Goal: Information Seeking & Learning: Learn about a topic

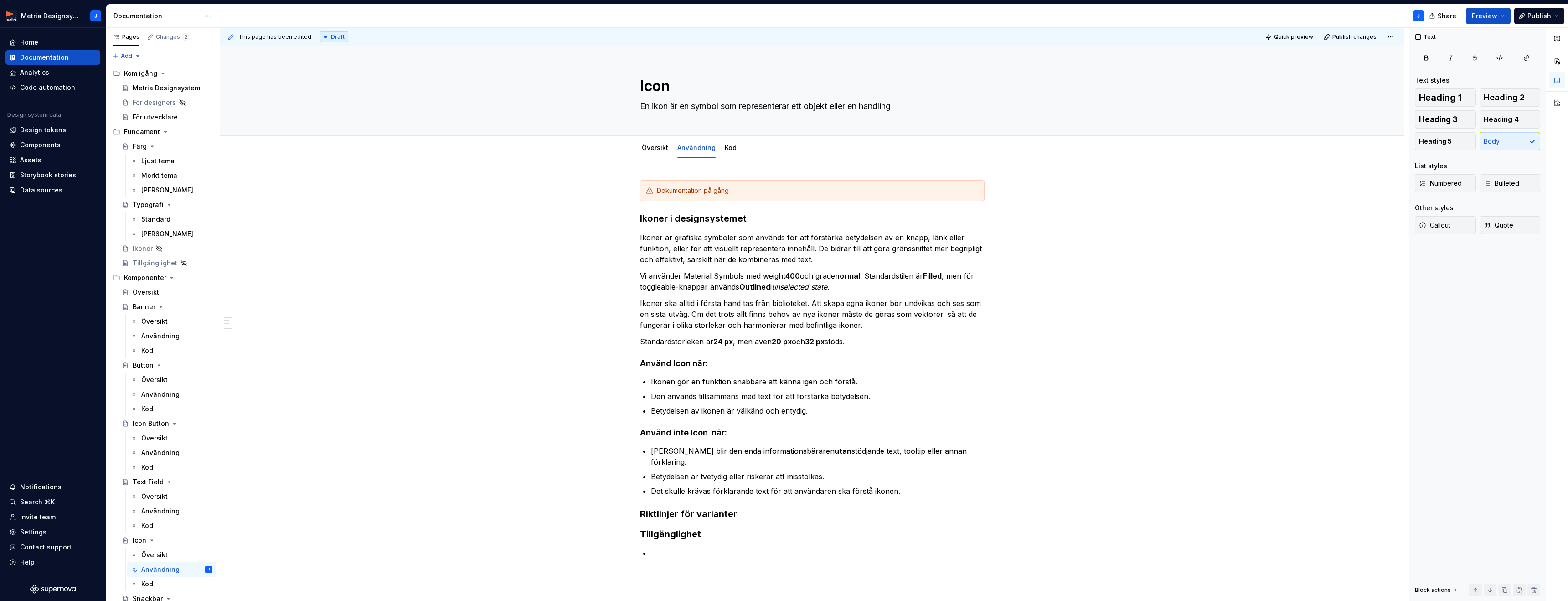
scroll to position [12, 0]
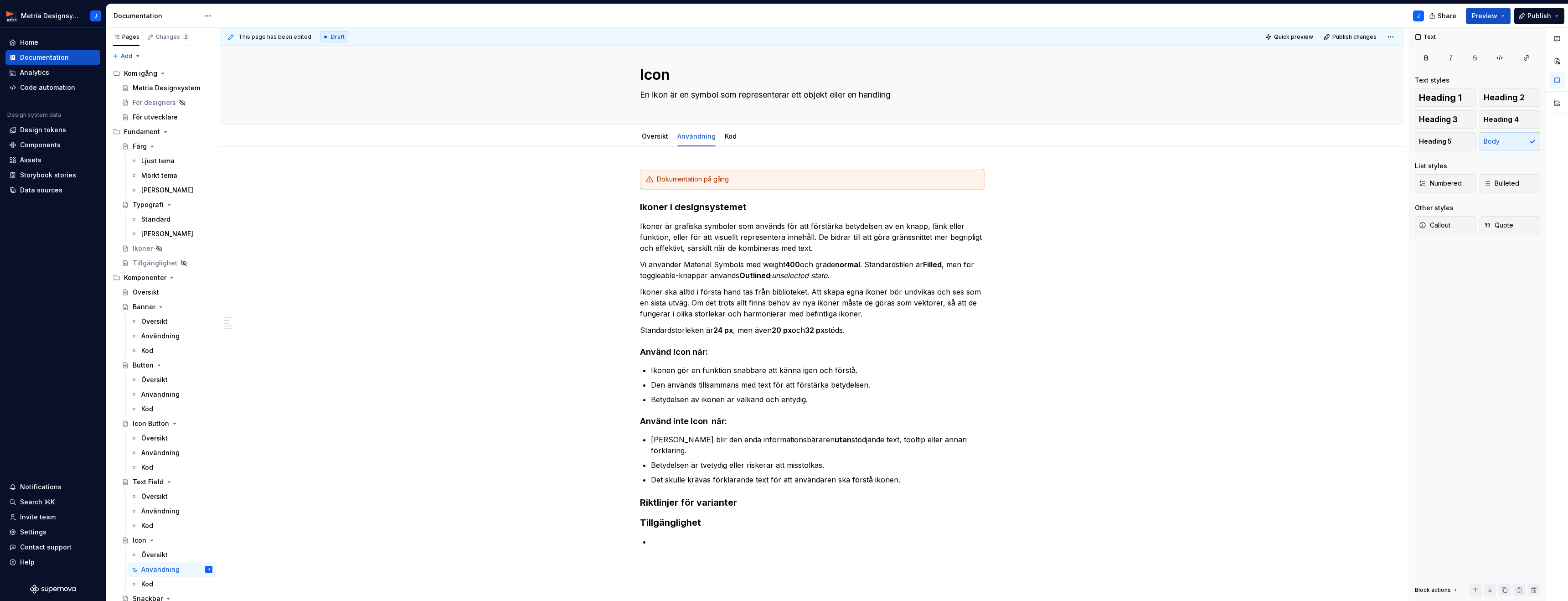
type textarea "*"
click at [667, 536] on p at bounding box center [817, 542] width 334 height 11
paste div
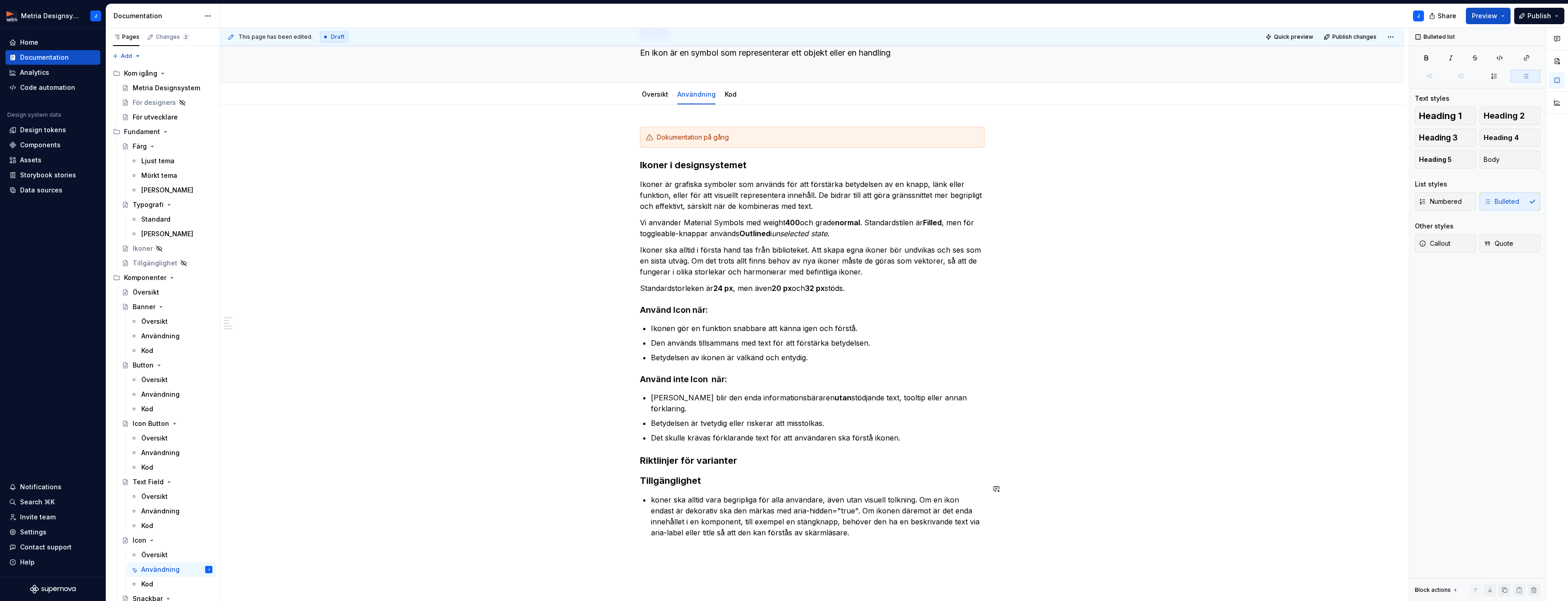
scroll to position [55, 0]
click at [653, 493] on p "koner ska alltid vara begripliga för alla användare, även utan visuell tolkning…" at bounding box center [817, 515] width 334 height 44
click at [761, 452] on h3 "Riktlinjer för varianter" at bounding box center [812, 459] width 345 height 13
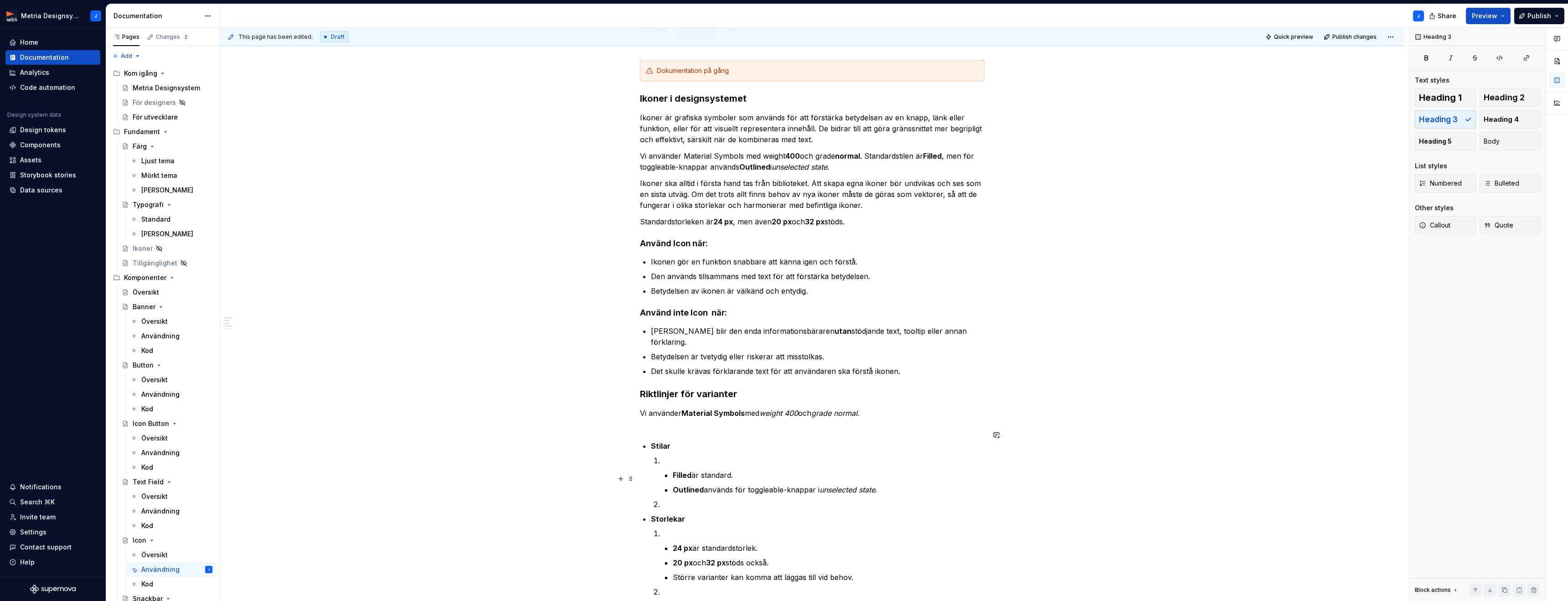
scroll to position [126, 0]
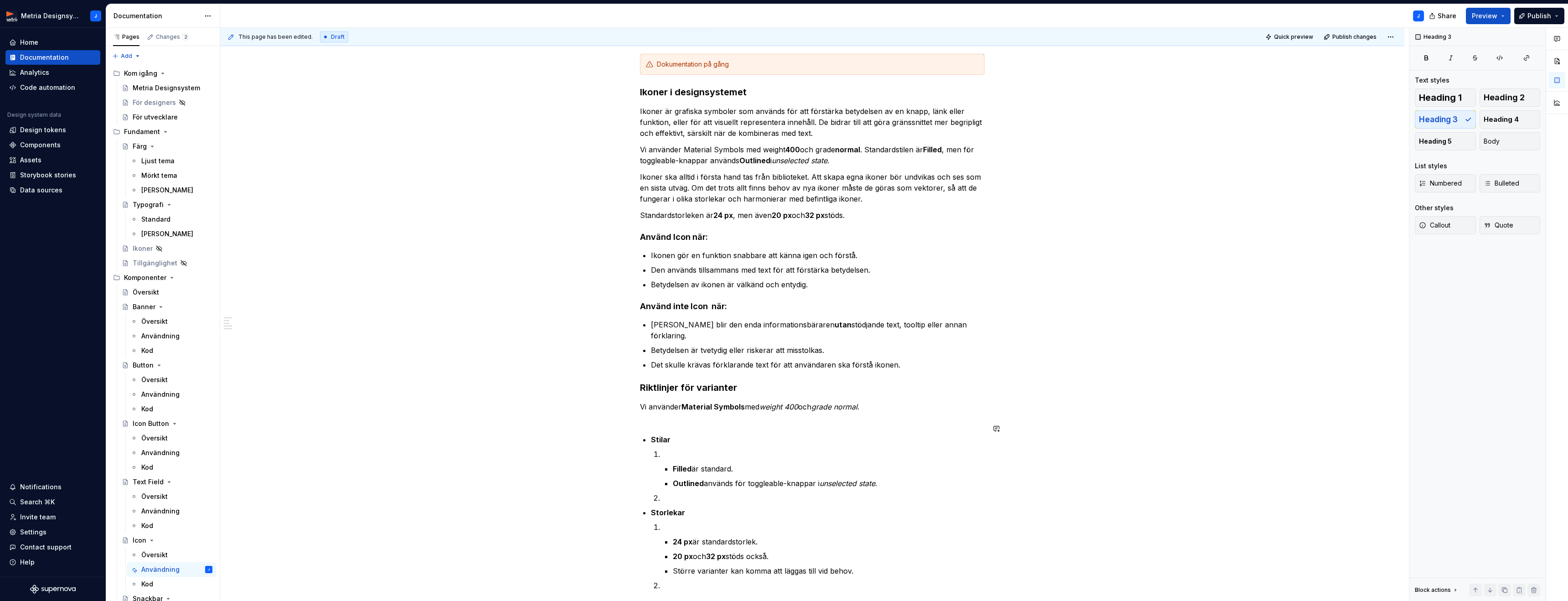
click at [660, 417] on div "Dokumentation på gång Ikoner i designsystemet Ikoner är grafiska symboler som a…" at bounding box center [812, 359] width 345 height 612
click at [653, 411] on p "Vi använder Material Symbols med weight 400 och grade normal ." at bounding box center [812, 412] width 345 height 22
click at [670, 438] on p at bounding box center [823, 443] width 323 height 11
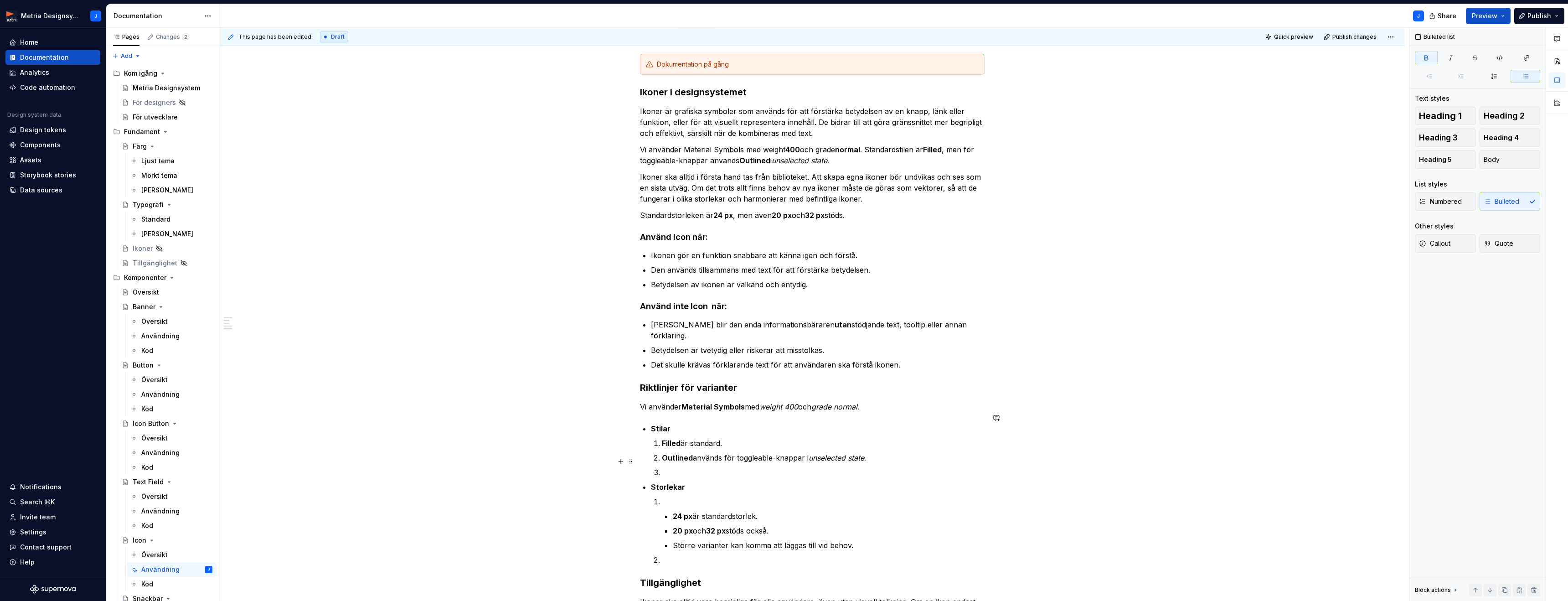
scroll to position [129, 0]
click at [668, 464] on p at bounding box center [823, 469] width 323 height 11
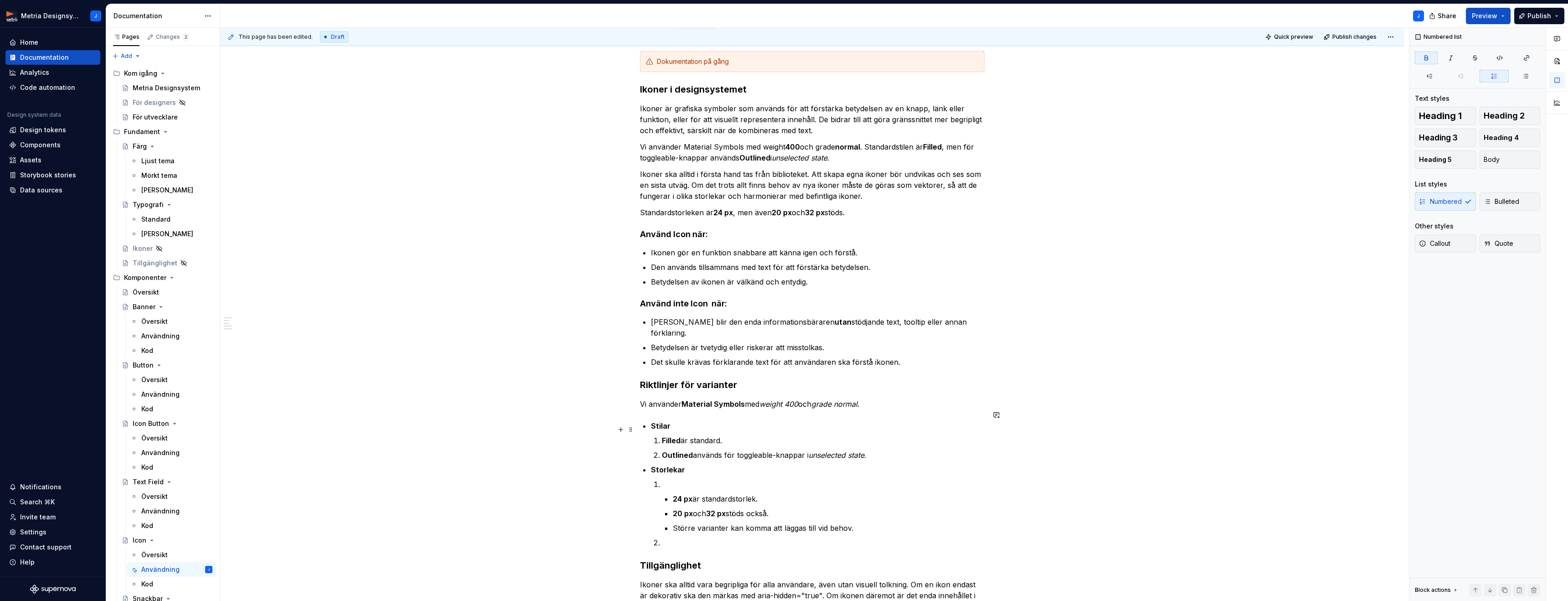
click at [663, 436] on strong "Filled" at bounding box center [671, 440] width 19 height 9
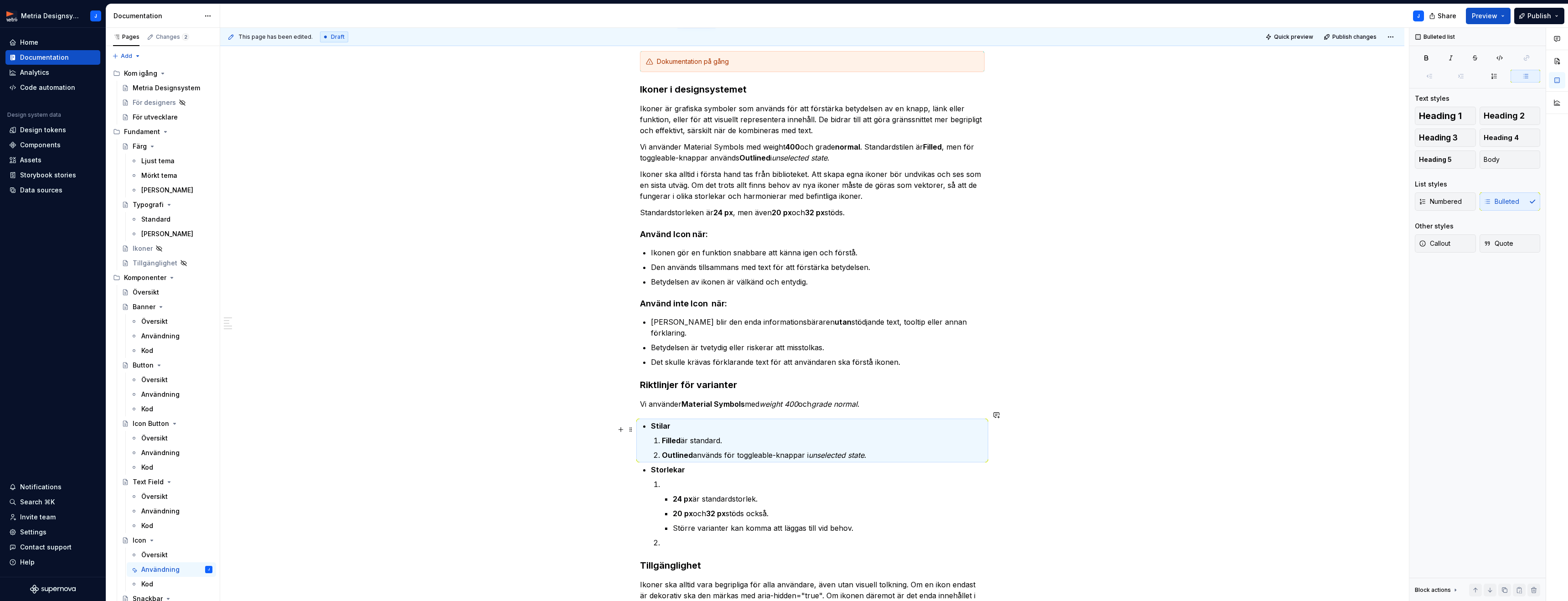
drag, startPoint x: 660, startPoint y: 427, endPoint x: 684, endPoint y: 429, distance: 24.1
click at [662, 435] on li "Filled är standard." at bounding box center [823, 440] width 323 height 11
click at [663, 435] on li "Filled är standard." at bounding box center [823, 440] width 323 height 11
click at [687, 437] on ol "Filled är standard. Outlined används för toggleable-knappar i unselected state ." at bounding box center [823, 448] width 323 height 26
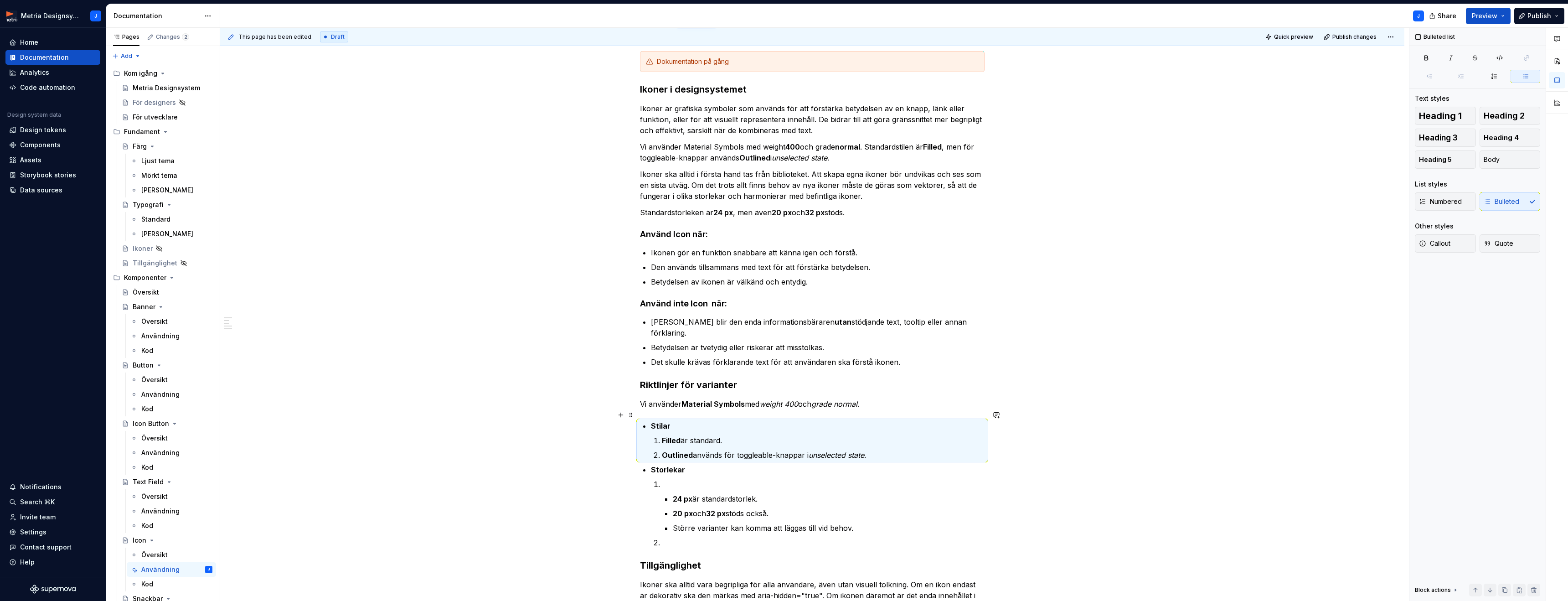
click at [684, 420] on p "Stilar" at bounding box center [817, 426] width 334 height 11
drag, startPoint x: 602, startPoint y: 394, endPoint x: 694, endPoint y: 399, distance: 92.1
click at [607, 395] on div "This page has been edited. Draft Quick preview Publish changes Icon En ikon är …" at bounding box center [814, 315] width 1189 height 574
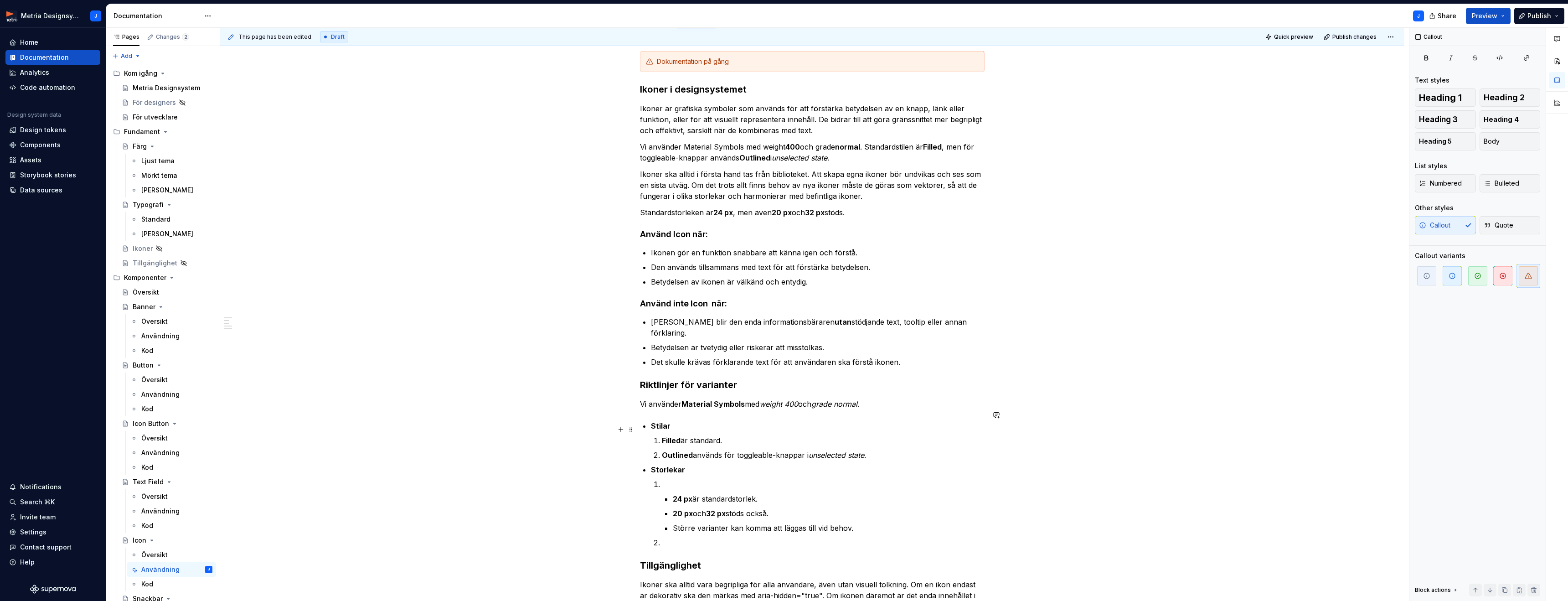
click at [676, 436] on strong "Filled" at bounding box center [671, 440] width 19 height 9
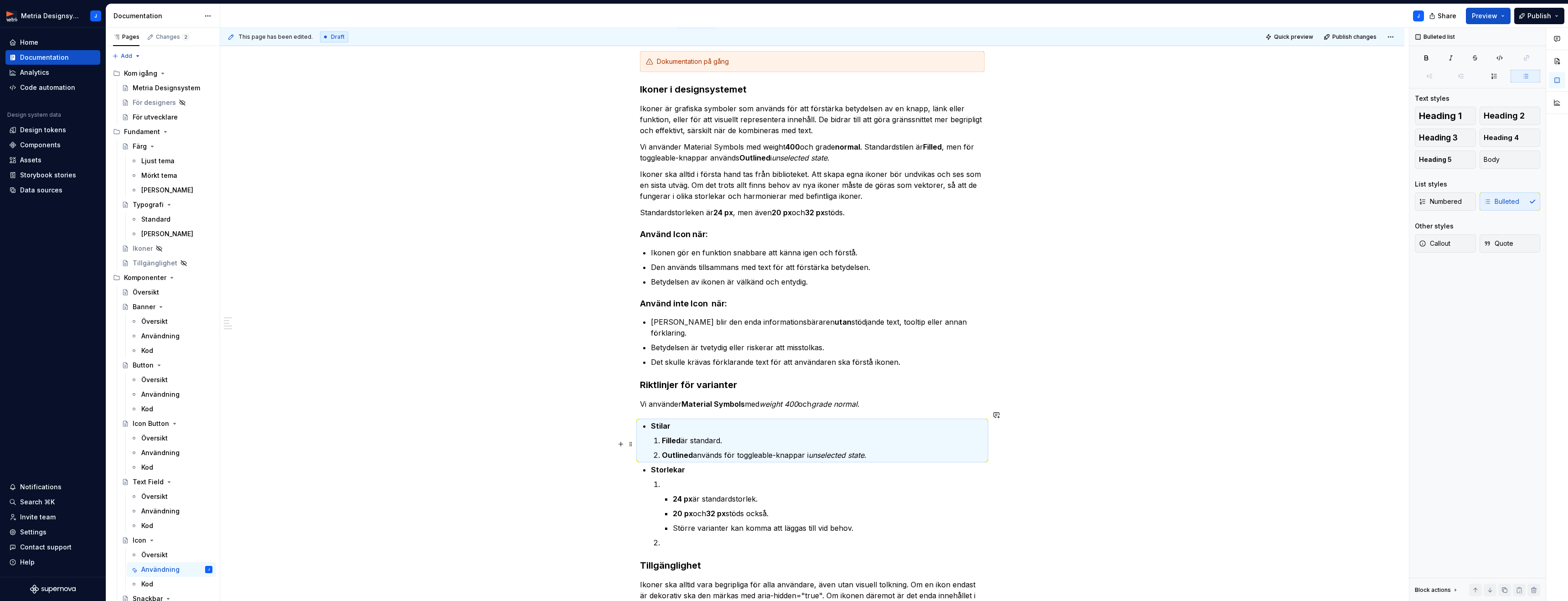
click at [708, 449] on p "Outlined används för toggleable-knappar i unselected state ." at bounding box center [823, 455] width 323 height 11
click at [816, 420] on p "Stilar" at bounding box center [817, 426] width 334 height 11
click at [880, 398] on p "Vi använder Material Symbols med weight 400 och grade normal ." at bounding box center [812, 404] width 345 height 11
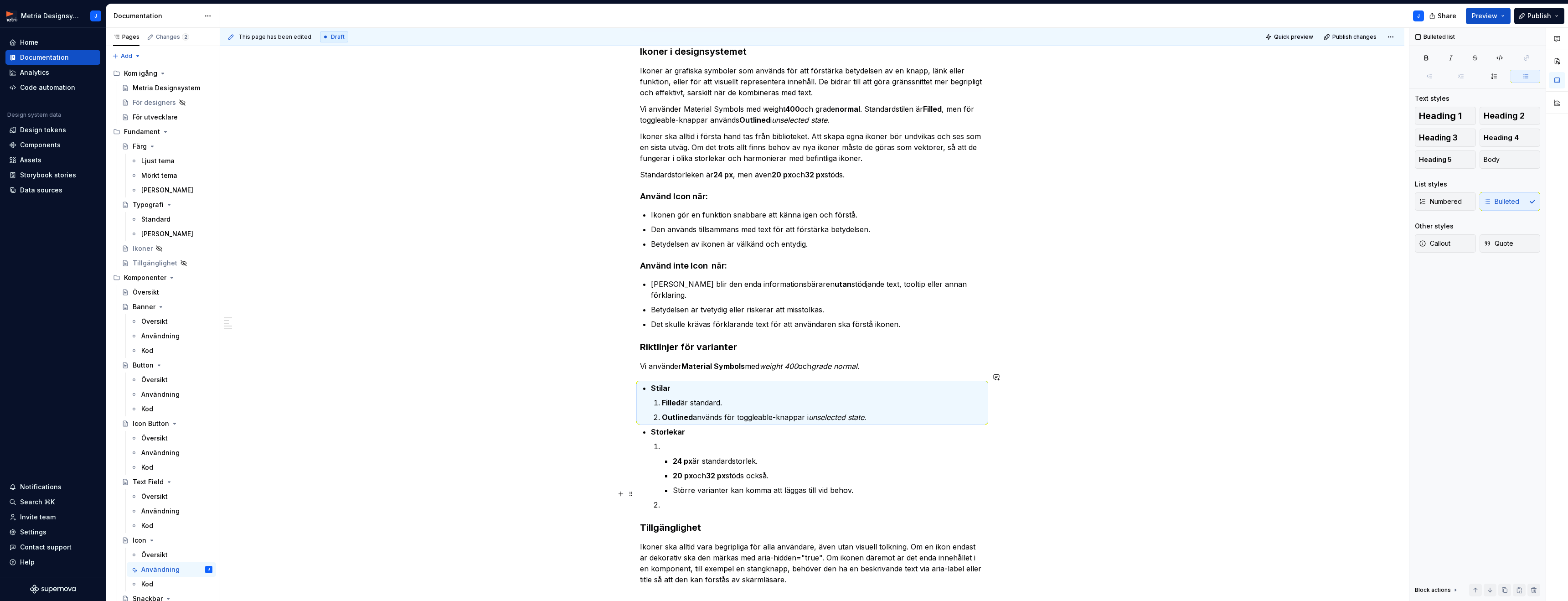
scroll to position [169, 0]
click at [688, 497] on p at bounding box center [823, 502] width 323 height 11
drag, startPoint x: 680, startPoint y: 493, endPoint x: 648, endPoint y: 442, distance: 60.2
click at [647, 442] on div "Dokumentation på gång Ikoner i designsystemet Ikoner är grafiska symboler som a…" at bounding box center [812, 297] width 345 height 572
click at [662, 438] on li "24 px är standardstorlek. 20 px och 32 px stöds också. Större varianter kan kom…" at bounding box center [823, 466] width 323 height 55
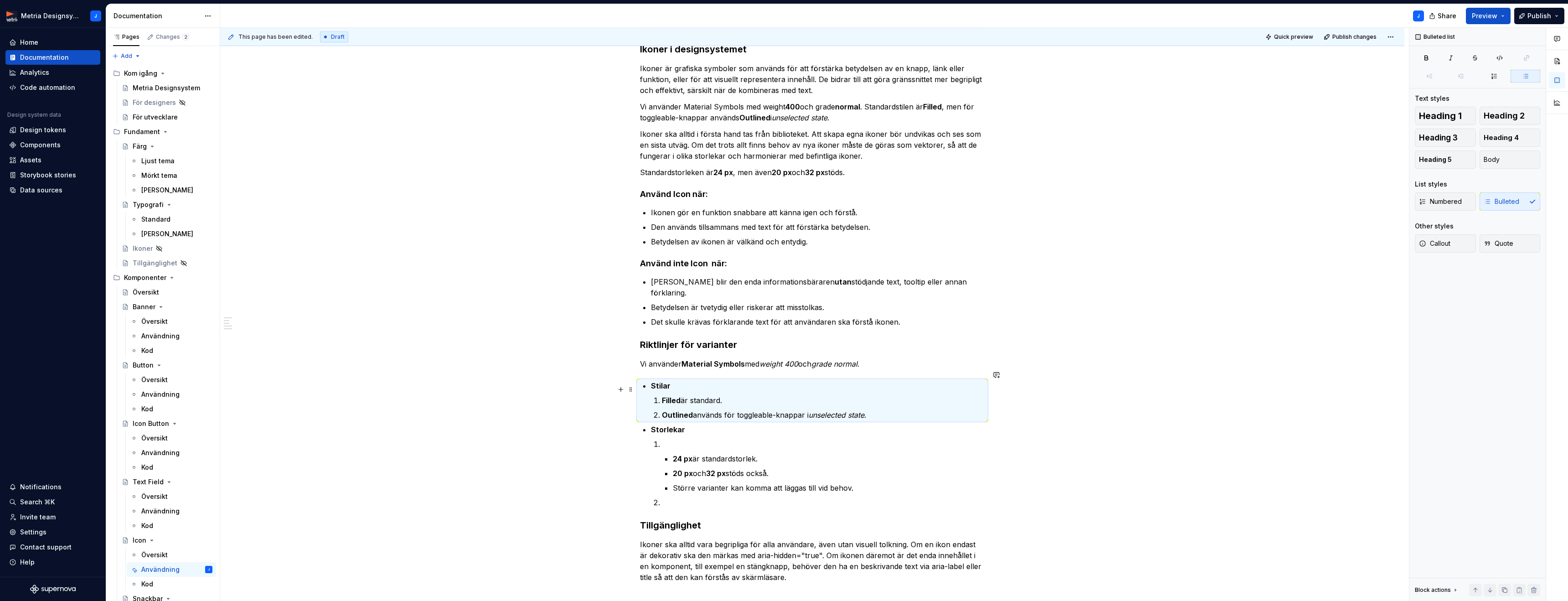
drag, startPoint x: 651, startPoint y: 392, endPoint x: 668, endPoint y: 390, distance: 17.1
click at [651, 392] on li "Stilar Filled är standard. Outlined används för toggleable-knappar i unselected…" at bounding box center [817, 401] width 334 height 40
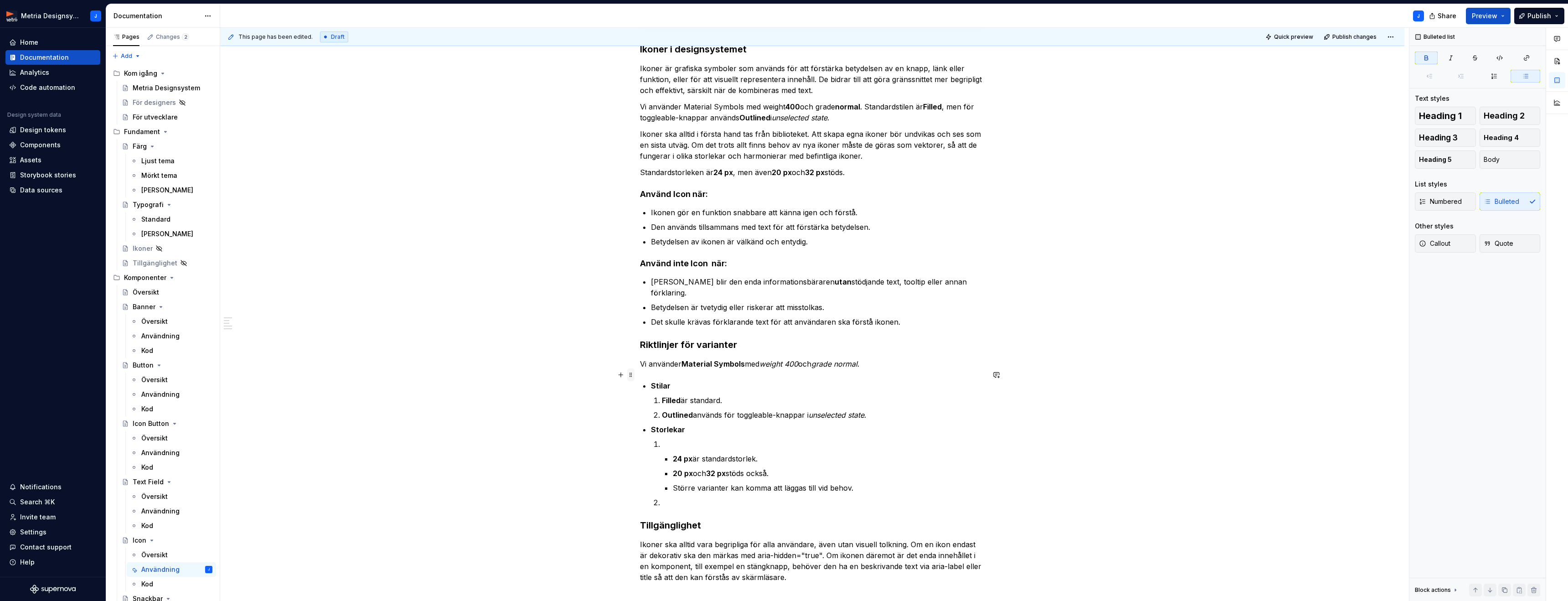
click at [631, 374] on span at bounding box center [631, 374] width 7 height 13
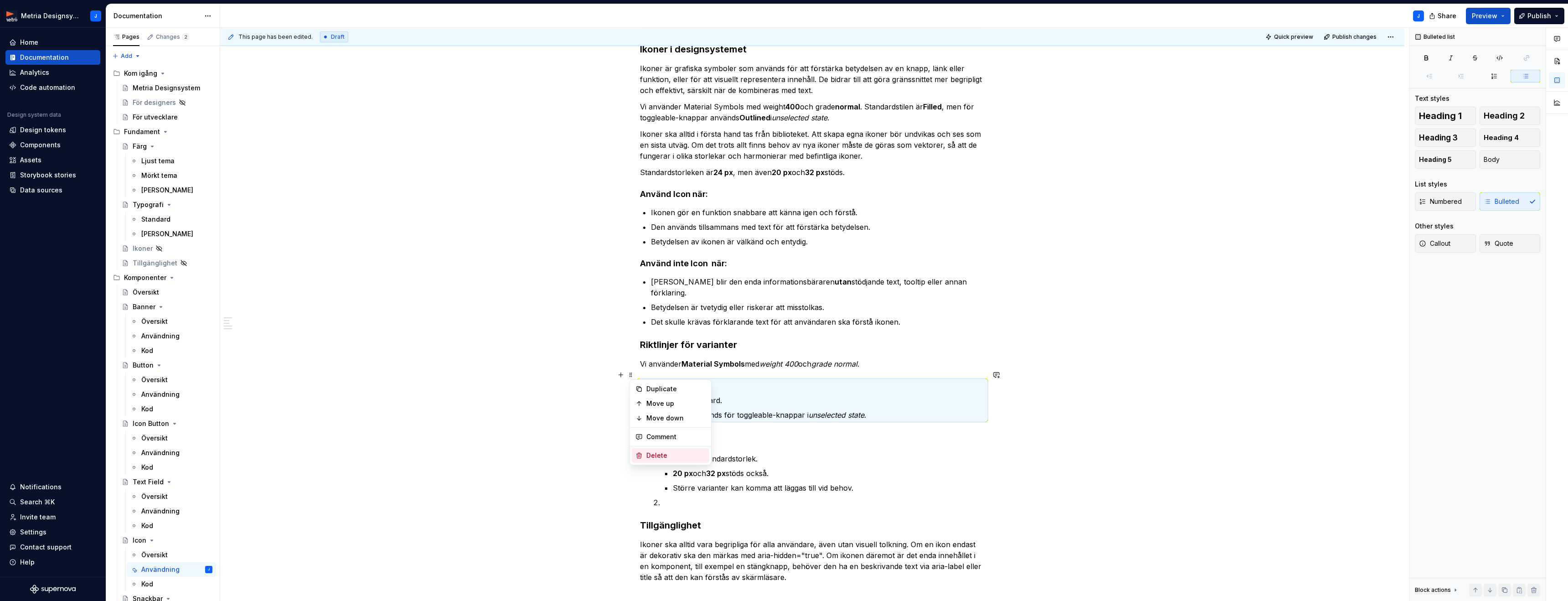
click at [649, 453] on div "Delete" at bounding box center [676, 455] width 59 height 9
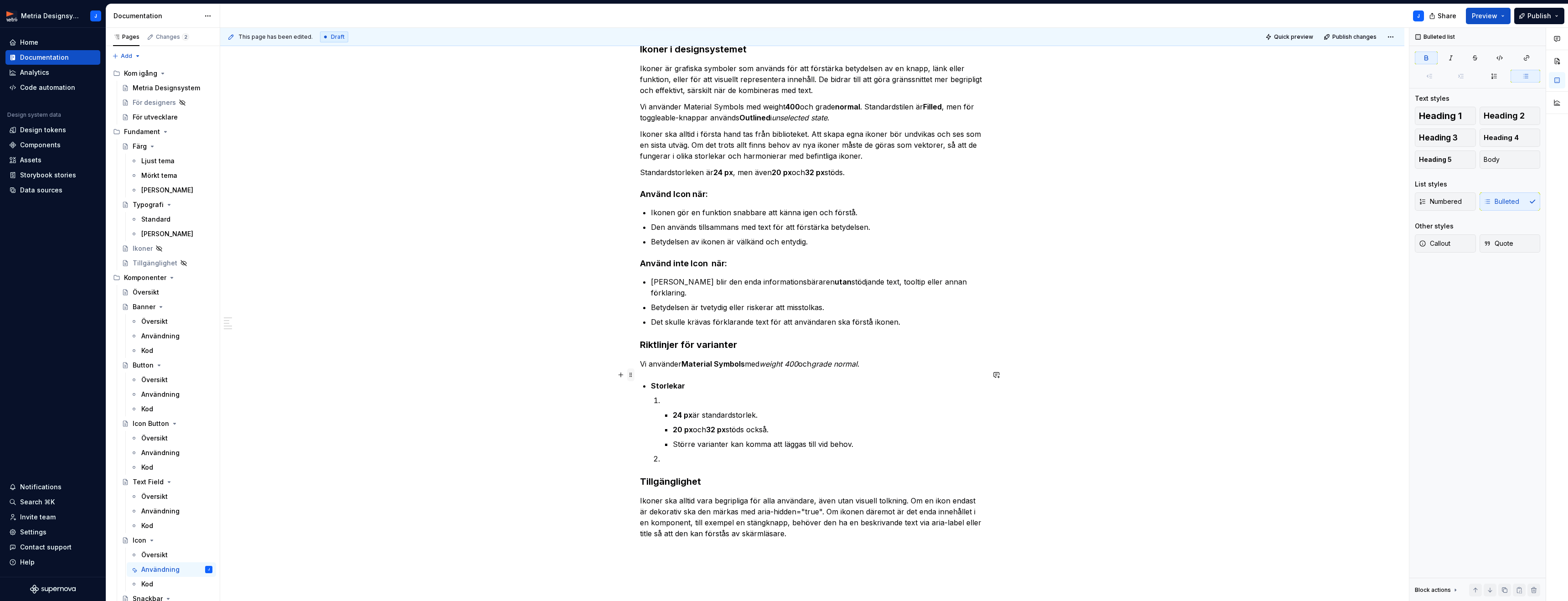
click at [634, 374] on span at bounding box center [631, 374] width 7 height 13
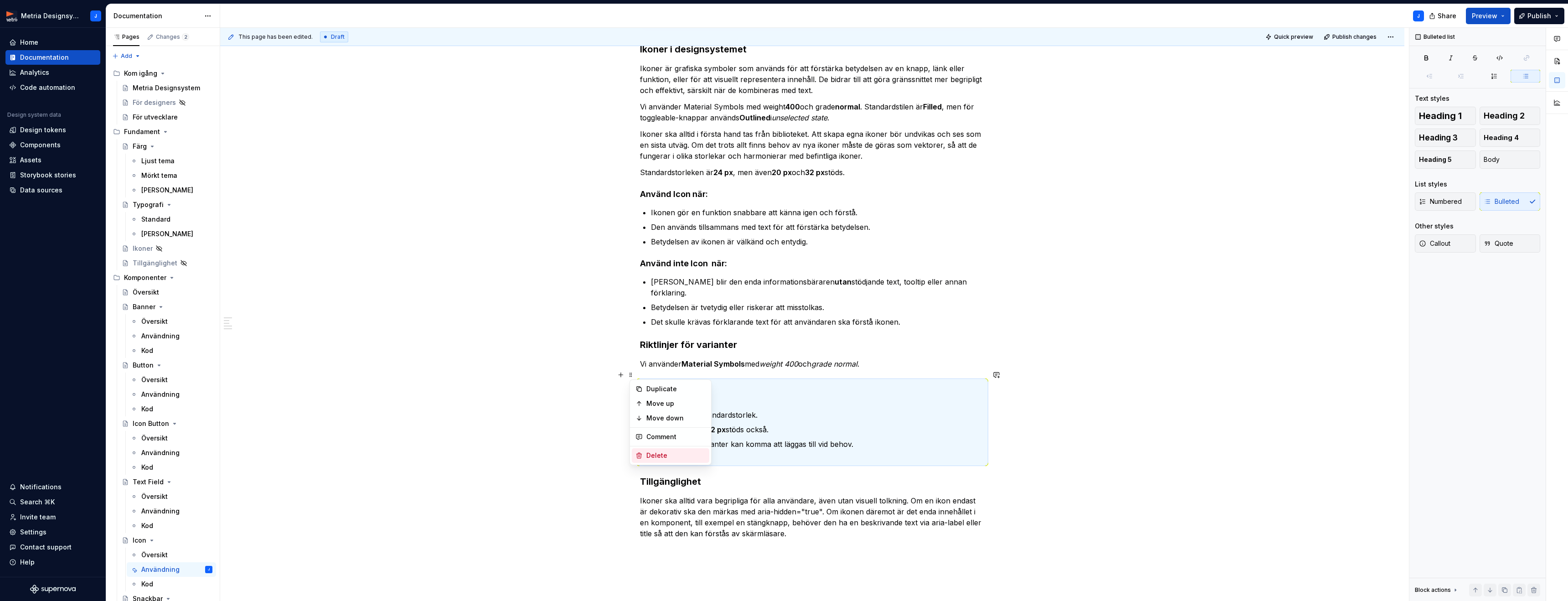
click at [649, 451] on div "Delete" at bounding box center [676, 455] width 59 height 9
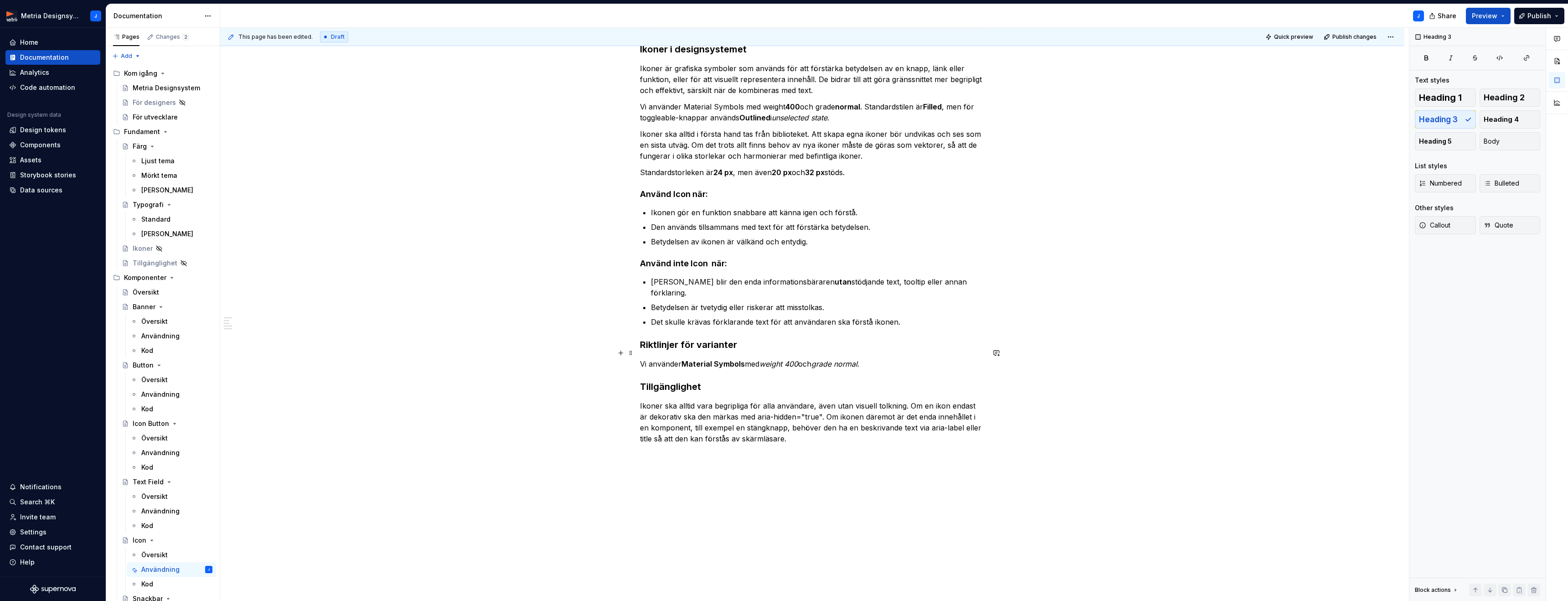
scroll to position [163, 0]
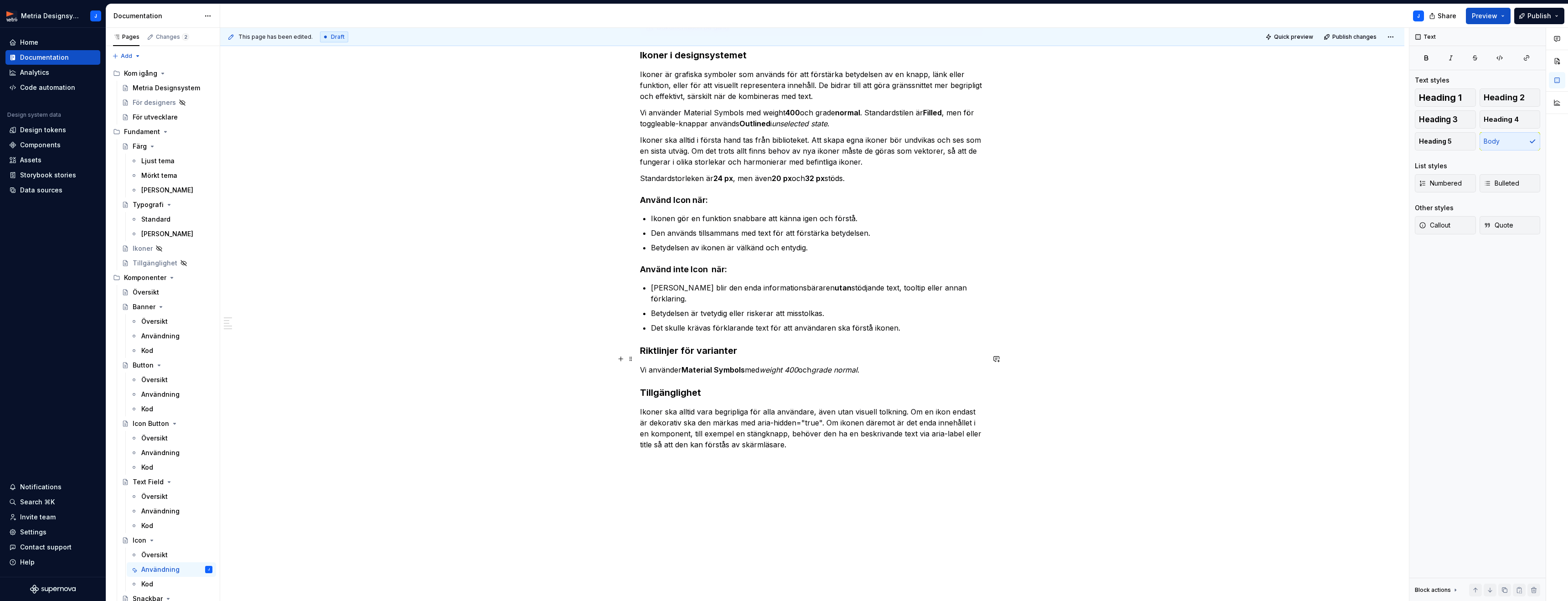
drag, startPoint x: 684, startPoint y: 353, endPoint x: 693, endPoint y: 353, distance: 9.0
click at [685, 364] on p "Vi använder Material Symbols med weight 400 och grade normal ." at bounding box center [812, 370] width 345 height 11
click at [797, 365] on em "weight 400" at bounding box center [797, 370] width 39 height 9
click at [945, 344] on button "button" at bounding box center [948, 342] width 13 height 13
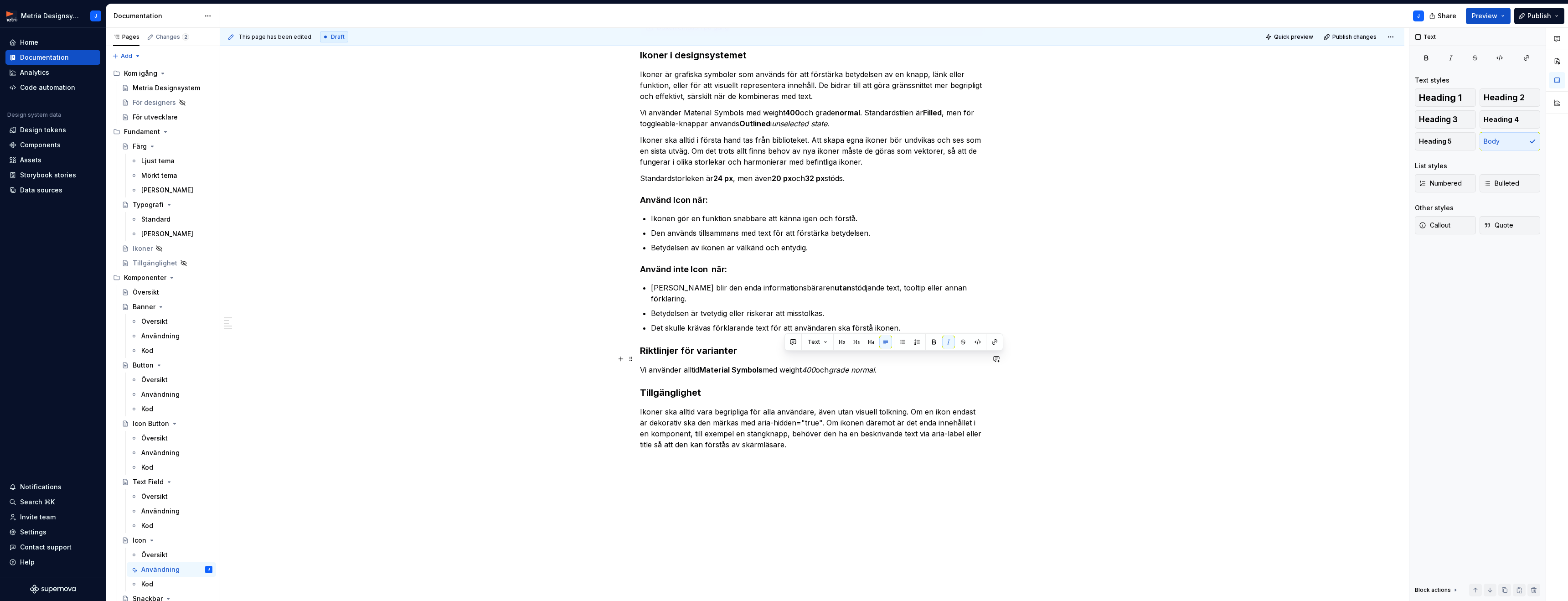
click at [856, 365] on em "grade normal" at bounding box center [852, 370] width 46 height 9
drag, startPoint x: 852, startPoint y: 359, endPoint x: 917, endPoint y: 353, distance: 65.3
click at [888, 364] on p "Vi använder alltid Material Symbols med weight 400 och grade normal ." at bounding box center [812, 370] width 345 height 11
click at [1003, 342] on button "button" at bounding box center [1004, 342] width 13 height 13
click at [1003, 342] on button "button" at bounding box center [1004, 342] width 13 height 13
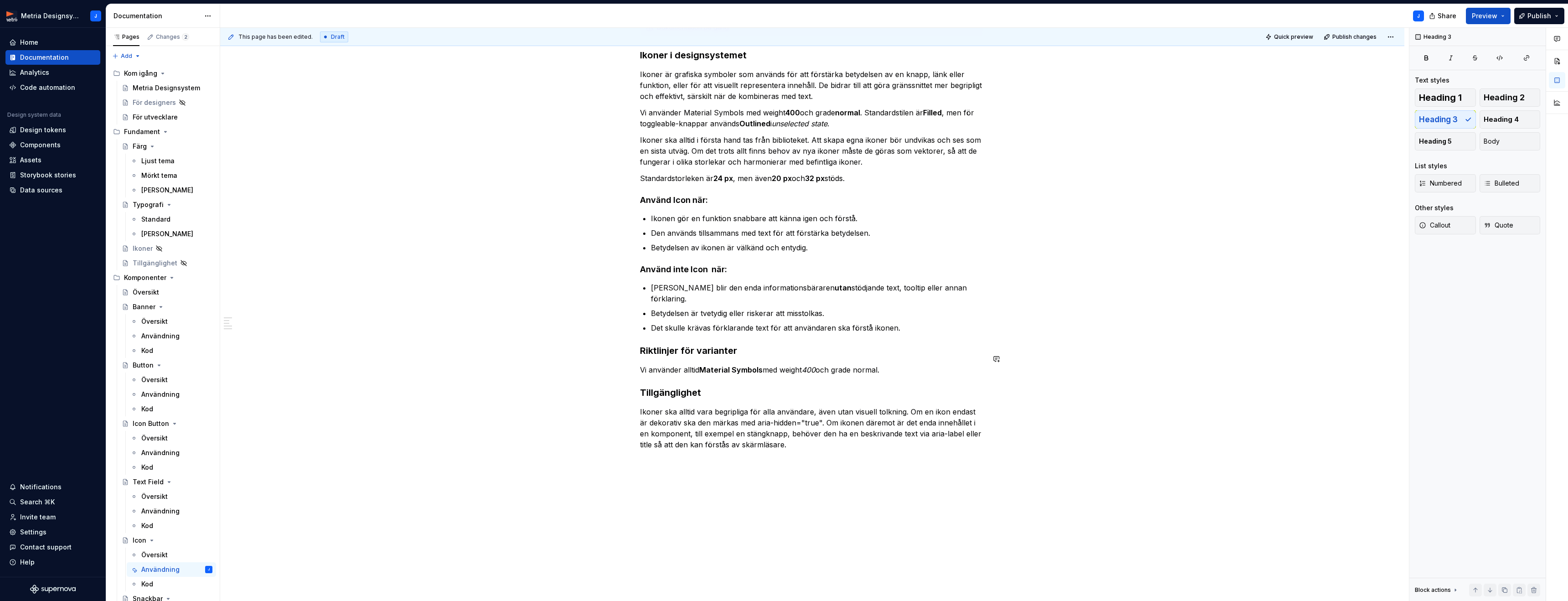
click at [962, 366] on div "Dokumentation på gång Ikoner i designsystemet Ikoner är grafiska symboler som a…" at bounding box center [812, 233] width 345 height 433
click at [816, 365] on em "400" at bounding box center [808, 370] width 13 height 9
click at [970, 340] on button "button" at bounding box center [973, 342] width 13 height 13
click at [894, 386] on h3 "Tillgänglighet" at bounding box center [812, 392] width 345 height 13
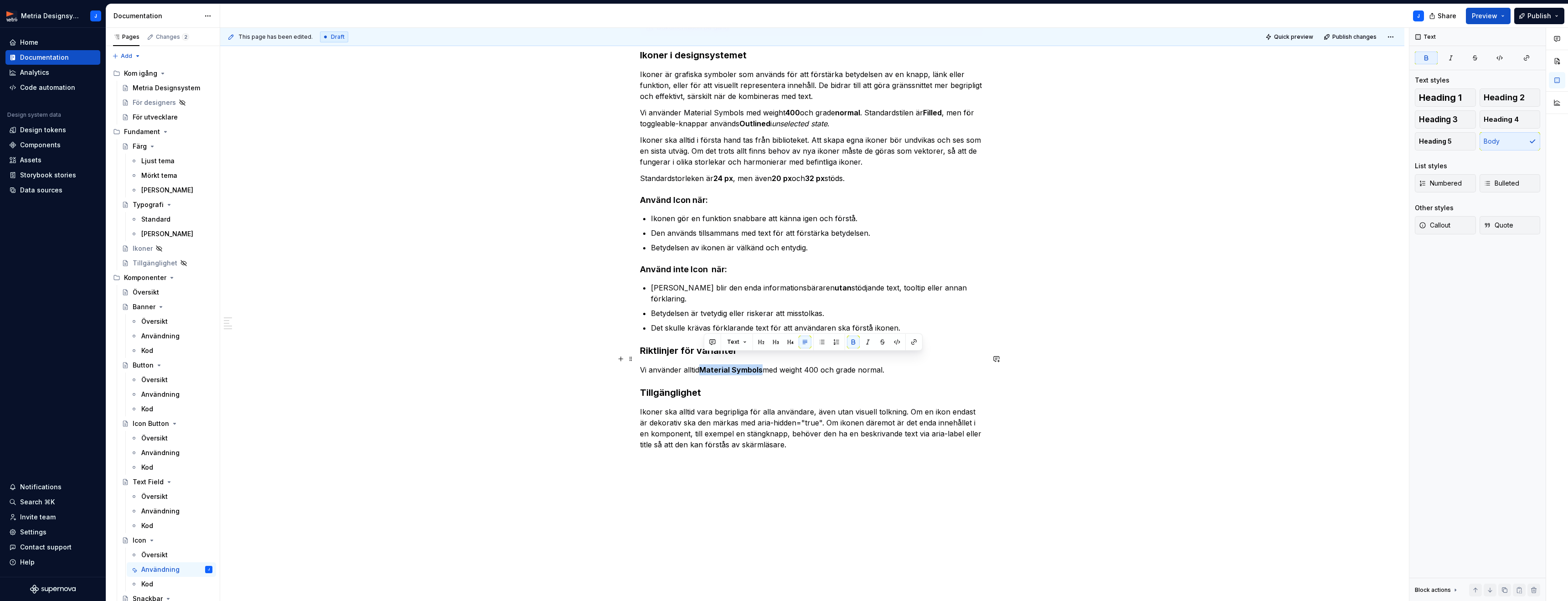
drag, startPoint x: 704, startPoint y: 359, endPoint x: 764, endPoint y: 357, distance: 60.0
click at [763, 365] on strong "Material Symbols" at bounding box center [731, 370] width 63 height 9
click at [858, 342] on button "button" at bounding box center [853, 342] width 13 height 13
click at [984, 364] on p "Vi använder alltid Material Symbols med weight 400 och grade normal." at bounding box center [812, 370] width 345 height 11
drag, startPoint x: 660, startPoint y: 356, endPoint x: 900, endPoint y: 356, distance: 240.0
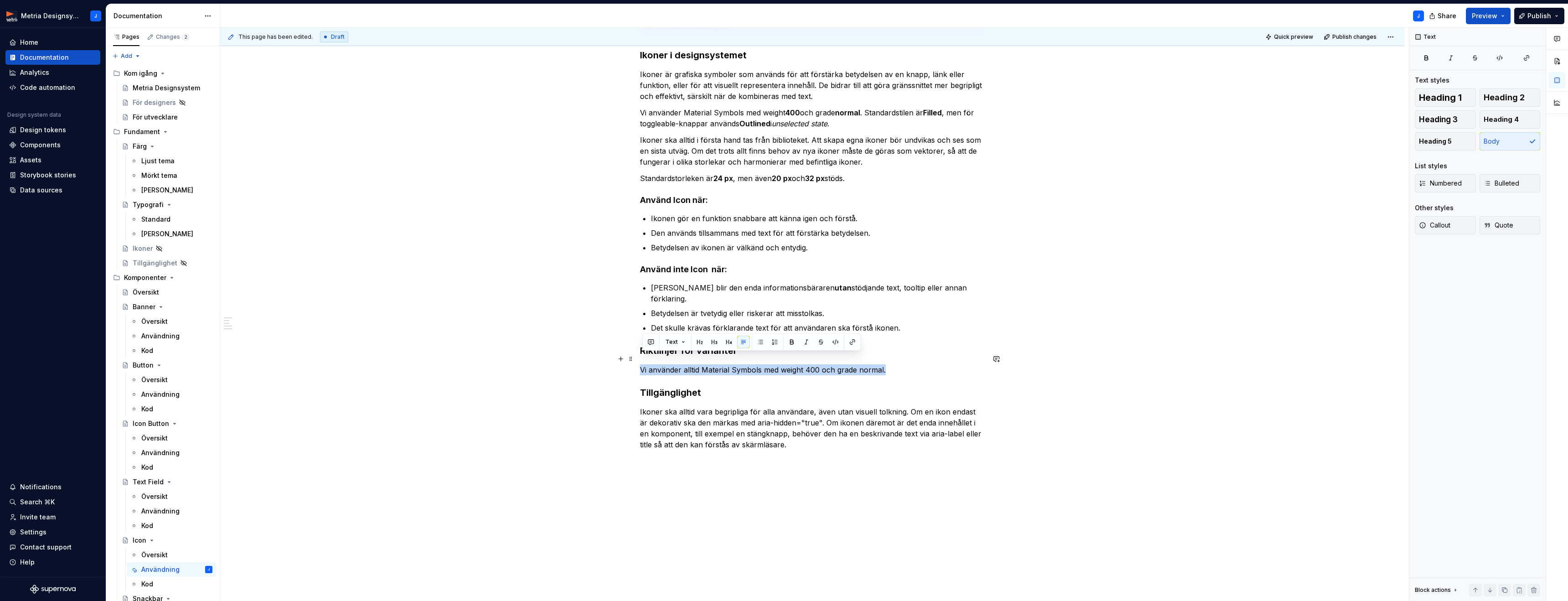
click at [900, 364] on p "Vi använder alltid Material Symbols med weight 400 och grade normal." at bounding box center [812, 370] width 345 height 11
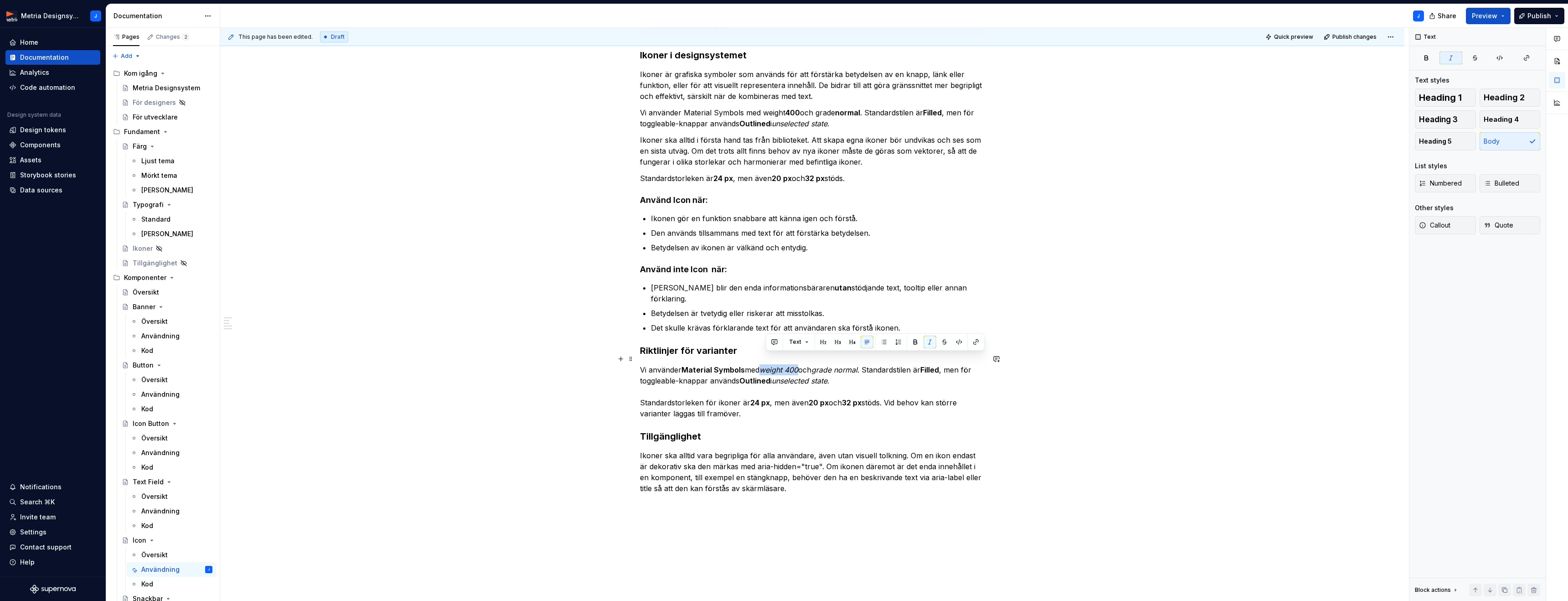
drag, startPoint x: 766, startPoint y: 361, endPoint x: 825, endPoint y: 355, distance: 59.3
click at [805, 364] on p "Vi använder Material Symbols med weight 400 och grade normal . Standardstilen ä…" at bounding box center [812, 392] width 345 height 55
click at [927, 338] on button "button" at bounding box center [929, 342] width 13 height 13
drag, startPoint x: 823, startPoint y: 360, endPoint x: 871, endPoint y: 358, distance: 48.0
click at [871, 364] on p "Vi använder Material Symbols med weight 400 och grade normal . Standardstilen ä…" at bounding box center [812, 392] width 345 height 55
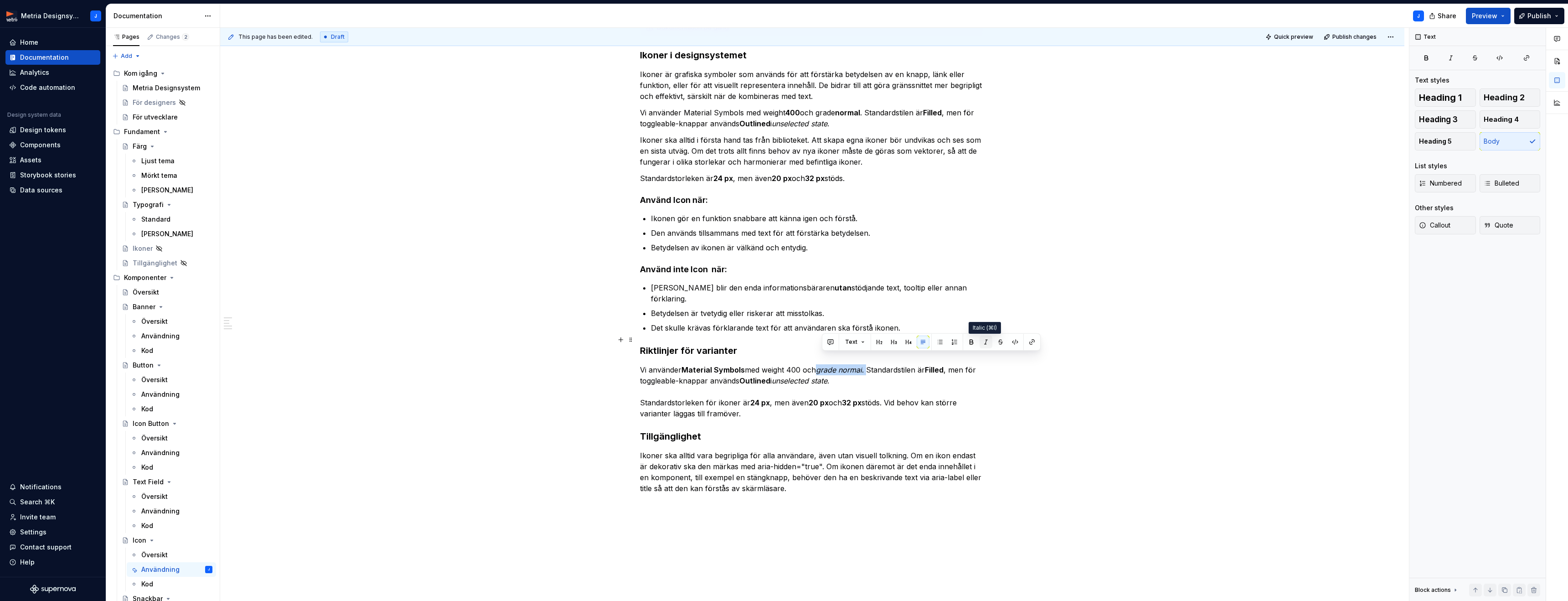
click at [987, 341] on button "button" at bounding box center [985, 342] width 13 height 13
click at [928, 370] on p "Vi använder Material Symbols med weight 400 och grade normal. Standardstilen är…" at bounding box center [812, 392] width 345 height 55
click at [705, 365] on strong "Material Symbols" at bounding box center [713, 370] width 63 height 9
drag, startPoint x: 698, startPoint y: 359, endPoint x: 745, endPoint y: 357, distance: 47.0
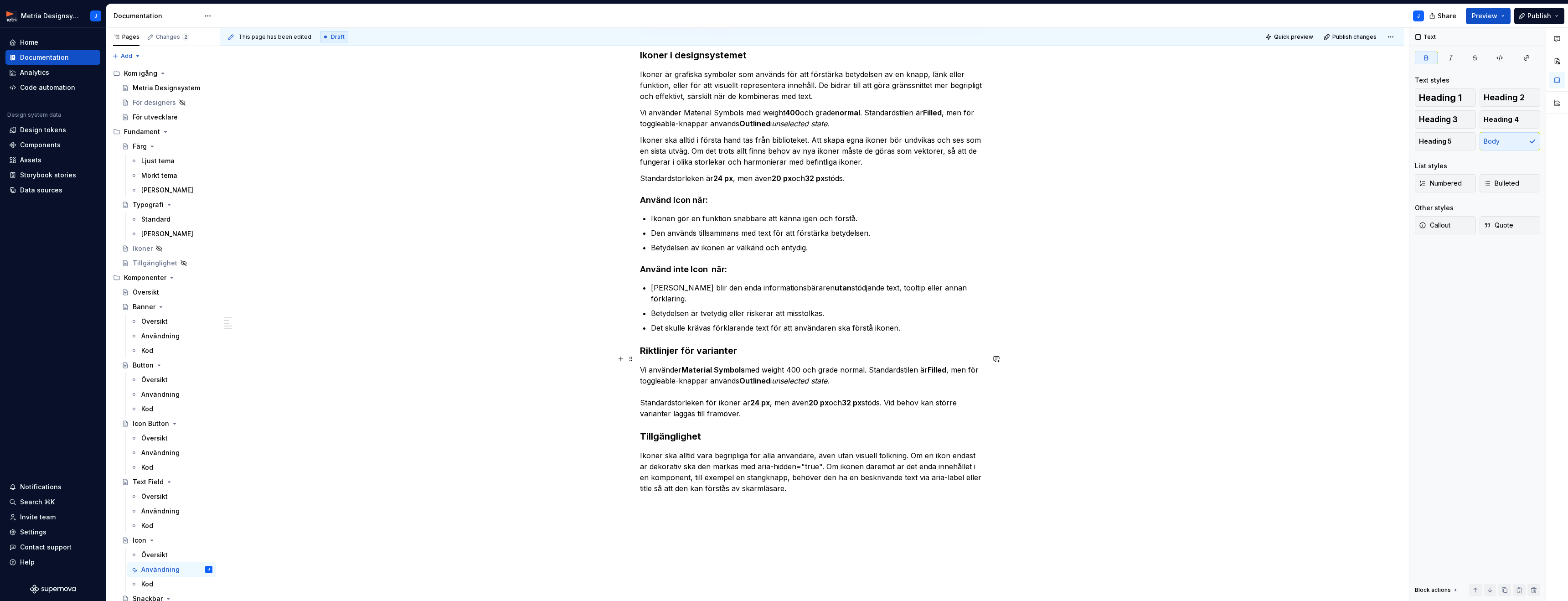
click at [745, 364] on p "Vi använder Material Symbols med weight 400 och grade normal. Standardstilen är…" at bounding box center [812, 392] width 345 height 55
drag, startPoint x: 740, startPoint y: 358, endPoint x: 685, endPoint y: 360, distance: 55.0
click at [685, 365] on strong "Material Symbols" at bounding box center [713, 370] width 63 height 9
click at [831, 337] on button "button" at bounding box center [835, 342] width 13 height 13
drag, startPoint x: 929, startPoint y: 359, endPoint x: 949, endPoint y: 357, distance: 20.1
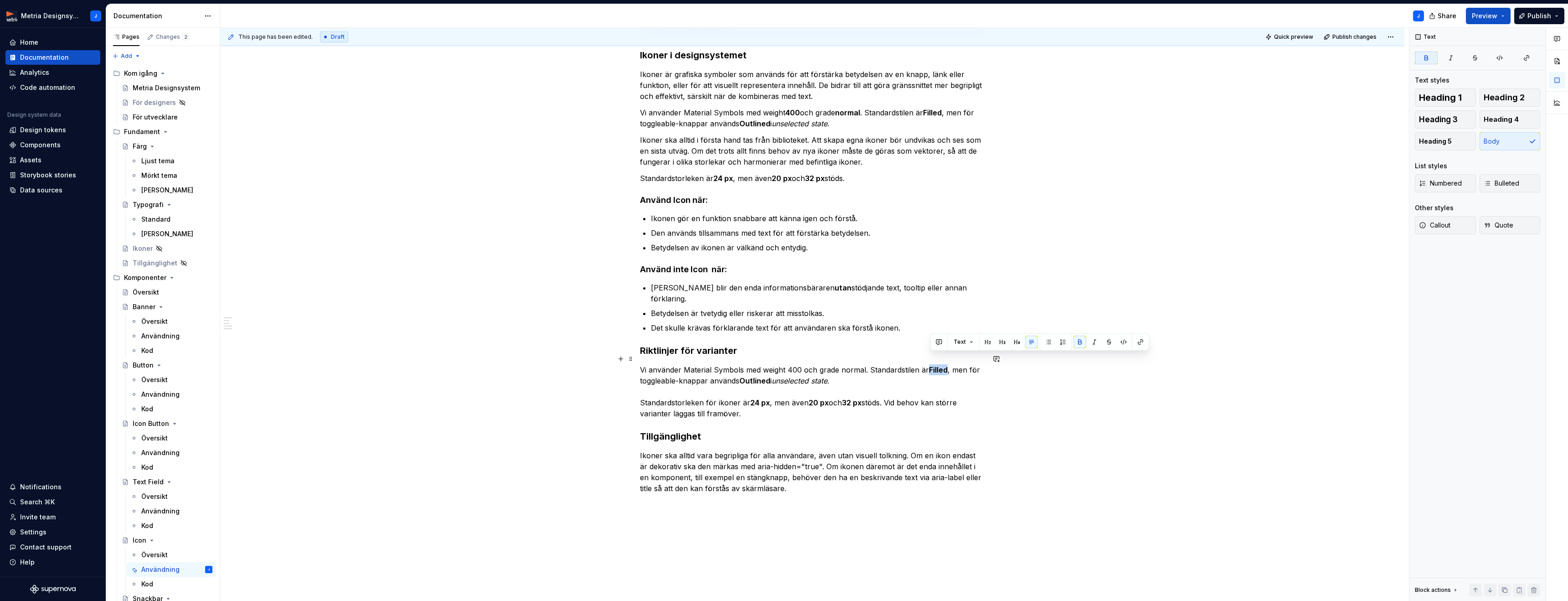
click at [949, 364] on p "Vi använder Material Symbols med weight 400 och grade normal. Standardstilen är…" at bounding box center [812, 392] width 345 height 55
click at [1077, 343] on button "button" at bounding box center [1080, 342] width 13 height 13
drag, startPoint x: 743, startPoint y: 371, endPoint x: 777, endPoint y: 371, distance: 34.0
click at [777, 371] on p "Vi använder Material Symbols med weight 400 och grade normal. Standardstilen är…" at bounding box center [812, 392] width 345 height 55
click at [892, 355] on button "button" at bounding box center [892, 353] width 13 height 13
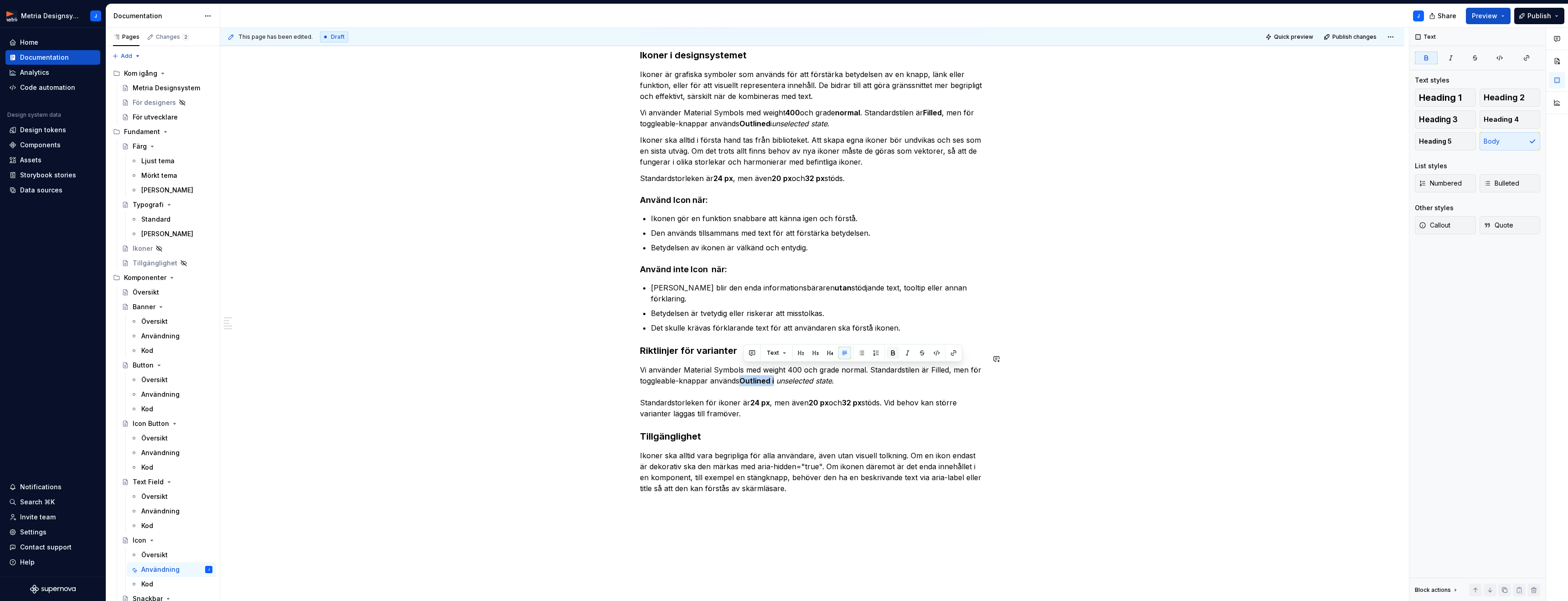
click at [892, 355] on button "button" at bounding box center [892, 353] width 13 height 13
drag, startPoint x: 839, startPoint y: 373, endPoint x: 777, endPoint y: 375, distance: 62.0
click at [777, 375] on p "Vi använder Material Symbols med weight 400 och grade normal. Standardstilen är…" at bounding box center [812, 392] width 345 height 55
click at [936, 348] on button "button" at bounding box center [940, 353] width 13 height 13
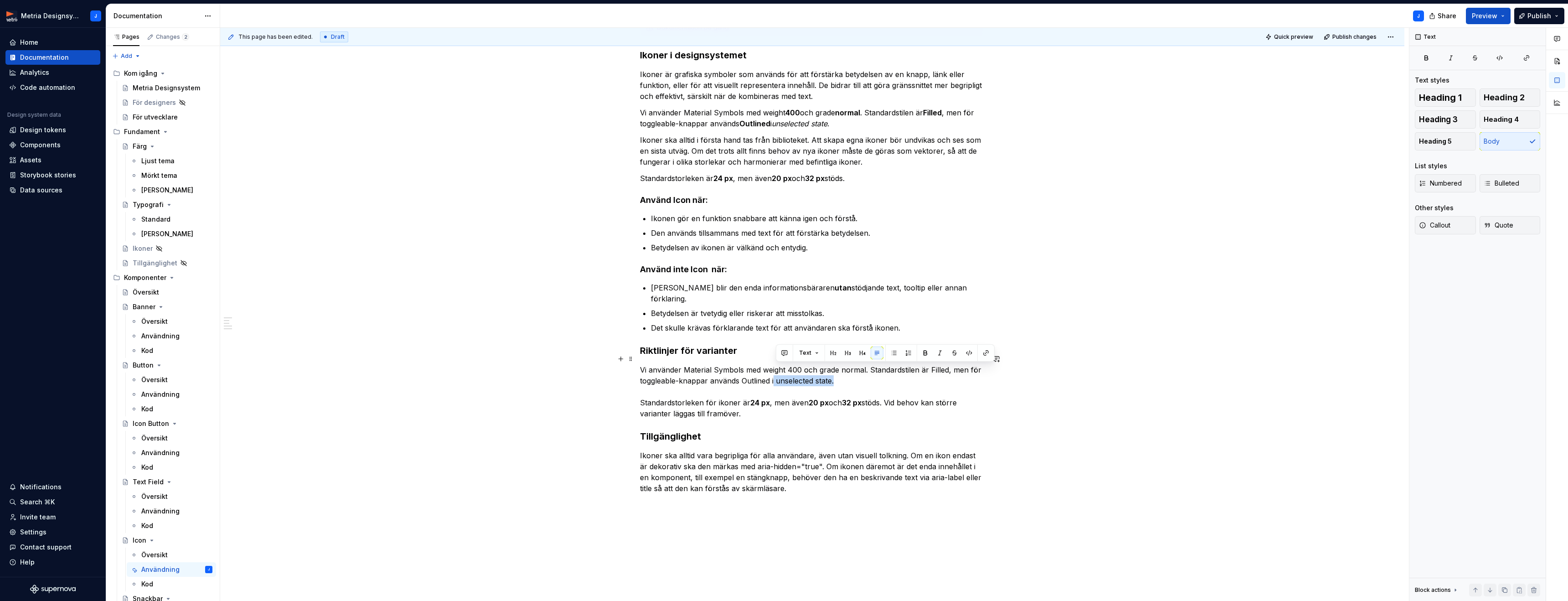
click at [989, 386] on div "Dokumentation på gång Ikoner i designsystemet Ikoner är grafiska symboler som a…" at bounding box center [812, 340] width 1184 height 690
drag, startPoint x: 751, startPoint y: 393, endPoint x: 869, endPoint y: 388, distance: 118.1
click at [869, 388] on p "Vi använder Material Symbols med weight 400 och grade normal. Standardstilen är…" at bounding box center [812, 392] width 345 height 55
click at [898, 378] on button "button" at bounding box center [900, 374] width 13 height 13
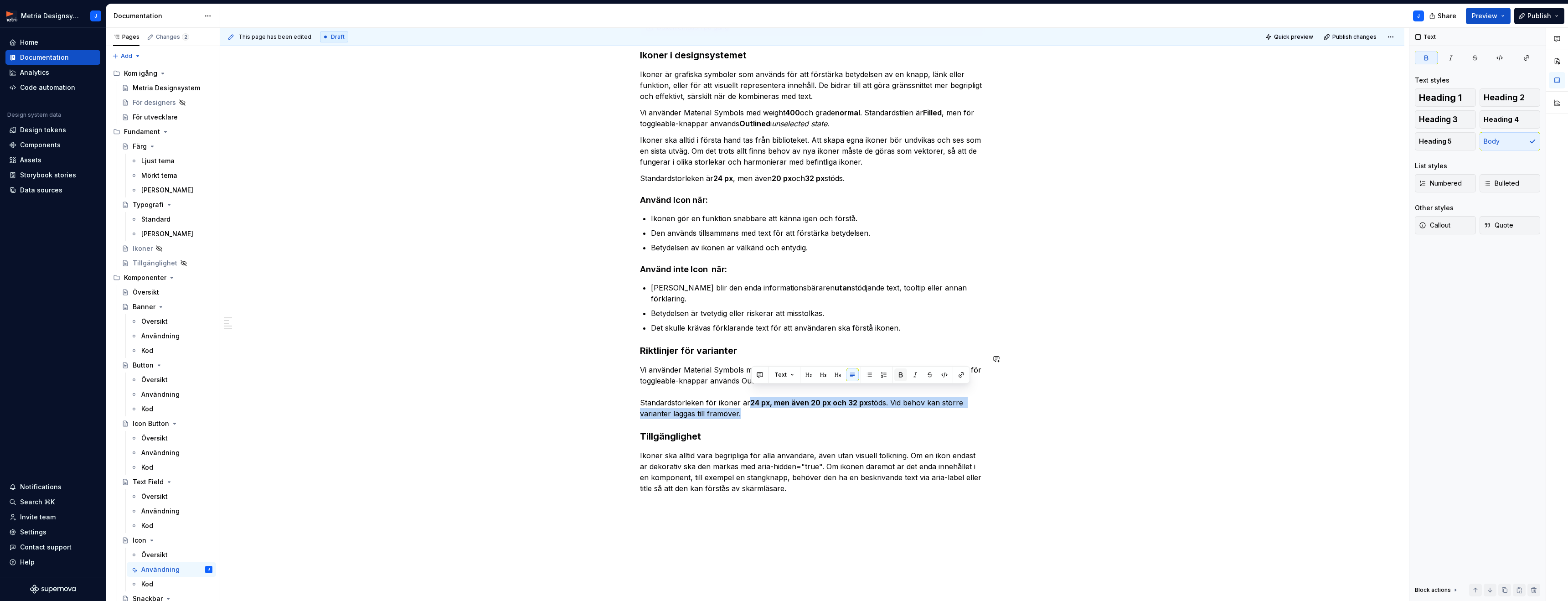
click at [898, 378] on button "button" at bounding box center [900, 374] width 13 height 13
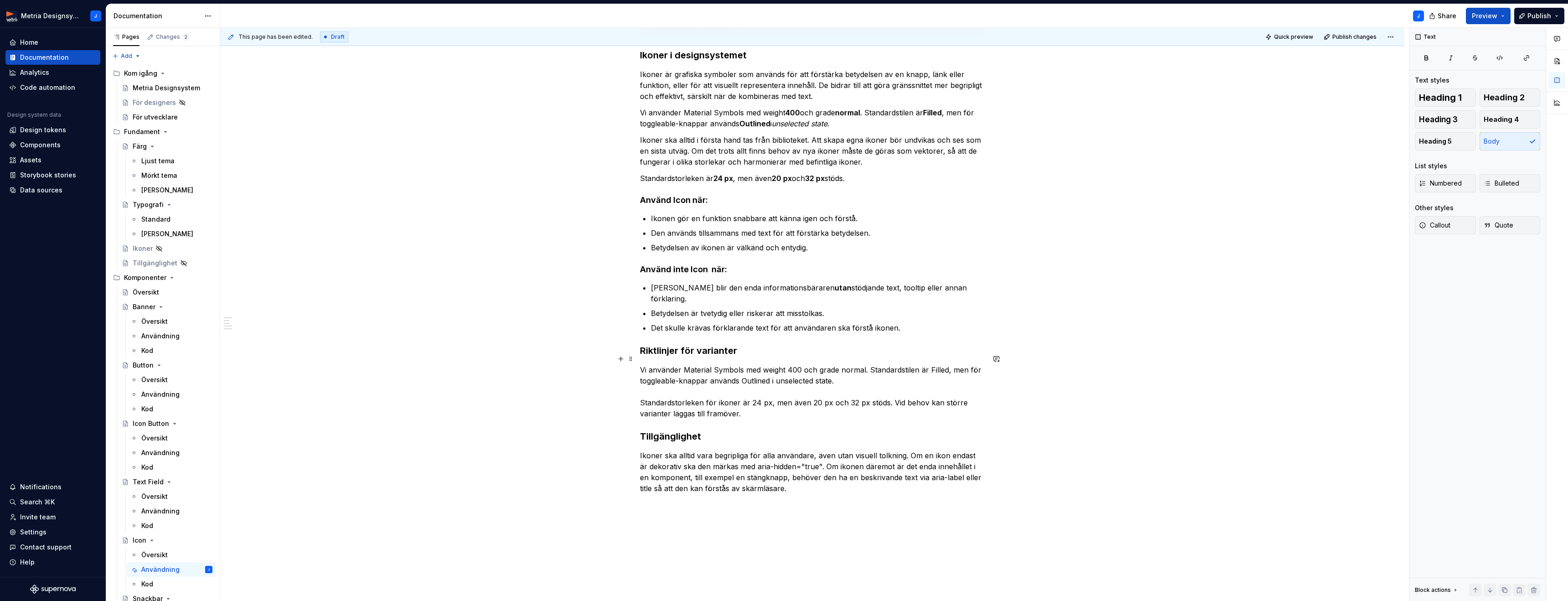
click at [880, 402] on p "Vi använder Material Symbols med weight 400 och grade normal. Standardstilen är…" at bounding box center [812, 392] width 345 height 55
click at [897, 400] on p "Vi använder Material Symbols med weight 400 och grade normal. Standardstilen är…" at bounding box center [812, 392] width 345 height 55
drag, startPoint x: 891, startPoint y: 392, endPoint x: 901, endPoint y: 402, distance: 14.1
click at [901, 402] on p "Vi använder Material Symbols med weight 400 och grade normal. Standardstilen är…" at bounding box center [812, 392] width 345 height 55
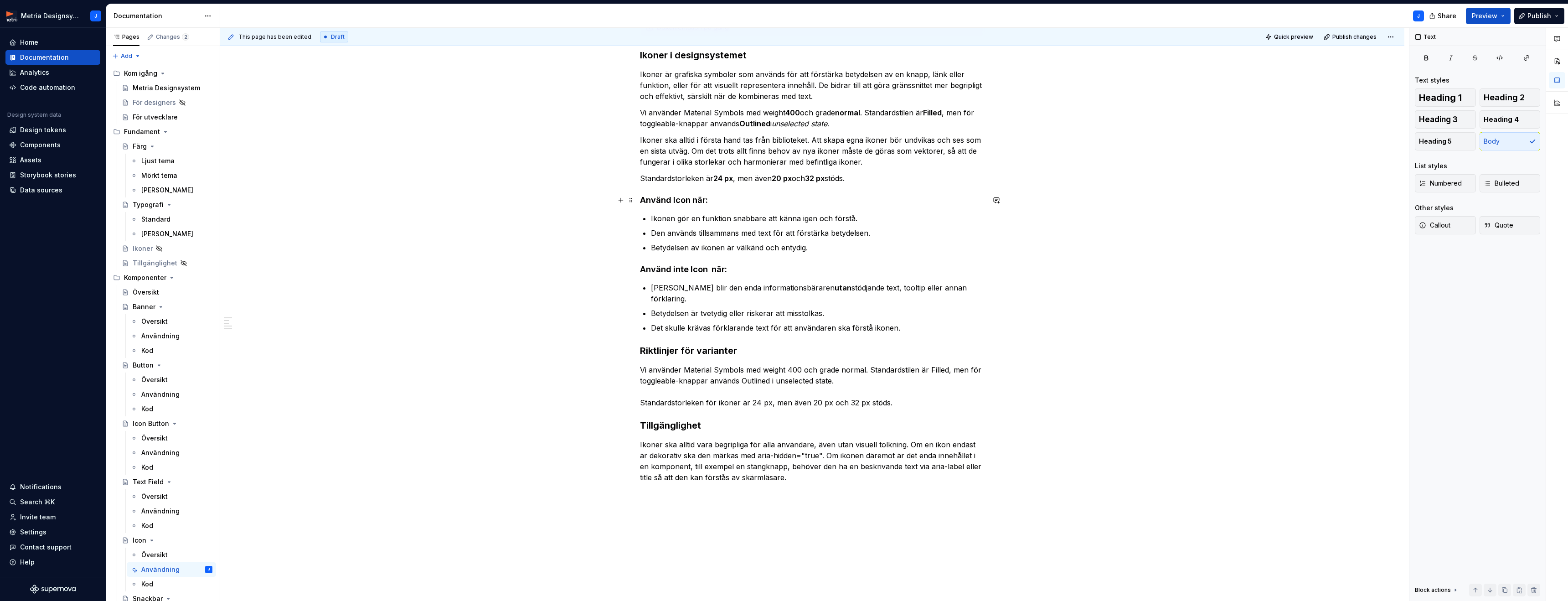
click at [678, 200] on strong "Använd Icon när:" at bounding box center [674, 200] width 68 height 10
click at [699, 271] on strong "Använd inte Icon när:" at bounding box center [683, 269] width 87 height 10
click at [1155, 283] on div "Dokumentation på gång Ikoner i designsystemet Ikoner är grafiska symboler som a…" at bounding box center [812, 334] width 1184 height 679
click at [634, 113] on span at bounding box center [631, 112] width 7 height 13
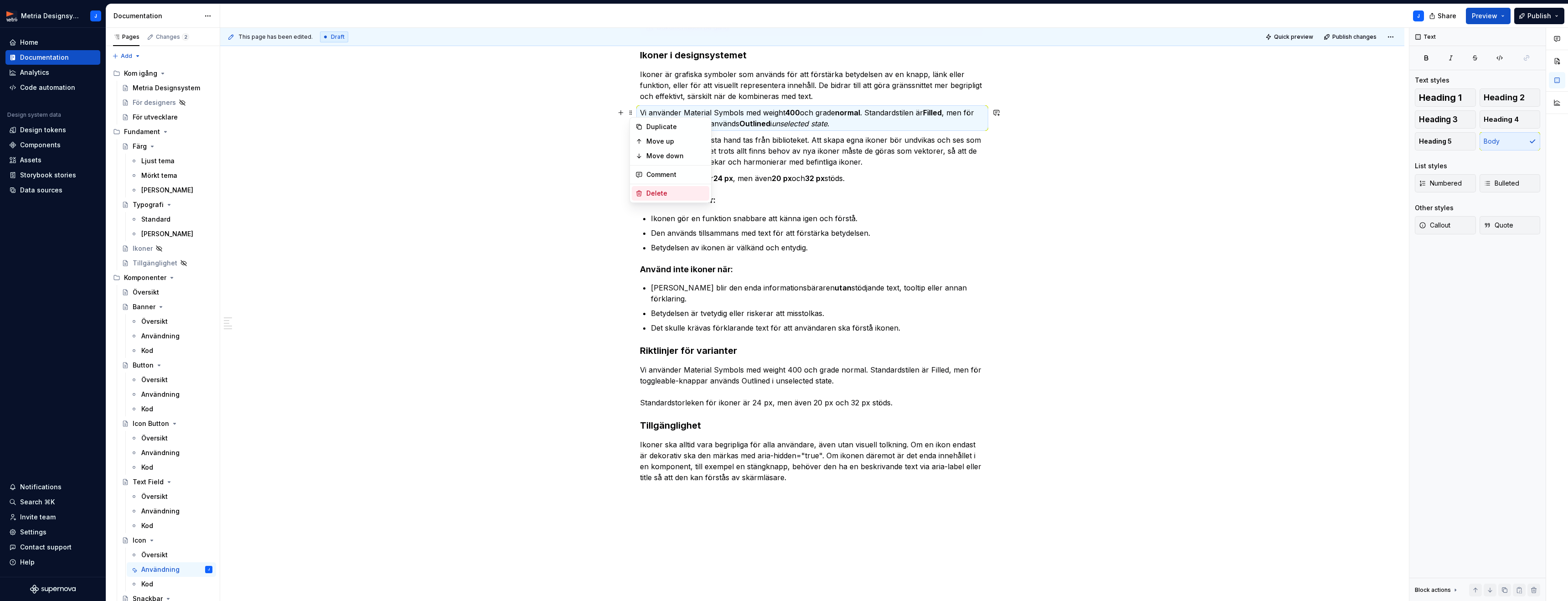
click at [653, 192] on div "Delete" at bounding box center [676, 193] width 59 height 9
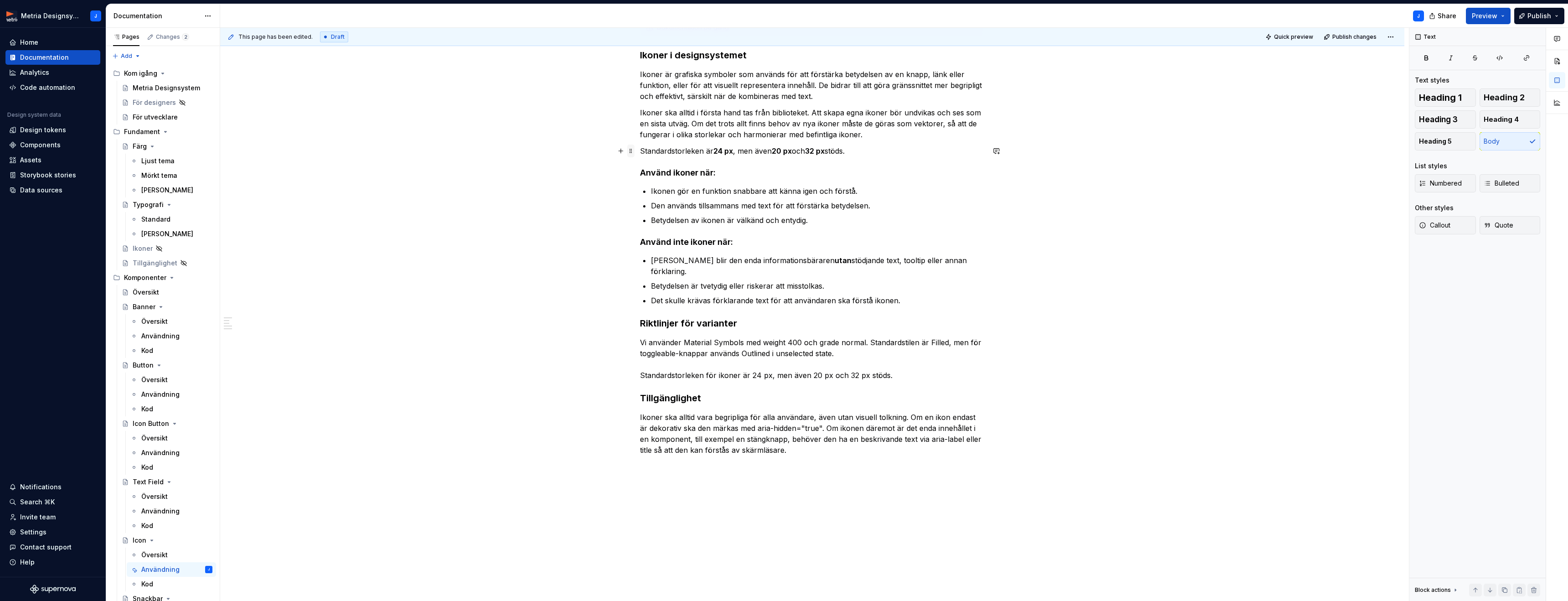
click at [634, 152] on span at bounding box center [631, 150] width 7 height 13
drag, startPoint x: 655, startPoint y: 234, endPoint x: 664, endPoint y: 233, distance: 9.1
click at [655, 234] on div "Delete" at bounding box center [676, 231] width 59 height 9
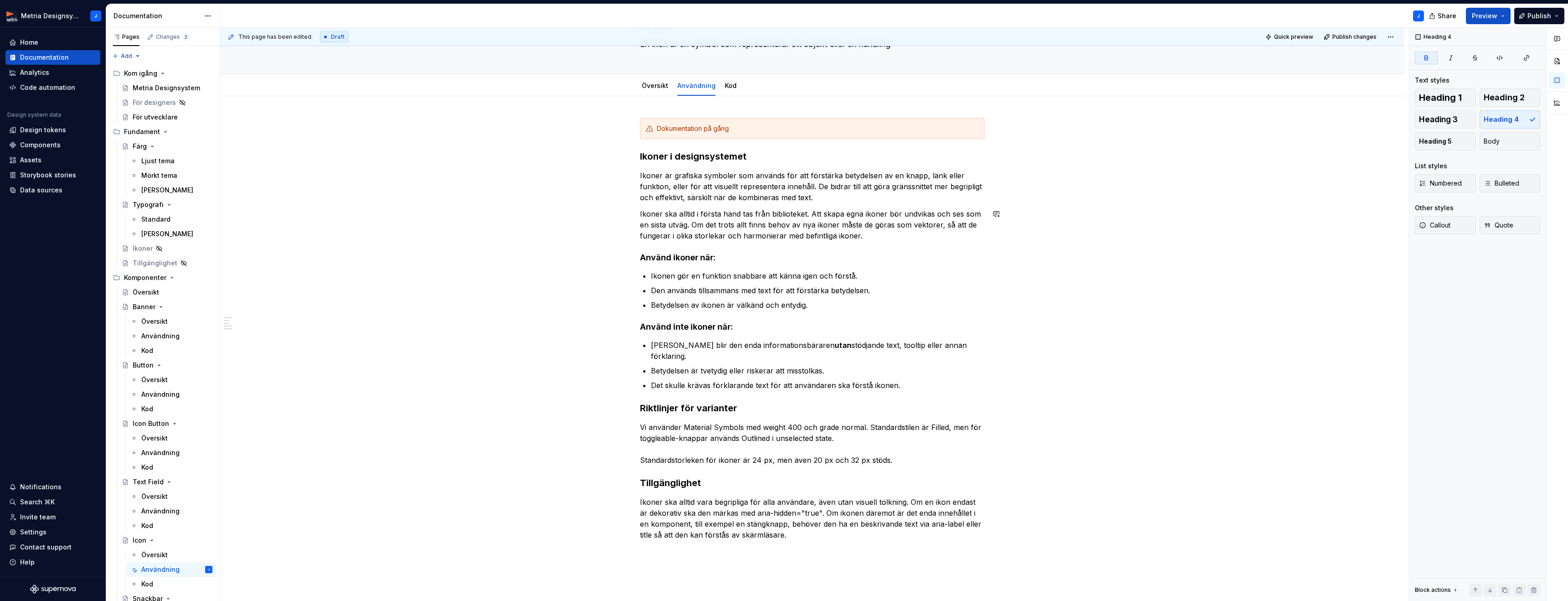
scroll to position [47, 0]
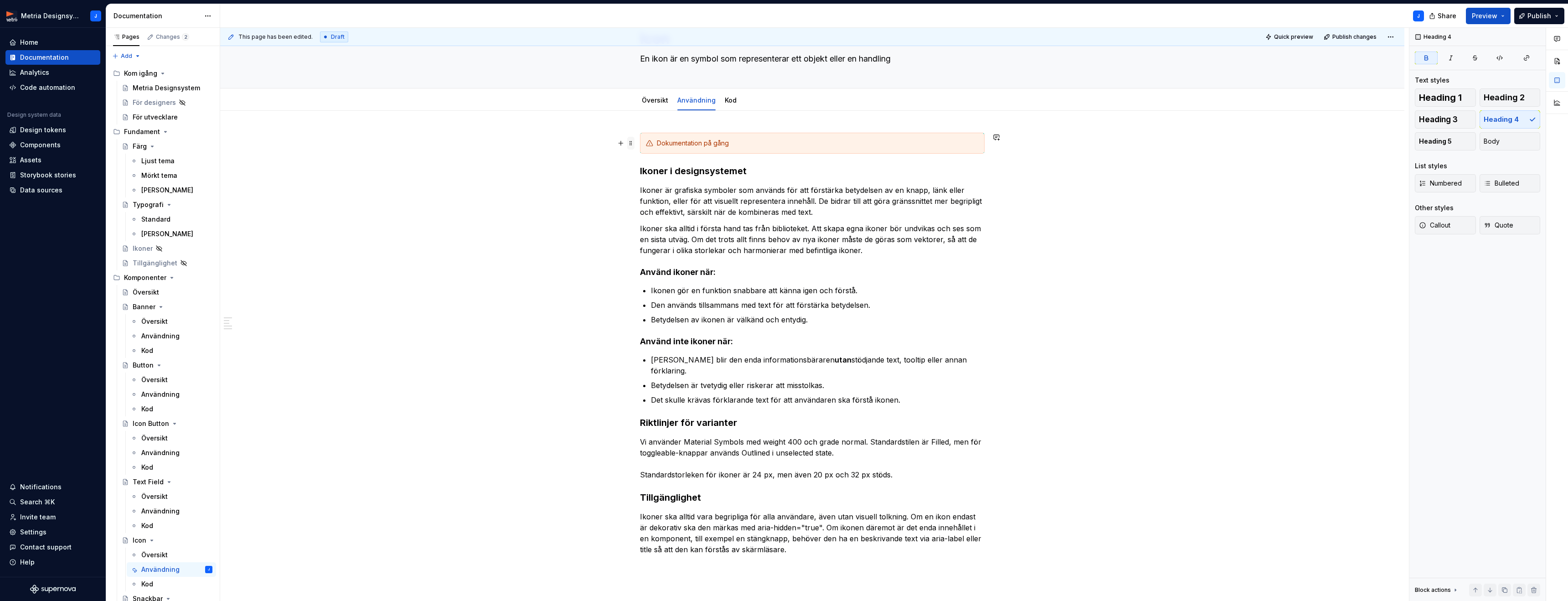
click at [634, 142] on span at bounding box center [631, 143] width 7 height 13
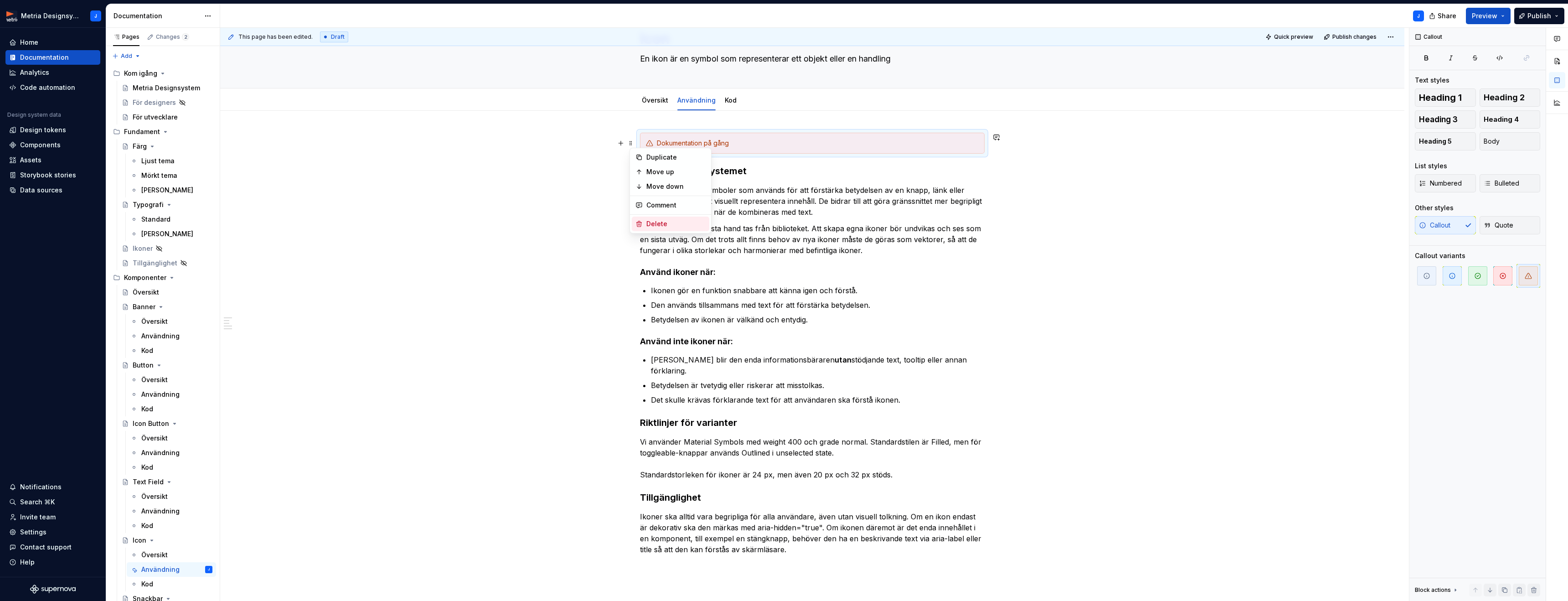
click at [654, 225] on div "Delete" at bounding box center [676, 223] width 59 height 9
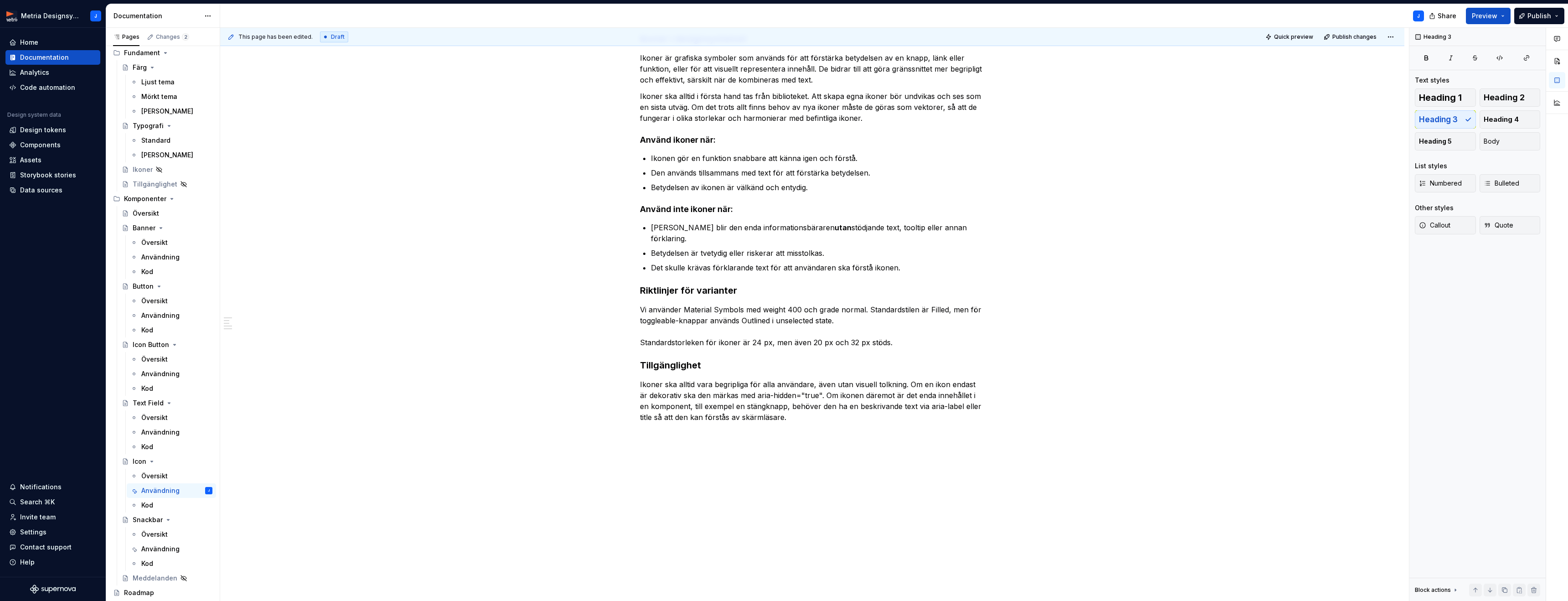
scroll to position [90, 0]
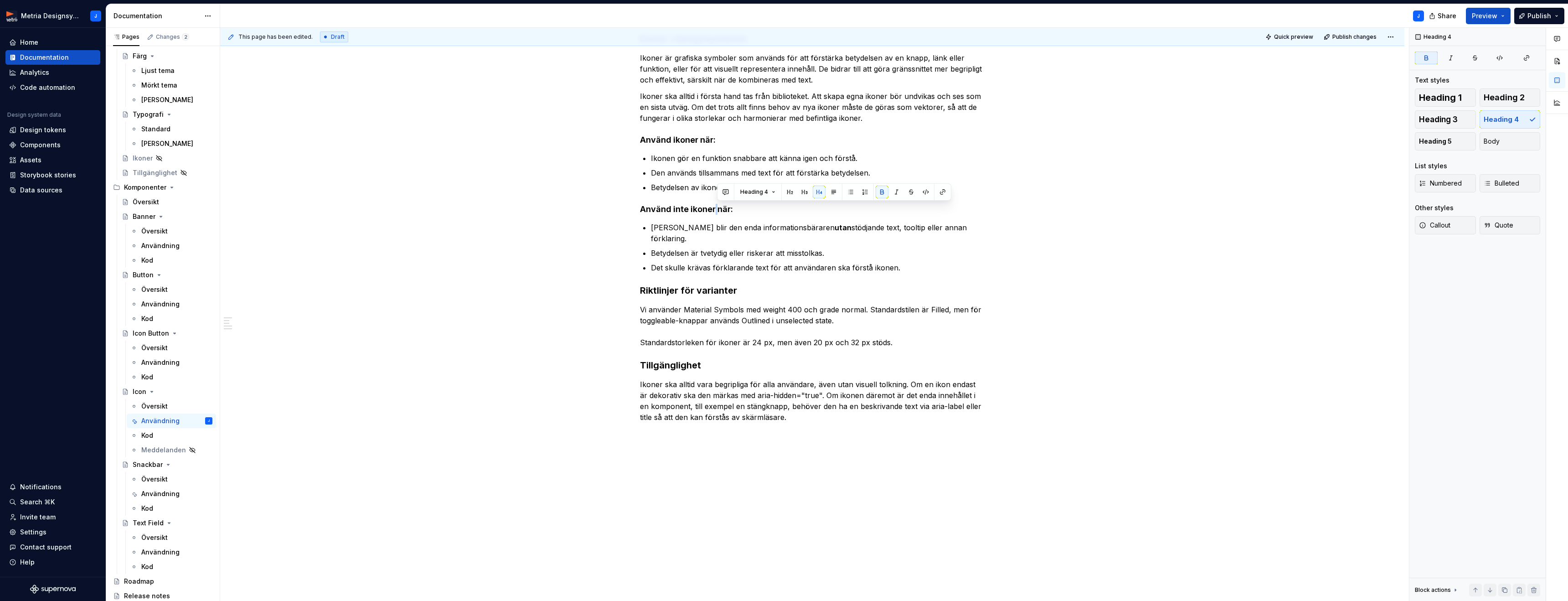
click at [312, 477] on div "Ikoner i designsystemet Ikoner är grafiska symboler som används för att förstär…" at bounding box center [812, 312] width 1184 height 603
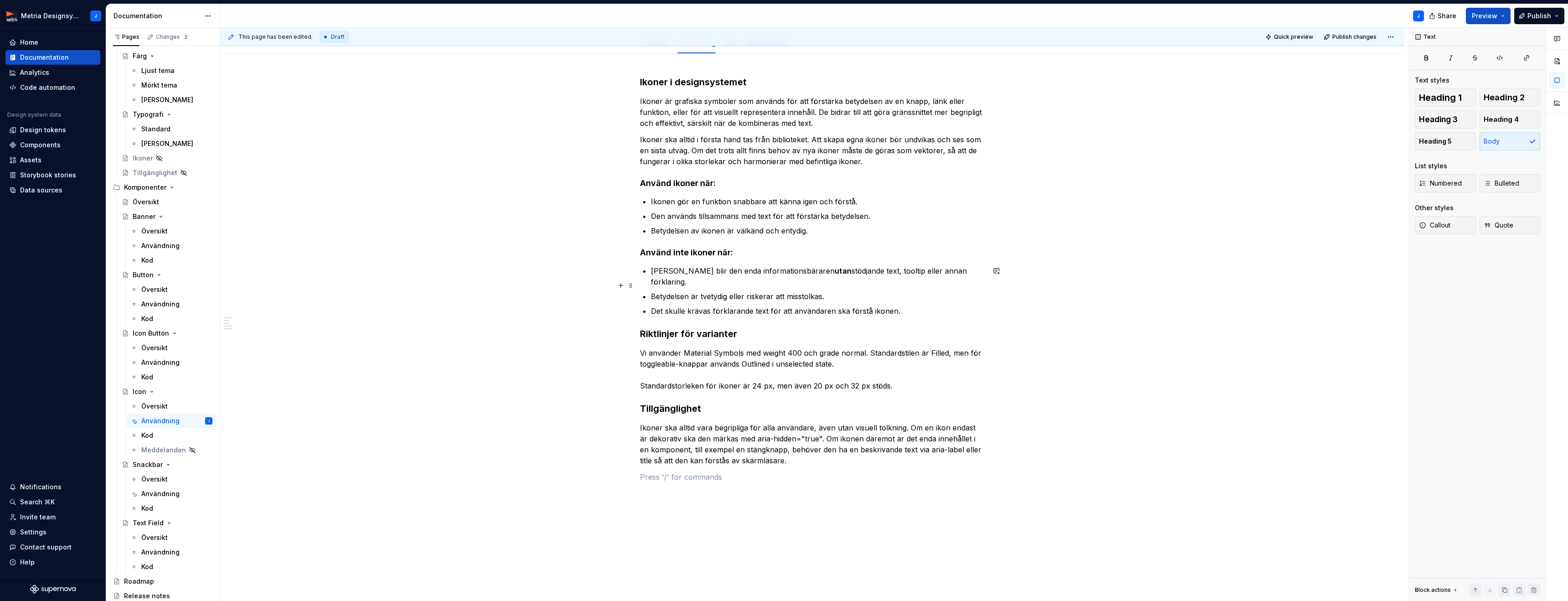
scroll to position [52, 0]
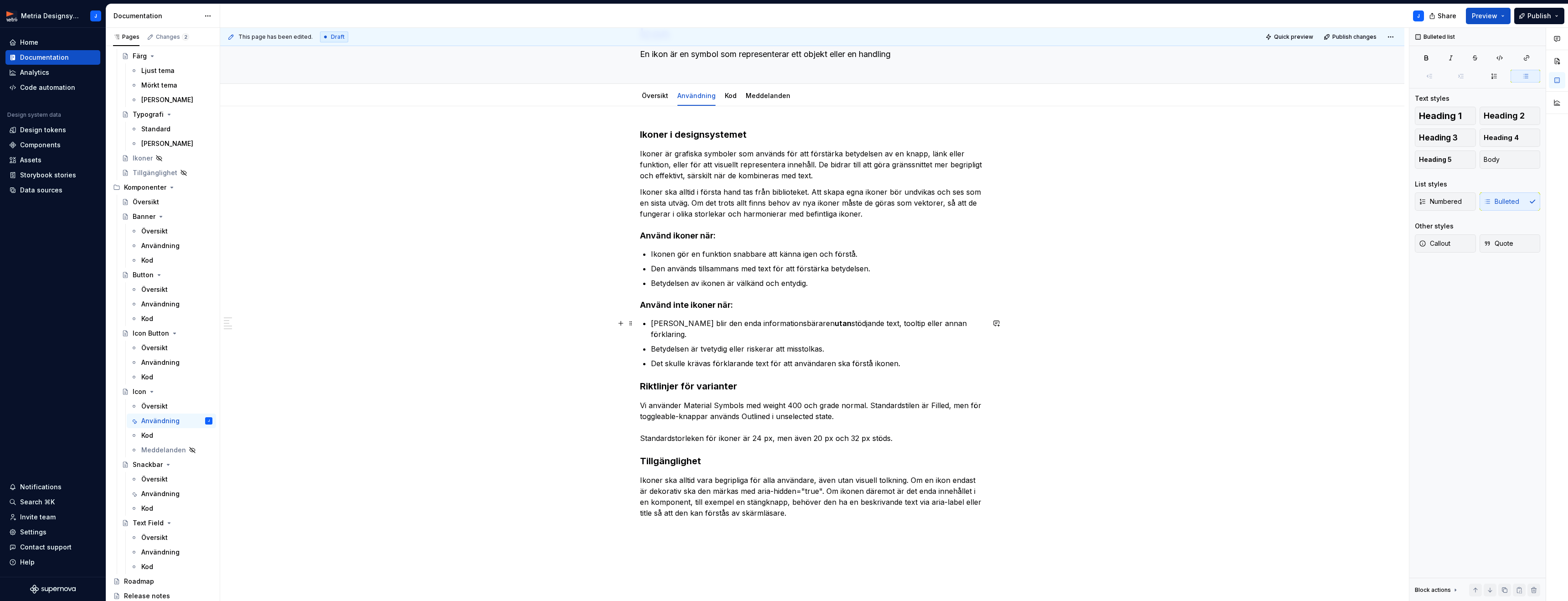
click at [835, 322] on strong "utan" at bounding box center [843, 323] width 17 height 9
drag, startPoint x: 797, startPoint y: 322, endPoint x: 816, endPoint y: 322, distance: 19.0
click at [816, 322] on p "[PERSON_NAME] blir den enda informationsbäraren utan stödjande text, tooltip el…" at bounding box center [817, 329] width 334 height 22
drag, startPoint x: 812, startPoint y: 322, endPoint x: 791, endPoint y: 322, distance: 21.0
click at [791, 322] on p "[PERSON_NAME] blir den enda informationsbäraren utan stödjande text, tooltip el…" at bounding box center [817, 329] width 334 height 22
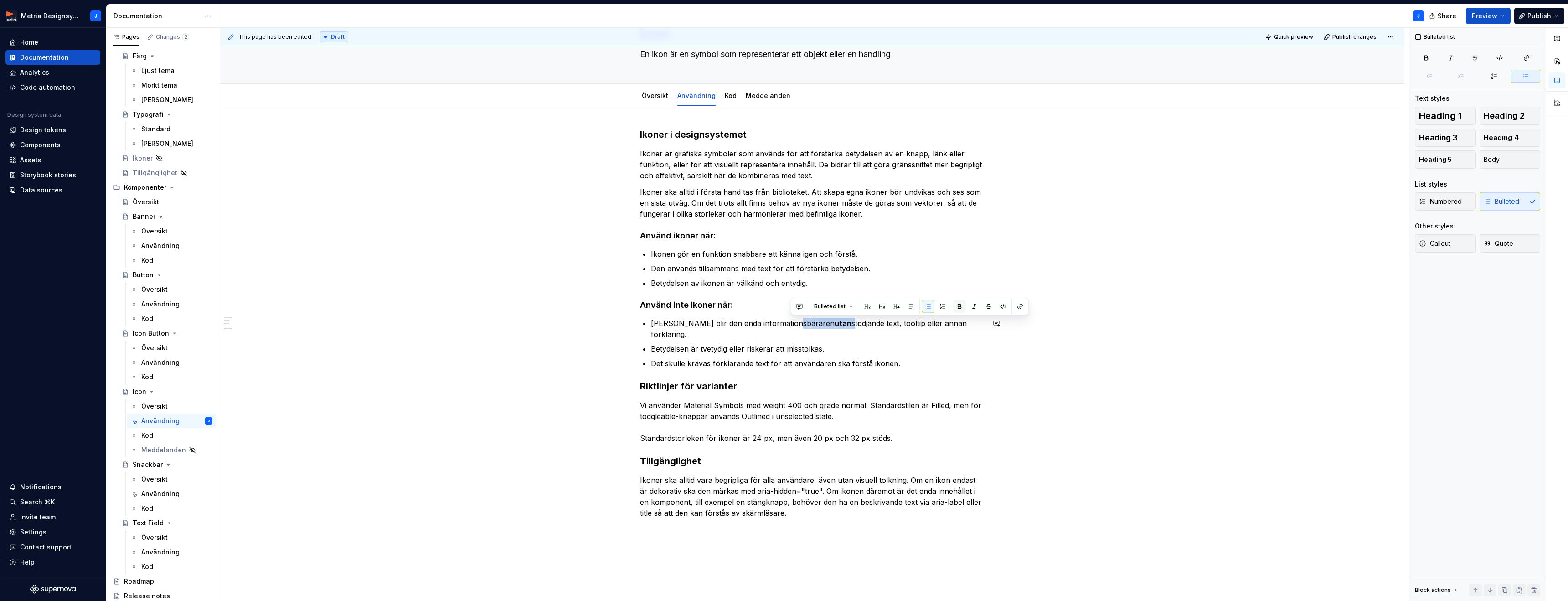
click at [959, 306] on button "button" at bounding box center [959, 306] width 13 height 13
click at [172, 449] on div "Meddelanden" at bounding box center [158, 450] width 33 height 9
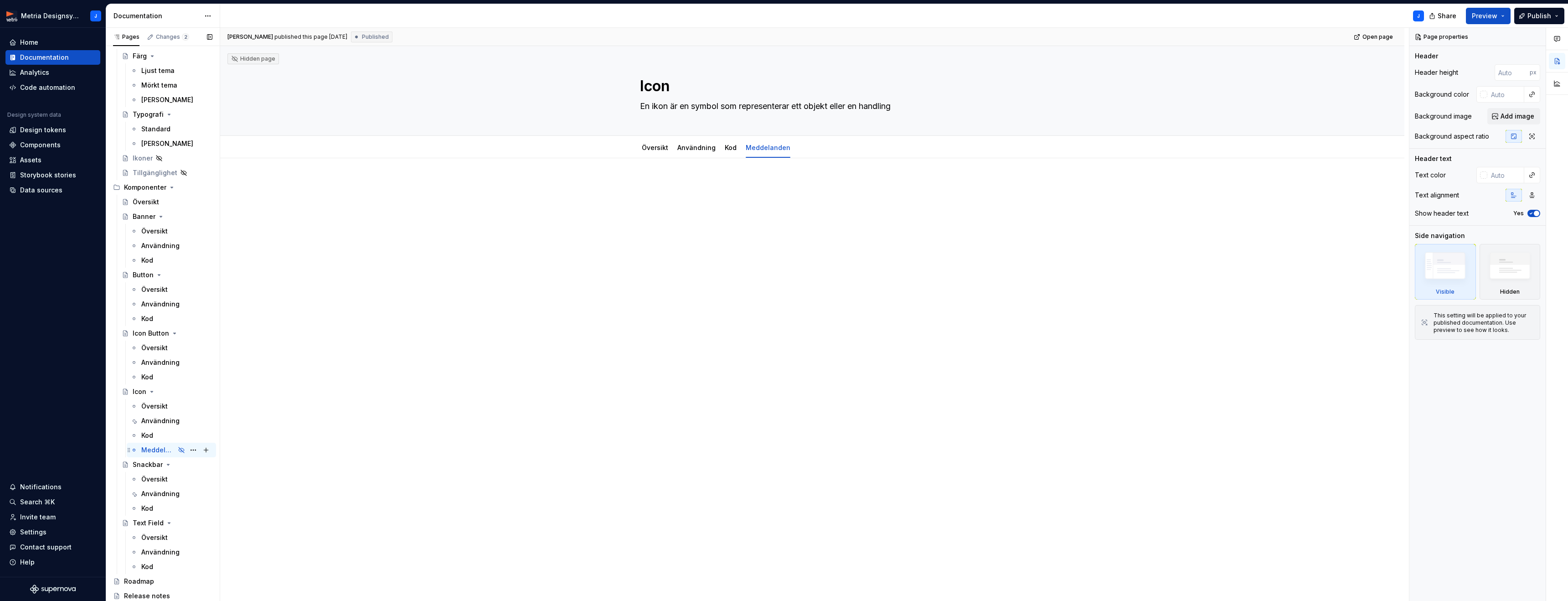
click at [183, 451] on icon "Page tree" at bounding box center [181, 450] width 5 height 5
click at [182, 449] on div "Meddelanden J" at bounding box center [177, 455] width 71 height 13
click at [194, 452] on button "Page tree" at bounding box center [193, 456] width 13 height 13
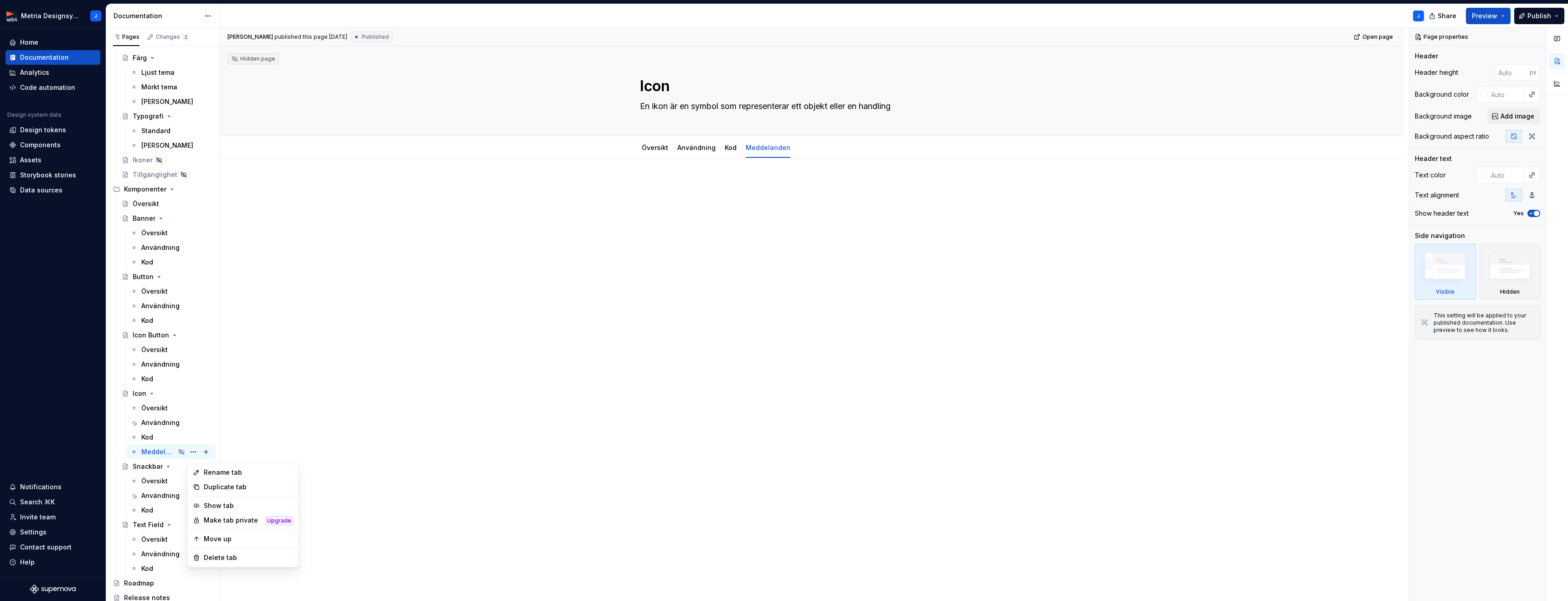
click at [348, 489] on html "Metria Designsystem J Home Documentation Analytics Code automation Design syste…" at bounding box center [784, 300] width 1568 height 601
type textarea "*"
type textarea "Text Field"
type textarea "Textfält används för att låta användare skriva in en text, till exempel namn, e…"
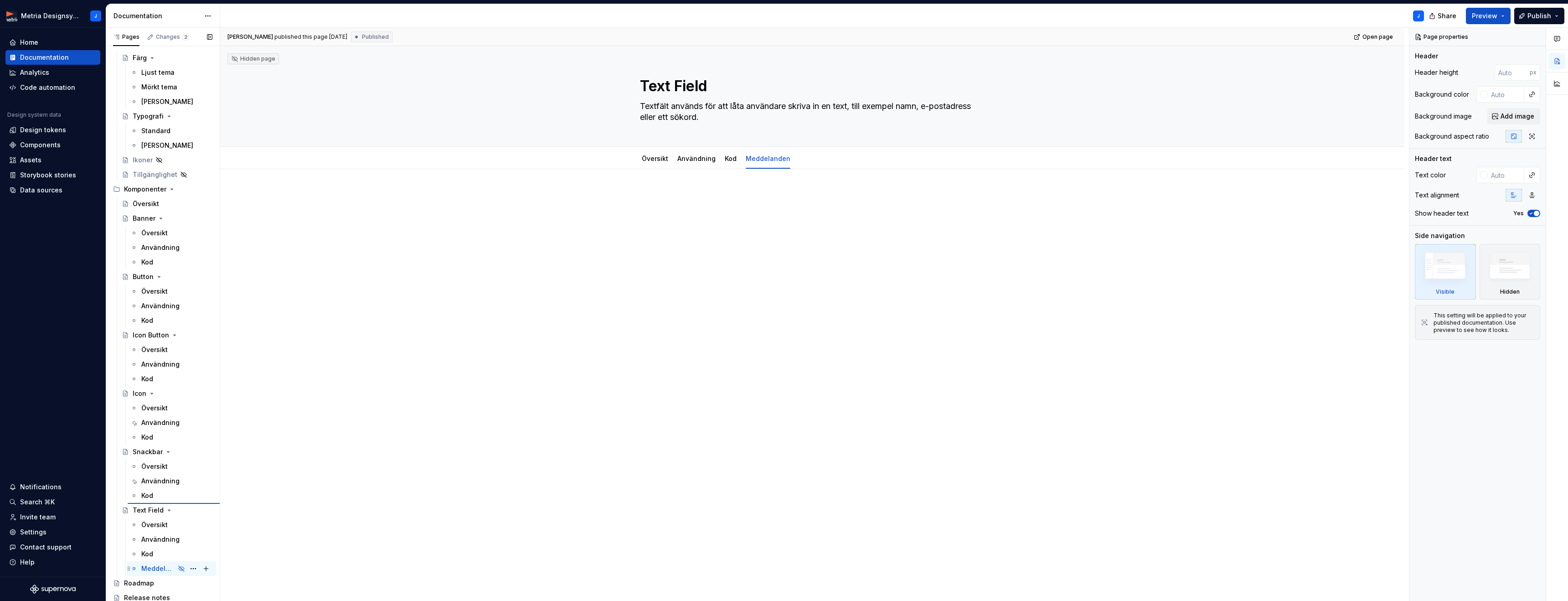
type textarea "*"
type textarea "Snackbar"
type textarea "Korta, tillfälliga meddelanden som försvinner automatiskt och visas högst upp p…"
click at [163, 406] on div "Översikt" at bounding box center [154, 406] width 26 height 9
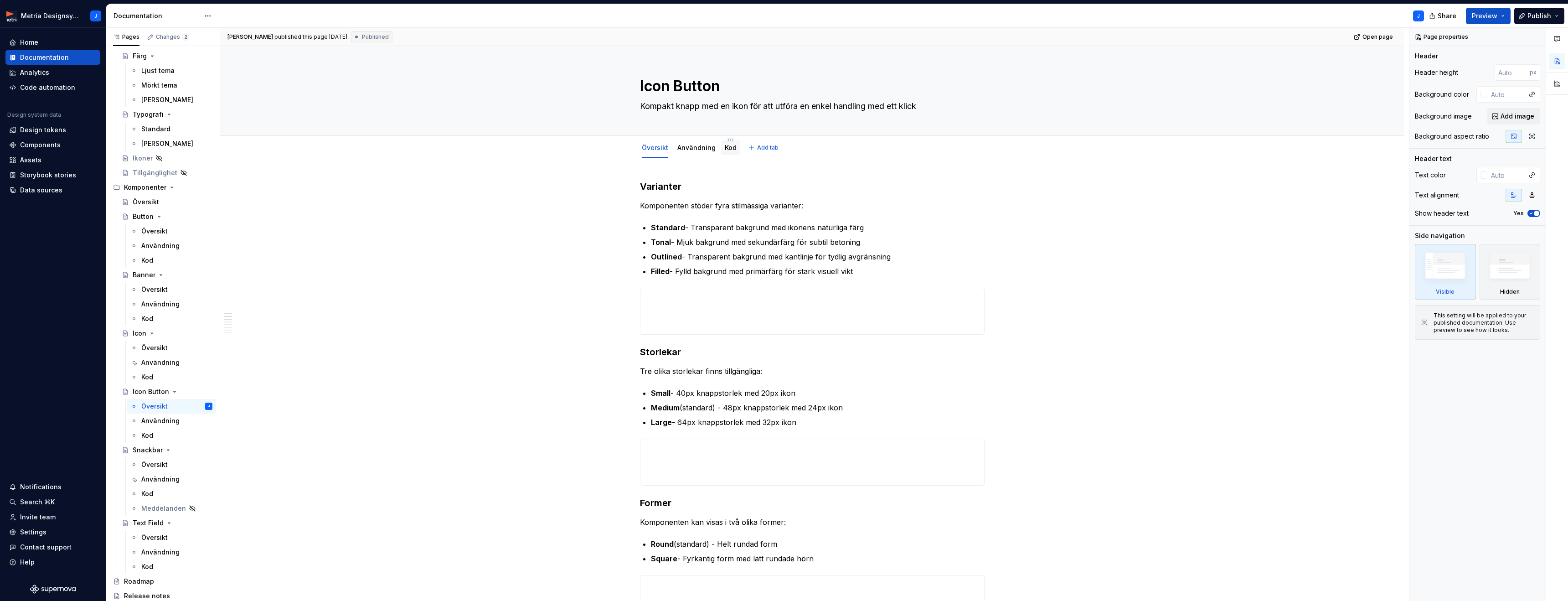
click at [732, 146] on link "Kod" at bounding box center [730, 147] width 12 height 8
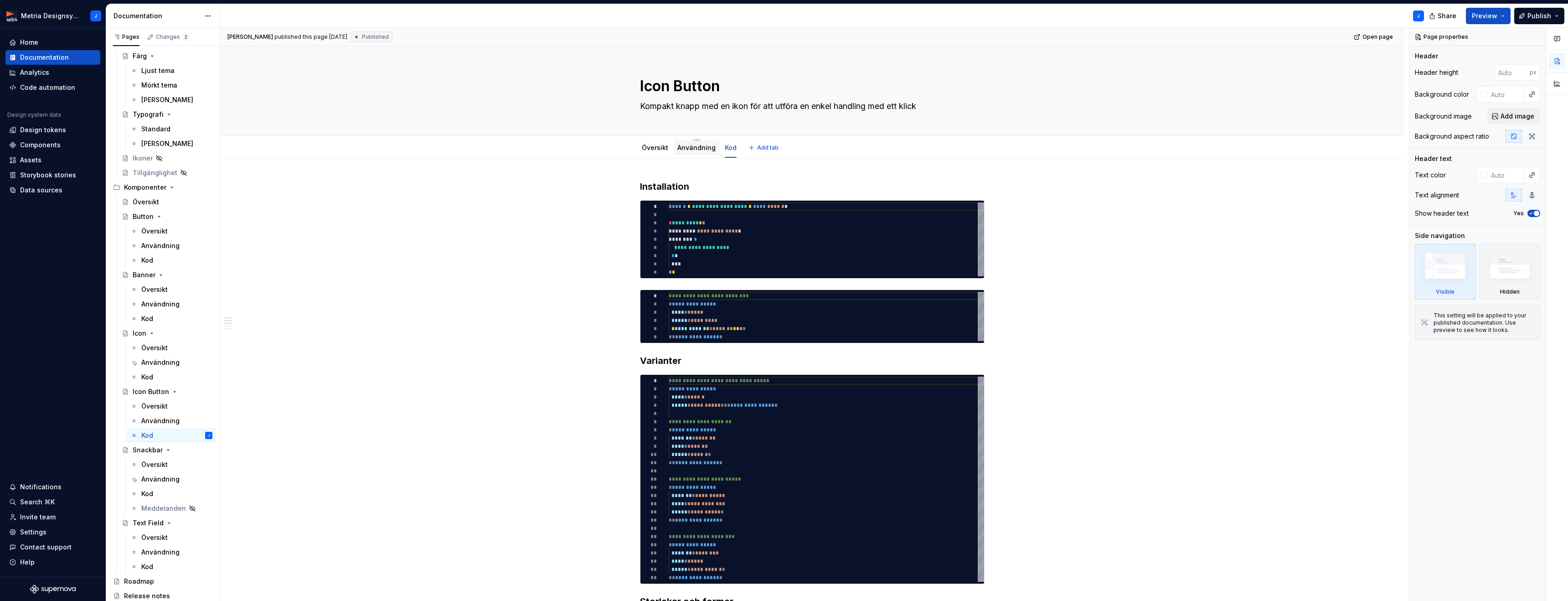
click at [688, 148] on link "Användning" at bounding box center [696, 147] width 38 height 8
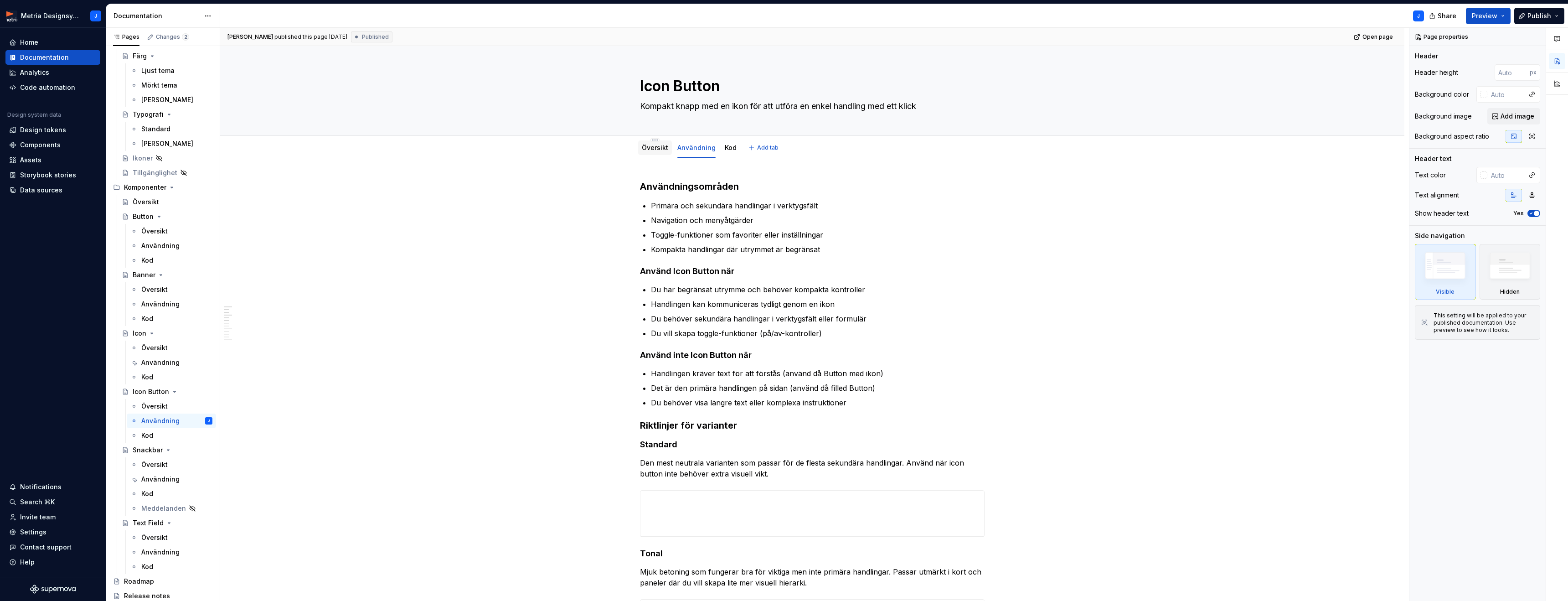
click at [651, 149] on link "Översikt" at bounding box center [654, 147] width 26 height 8
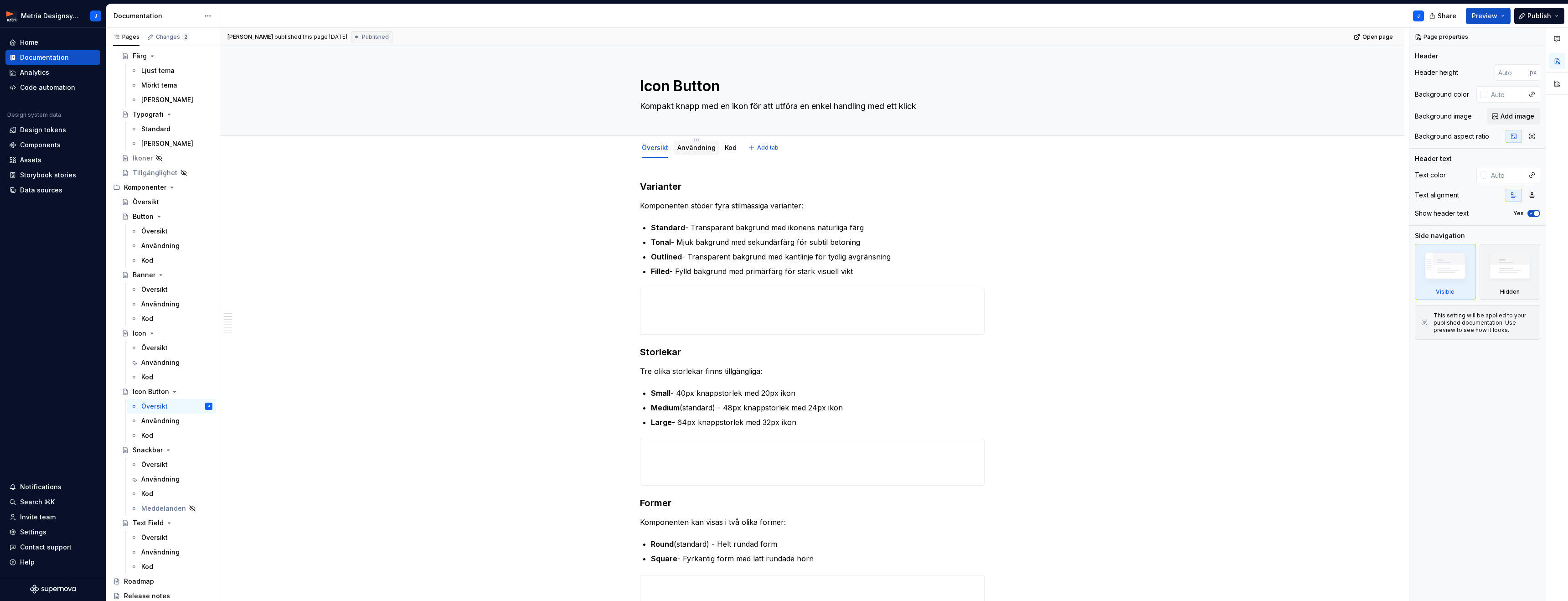
click at [703, 148] on link "Användning" at bounding box center [696, 147] width 38 height 8
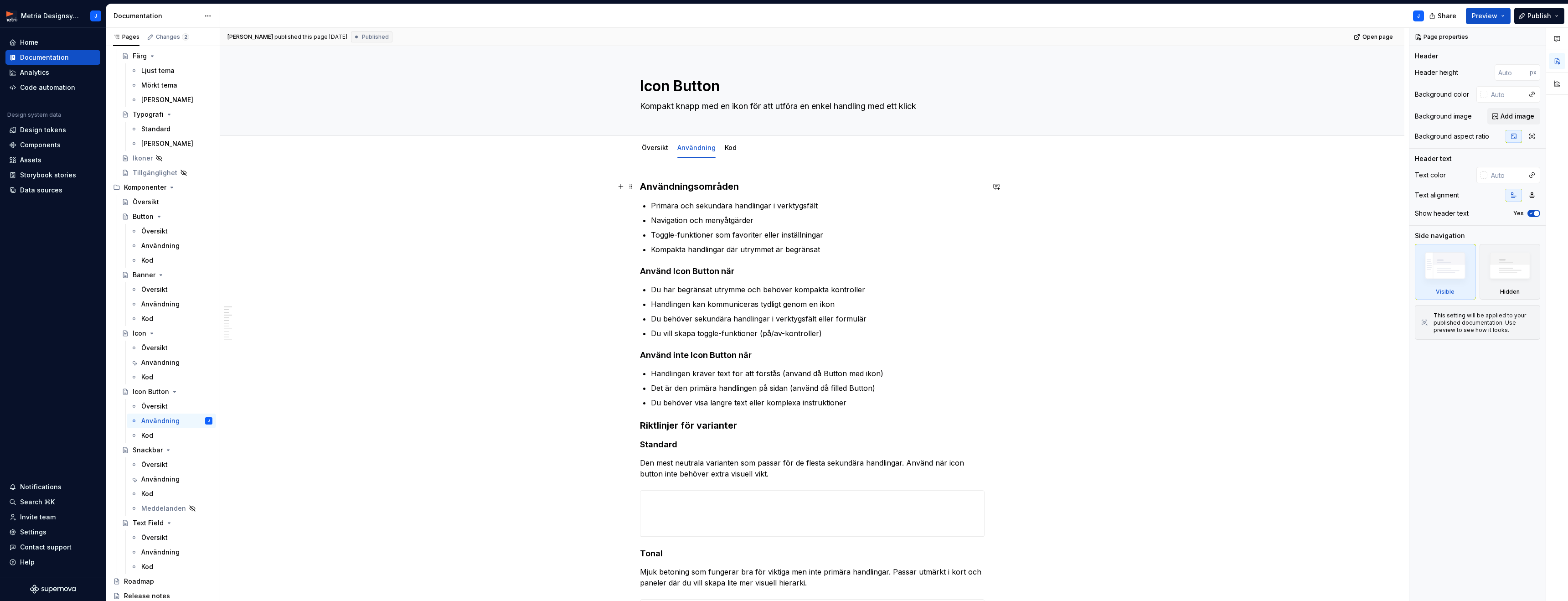
click at [642, 183] on h3 "Användningsområden" at bounding box center [812, 186] width 345 height 13
click at [625, 189] on button "button" at bounding box center [620, 186] width 13 height 13
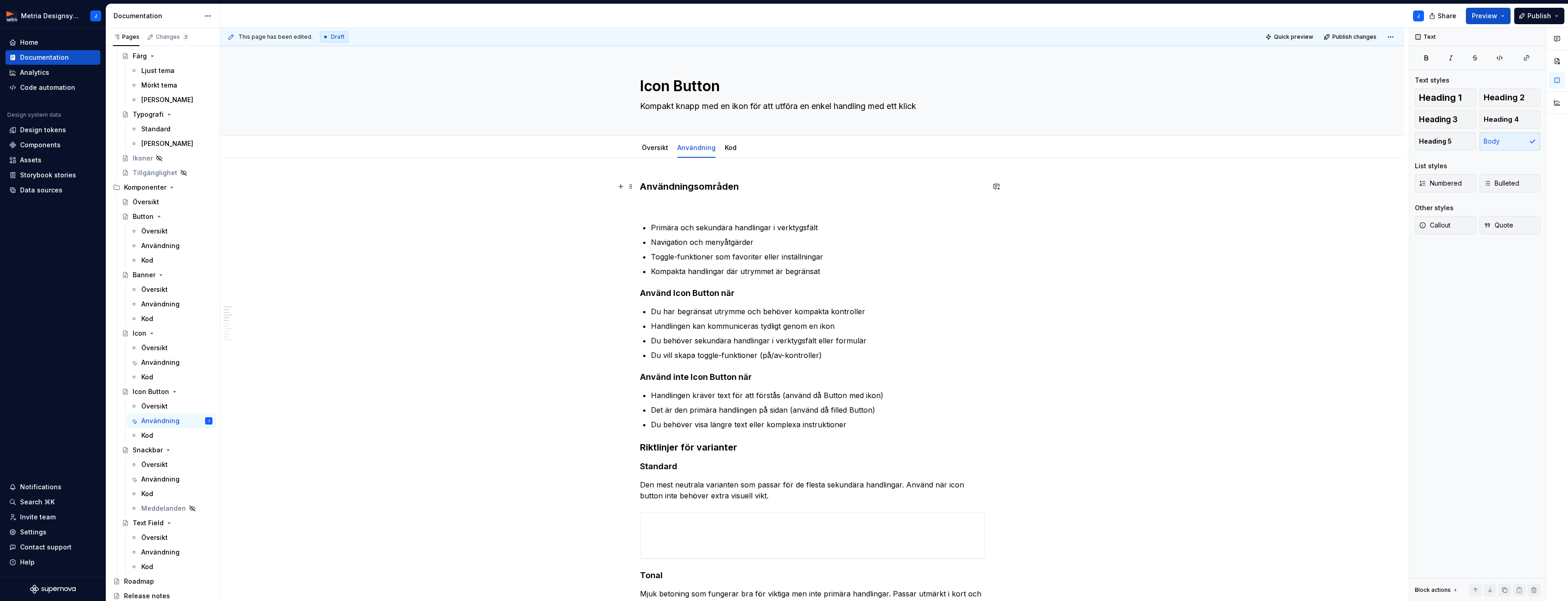
click at [653, 181] on p at bounding box center [812, 186] width 345 height 11
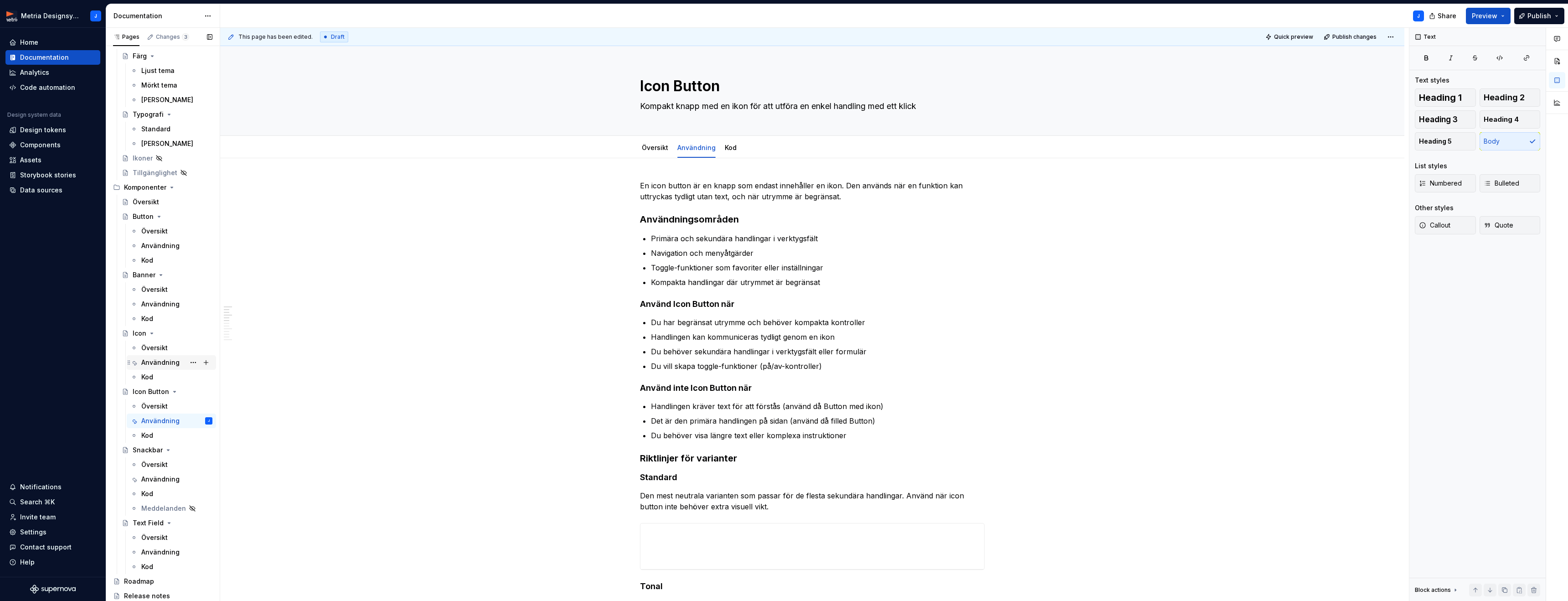
click at [156, 360] on div "Användning" at bounding box center [160, 362] width 38 height 9
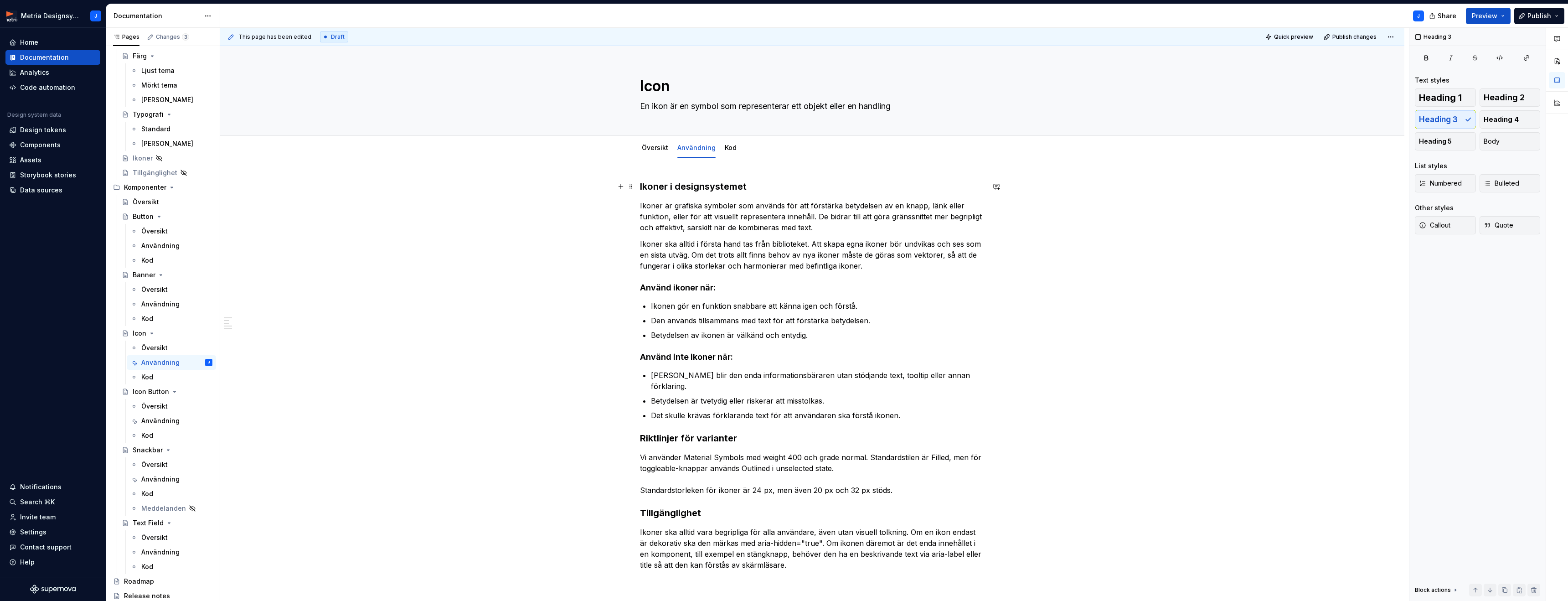
click at [684, 190] on h3 "Ikoner i designsystemet" at bounding box center [812, 186] width 345 height 13
click at [671, 287] on strong "Använd ikoner när:" at bounding box center [677, 287] width 75 height 10
click at [164, 393] on div "Icon Button" at bounding box center [151, 392] width 37 height 9
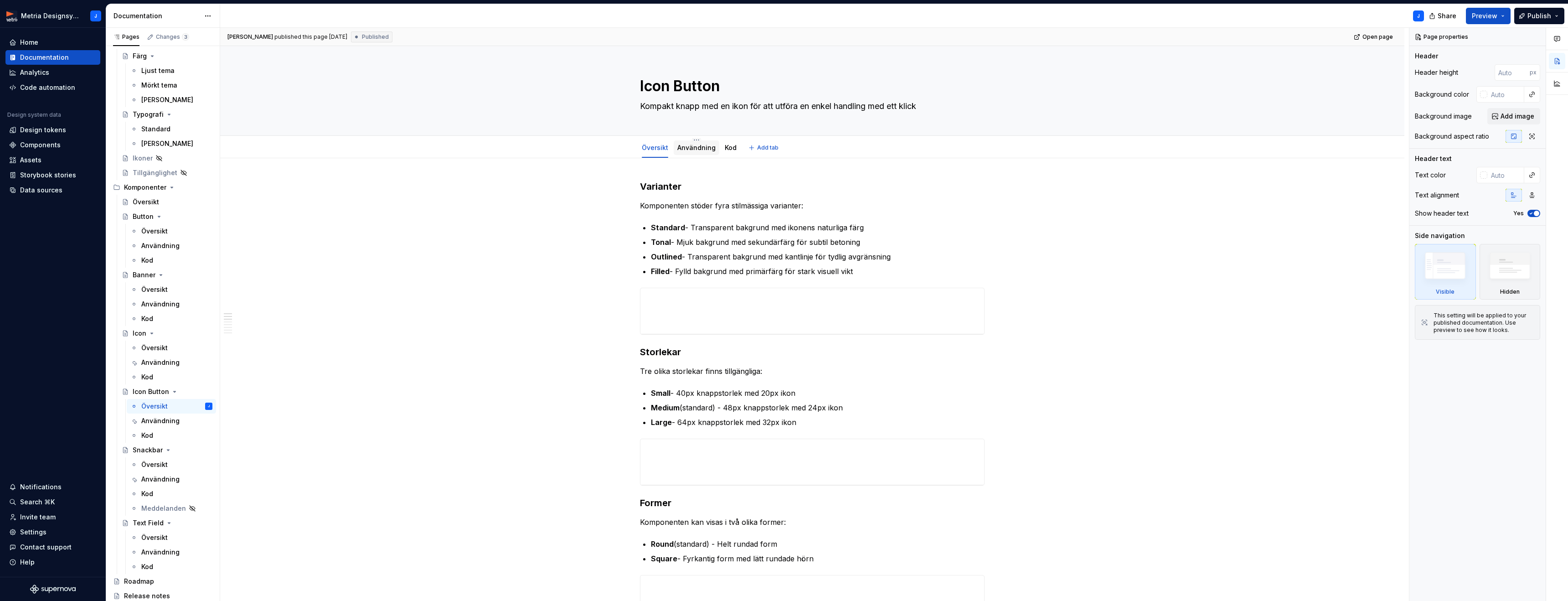
click at [692, 149] on link "Användning" at bounding box center [696, 147] width 38 height 8
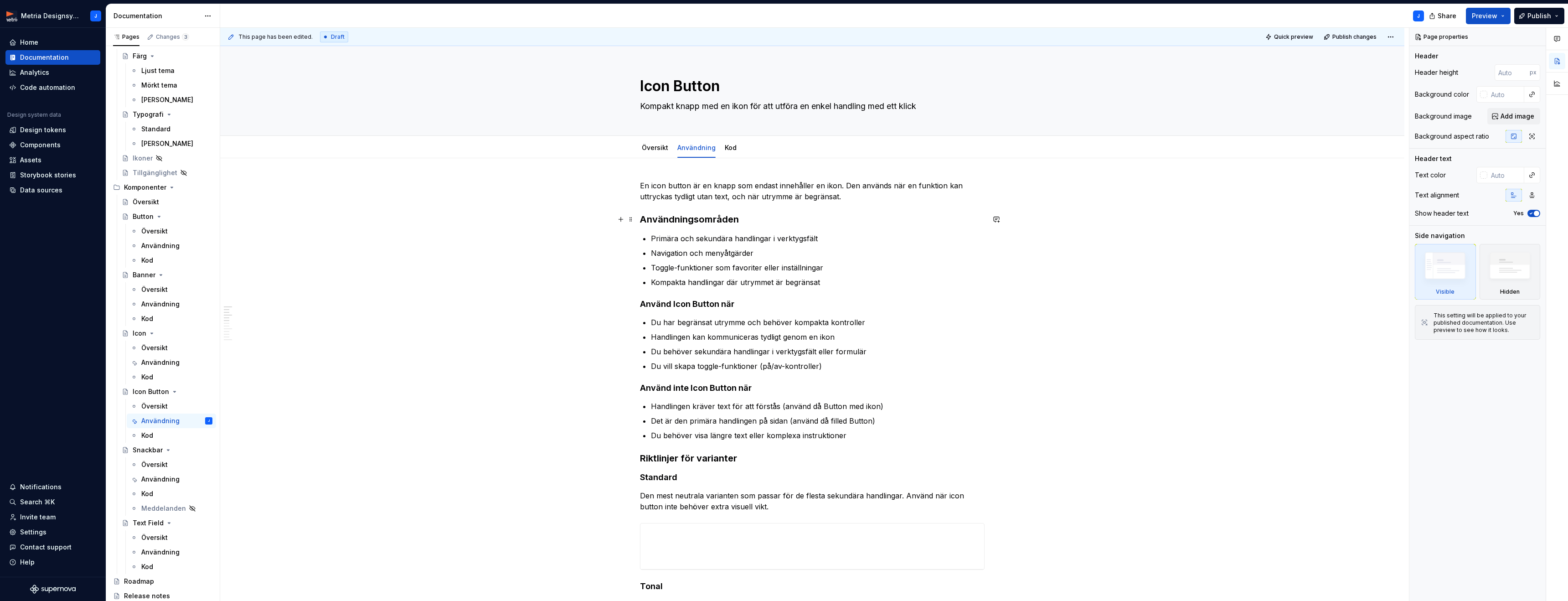
type textarea "*"
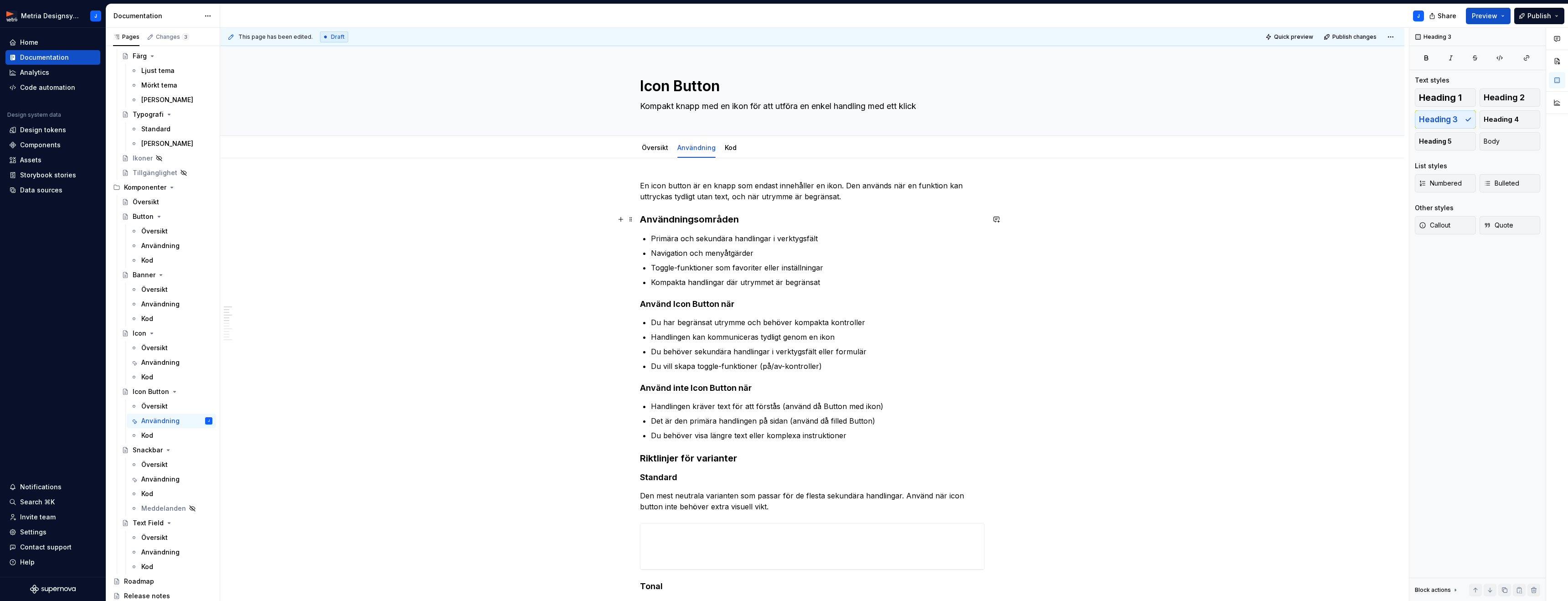
click at [676, 222] on h3 "Användningsområden" at bounding box center [812, 219] width 345 height 13
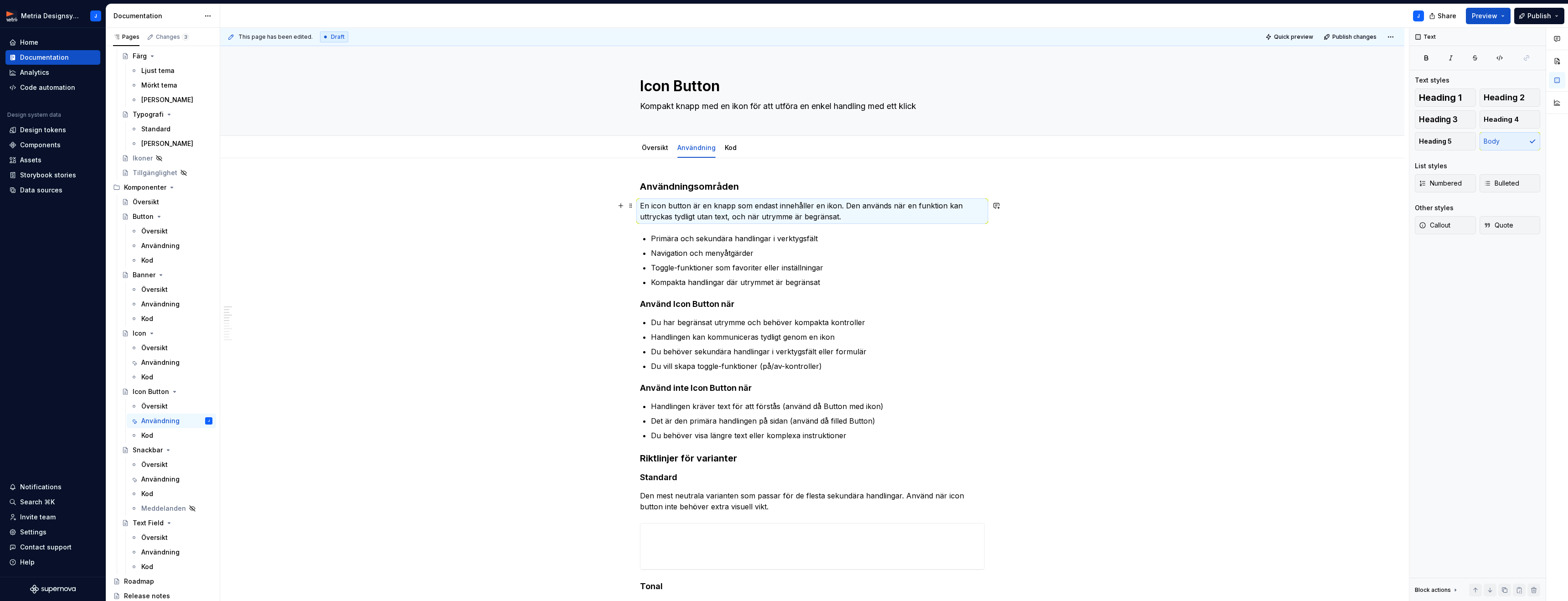
click at [731, 219] on p "En icon button är en knapp som endast innehåller en ikon. Den används när en fu…" at bounding box center [812, 211] width 345 height 22
click at [791, 216] on p "En icon button är en knapp som endast innehåller en ikon. Den används när en fu…" at bounding box center [812, 211] width 345 height 22
drag, startPoint x: 638, startPoint y: 206, endPoint x: 852, endPoint y: 219, distance: 214.4
click at [843, 218] on div "This page has been edited. Draft Quick preview Publish changes Icon Button Komp…" at bounding box center [814, 315] width 1189 height 574
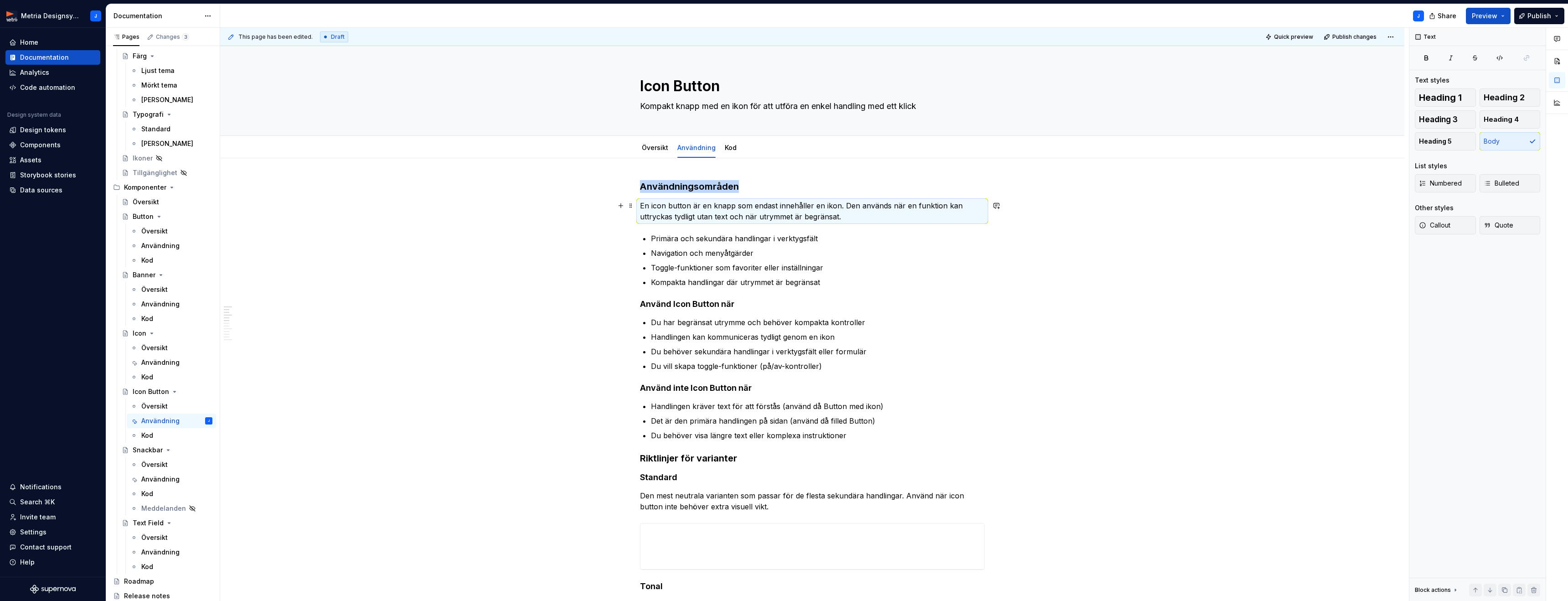
click at [853, 219] on p "En icon button är en knapp som endast innehåller en ikon. Den används när en fu…" at bounding box center [812, 211] width 345 height 22
click at [834, 217] on p "En icon button är en knapp som endast innehåller en ikon. Den används när en fu…" at bounding box center [812, 211] width 345 height 22
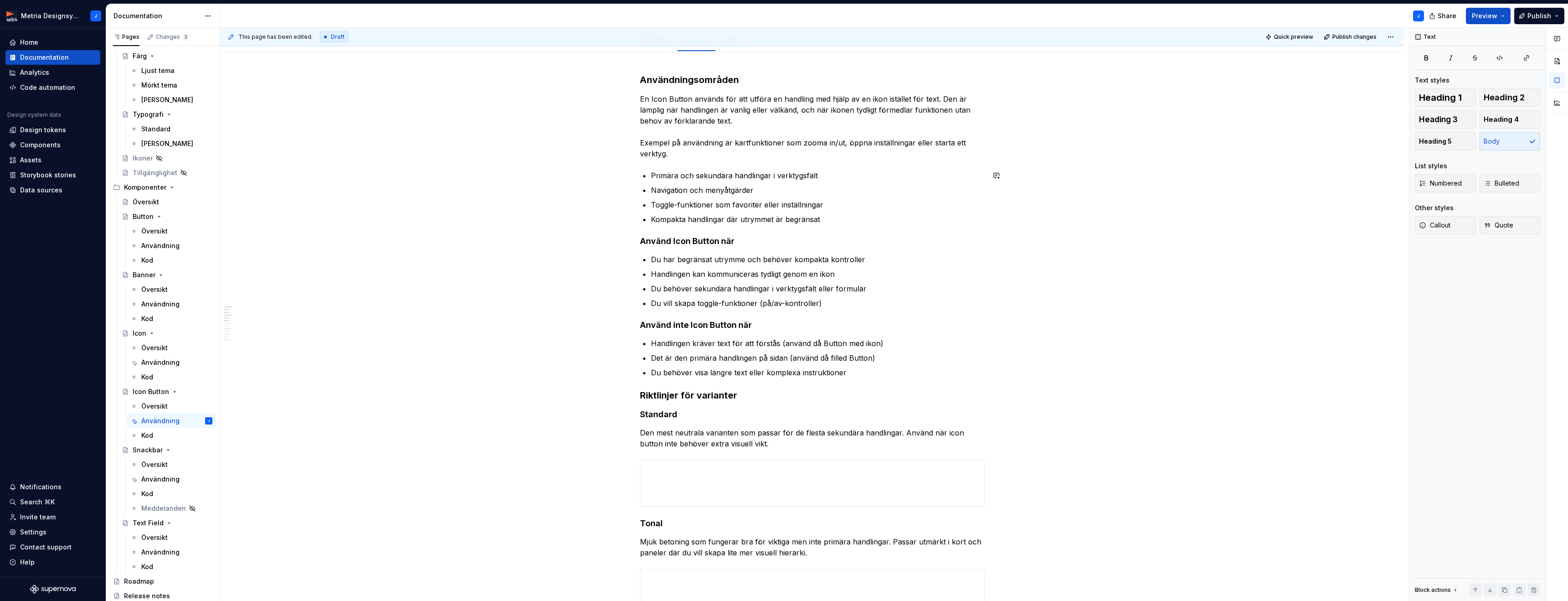
scroll to position [108, 0]
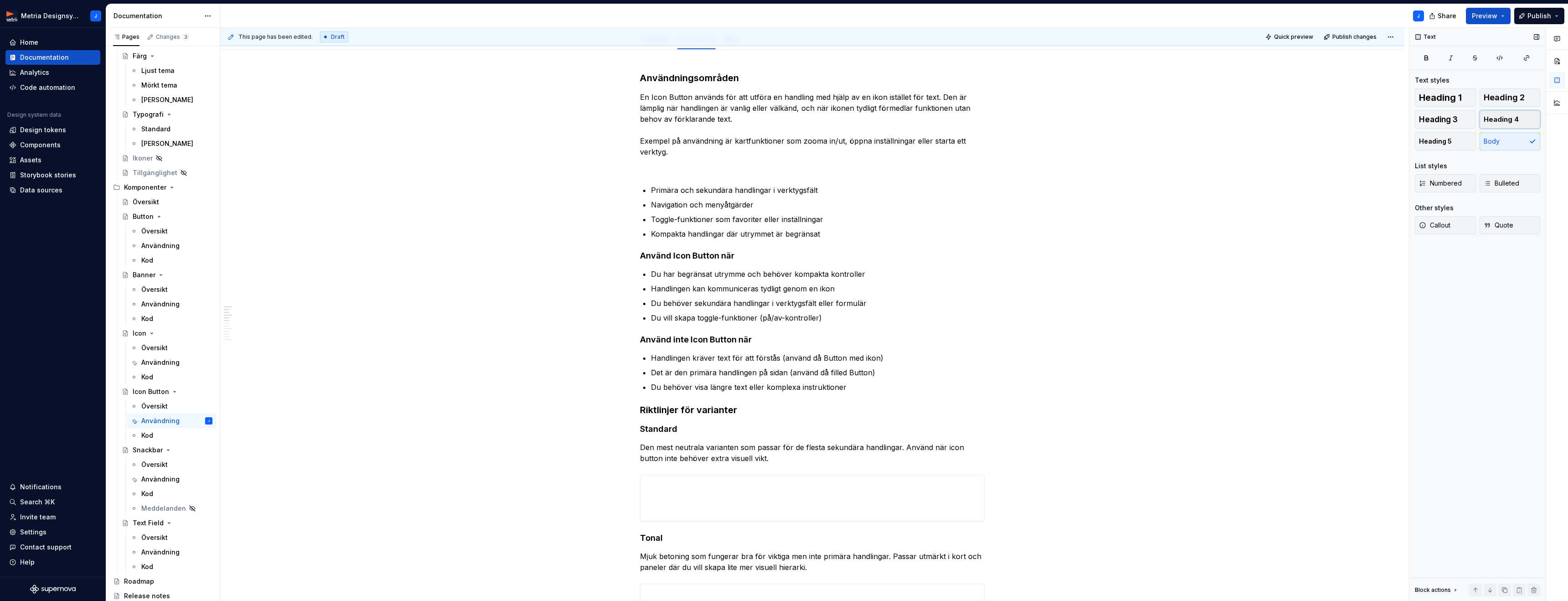
click at [1486, 115] on span "Heading 4" at bounding box center [1501, 119] width 35 height 9
click at [880, 171] on h4 at bounding box center [812, 174] width 345 height 11
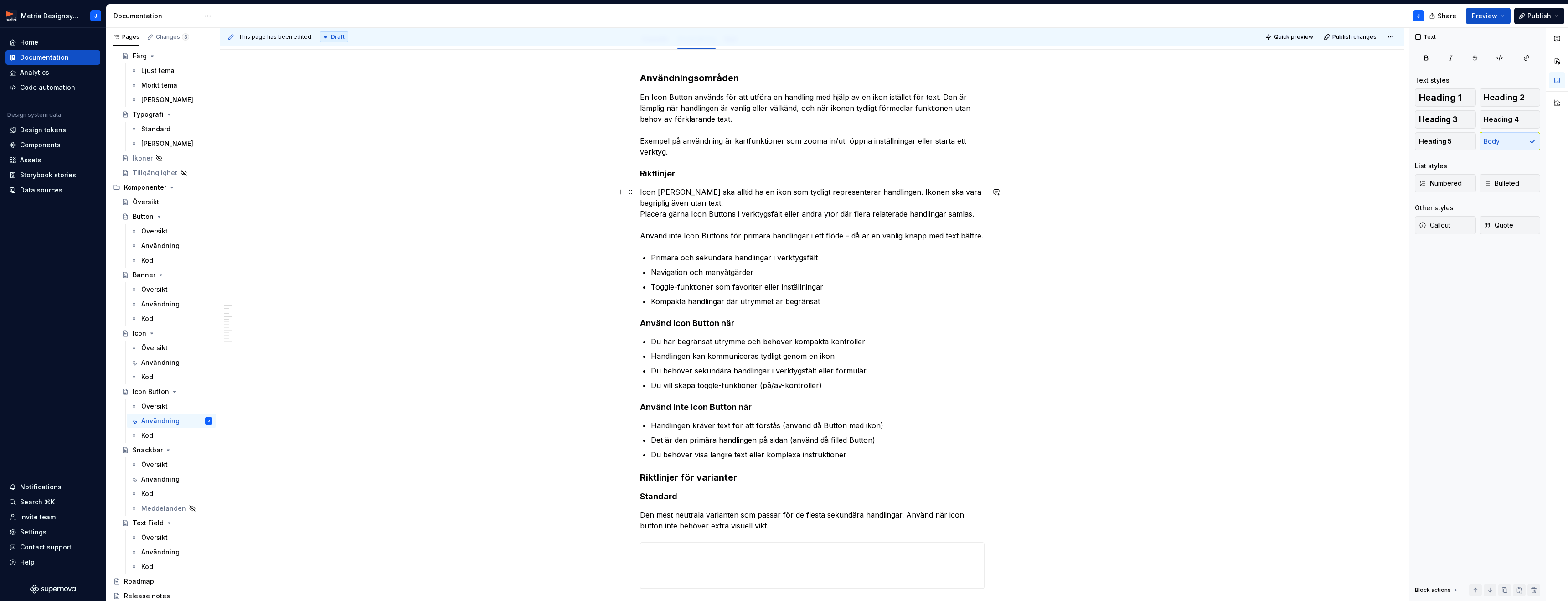
drag, startPoint x: 848, startPoint y: 237, endPoint x: 867, endPoint y: 237, distance: 19.0
click at [852, 237] on p "Icon [PERSON_NAME] ska alltid ha en ikon som tydligt representerar handlingen. …" at bounding box center [812, 214] width 345 height 55
click at [642, 214] on p "Icon [PERSON_NAME] ska alltid ha en ikon som tydligt representerar handlingen. …" at bounding box center [812, 214] width 345 height 55
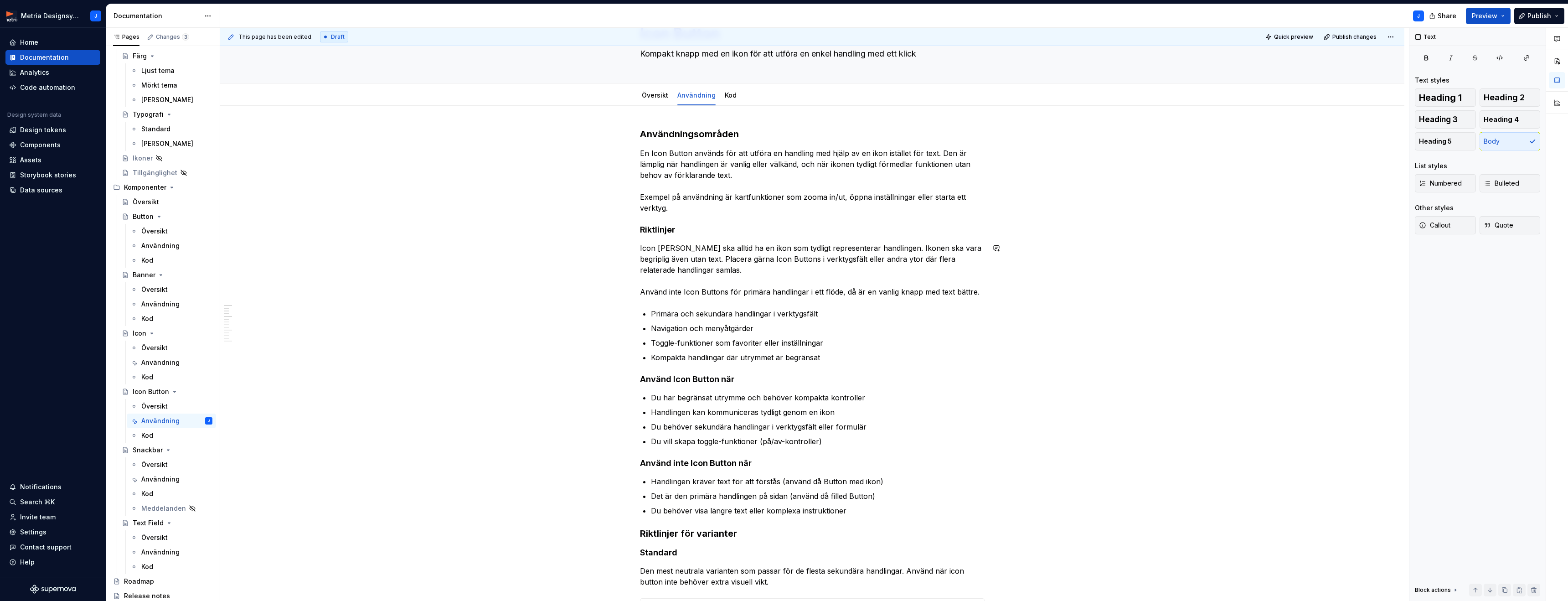
scroll to position [0, 0]
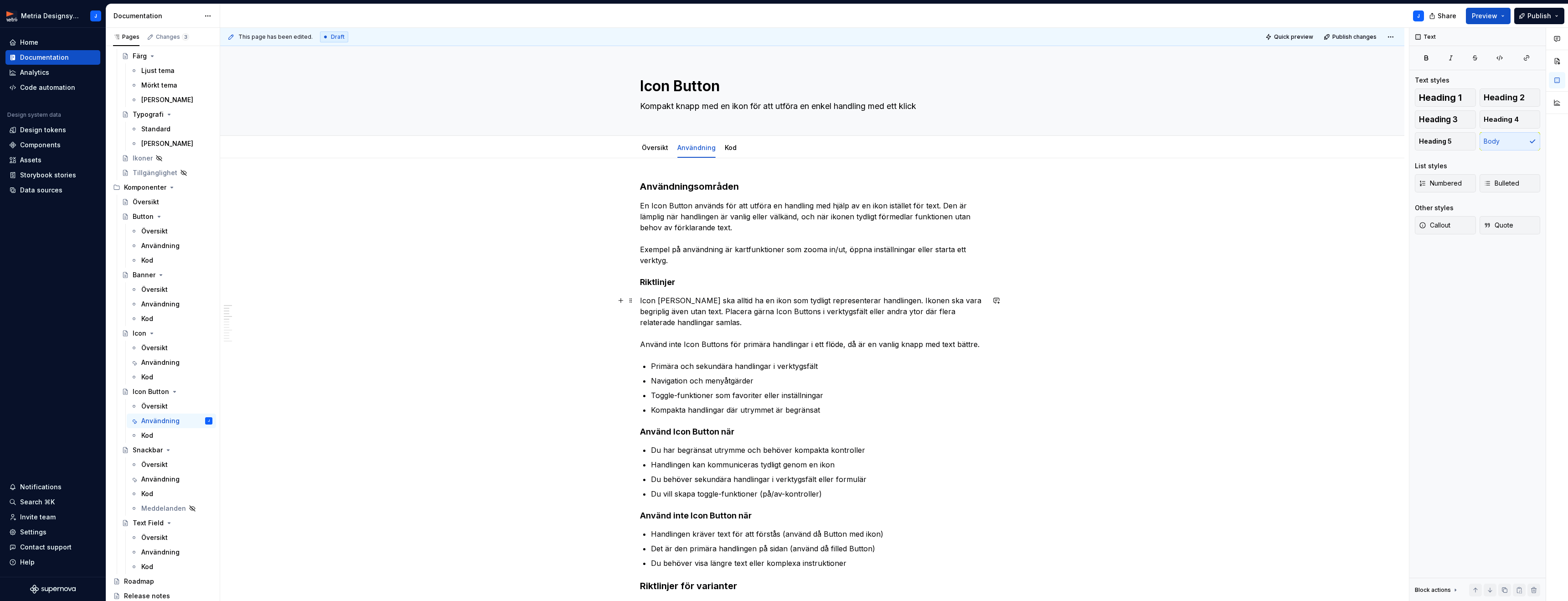
click at [992, 346] on div "This page has been edited. Draft Quick preview Publish changes Icon Button Komp…" at bounding box center [814, 315] width 1189 height 574
click at [978, 345] on p "Icon [PERSON_NAME] ska alltid ha en ikon som tydligt representerar handlingen. …" at bounding box center [812, 322] width 345 height 55
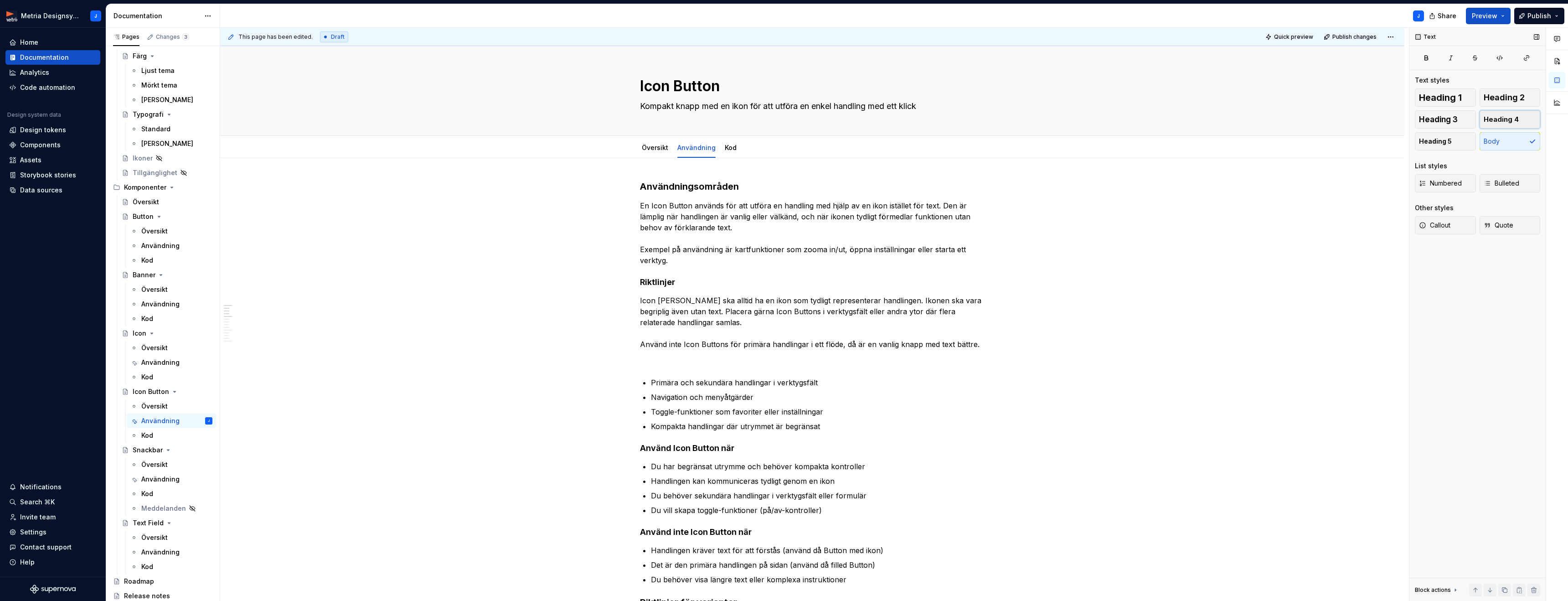
click at [1496, 125] on button "Heading 4" at bounding box center [1510, 119] width 61 height 18
click at [667, 362] on h4 at bounding box center [812, 366] width 345 height 11
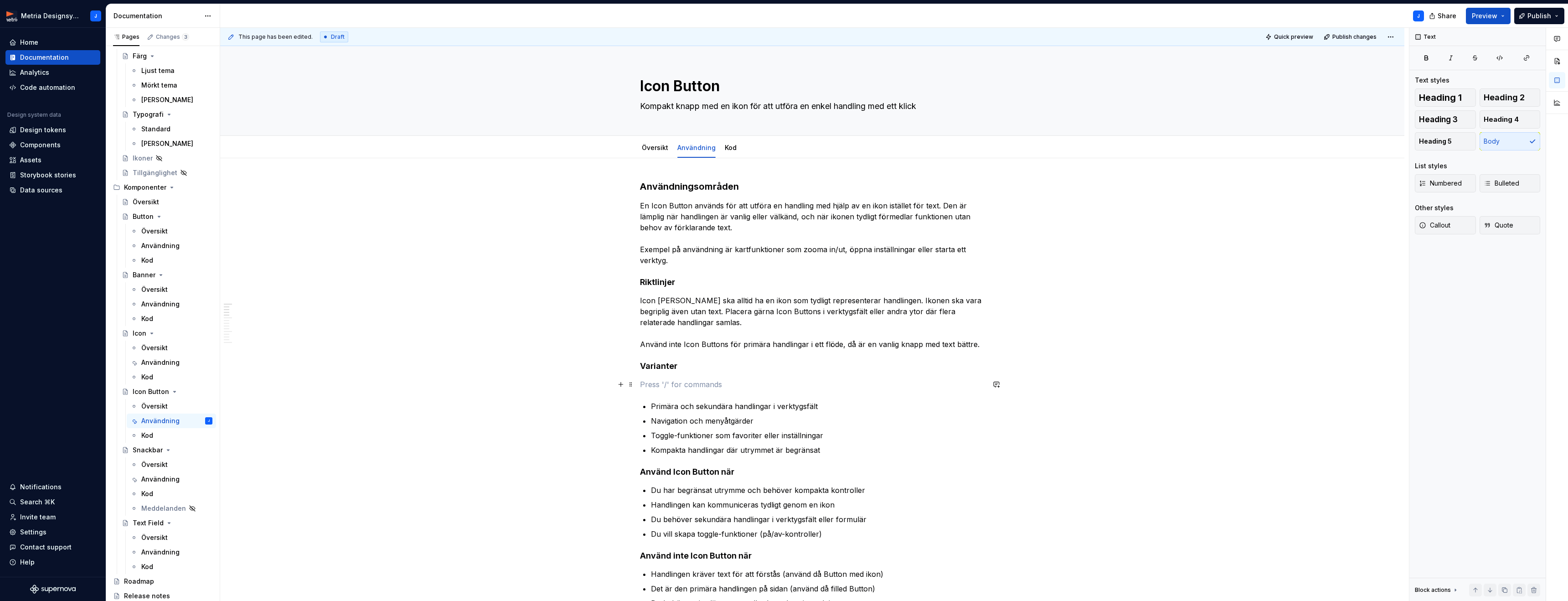
drag, startPoint x: 649, startPoint y: 381, endPoint x: 654, endPoint y: 384, distance: 5.8
click at [649, 382] on p at bounding box center [812, 384] width 345 height 11
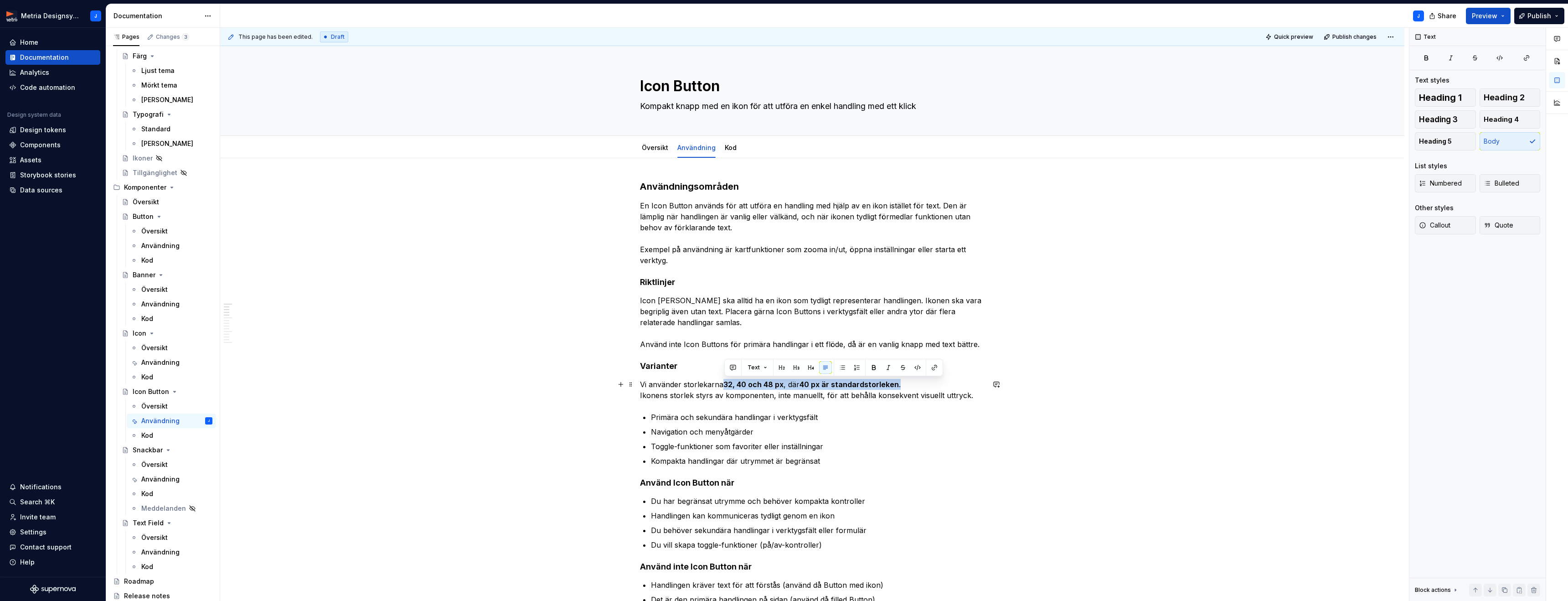
drag, startPoint x: 724, startPoint y: 384, endPoint x: 903, endPoint y: 381, distance: 179.0
click at [903, 381] on p "Vi använder storlekarna 32, 40 och 48 px , där 40 px är standardstorleken . Iko…" at bounding box center [812, 390] width 345 height 22
click at [872, 368] on button "button" at bounding box center [873, 367] width 13 height 13
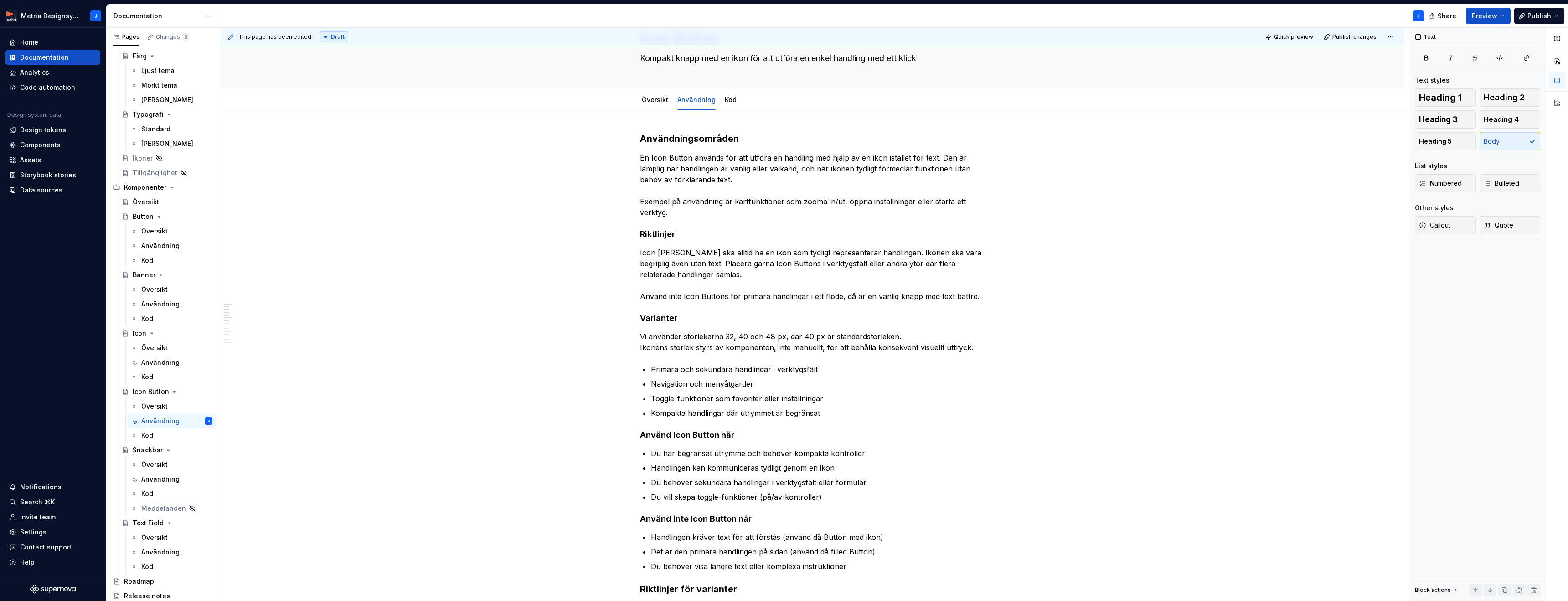
scroll to position [38, 0]
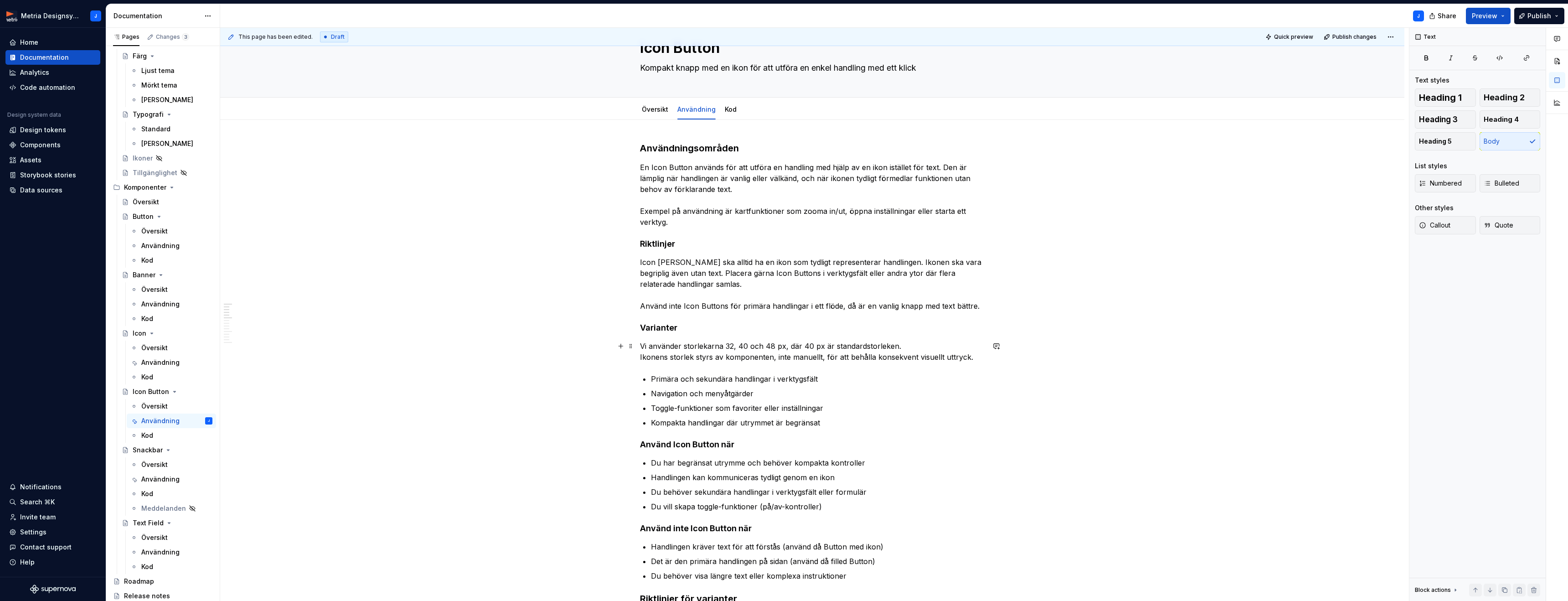
click at [979, 357] on p "Vi använder storlekarna 32, 40 och 48 px, där 40 px är standardstorleken. Ikone…" at bounding box center [812, 351] width 345 height 22
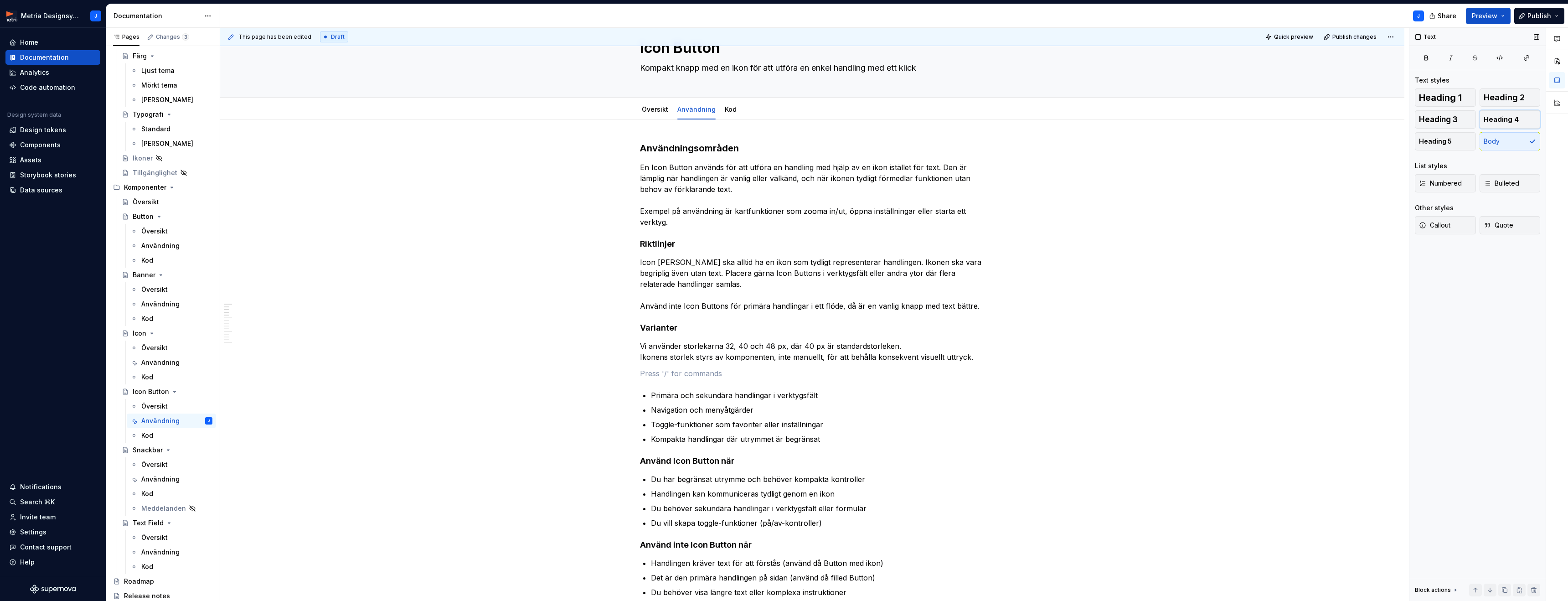
click at [1517, 118] on button "Heading 4" at bounding box center [1510, 119] width 61 height 18
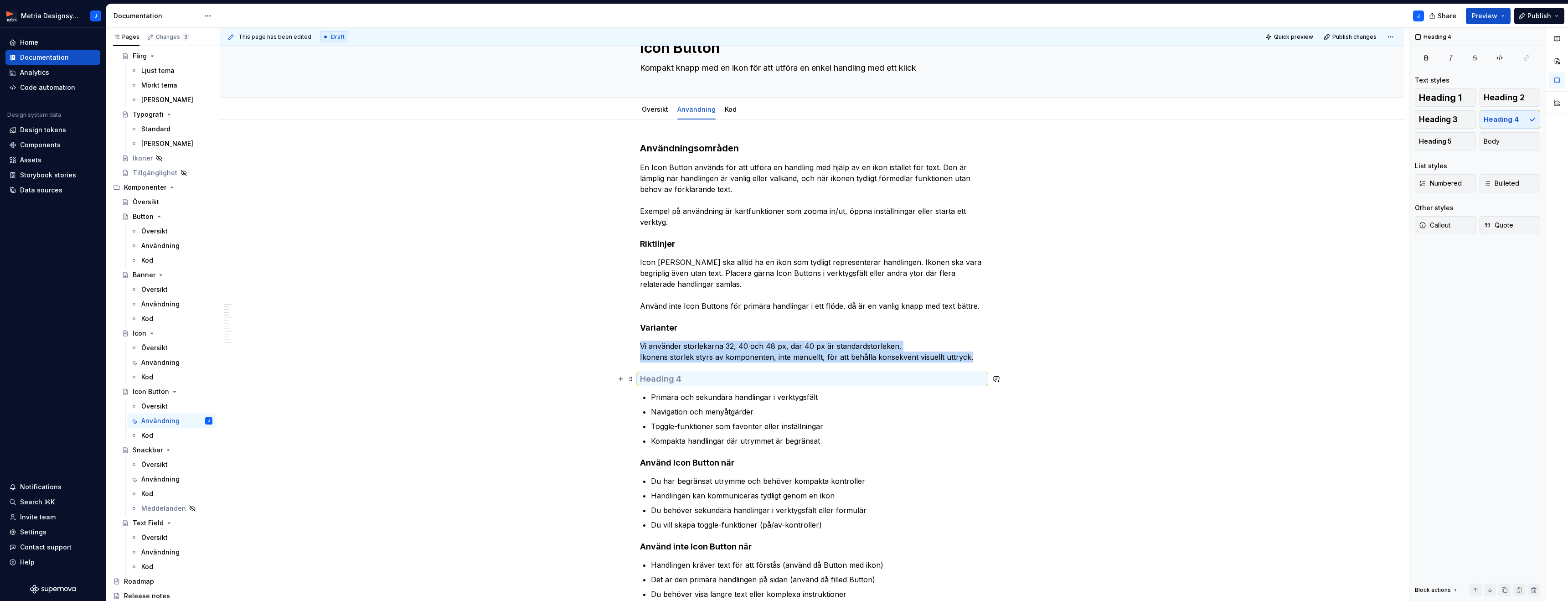
click at [669, 381] on h4 at bounding box center [812, 379] width 345 height 11
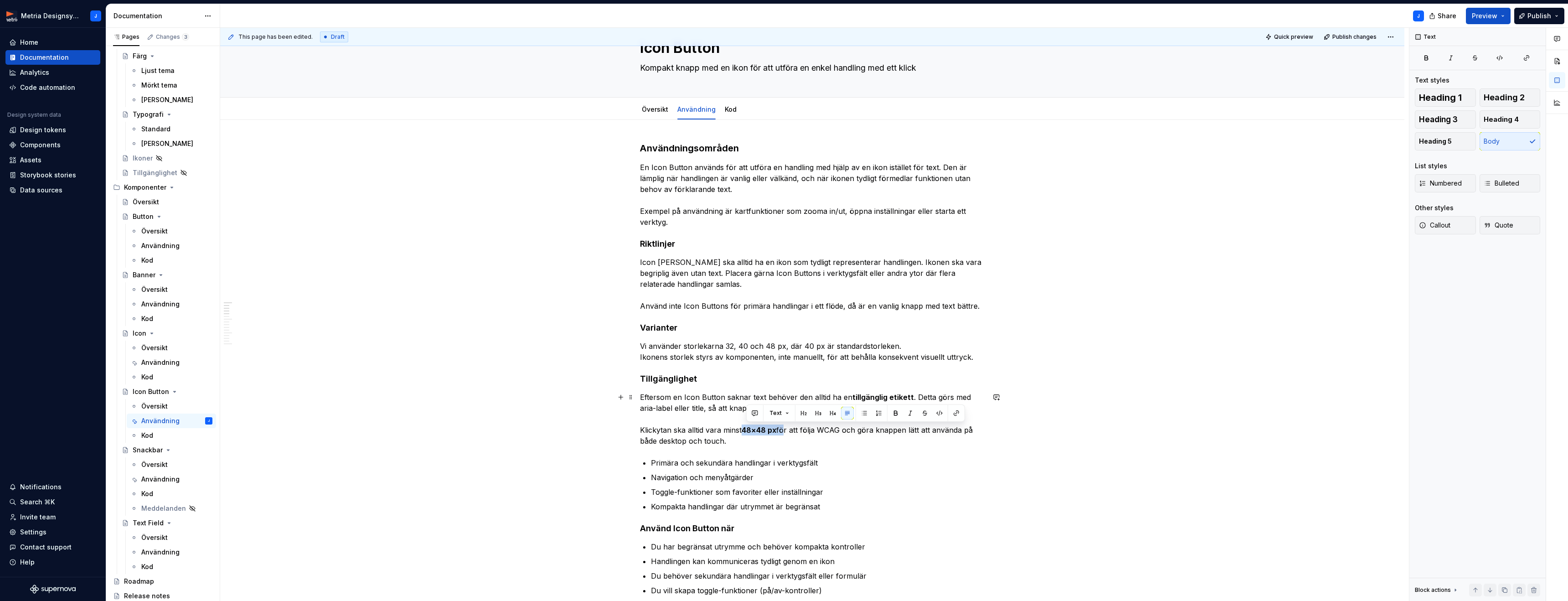
drag, startPoint x: 758, startPoint y: 429, endPoint x: 800, endPoint y: 426, distance: 42.1
click at [786, 427] on p "Eftersom en Icon Button saknar text behöver den alltid ha en tillgänglig etiket…" at bounding box center [812, 419] width 345 height 55
click at [897, 415] on button "button" at bounding box center [895, 413] width 13 height 13
drag, startPoint x: 886, startPoint y: 396, endPoint x: 856, endPoint y: 398, distance: 30.1
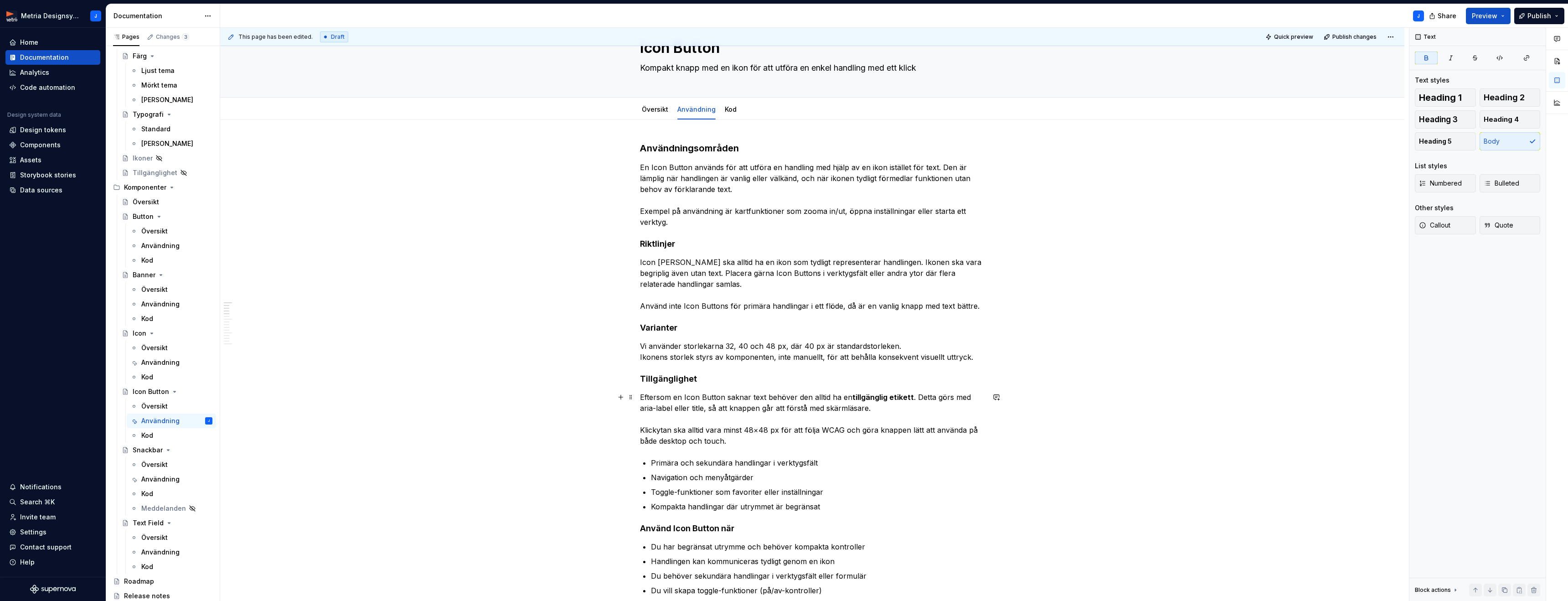
click at [886, 396] on strong "tillgänglig etikett" at bounding box center [883, 397] width 61 height 9
drag, startPoint x: 880, startPoint y: 396, endPoint x: 944, endPoint y: 392, distance: 64.1
click at [920, 396] on p "Eftersom en Icon Button saknar text behöver den alltid ha en tillgänglig etiket…" at bounding box center [812, 419] width 345 height 55
click at [998, 379] on button "button" at bounding box center [999, 380] width 13 height 13
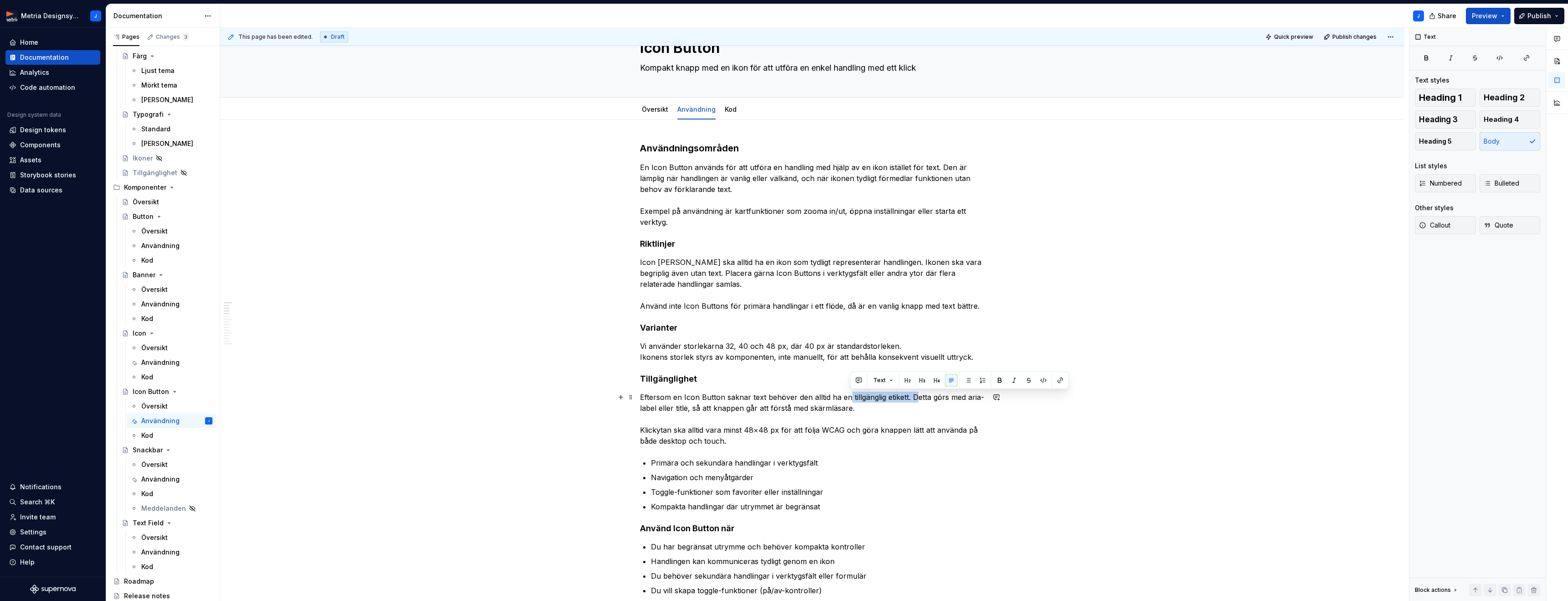
click at [993, 421] on div "This page has been edited. Draft Quick preview Publish changes Icon Button Komp…" at bounding box center [814, 315] width 1189 height 574
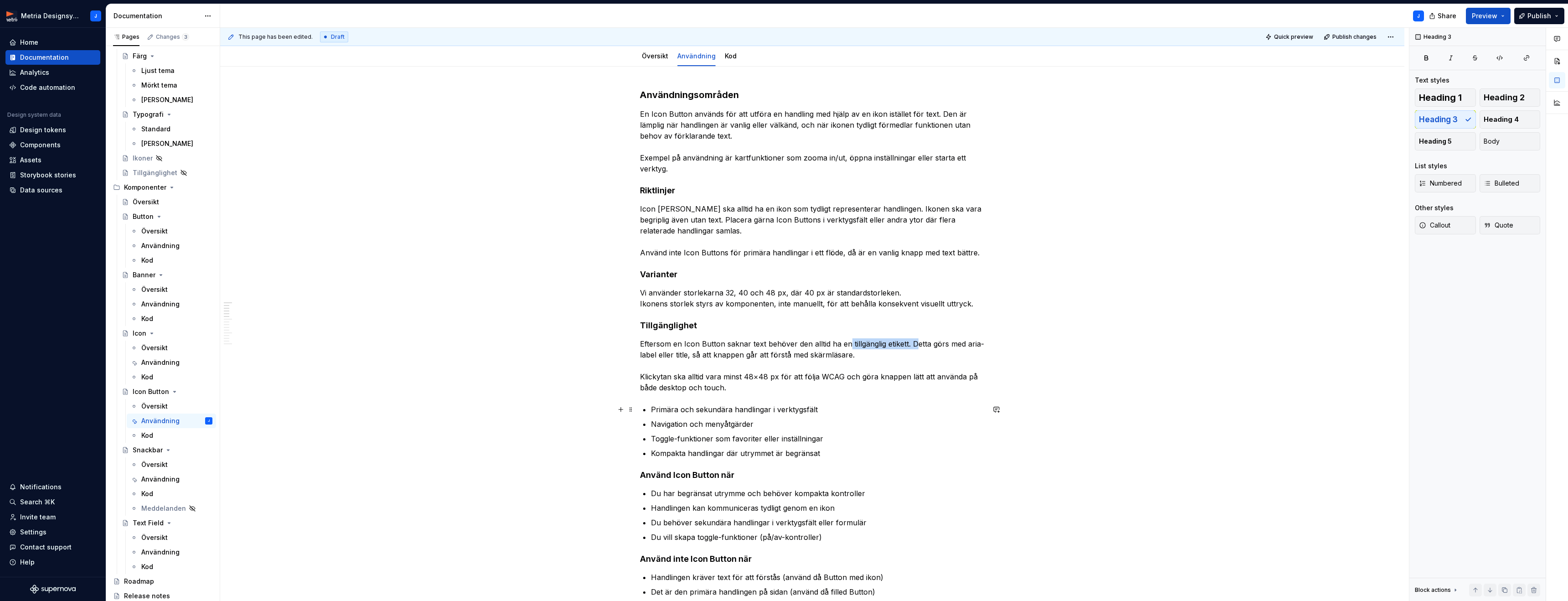
scroll to position [105, 0]
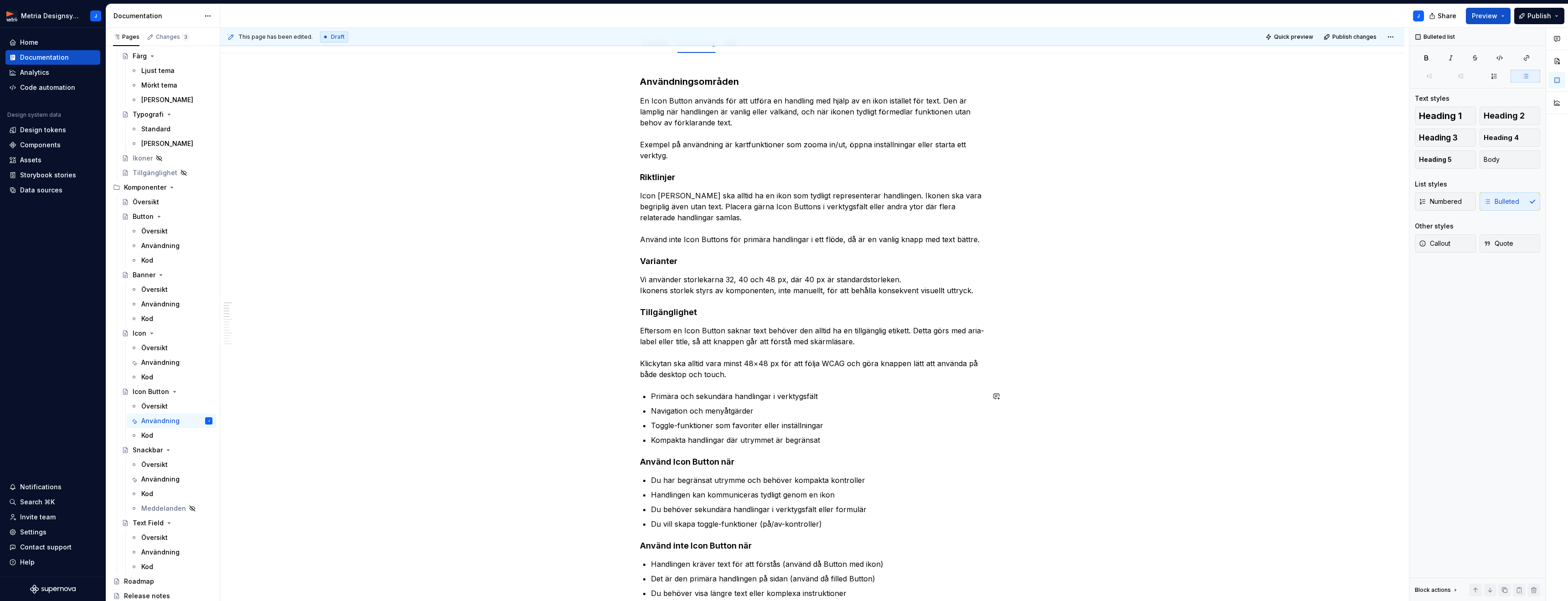
click at [783, 379] on p "Eftersom en Icon Button saknar text behöver den alltid ha en tillgänglig etiket…" at bounding box center [812, 353] width 345 height 55
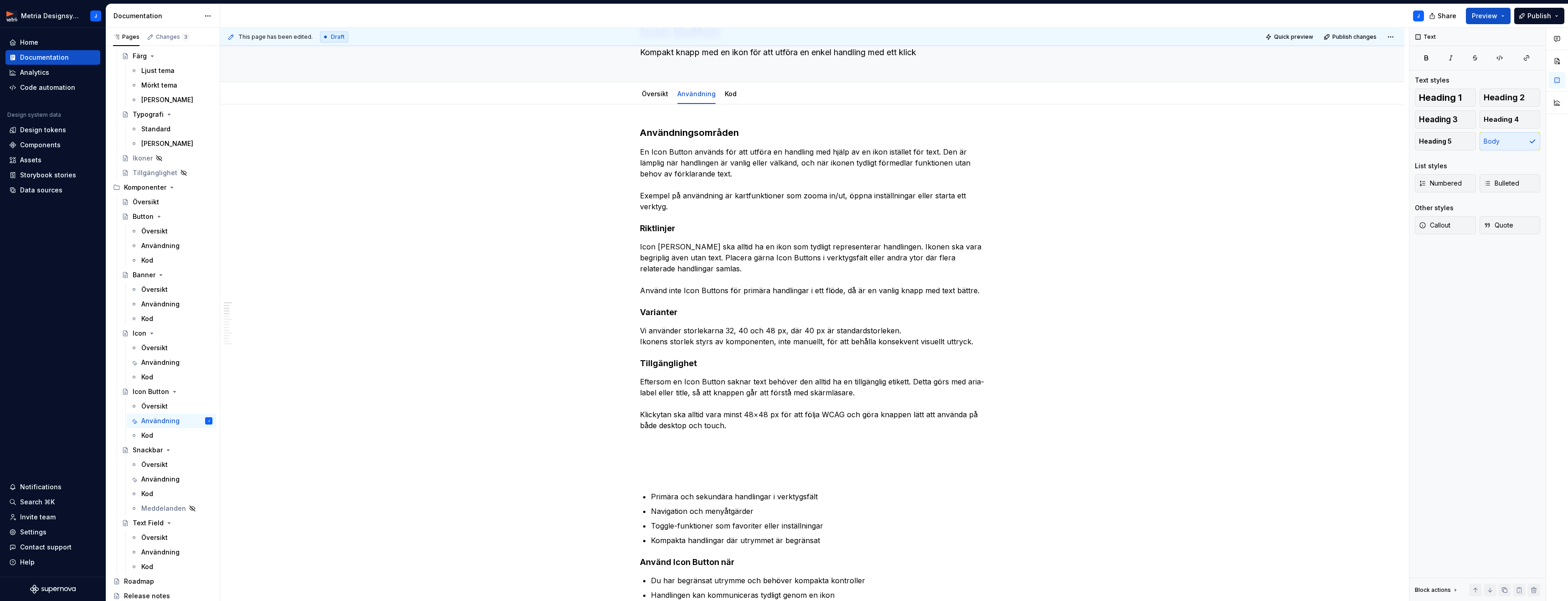
scroll to position [13, 0]
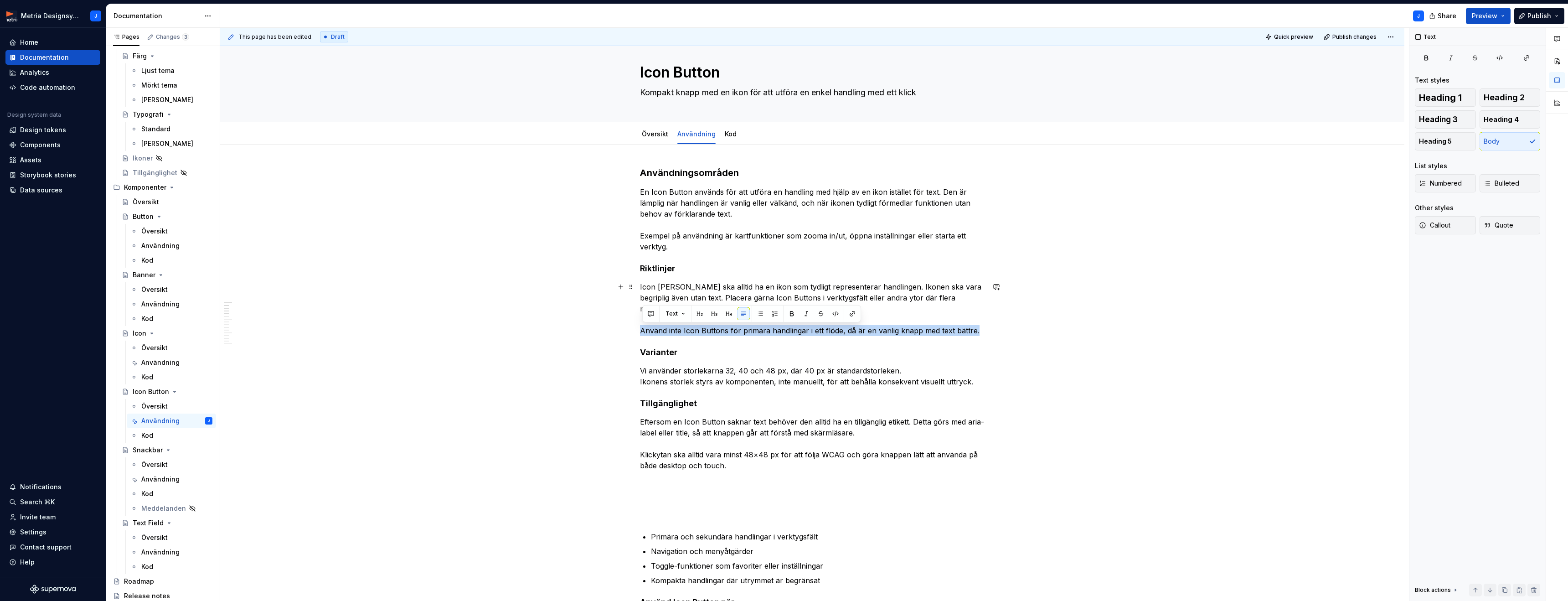
drag, startPoint x: 643, startPoint y: 331, endPoint x: 998, endPoint y: 328, distance: 355.0
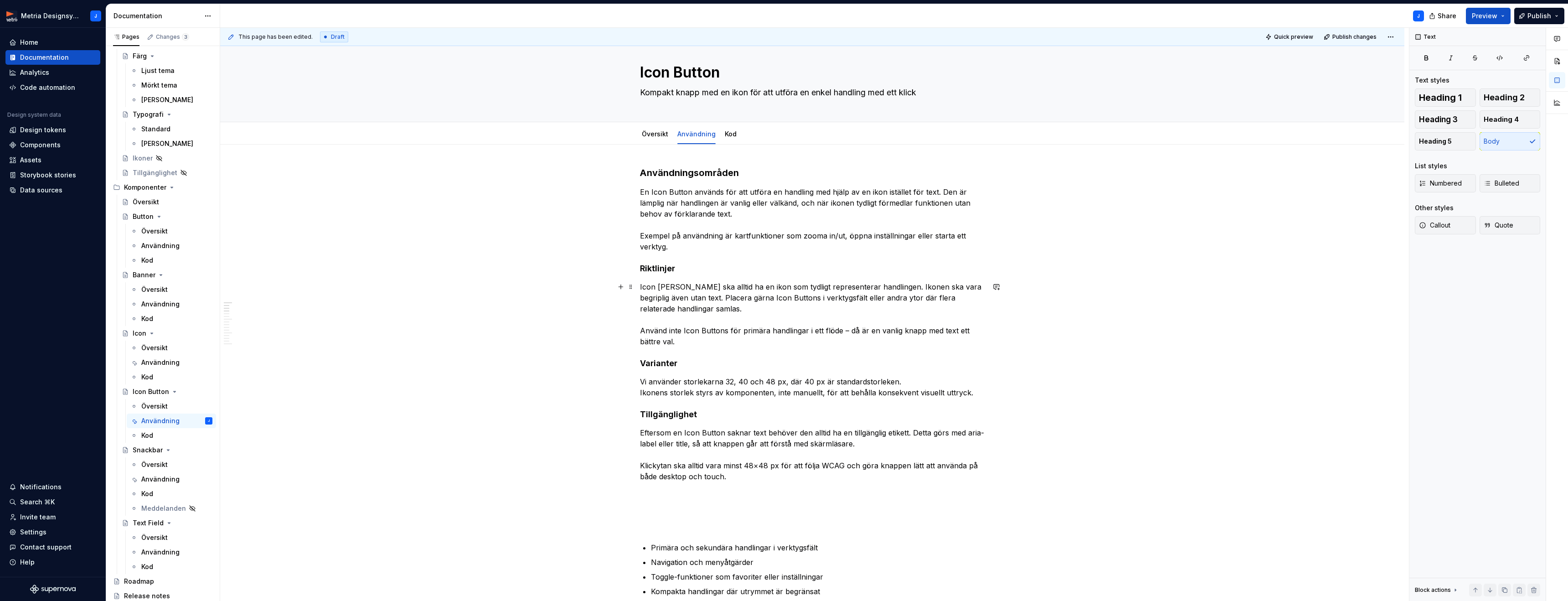
click at [850, 331] on p "Icon [PERSON_NAME] ska alltid ha en ikon som tydligt representerar handlingen. …" at bounding box center [812, 314] width 345 height 66
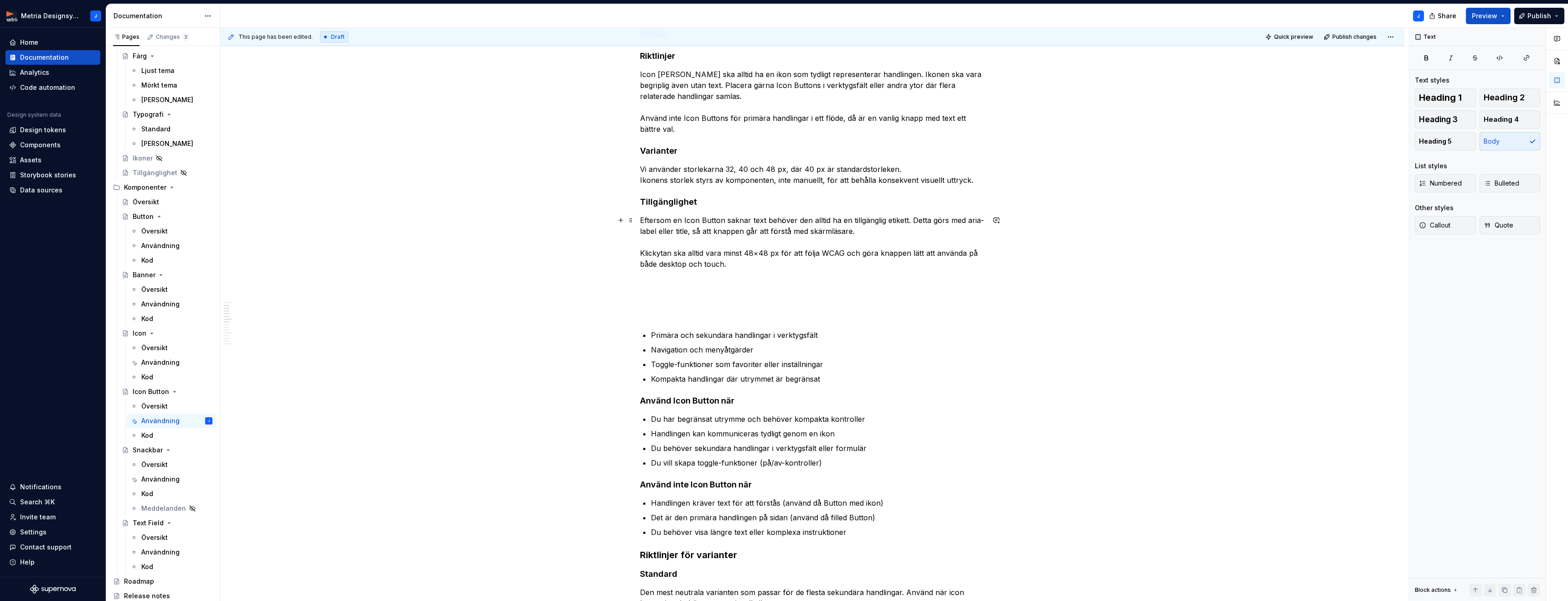
scroll to position [226, 0]
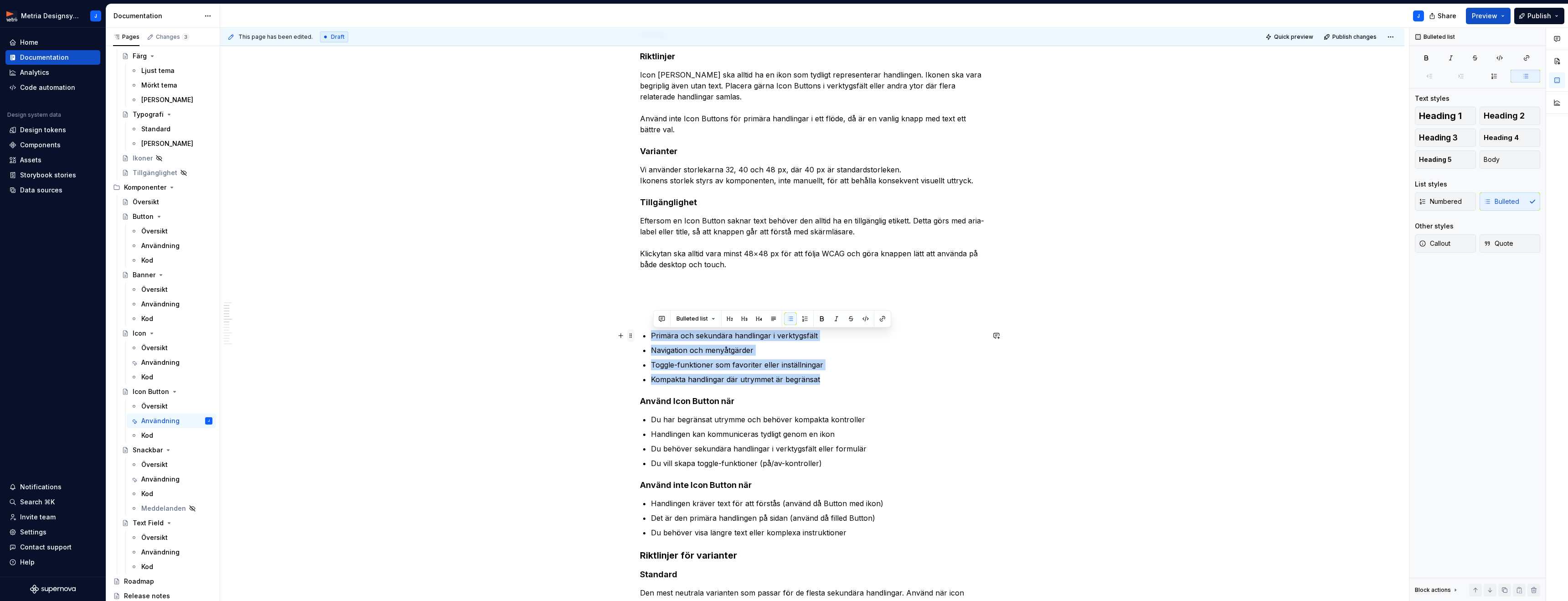
drag, startPoint x: 841, startPoint y: 379, endPoint x: 635, endPoint y: 331, distance: 211.5
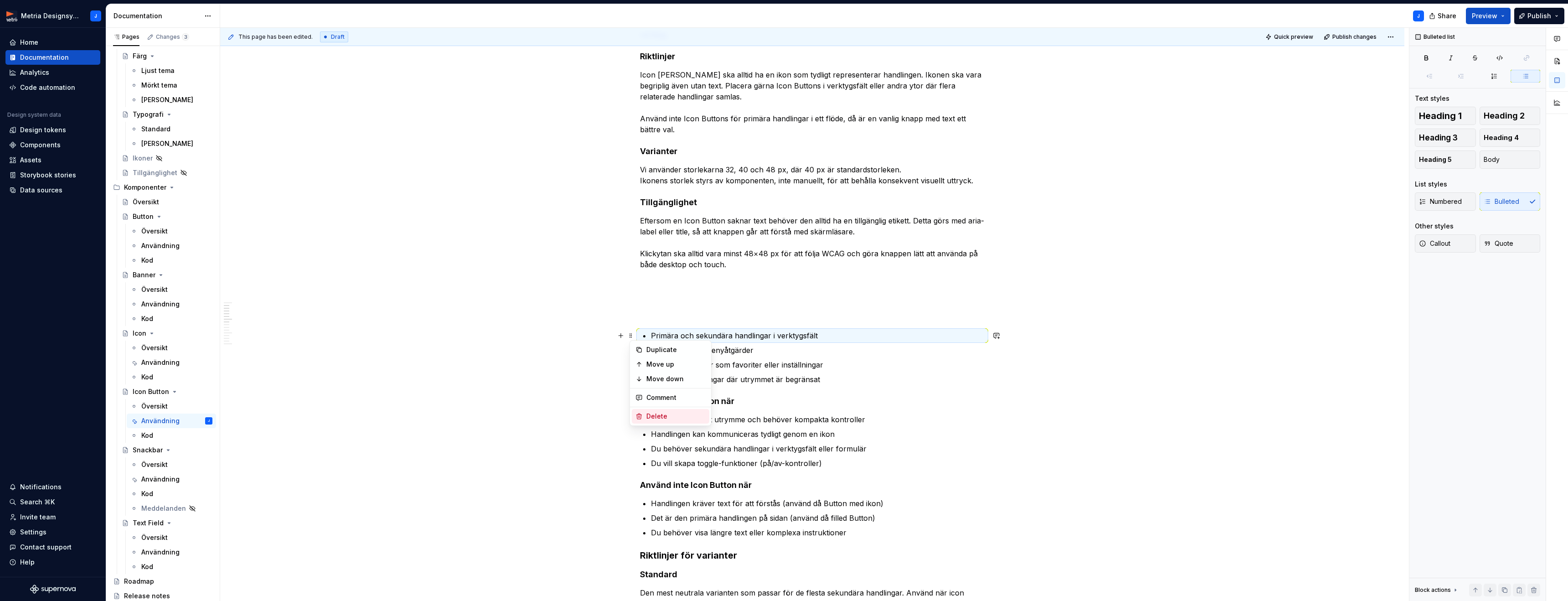
click at [667, 413] on div "Delete" at bounding box center [676, 416] width 59 height 9
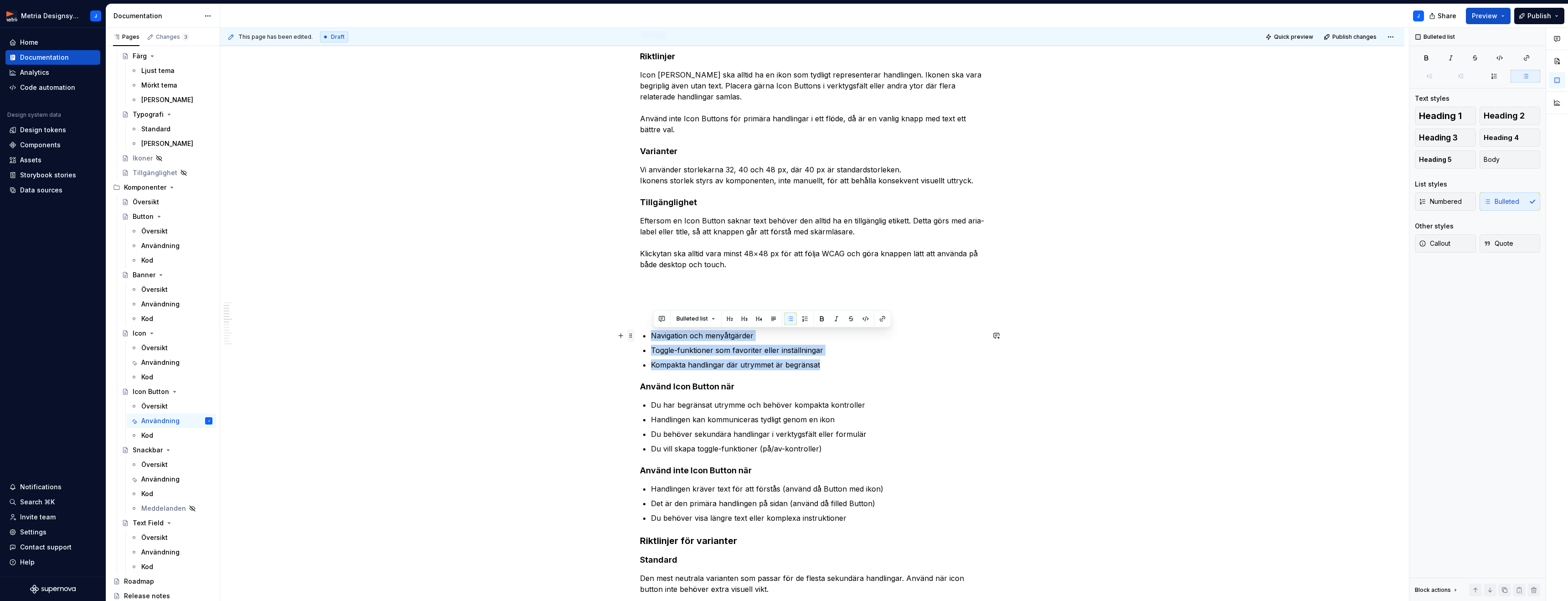
drag, startPoint x: 821, startPoint y: 368, endPoint x: 632, endPoint y: 333, distance: 192.2
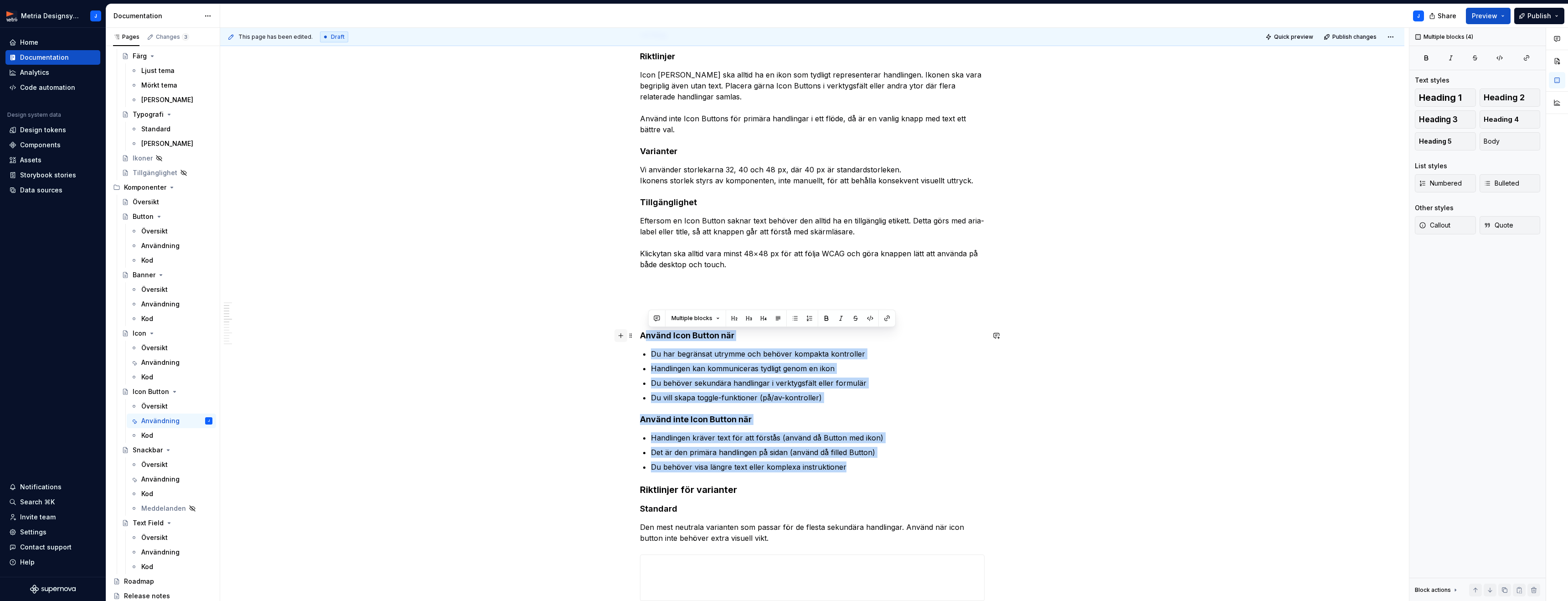
drag, startPoint x: 836, startPoint y: 463, endPoint x: 627, endPoint y: 332, distance: 246.7
click at [640, 332] on div "Användningsområden En Icon Button används för att utföra en handling med hjälp …" at bounding box center [812, 591] width 345 height 1273
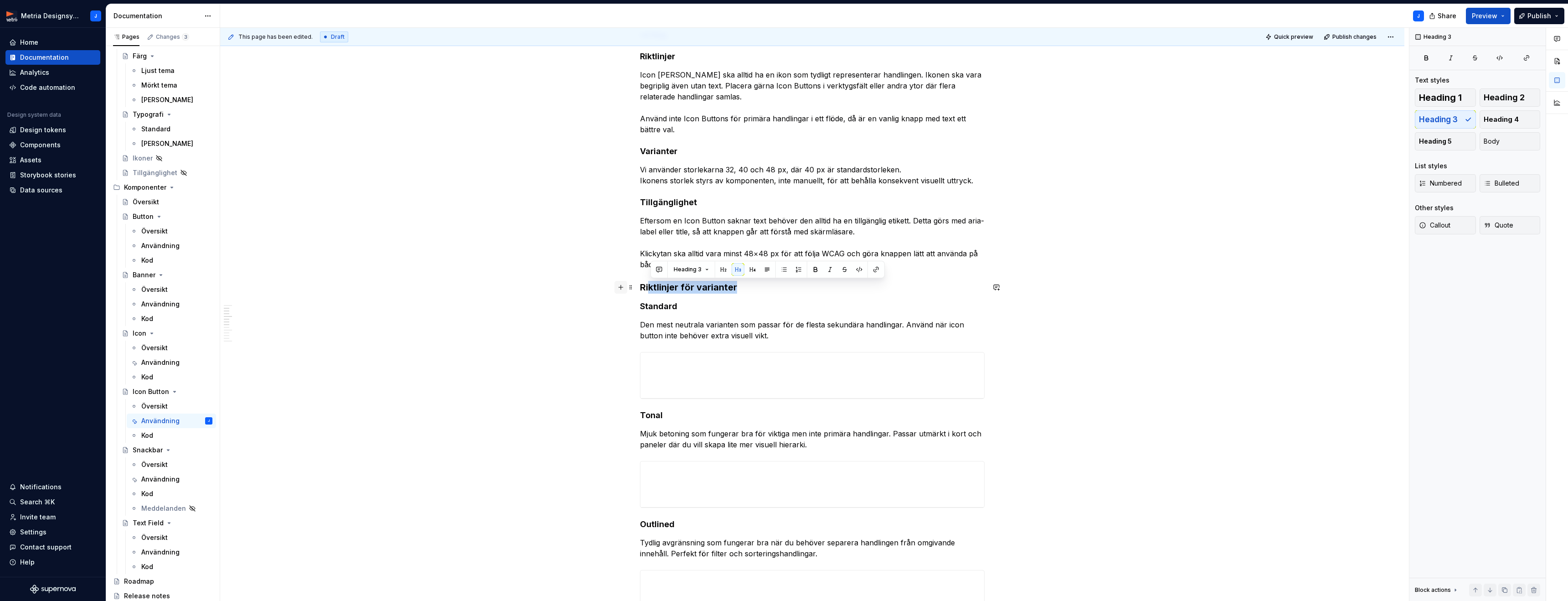
drag, startPoint x: 741, startPoint y: 289, endPoint x: 628, endPoint y: 290, distance: 113.0
click at [640, 290] on div "Användningsområden En Icon Button används för att utföra en handling med hjälp …" at bounding box center [812, 490] width 345 height 1070
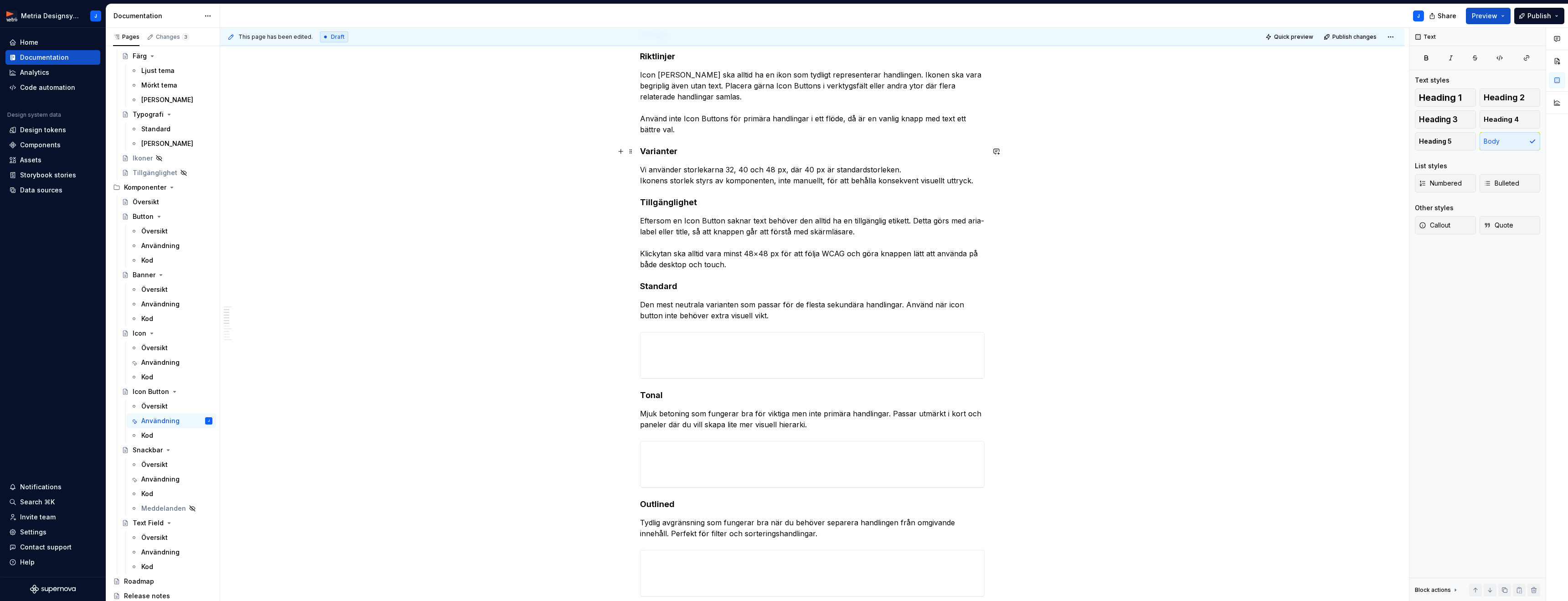
click at [657, 149] on h4 "Varianter" at bounding box center [812, 152] width 345 height 11
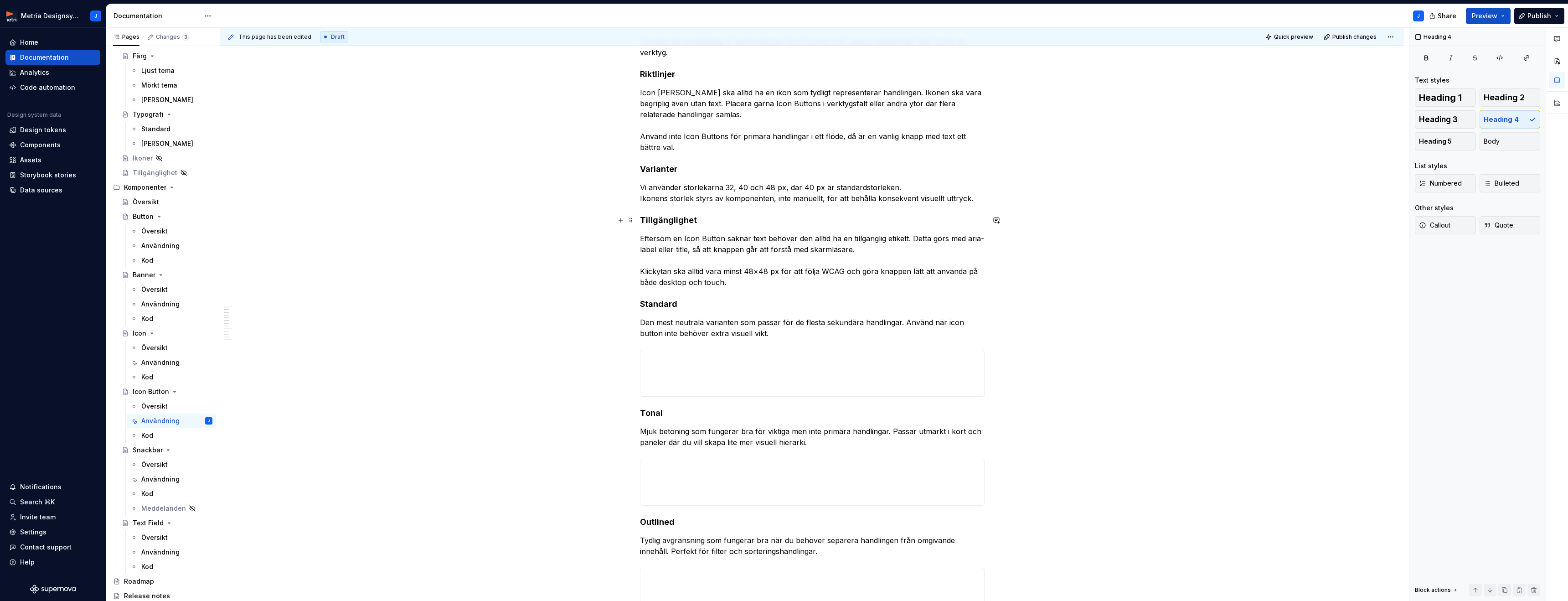
scroll to position [218, 0]
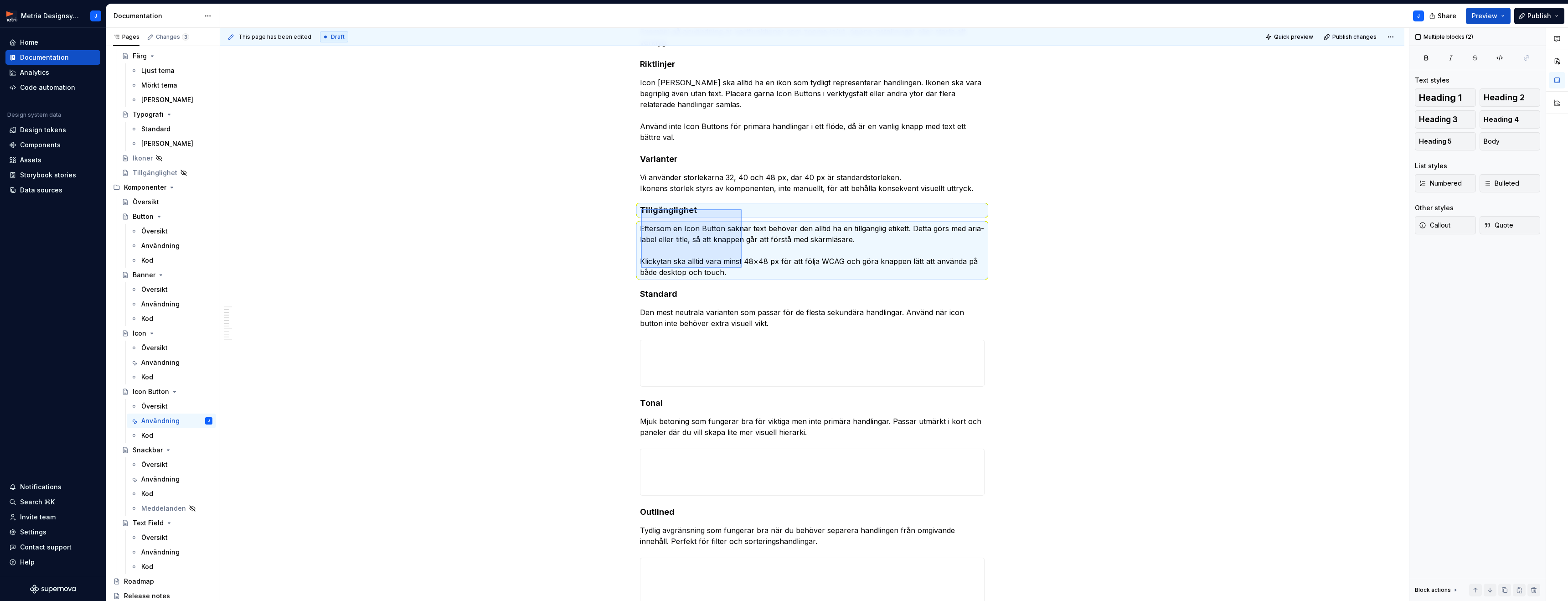
drag, startPoint x: 661, startPoint y: 215, endPoint x: 684, endPoint y: 255, distance: 46.1
click at [738, 266] on div "This page has been edited. Draft Quick preview Publish changes Icon Button Komp…" at bounding box center [814, 315] width 1189 height 574
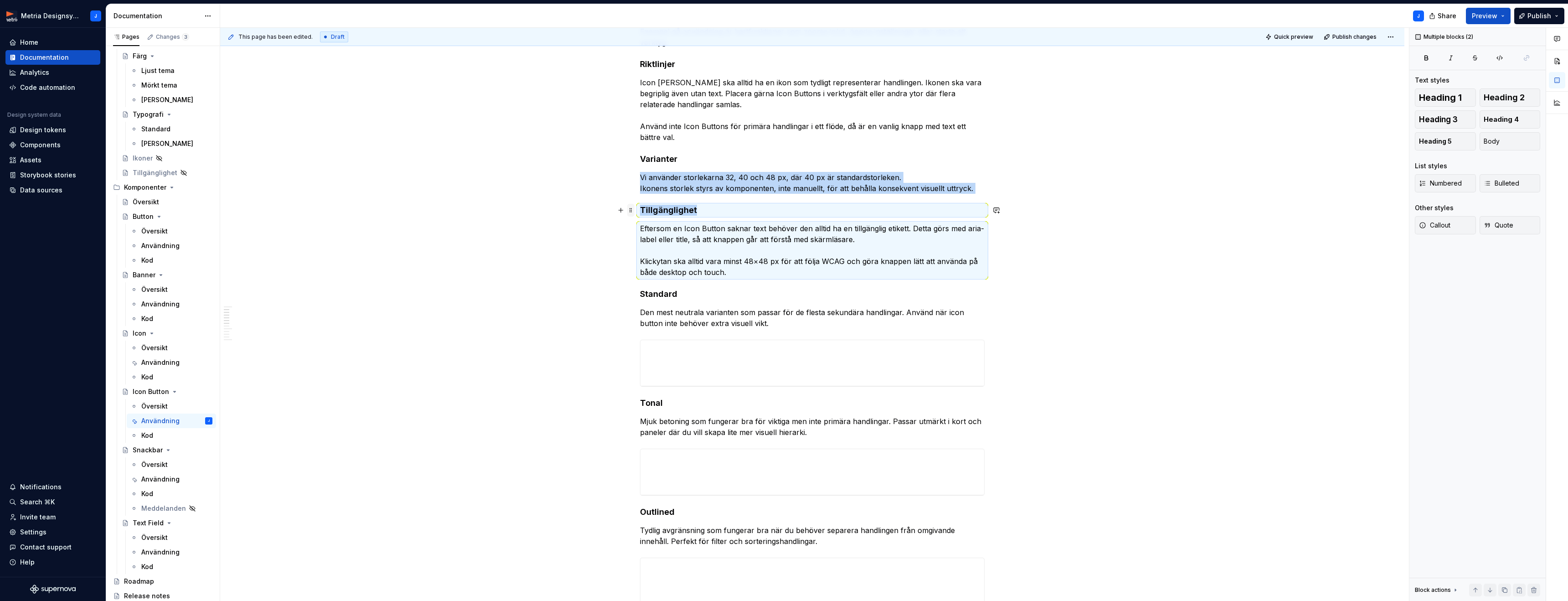
click at [633, 214] on span at bounding box center [631, 210] width 7 height 13
drag, startPoint x: 586, startPoint y: 239, endPoint x: 614, endPoint y: 233, distance: 28.6
click at [586, 239] on div "Användningsområden En Icon Button används för att utföra en handling med hjälp …" at bounding box center [812, 566] width 1184 height 1253
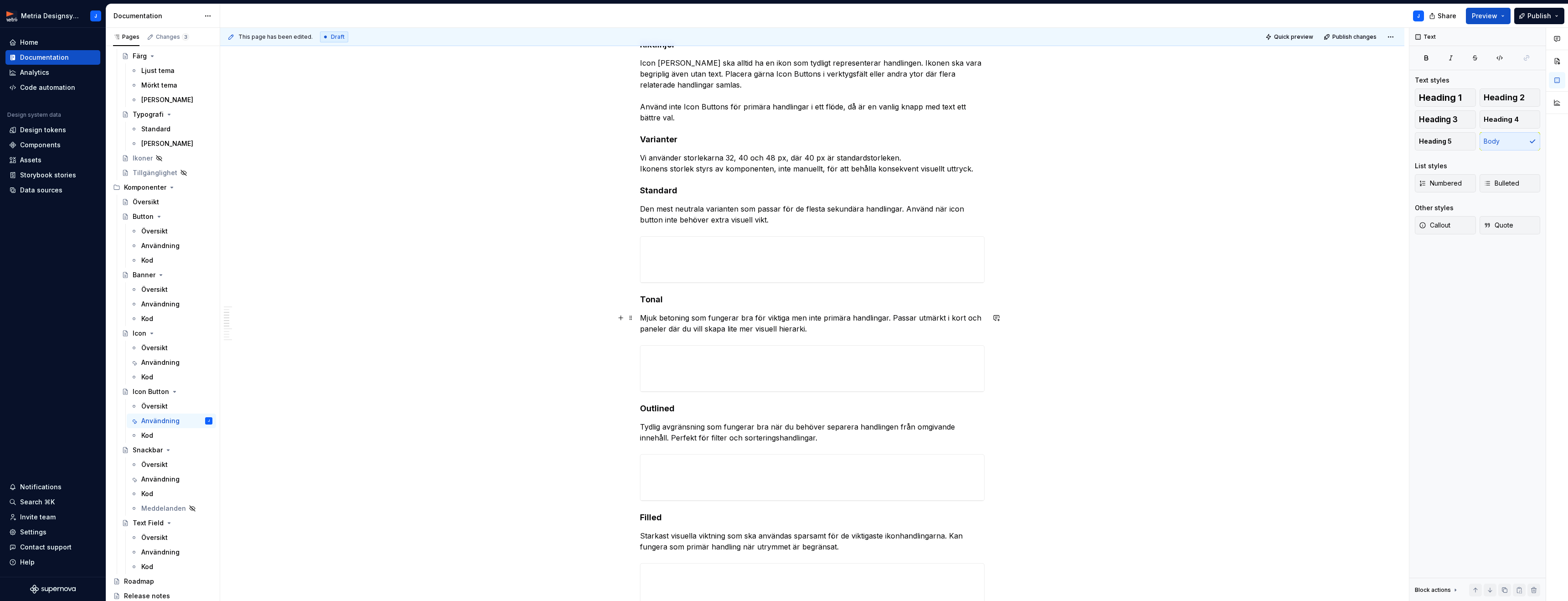
scroll to position [199, 0]
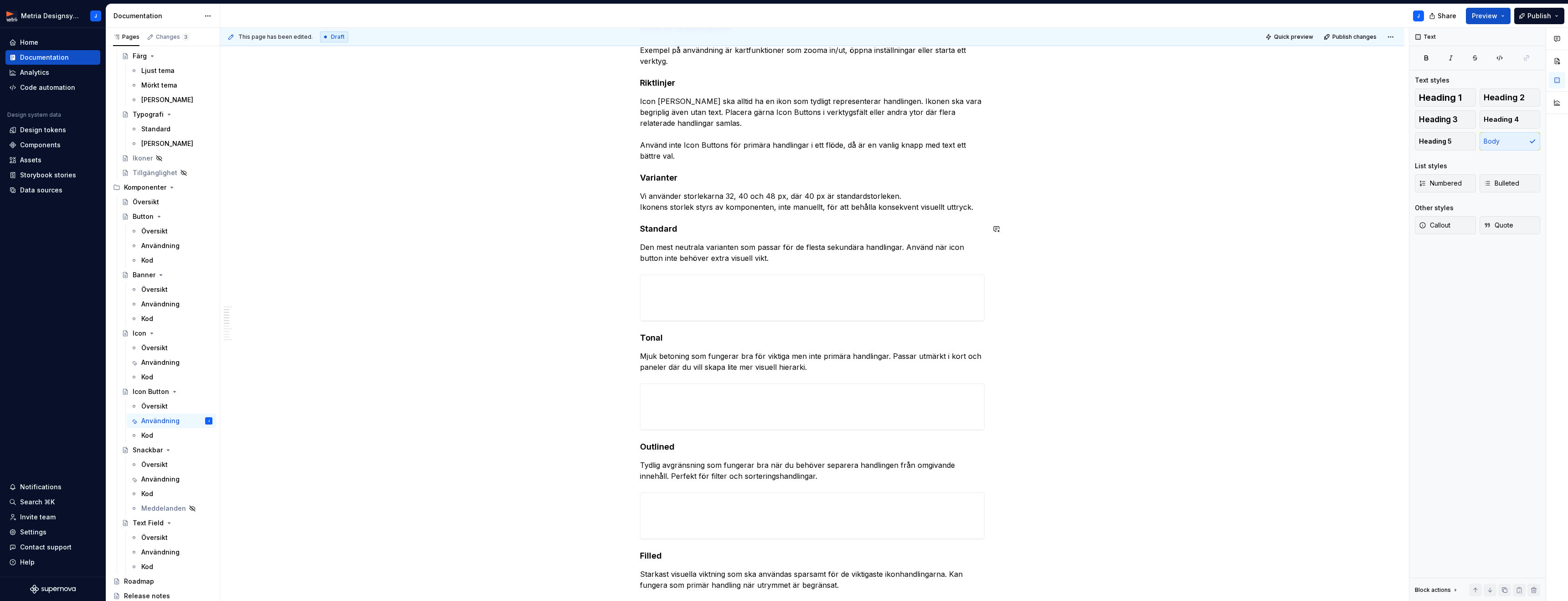
click at [678, 216] on div "Användningsområden En Icon Button används för att utföra en handling med hjälp …" at bounding box center [812, 501] width 345 height 1039
click at [982, 209] on p "Vi använder storlekarna 32, 40 och 48 px, där 40 px är standardstorleken. Ikone…" at bounding box center [812, 202] width 345 height 22
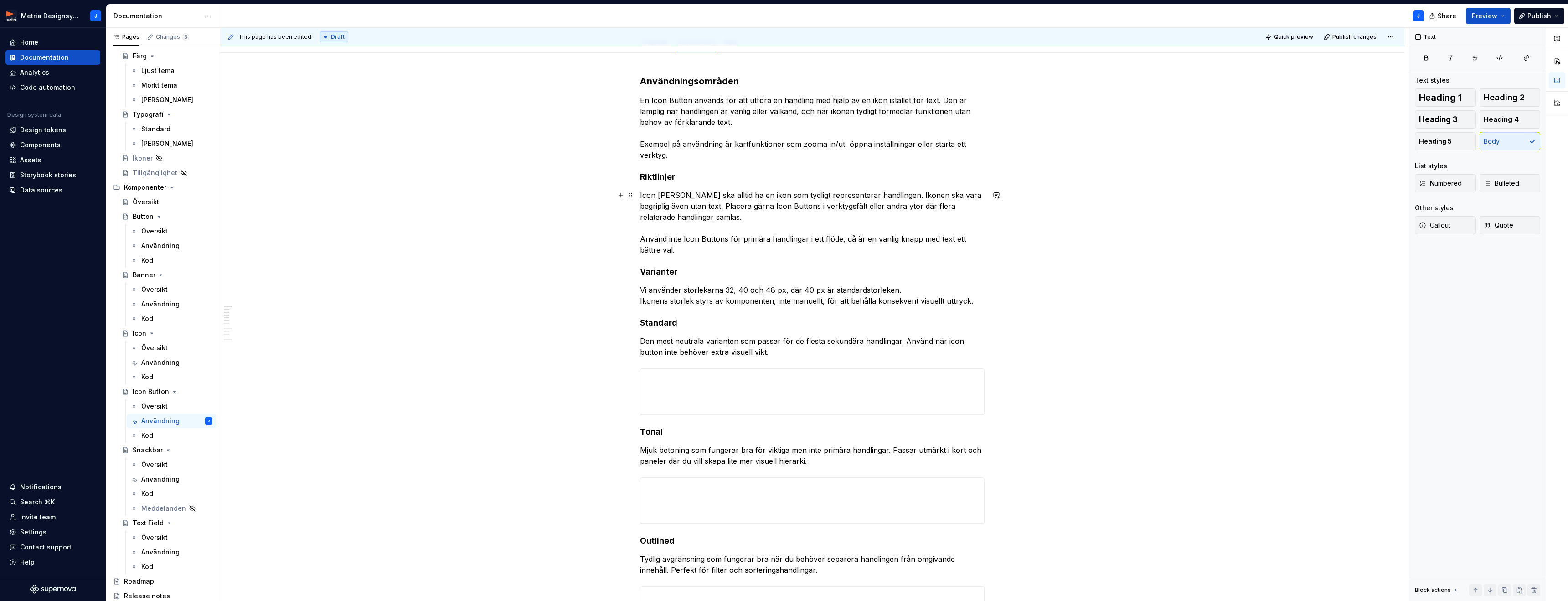
scroll to position [4, 0]
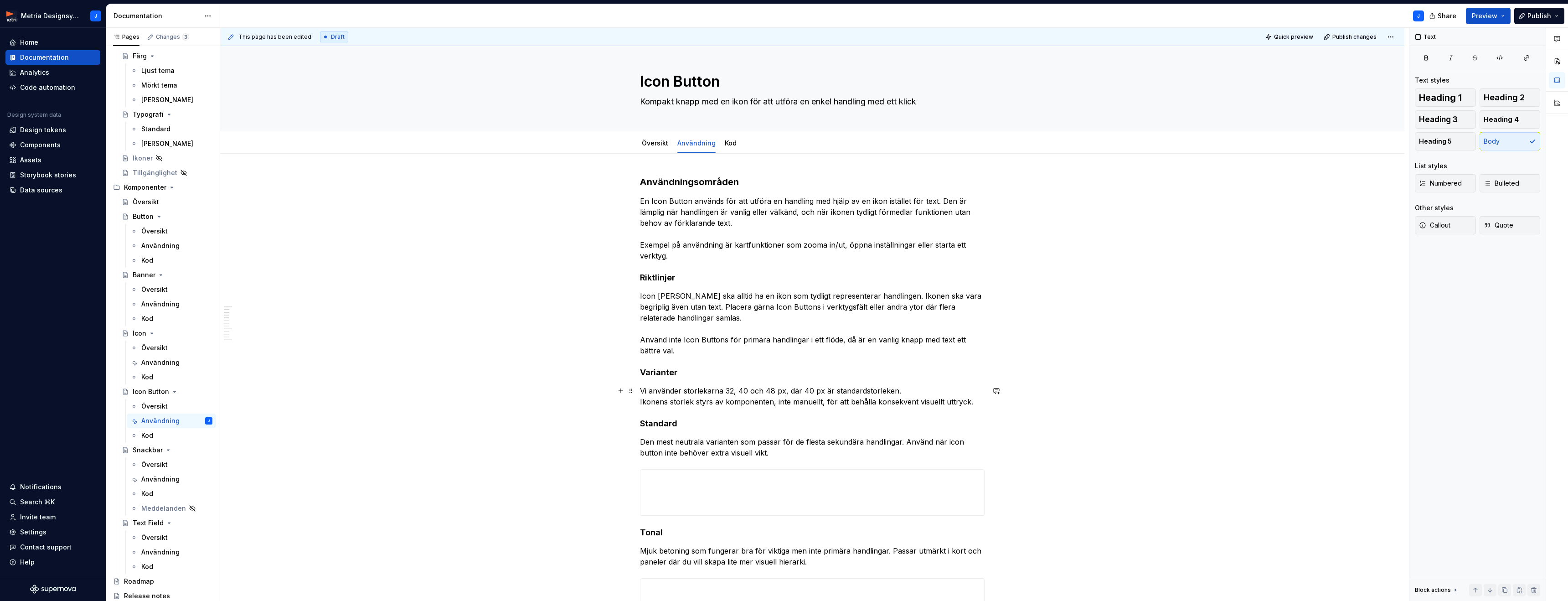
click at [947, 401] on p "Vi använder storlekarna 32, 40 och 48 px, där 40 px är standardstorleken. Ikone…" at bounding box center [812, 396] width 345 height 22
click at [967, 401] on p "Vi använder storlekarna 32, 40 och 48 px, där 40 px är standardstorleken. Ikone…" at bounding box center [812, 396] width 345 height 22
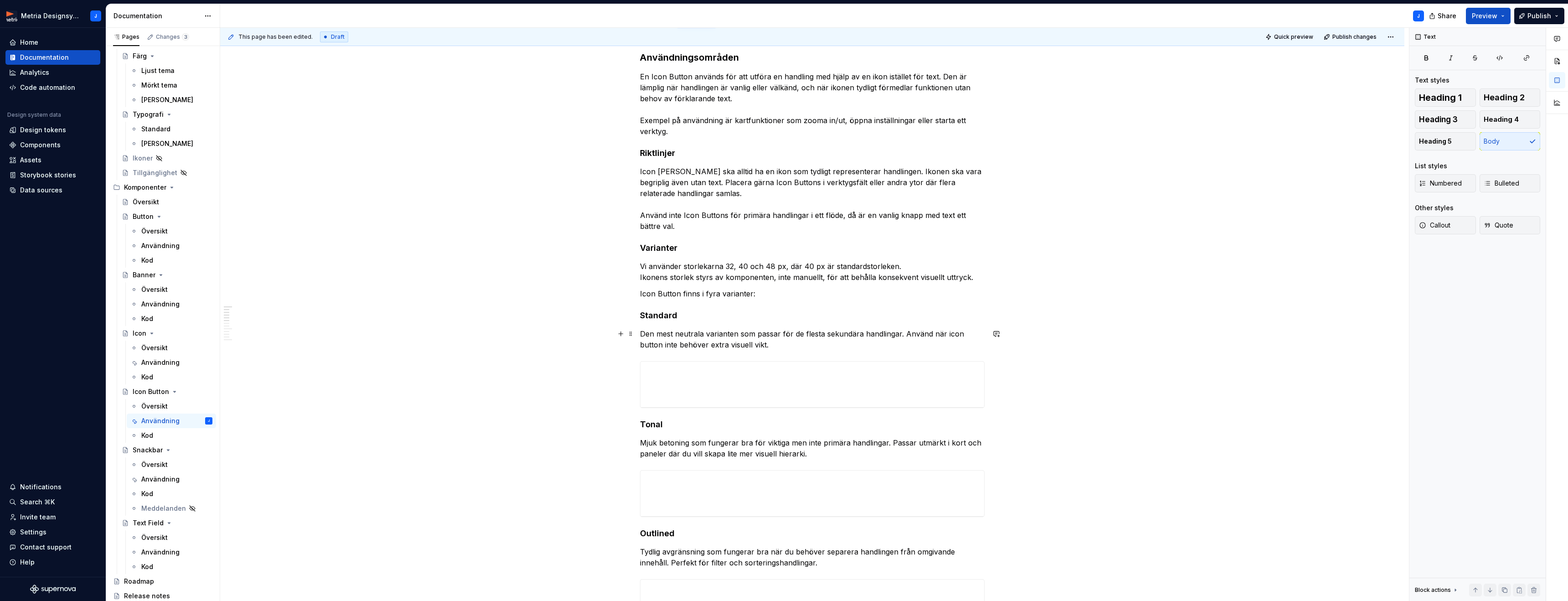
scroll to position [135, 0]
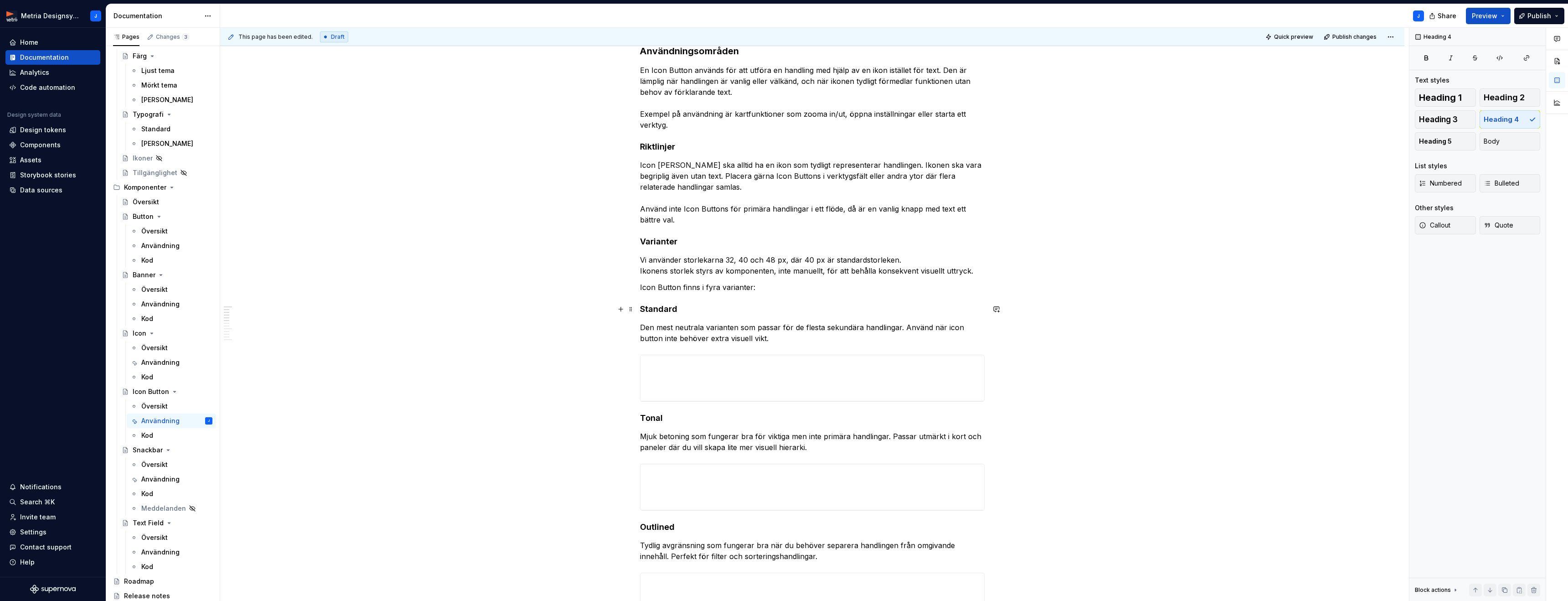
click at [658, 308] on h4 "Standard" at bounding box center [812, 309] width 345 height 11
drag, startPoint x: 1451, startPoint y: 149, endPoint x: 1440, endPoint y: 152, distance: 11.4
click at [1451, 149] on button "Heading 5" at bounding box center [1445, 141] width 61 height 18
click at [659, 421] on h4 "Tonal" at bounding box center [812, 416] width 345 height 11
drag, startPoint x: 1431, startPoint y: 146, endPoint x: 1415, endPoint y: 153, distance: 17.5
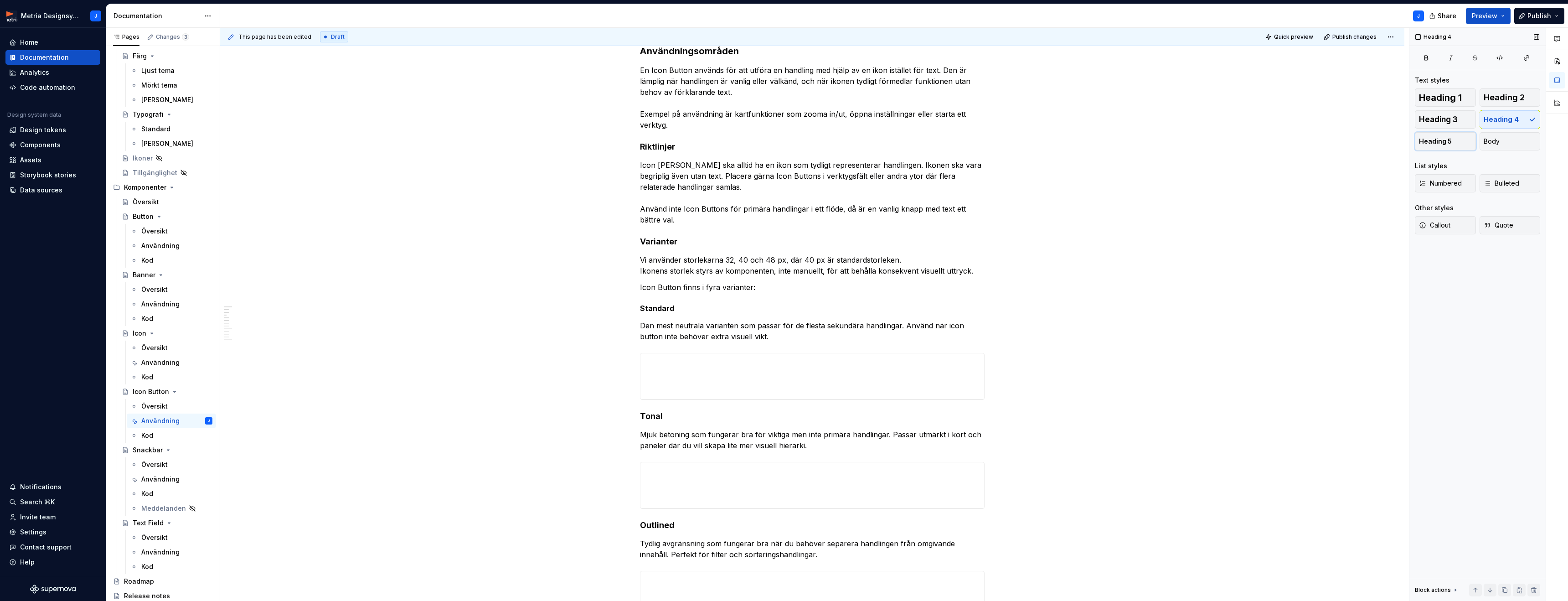
click at [1431, 146] on span "Heading 5" at bounding box center [1435, 141] width 33 height 9
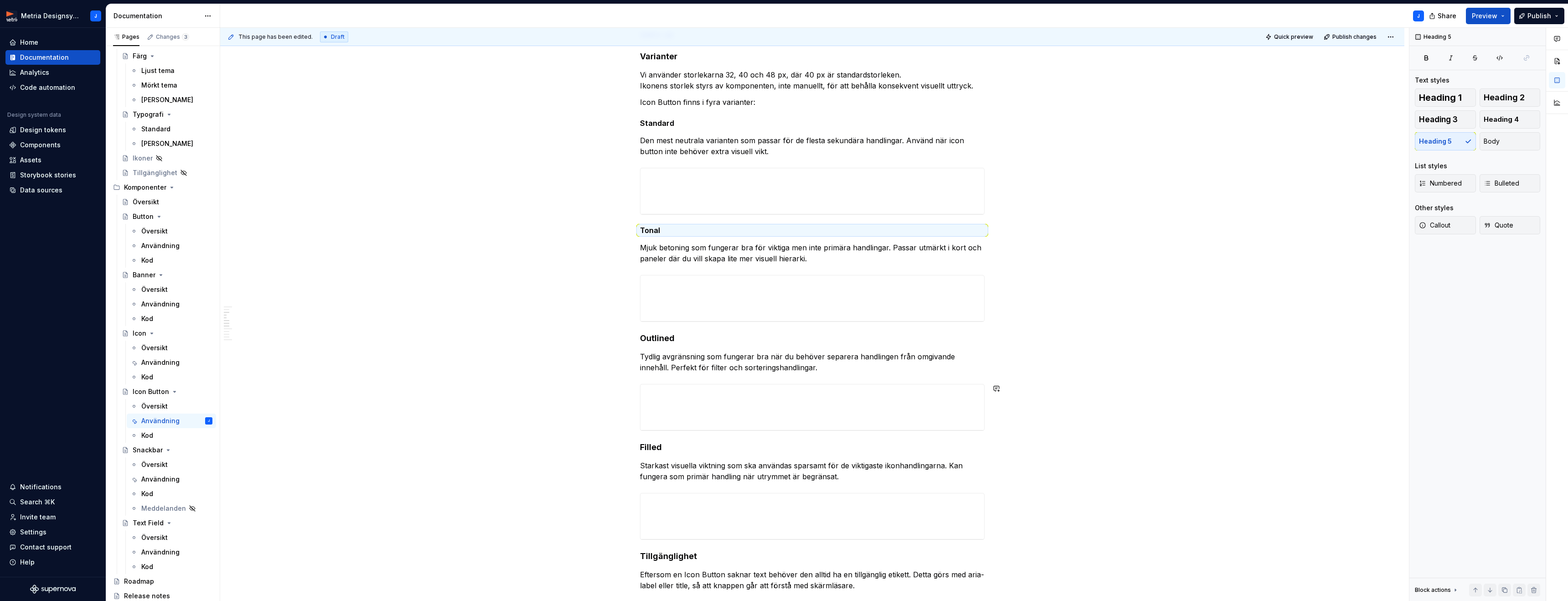
scroll to position [322, 0]
drag, startPoint x: 668, startPoint y: 339, endPoint x: 663, endPoint y: 340, distance: 5.1
click at [668, 339] on h4 "Outlined" at bounding box center [812, 337] width 345 height 11
click at [1454, 139] on button "Heading 5" at bounding box center [1445, 141] width 61 height 18
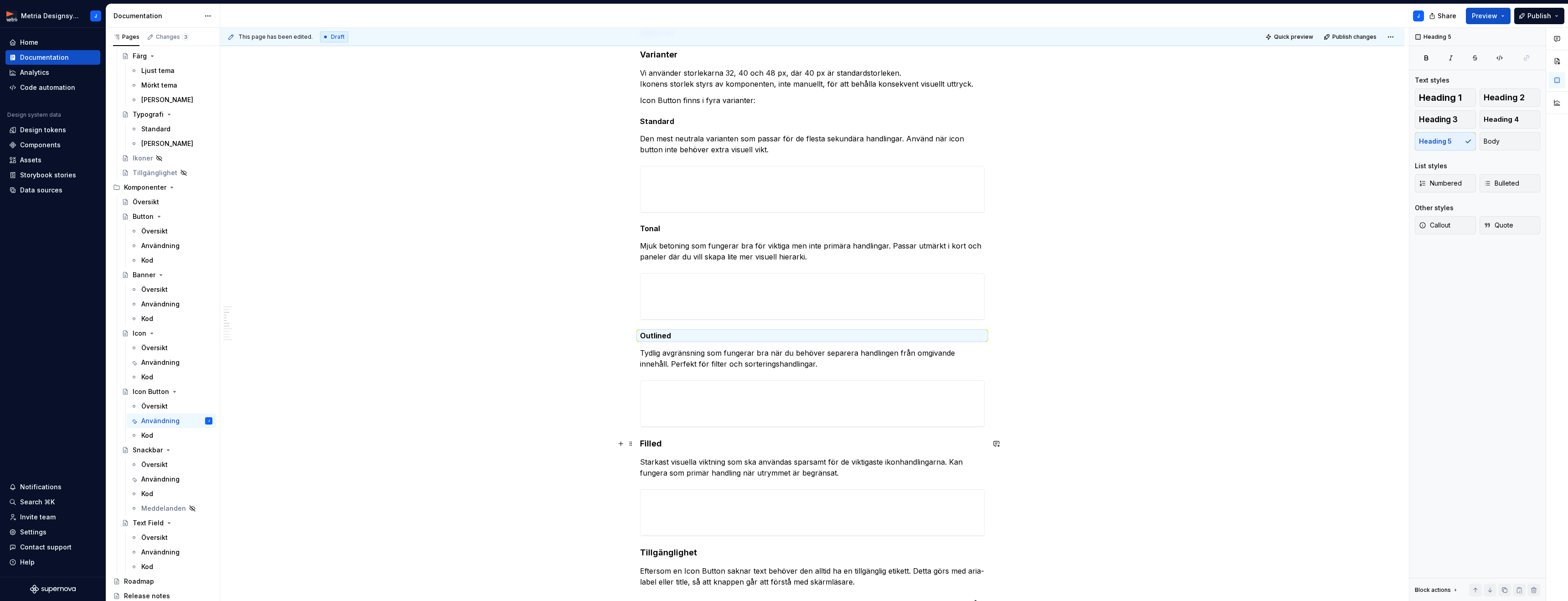
click at [663, 444] on h4 "Filled" at bounding box center [812, 444] width 345 height 11
click at [1444, 141] on span "Heading 5" at bounding box center [1435, 141] width 33 height 9
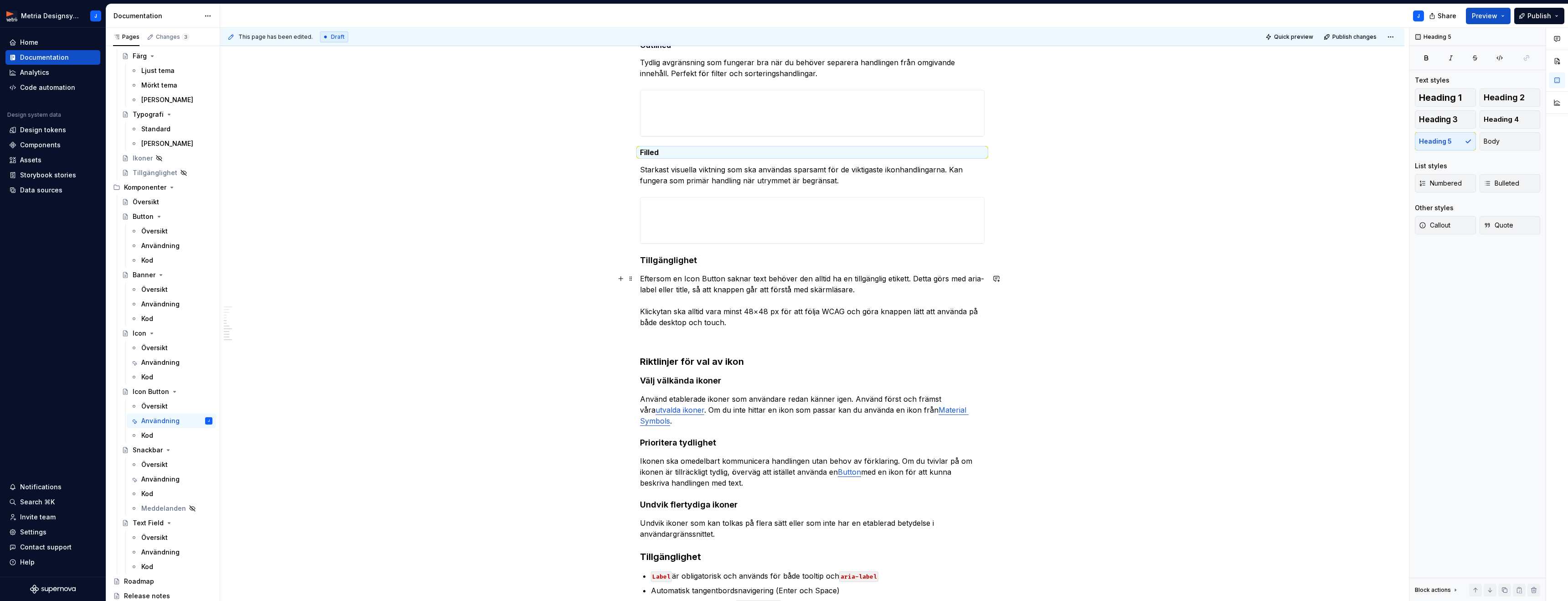
scroll to position [614, 0]
click at [686, 261] on h4 "Tillgänglighet" at bounding box center [812, 259] width 345 height 11
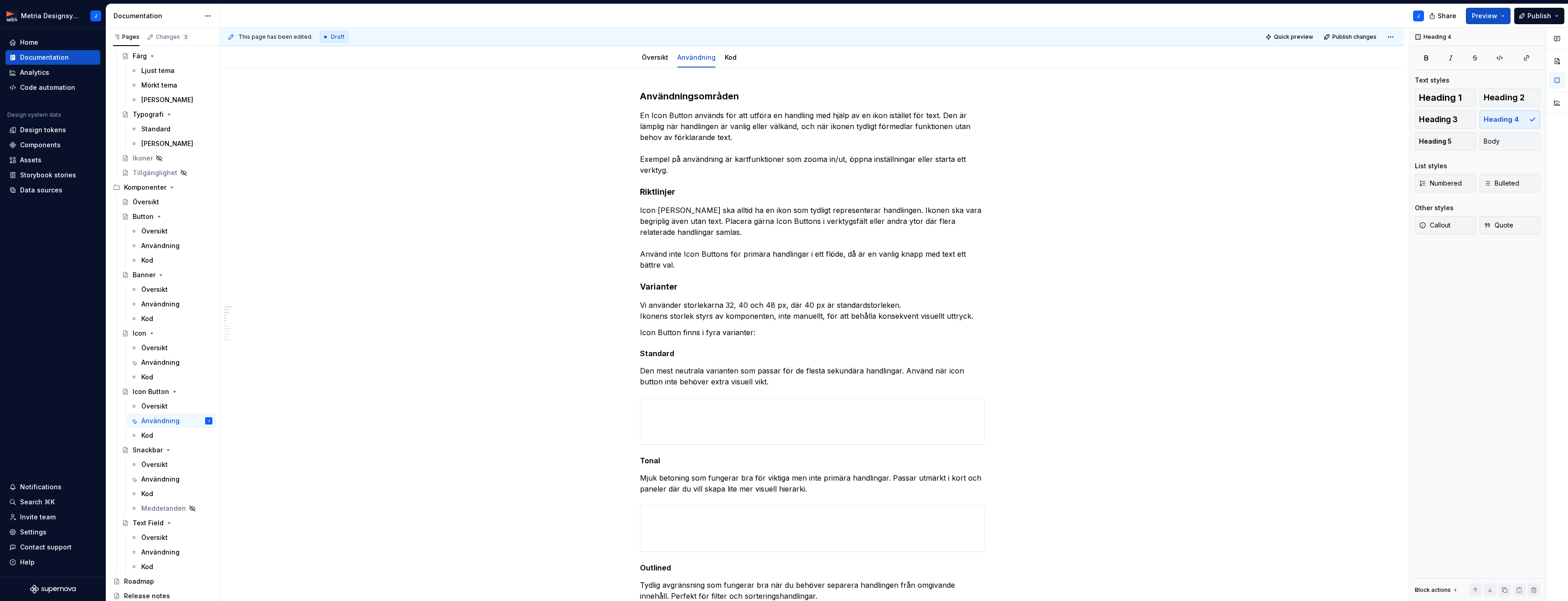
scroll to position [84, 0]
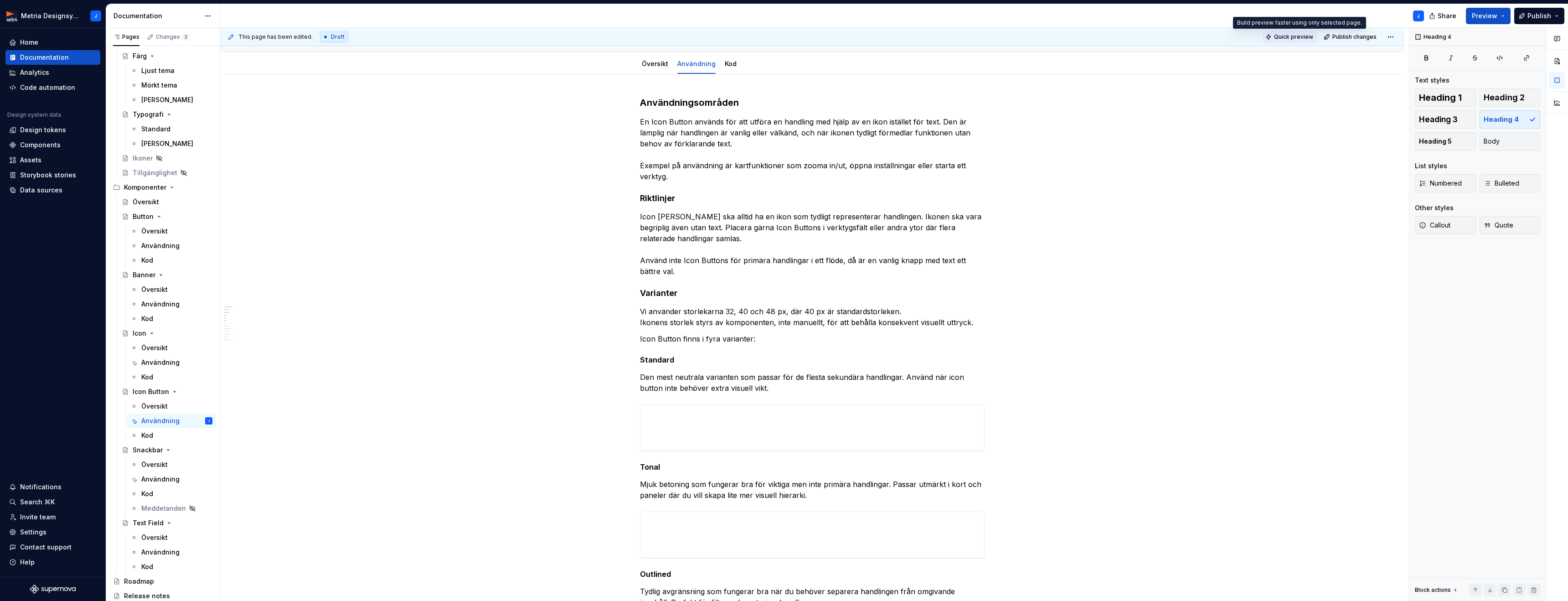
click at [1293, 37] on span "Quick preview" at bounding box center [1293, 37] width 39 height 7
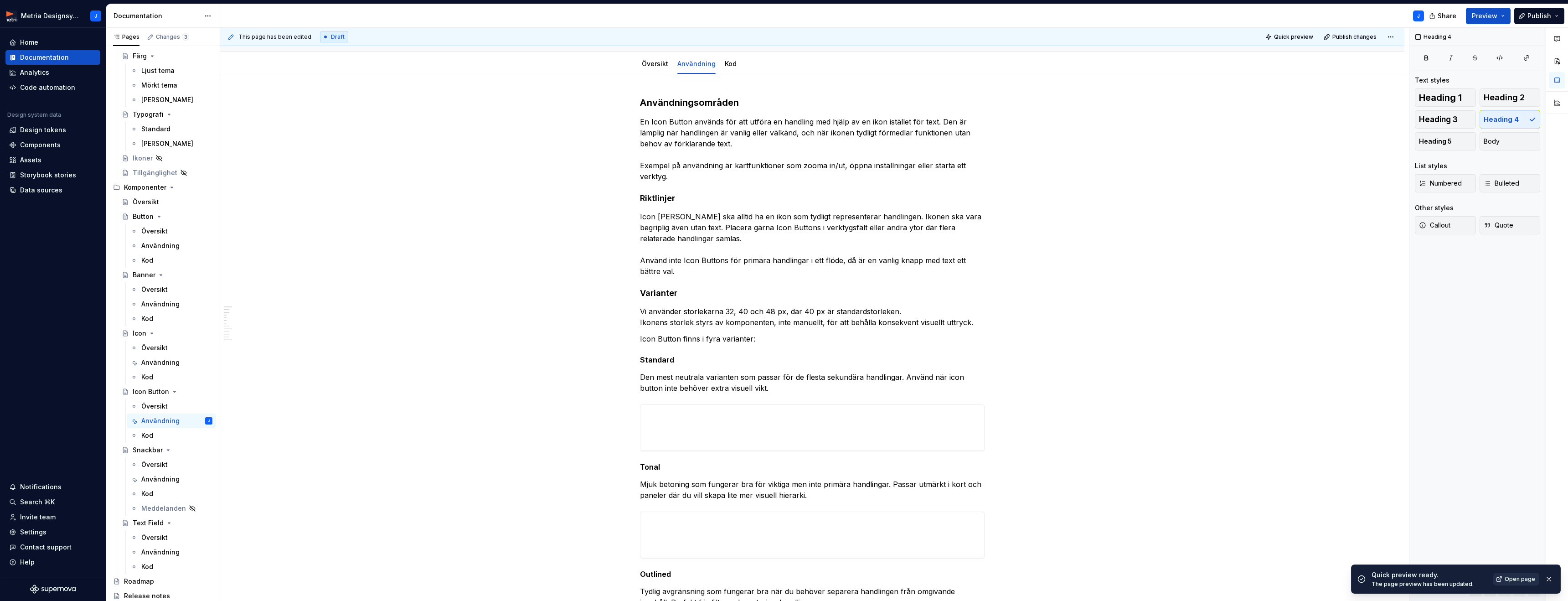
click at [1516, 580] on span "Open page" at bounding box center [1520, 579] width 30 height 7
click at [671, 200] on h4 "Riktlinjer" at bounding box center [812, 199] width 345 height 11
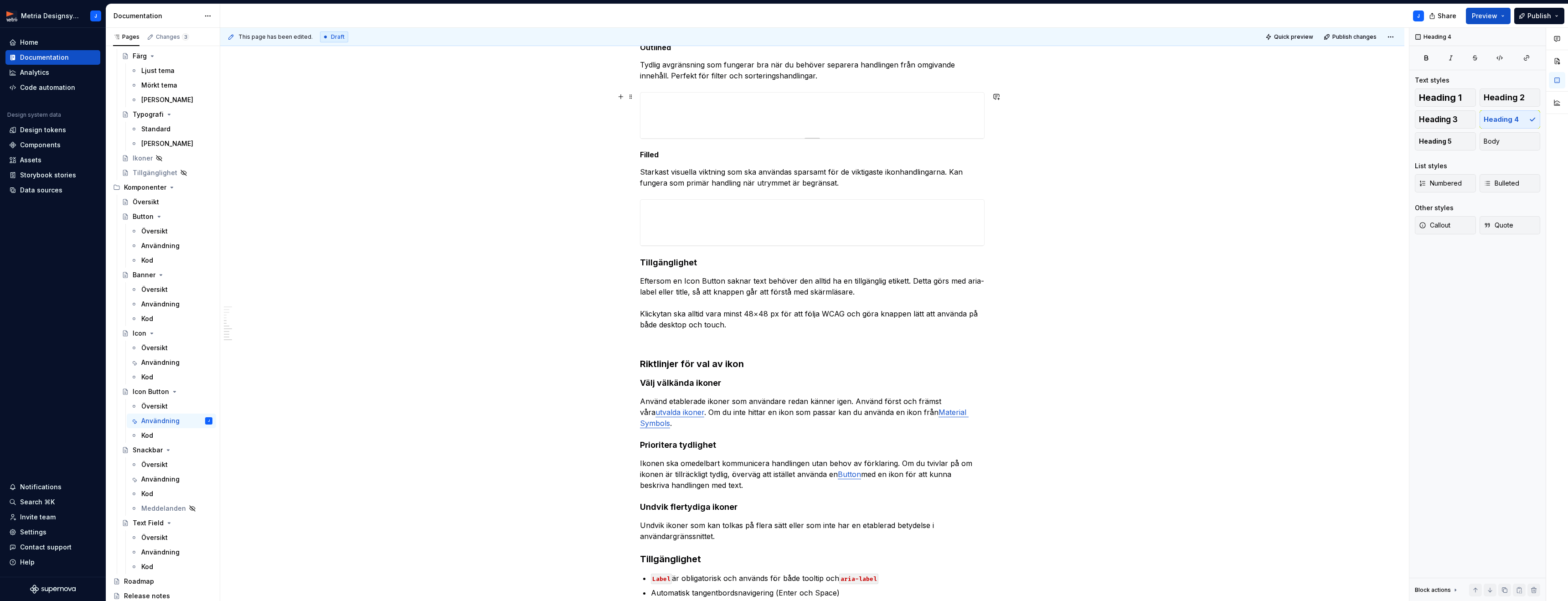
scroll to position [618, 0]
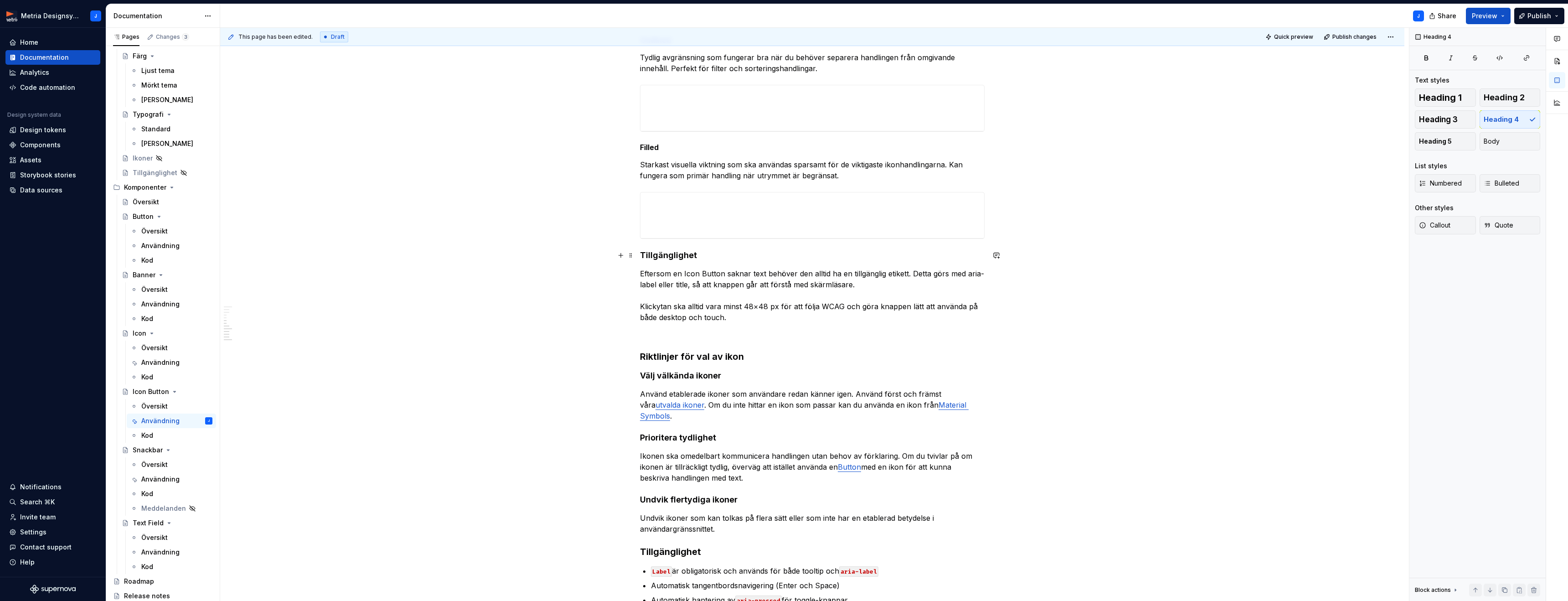
click at [685, 256] on h4 "Tillgänglighet" at bounding box center [812, 255] width 345 height 11
click at [664, 256] on h4 "Tillgänglighet" at bounding box center [812, 255] width 345 height 11
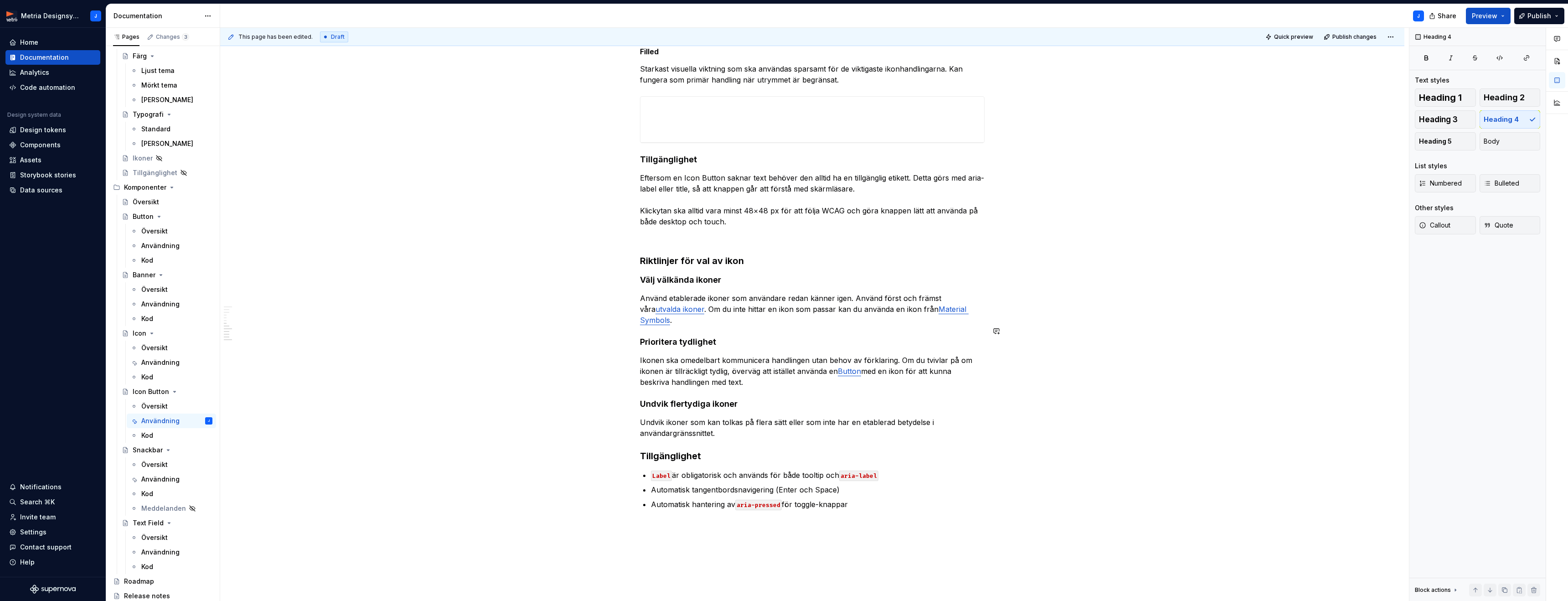
scroll to position [717, 0]
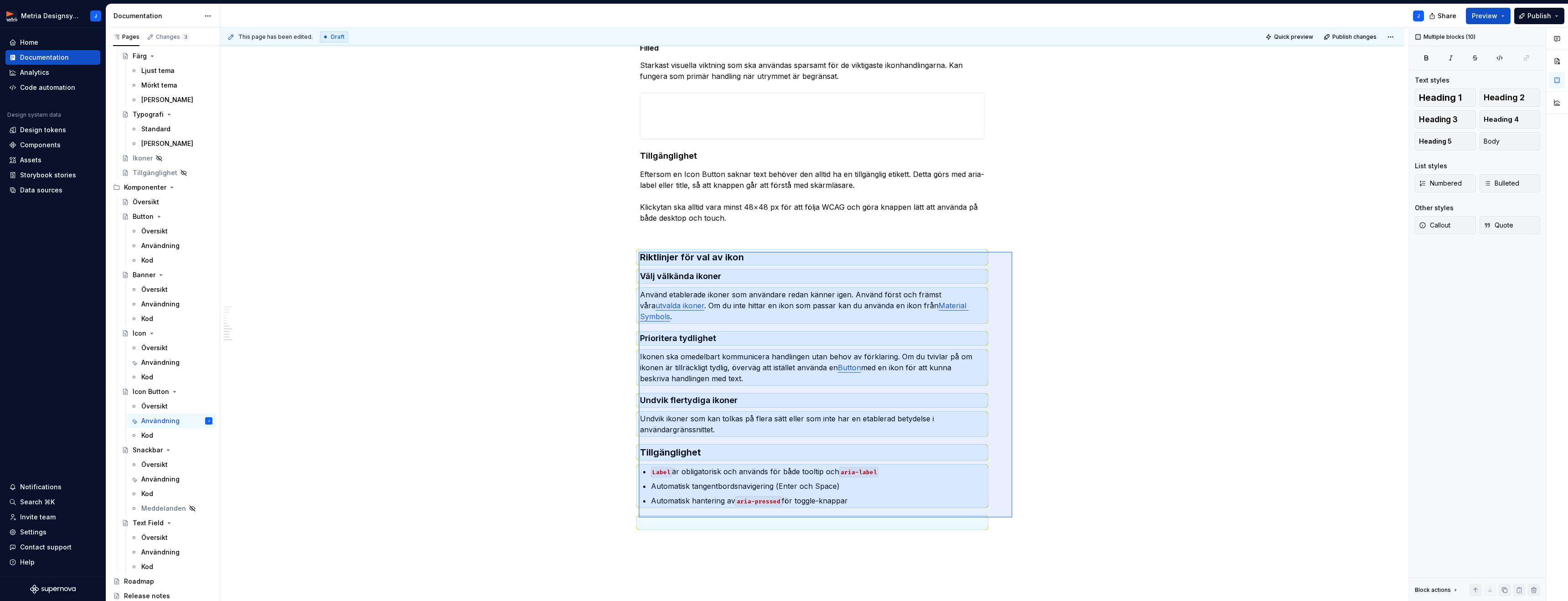
drag, startPoint x: 649, startPoint y: 256, endPoint x: 1015, endPoint y: 520, distance: 451.3
click at [1016, 521] on div "This page has been edited. Draft Quick preview Publish changes Icon Button Komp…" at bounding box center [814, 315] width 1189 height 574
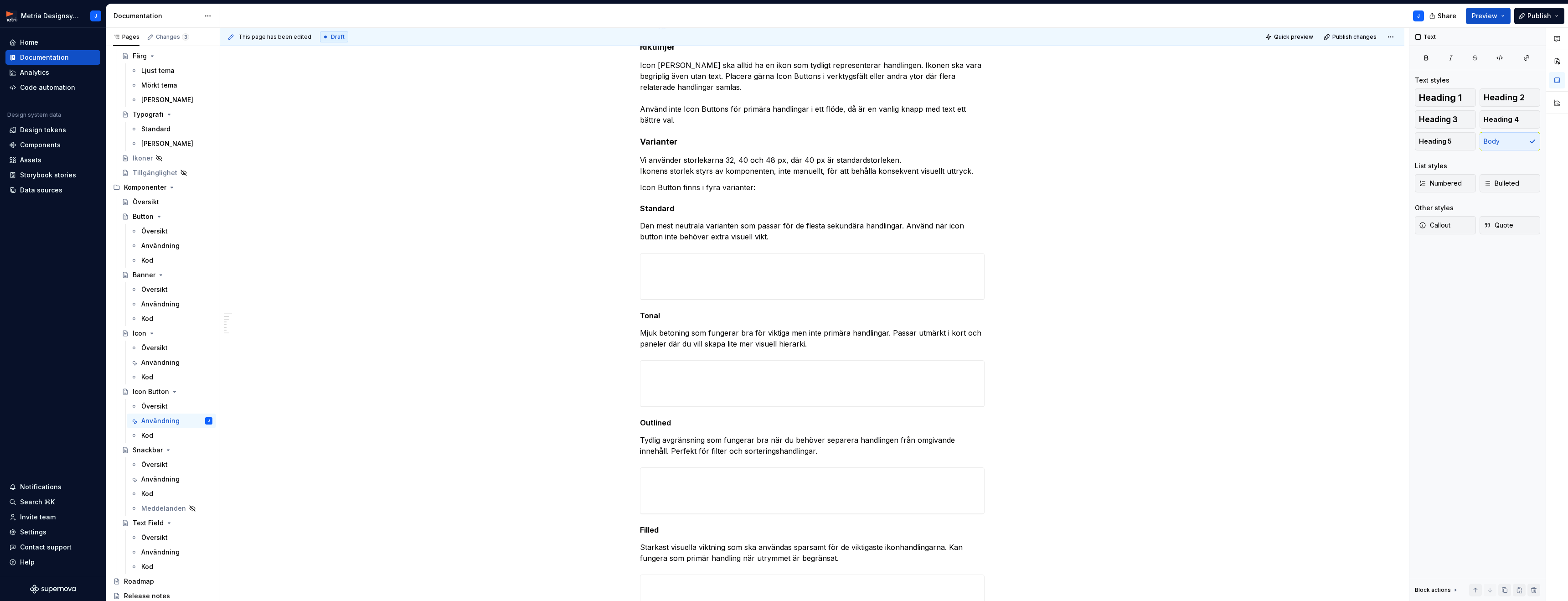
scroll to position [226, 0]
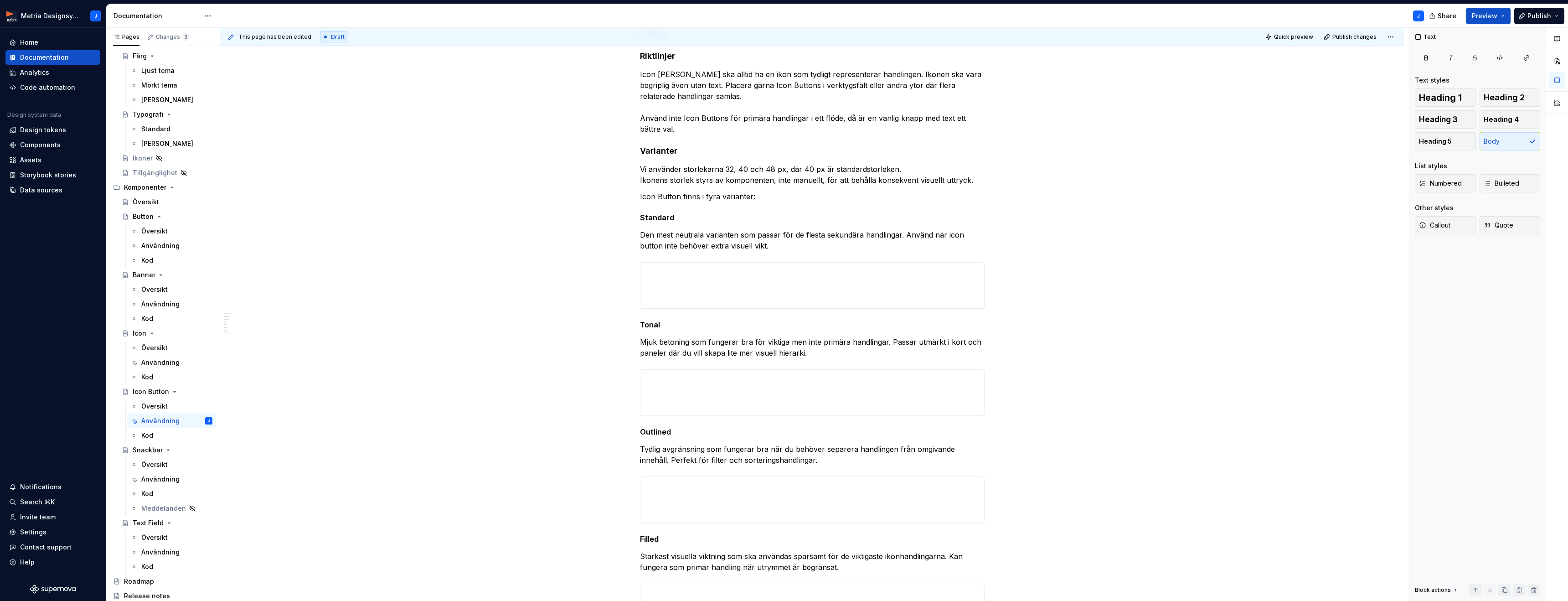
click at [1299, 38] on span "Quick preview" at bounding box center [1293, 37] width 39 height 7
click at [1517, 579] on span "Open page" at bounding box center [1520, 579] width 30 height 7
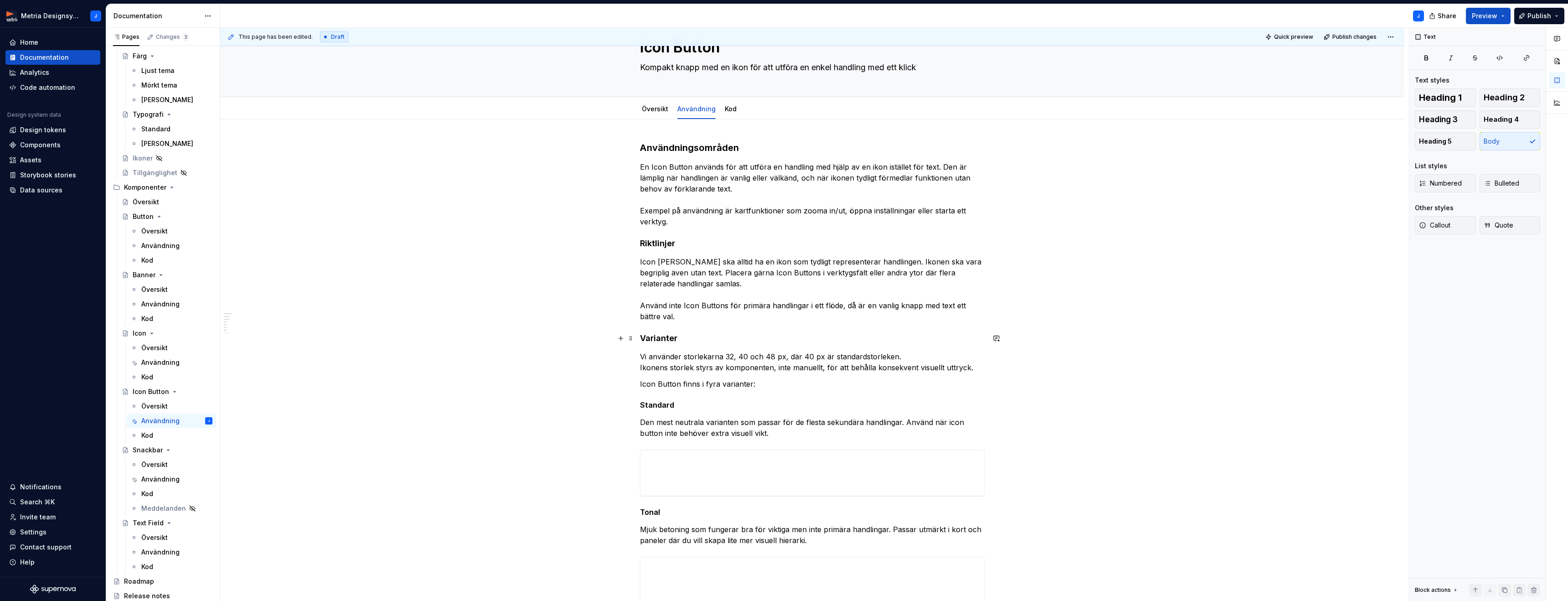
scroll to position [0, 0]
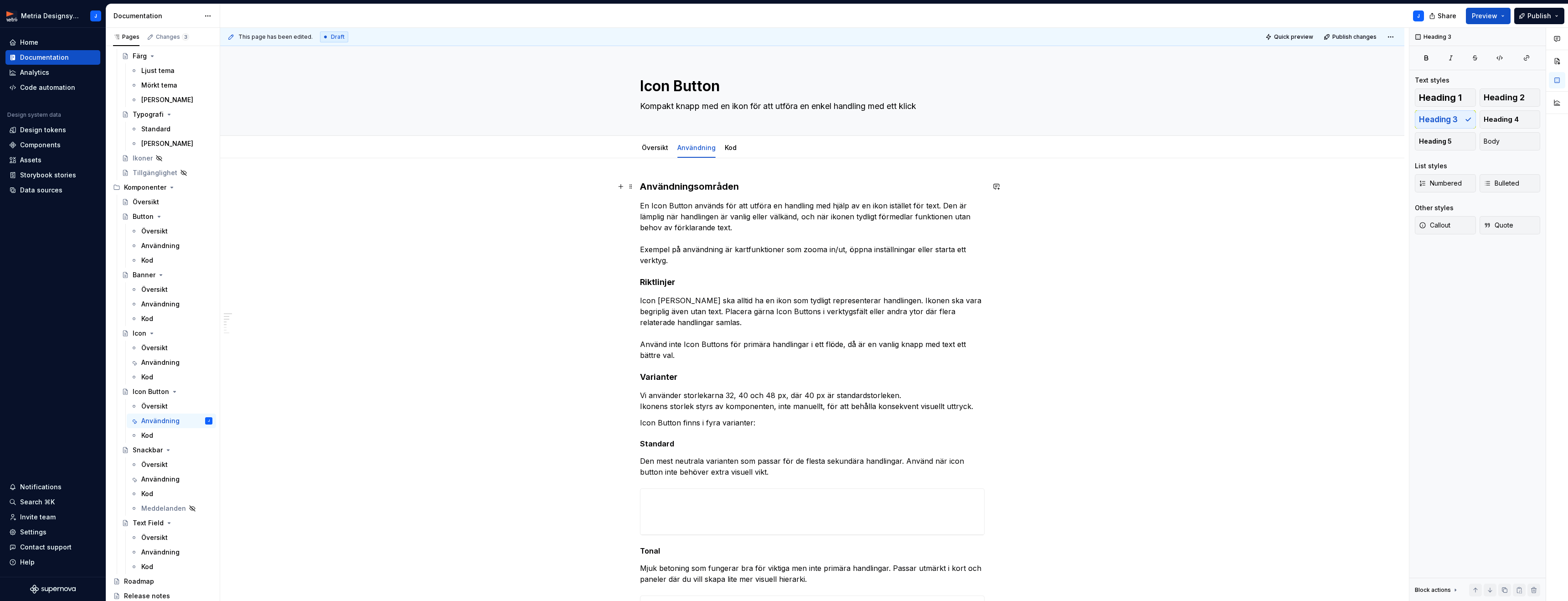
click at [695, 184] on h3 "Användningsområden" at bounding box center [812, 186] width 345 height 13
click at [669, 281] on h4 "Riktlinjer" at bounding box center [812, 283] width 345 height 11
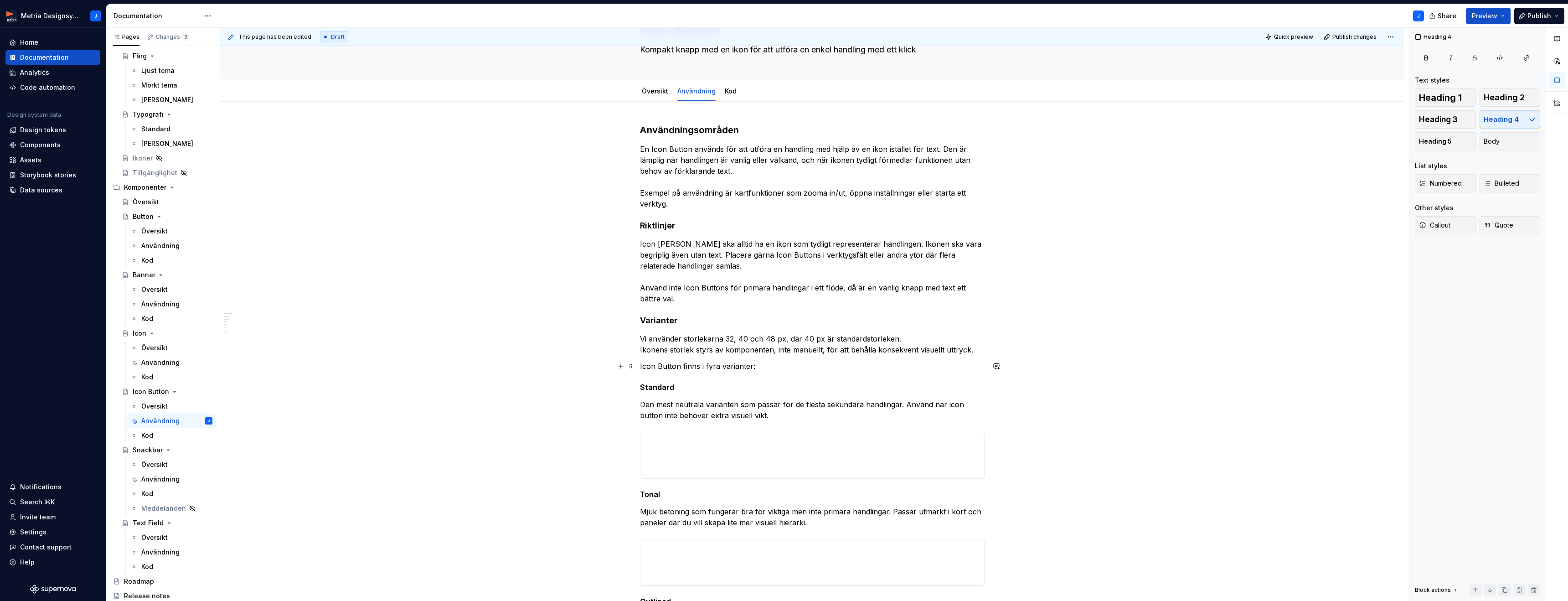
scroll to position [46, 0]
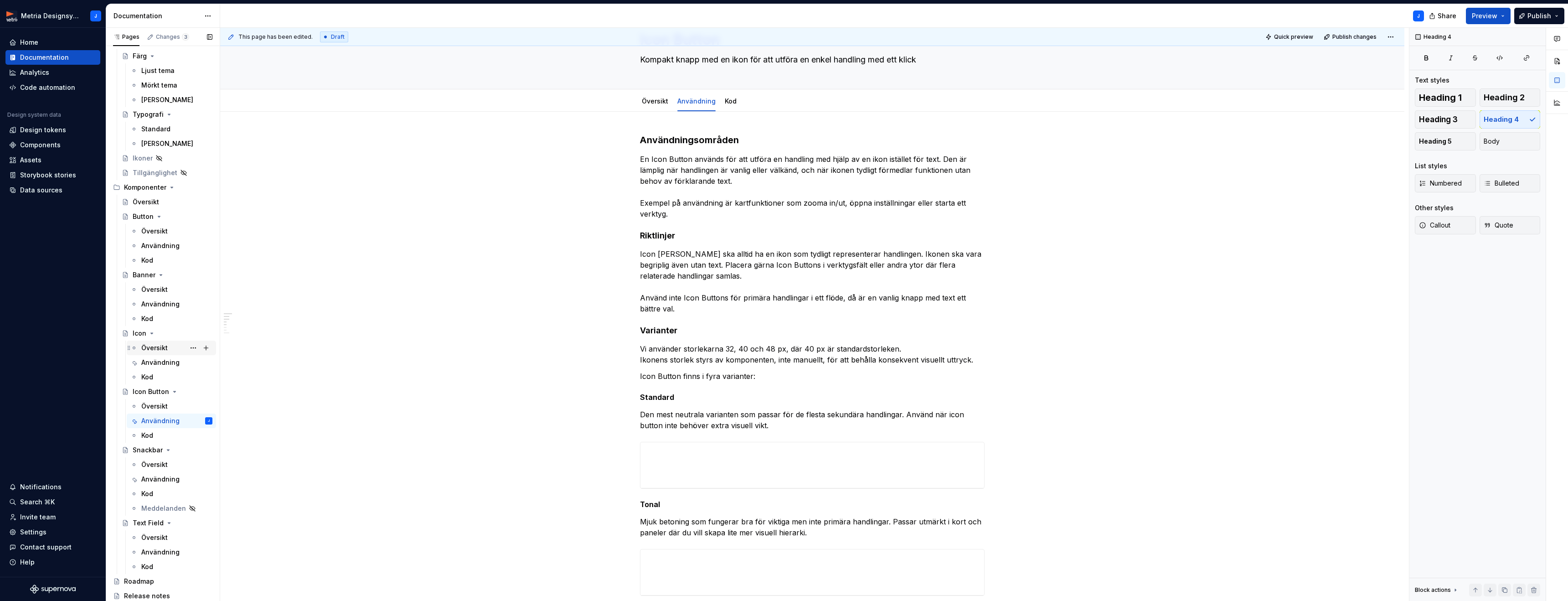
click at [150, 348] on div "Översikt" at bounding box center [154, 348] width 26 height 9
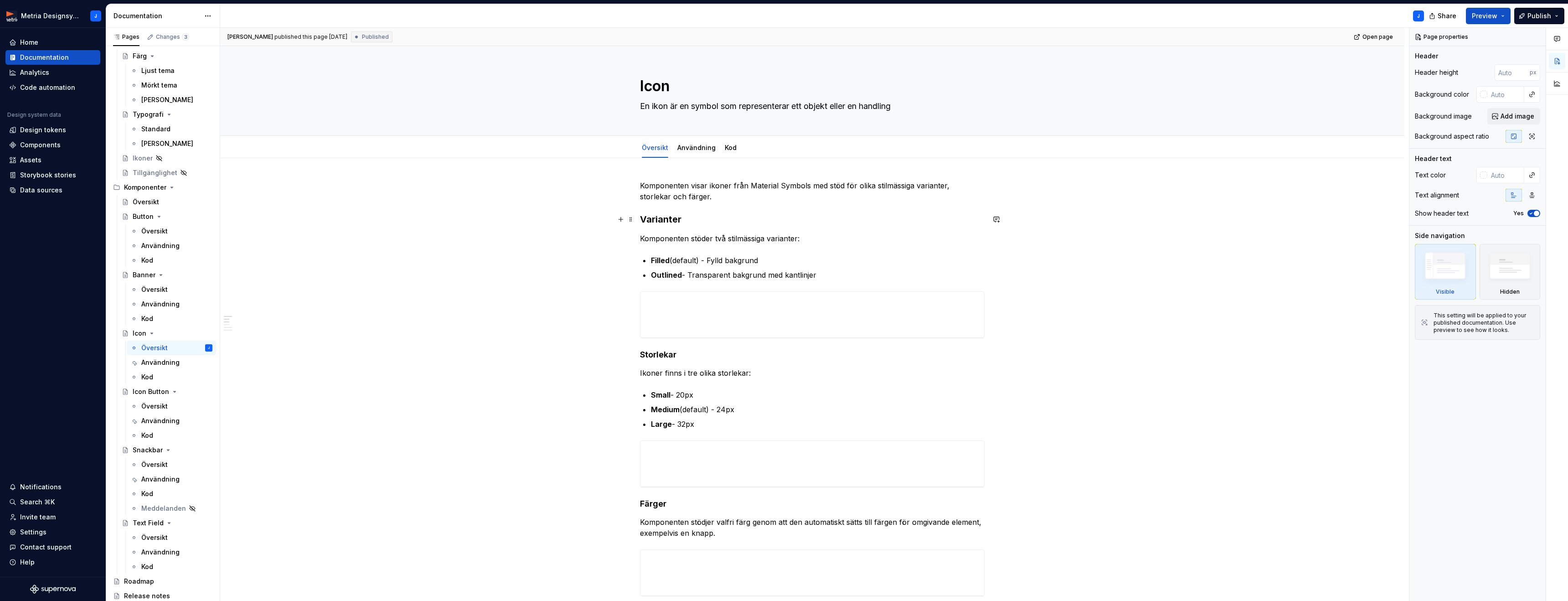
click at [668, 222] on h3 "Varianter" at bounding box center [812, 219] width 345 height 13
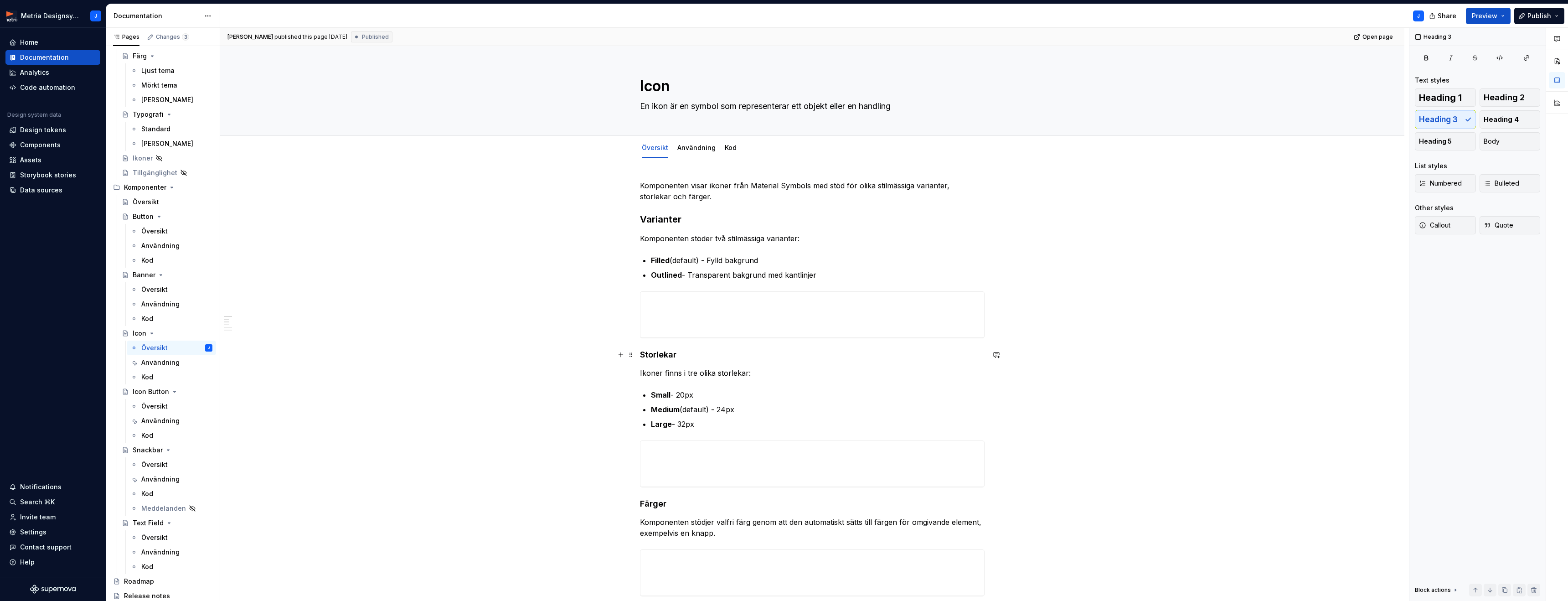
click at [653, 351] on h4 "Storlekar" at bounding box center [812, 355] width 345 height 11
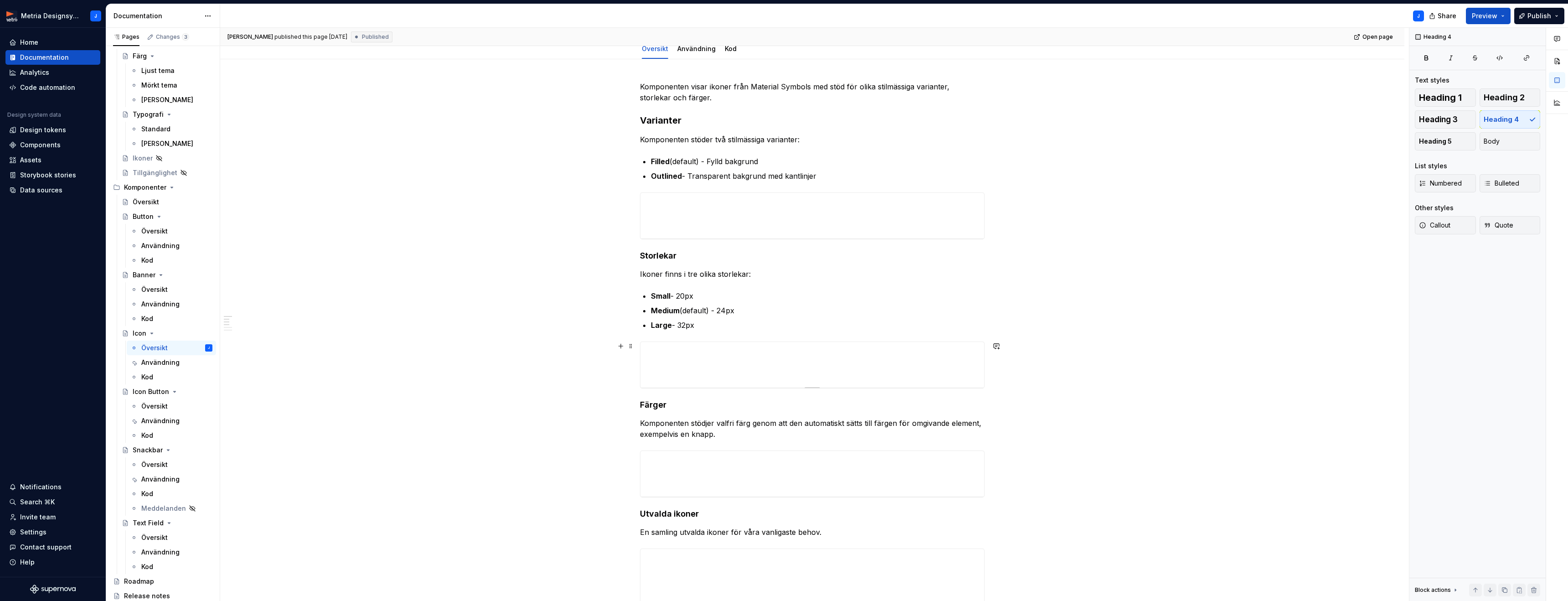
scroll to position [100, 0]
click at [658, 401] on h4 "Färger" at bounding box center [812, 404] width 345 height 11
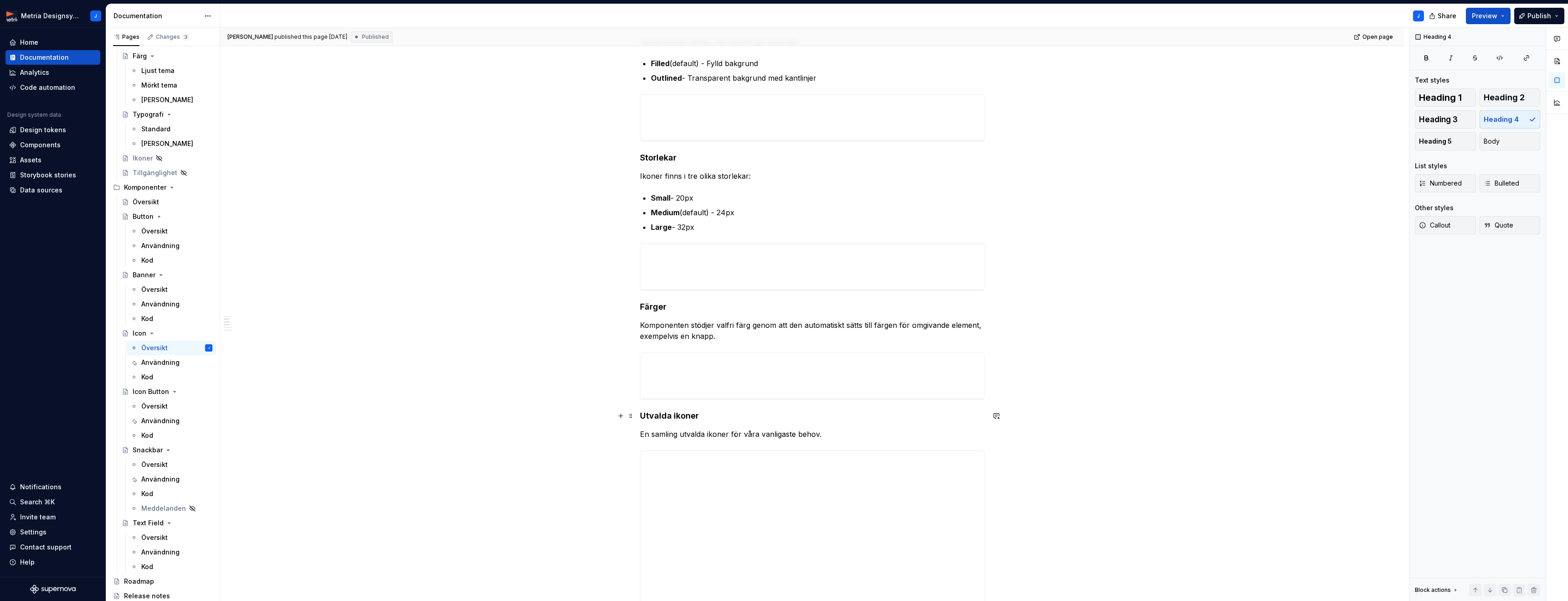
scroll to position [202, 0]
click at [671, 410] on strong "Utvalda ikoner" at bounding box center [669, 410] width 59 height 10
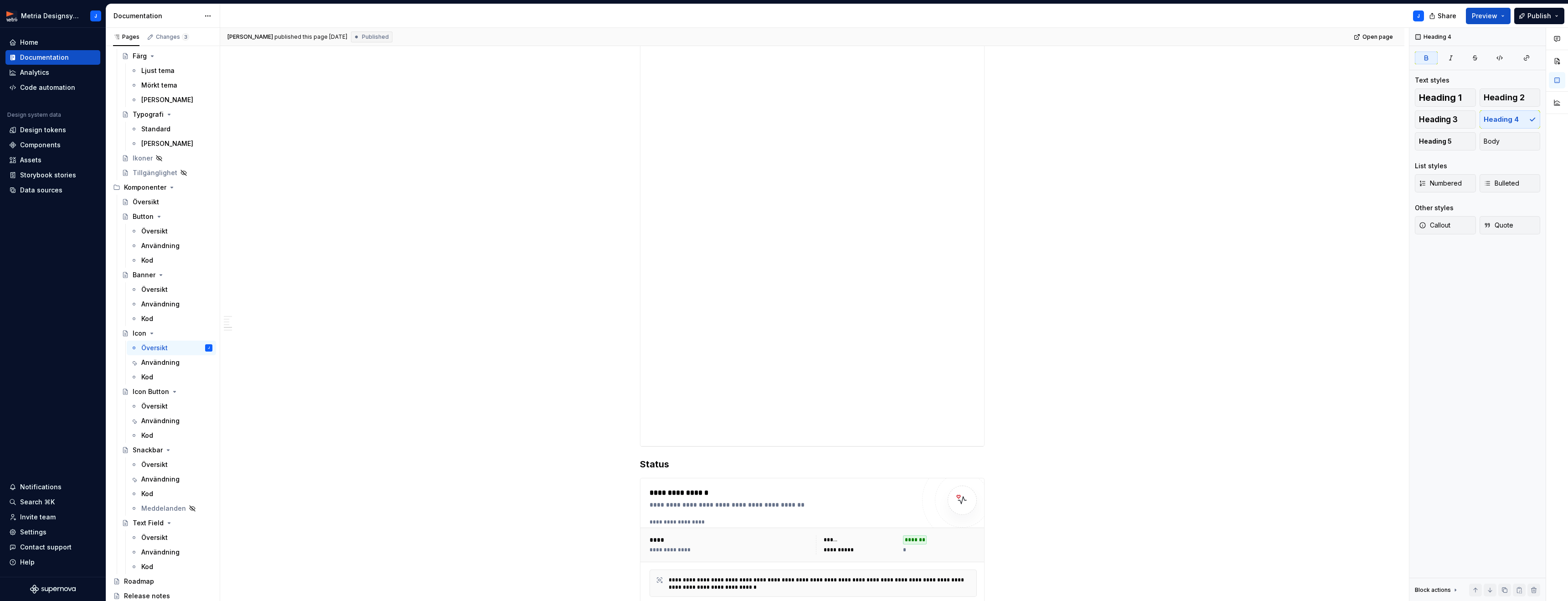
scroll to position [907, 0]
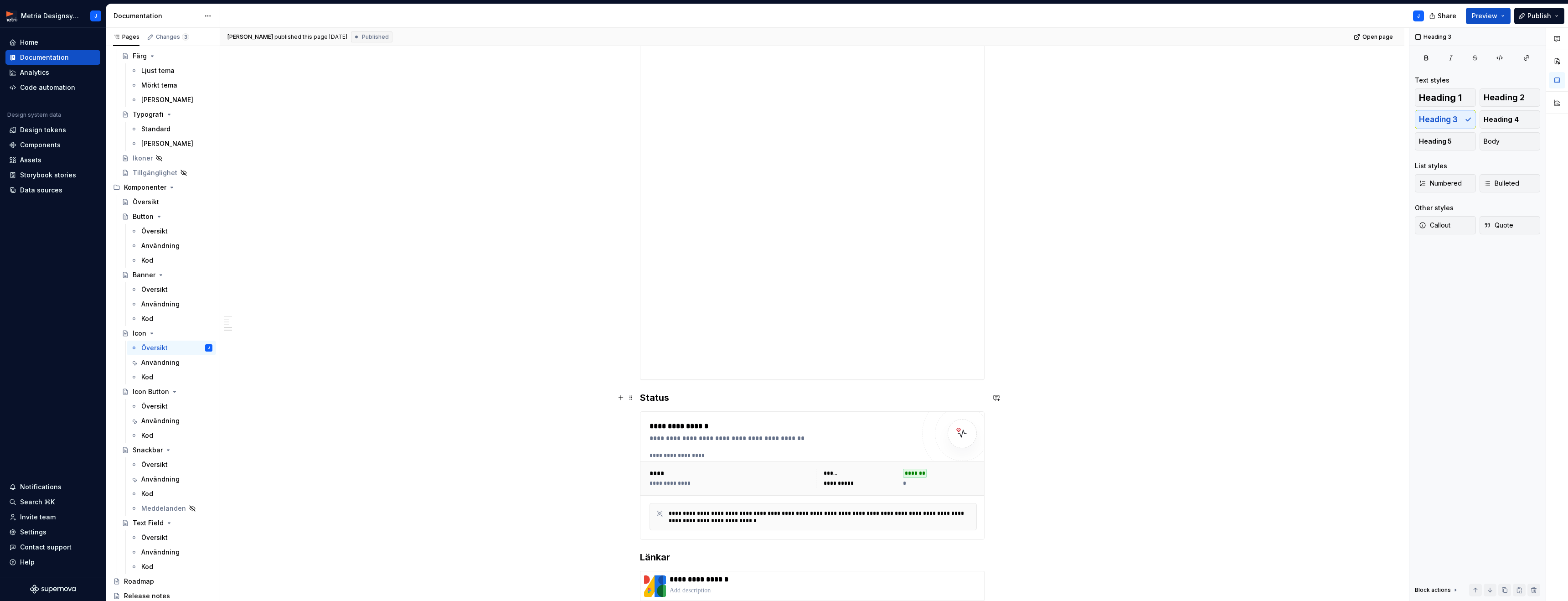
click at [660, 398] on h3 "Status" at bounding box center [812, 398] width 345 height 13
click at [149, 392] on div "Icon Button" at bounding box center [151, 392] width 37 height 9
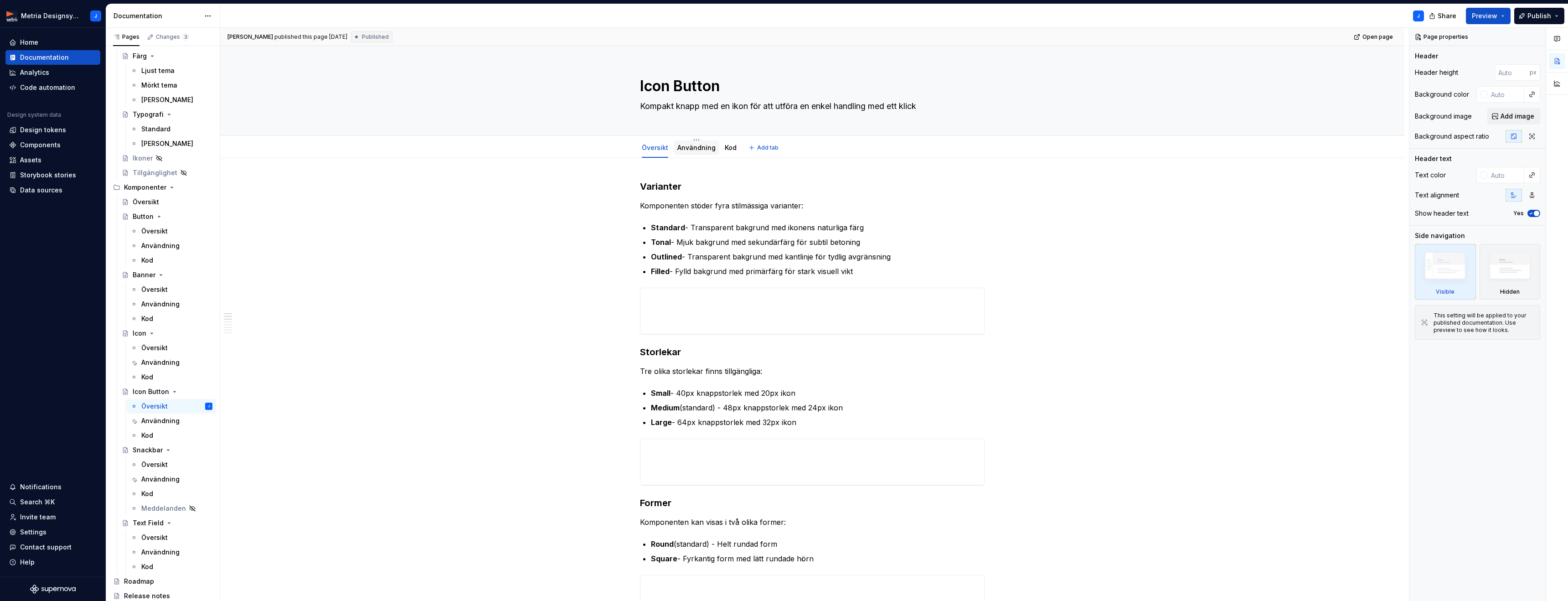
click at [691, 147] on link "Användning" at bounding box center [696, 147] width 38 height 8
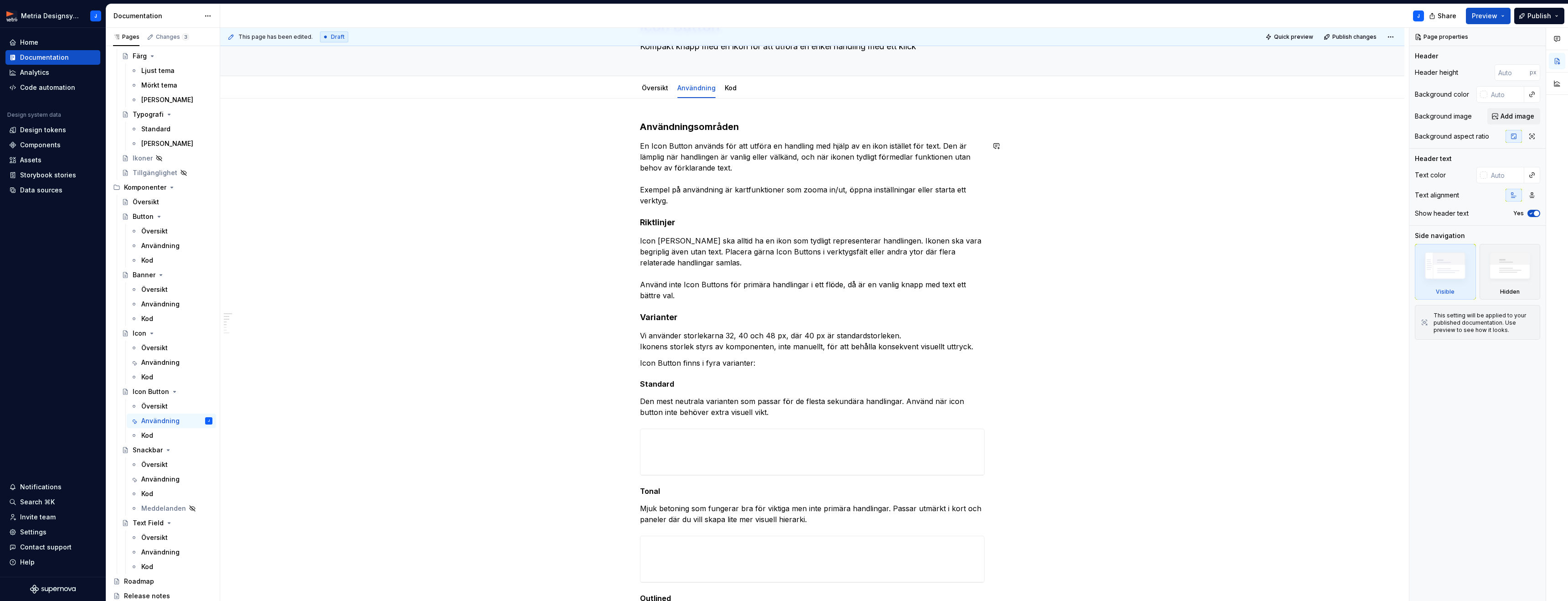
scroll to position [81, 0]
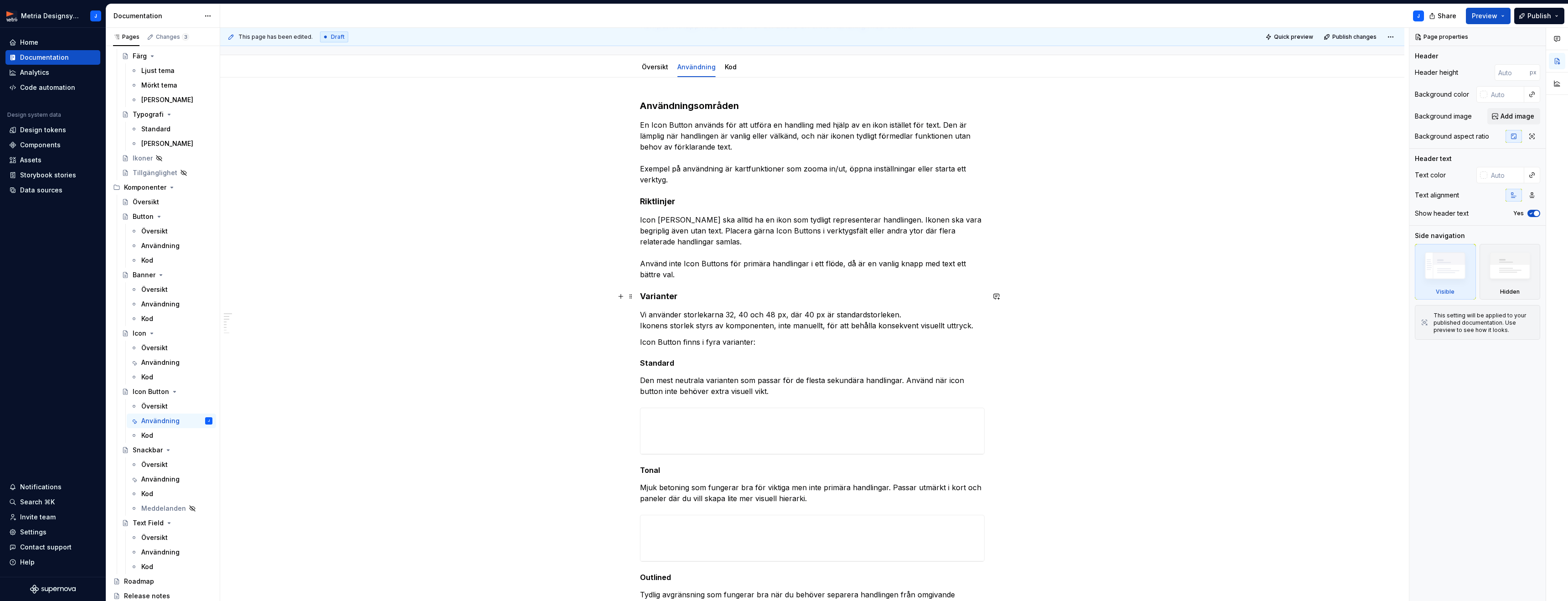
click at [667, 297] on h4 "Varianter" at bounding box center [812, 297] width 345 height 11
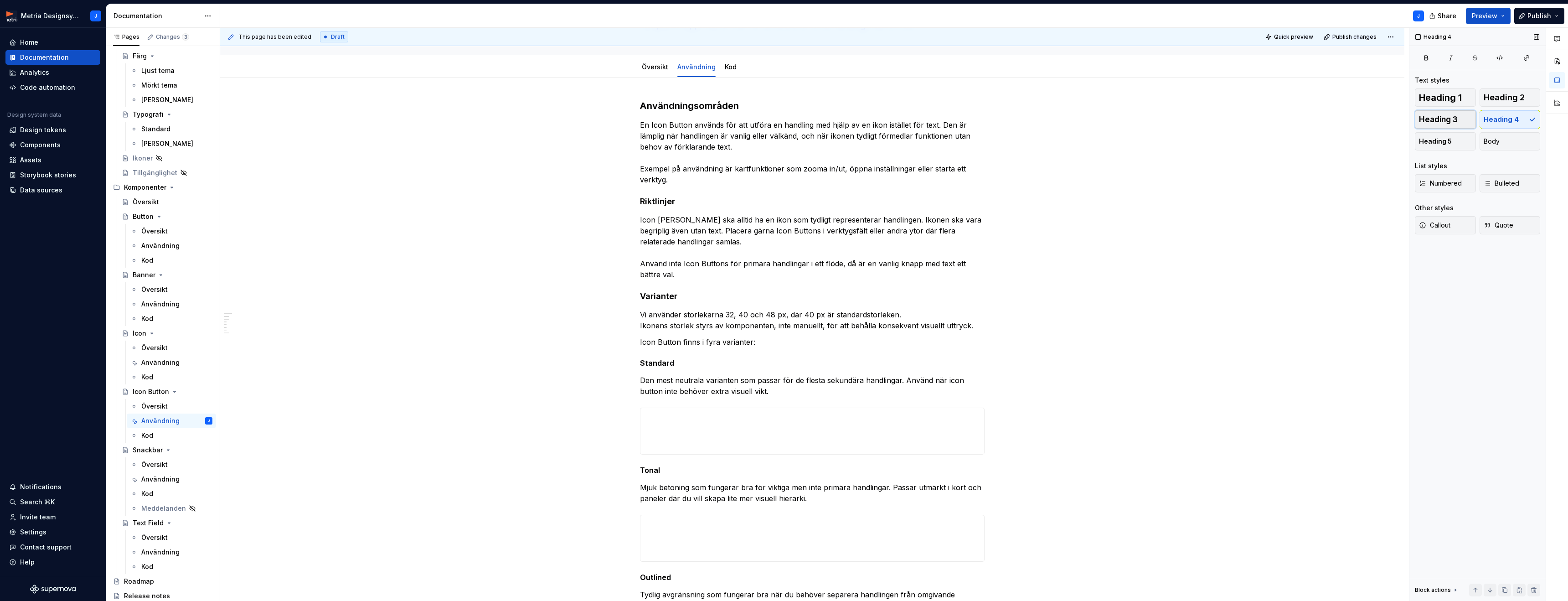
click at [1459, 120] on button "Heading 3" at bounding box center [1445, 119] width 61 height 18
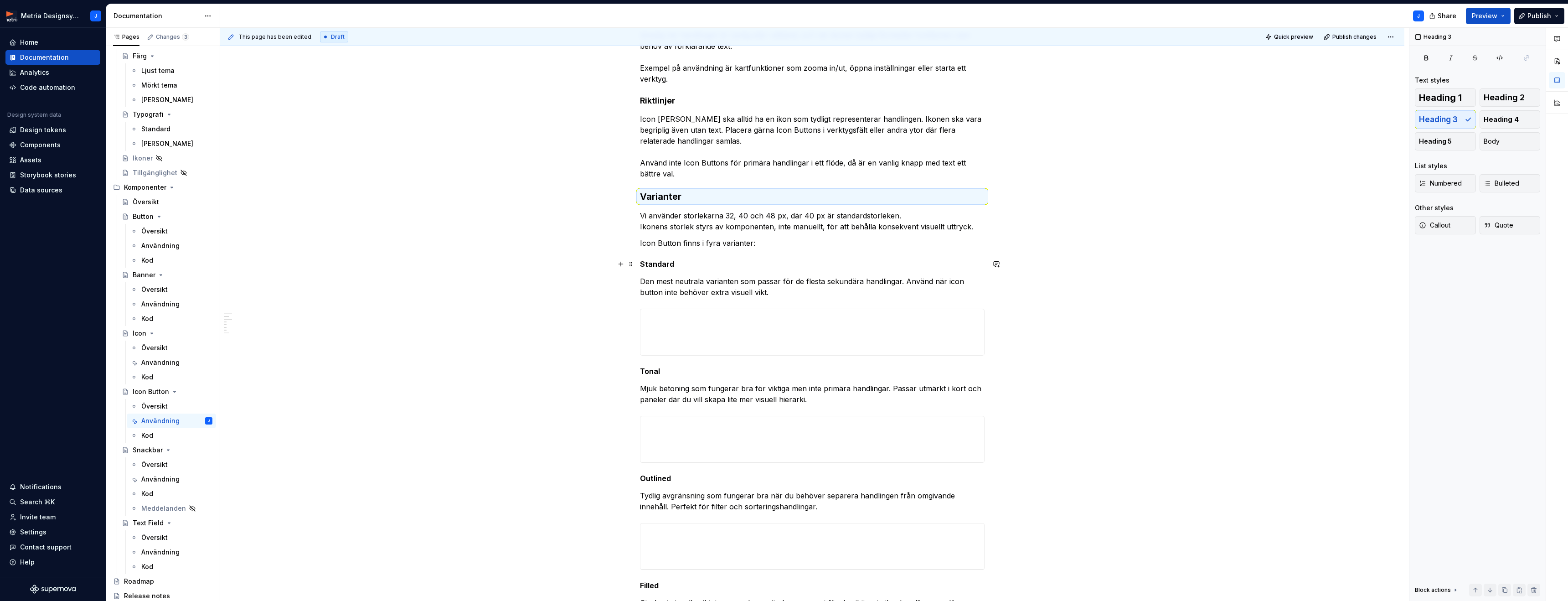
scroll to position [185, 0]
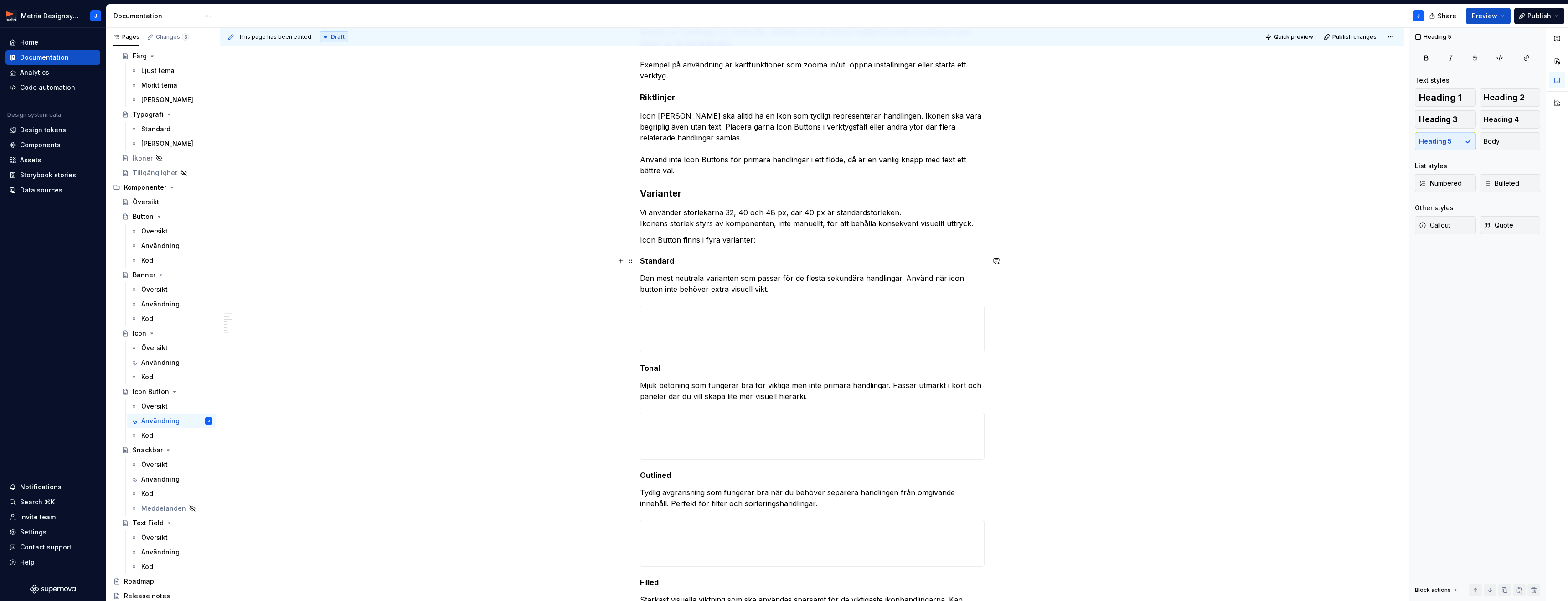
click at [660, 261] on h5 "Standard" at bounding box center [812, 261] width 345 height 9
drag, startPoint x: 1503, startPoint y: 122, endPoint x: 1436, endPoint y: 148, distance: 71.9
click at [1503, 122] on span "Heading 4" at bounding box center [1501, 119] width 35 height 9
drag, startPoint x: 655, startPoint y: 372, endPoint x: 761, endPoint y: 351, distance: 108.1
click at [655, 371] on h5 "Tonal" at bounding box center [812, 370] width 345 height 9
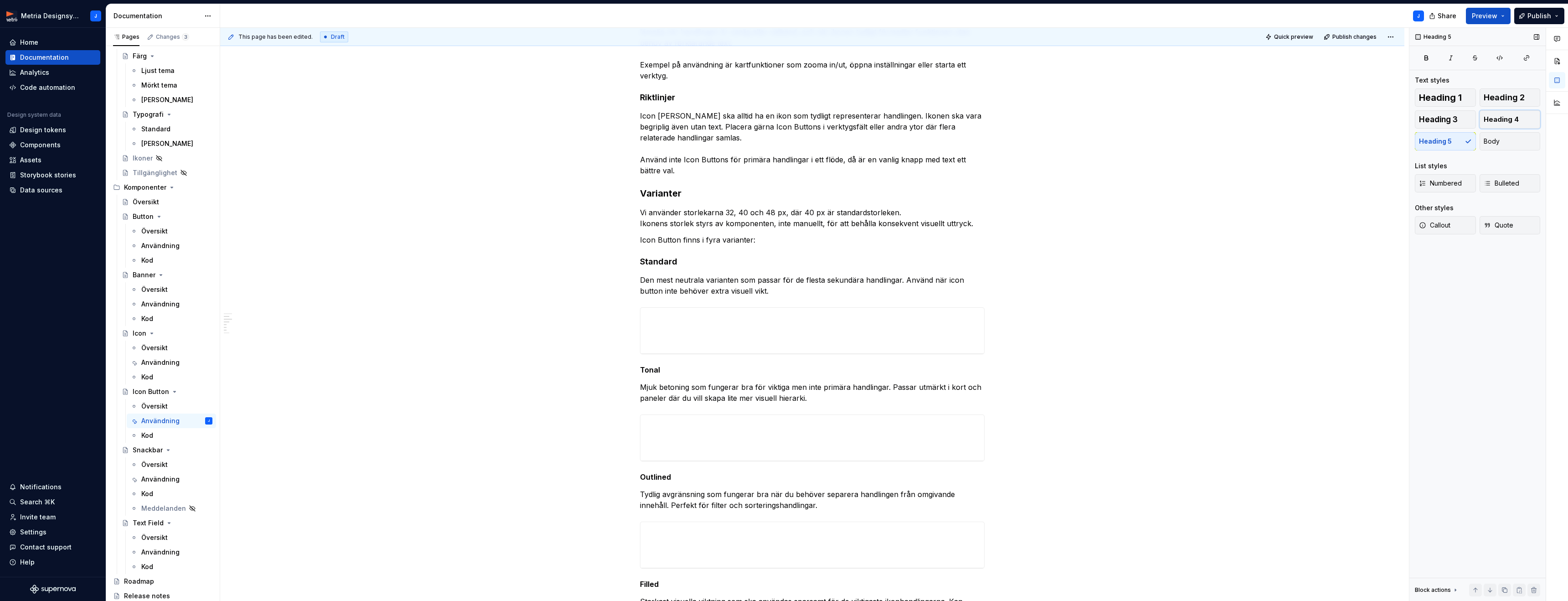
click at [1516, 118] on span "Heading 4" at bounding box center [1501, 119] width 35 height 9
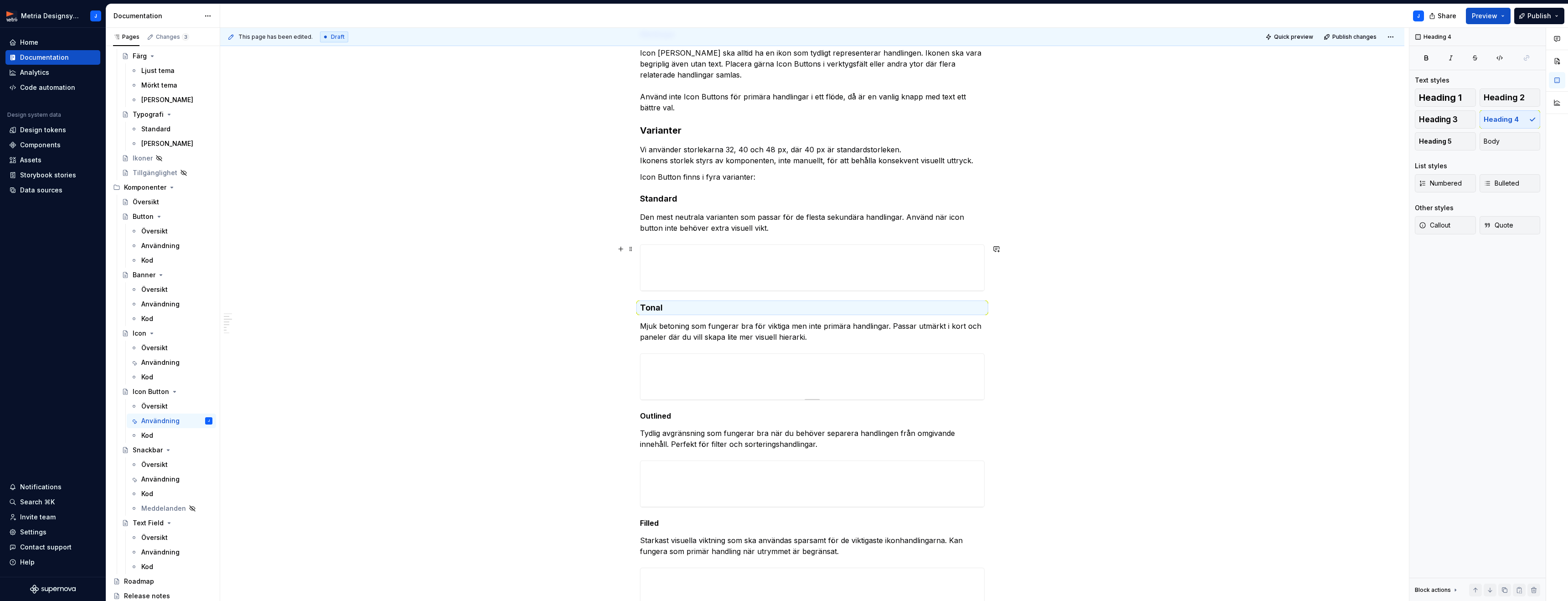
scroll to position [268, 0]
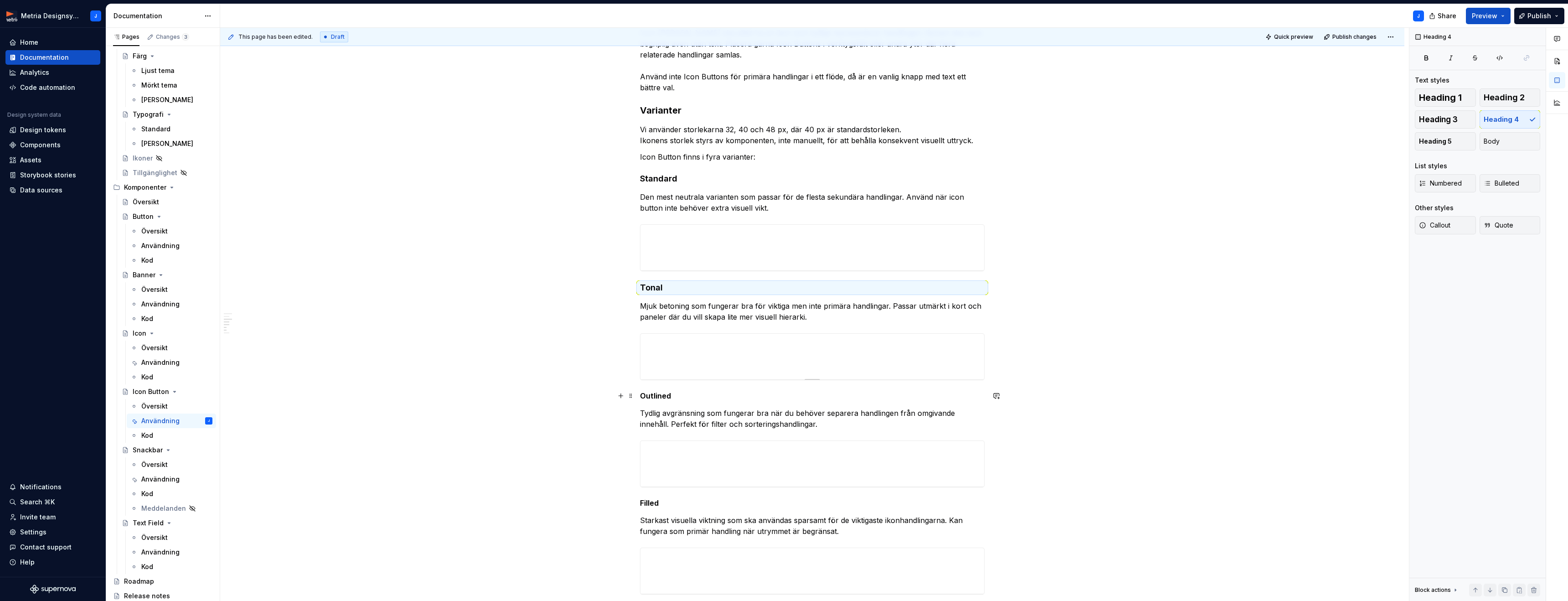
drag, startPoint x: 660, startPoint y: 396, endPoint x: 733, endPoint y: 374, distance: 76.2
click at [660, 396] on h5 "Outlined" at bounding box center [812, 396] width 345 height 9
click at [1508, 125] on button "Heading 4" at bounding box center [1510, 119] width 61 height 18
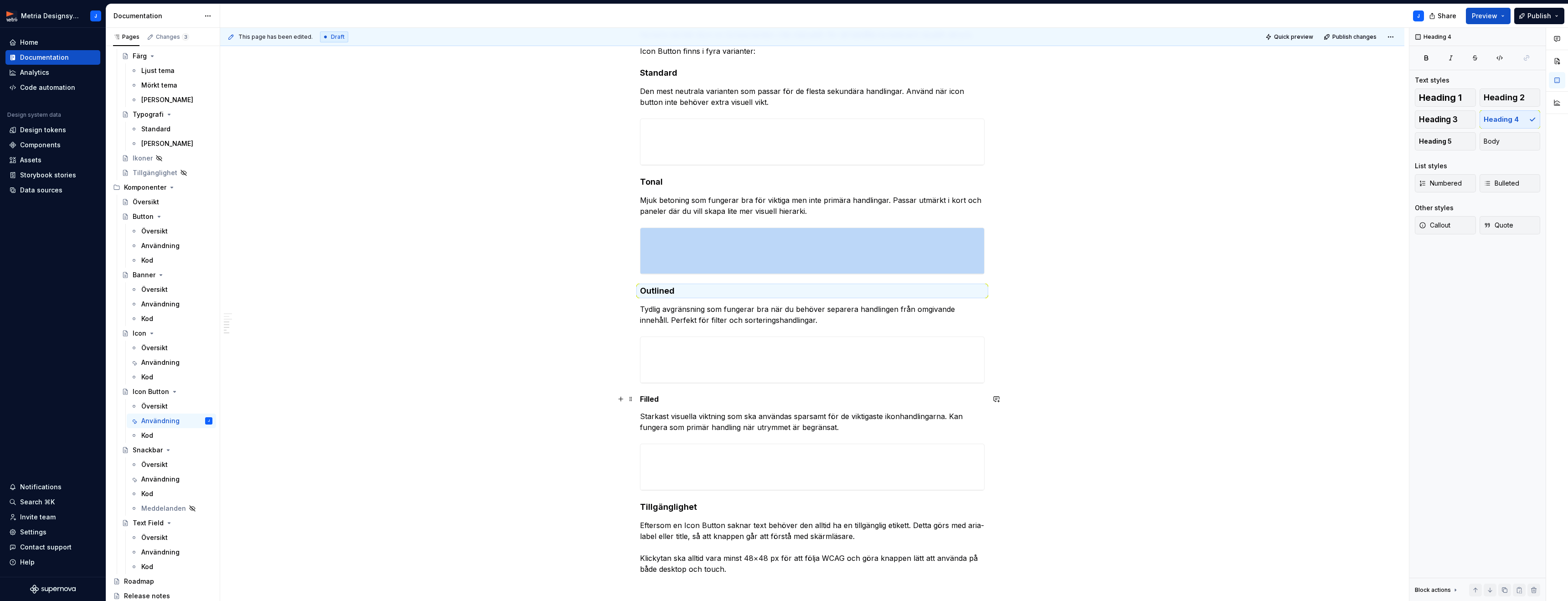
scroll to position [382, 0]
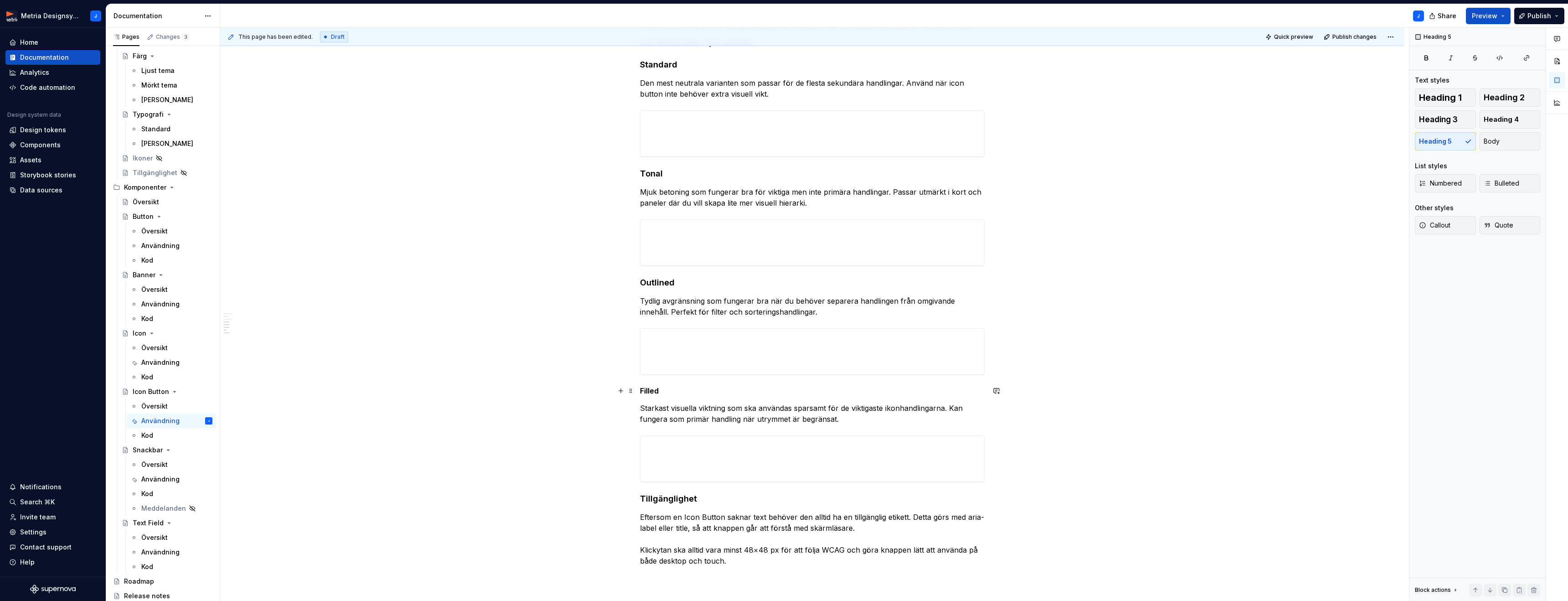
drag, startPoint x: 655, startPoint y: 390, endPoint x: 738, endPoint y: 375, distance: 84.3
click at [656, 390] on h5 "Filled" at bounding box center [812, 390] width 345 height 9
drag, startPoint x: 1516, startPoint y: 122, endPoint x: 1397, endPoint y: 184, distance: 134.2
click at [1516, 122] on span "Heading 4" at bounding box center [1501, 119] width 35 height 9
click at [684, 497] on h4 "Tillgänglighet" at bounding box center [812, 501] width 345 height 11
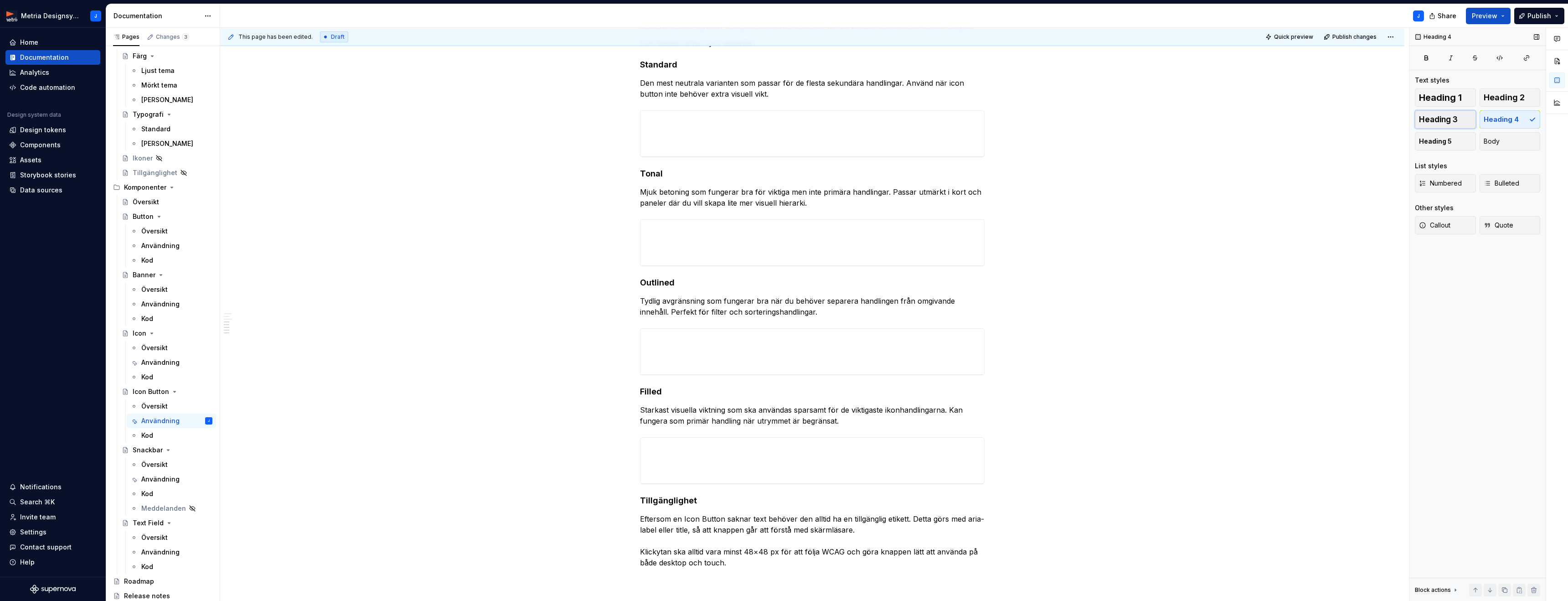
click at [1437, 121] on span "Heading 3" at bounding box center [1438, 119] width 39 height 9
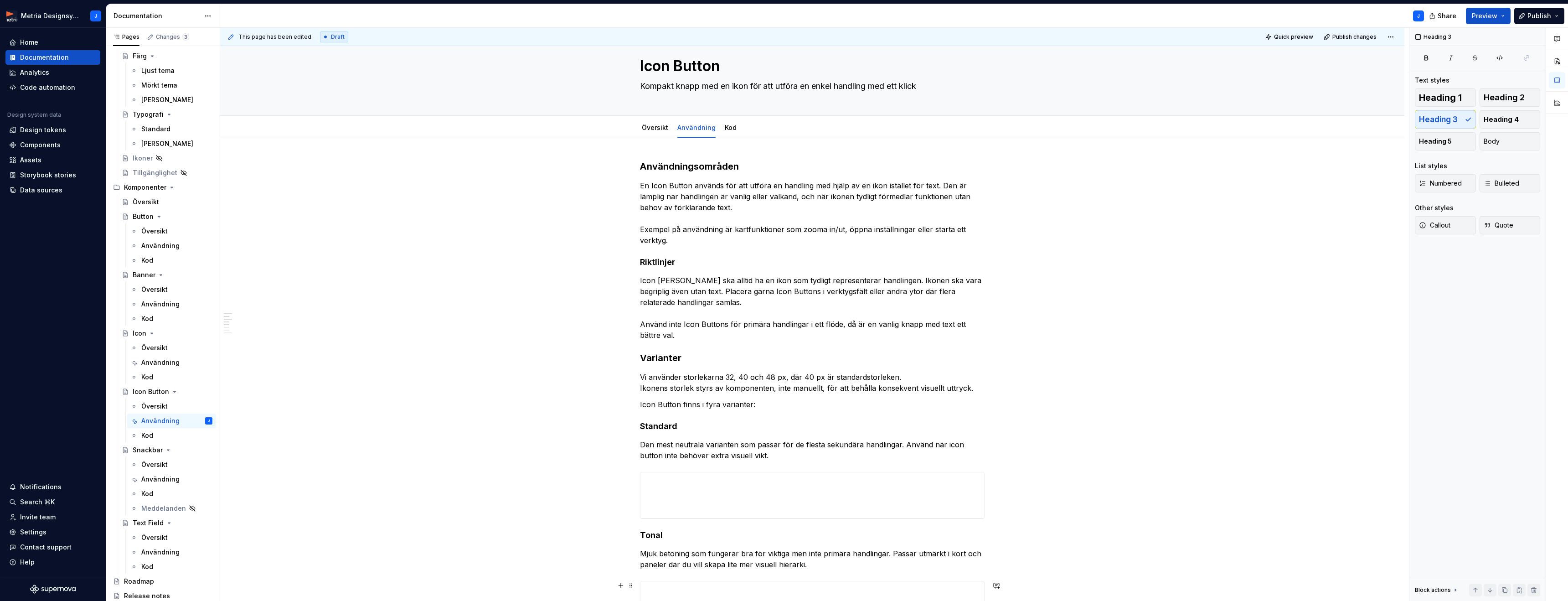
scroll to position [0, 0]
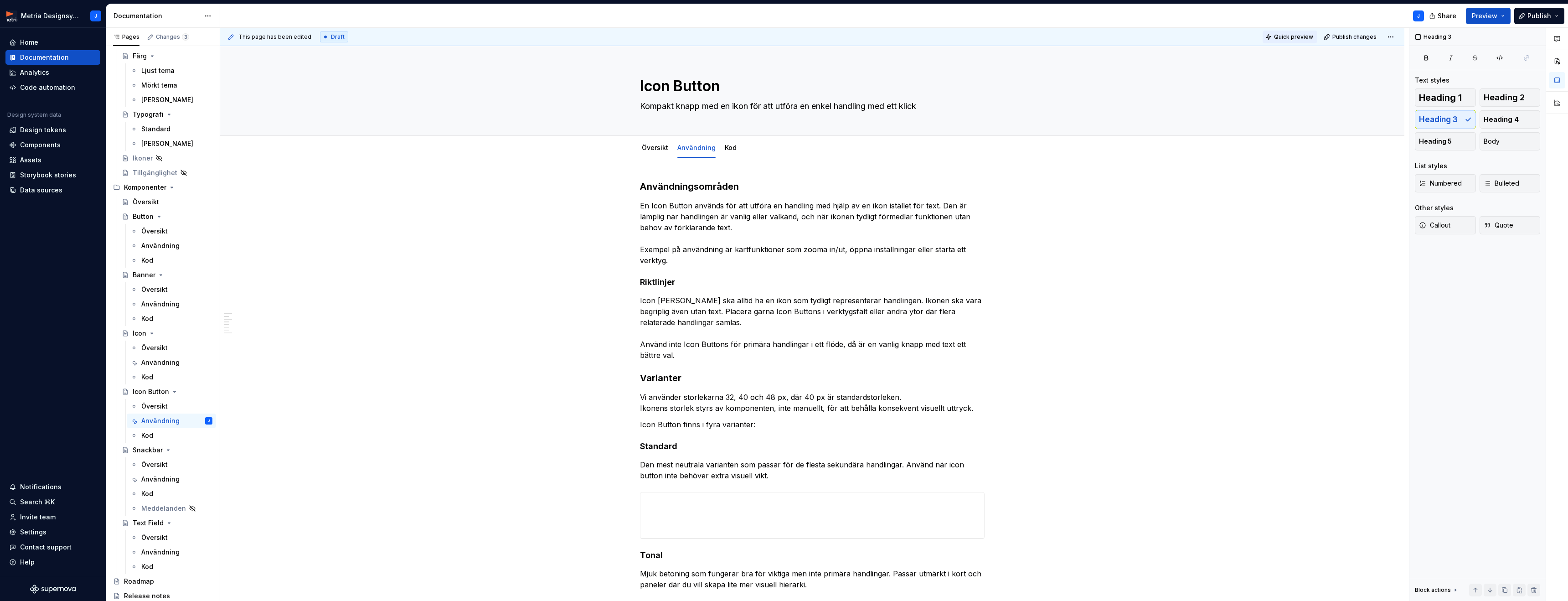
click at [1302, 37] on span "Quick preview" at bounding box center [1293, 37] width 39 height 7
click at [1514, 577] on span "Open page" at bounding box center [1520, 579] width 30 height 7
drag, startPoint x: 933, startPoint y: 251, endPoint x: 668, endPoint y: 262, distance: 265.2
click at [668, 262] on p "En Icon Button används för att utföra en handling med hjälp av en ikon istället…" at bounding box center [812, 233] width 345 height 66
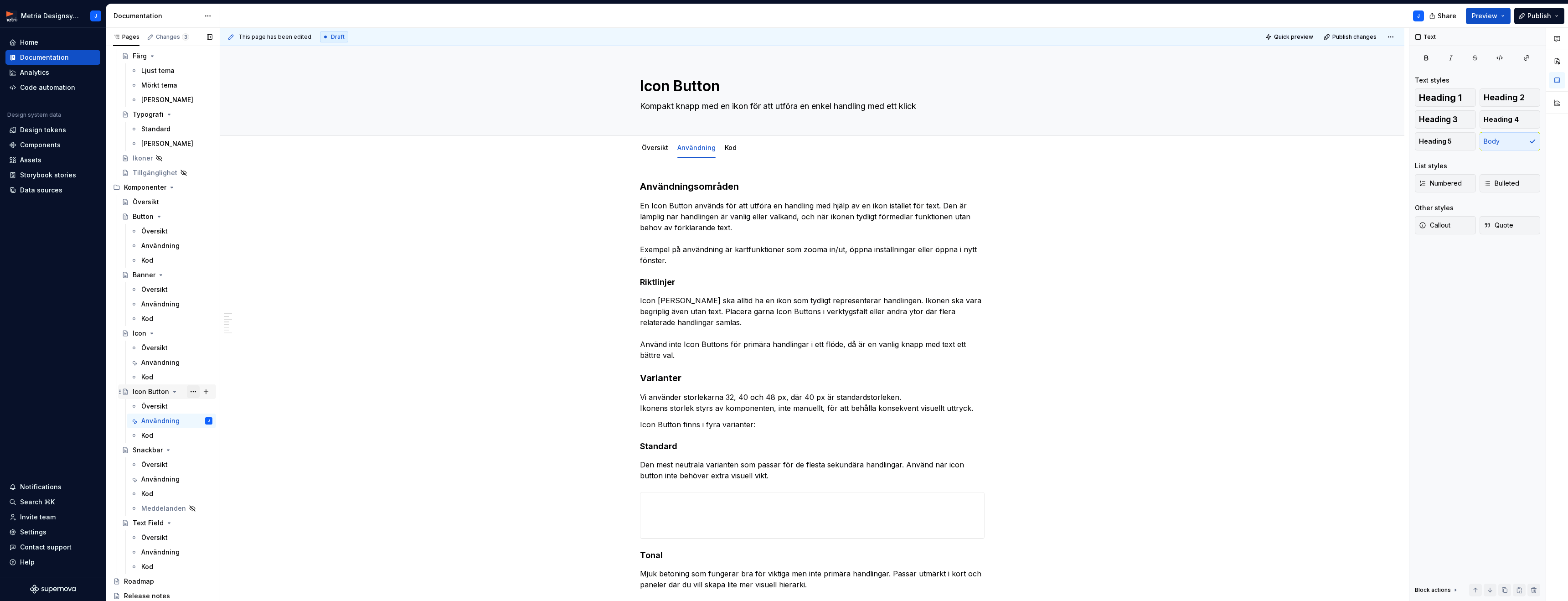
click at [190, 390] on button "Page tree" at bounding box center [193, 392] width 13 height 13
click at [214, 420] on div "Duplicate page" at bounding box center [248, 422] width 89 height 9
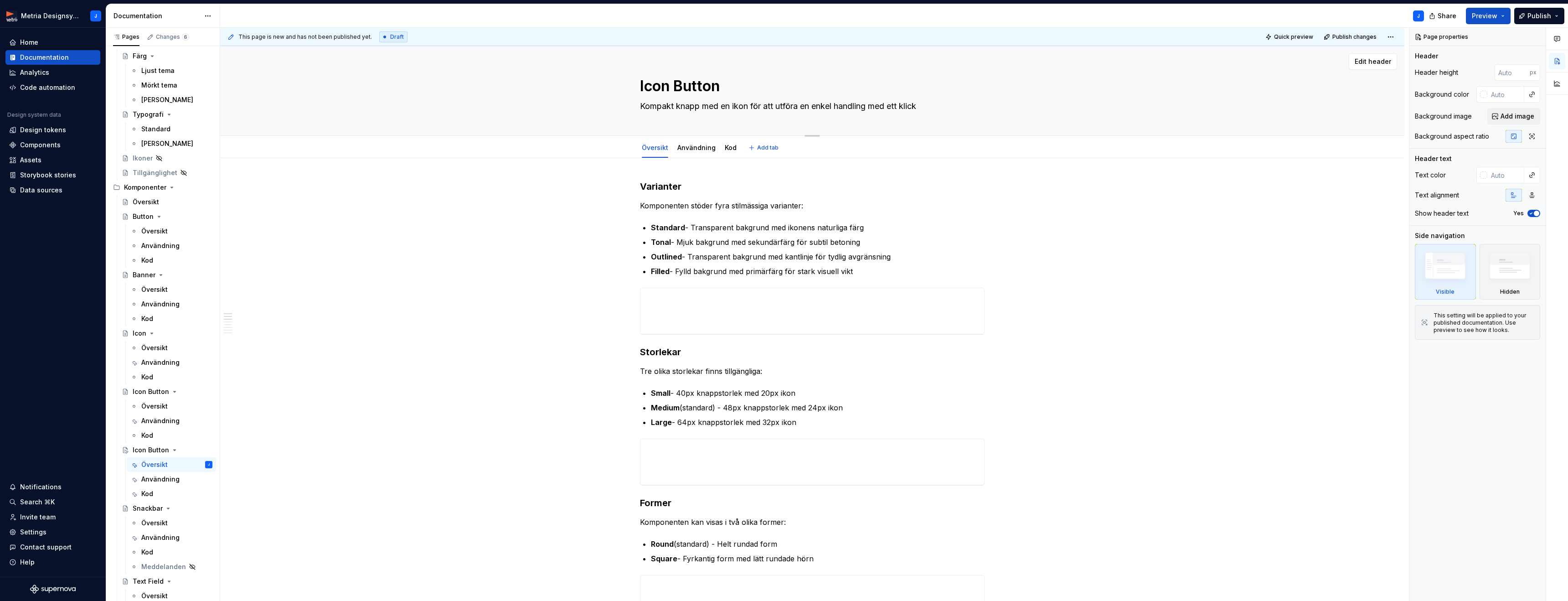
click at [687, 83] on textarea "Icon Button" at bounding box center [810, 86] width 345 height 22
click at [723, 83] on textarea "Icon Button" at bounding box center [810, 86] width 345 height 22
type textarea "*"
type textarea "Icon Button"
type textarea "*"
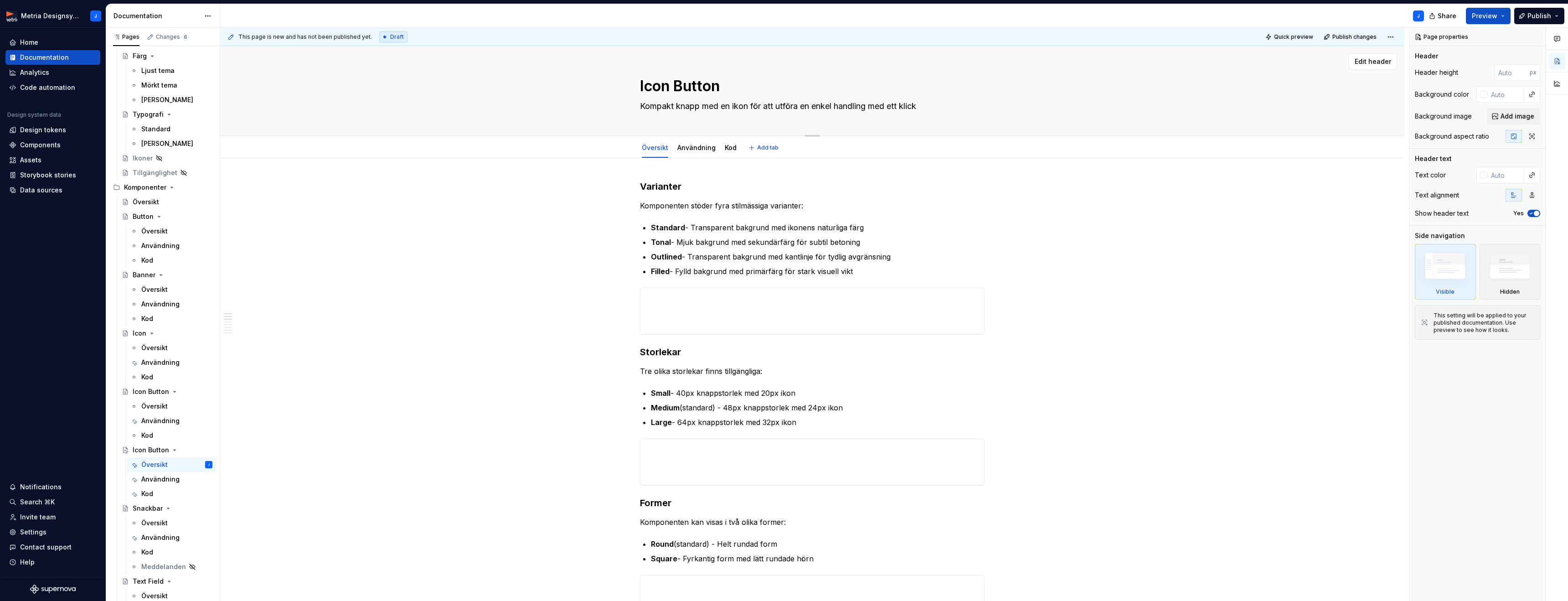
type textarea "Icon Button T"
type textarea "*"
type textarea "Icon Button To"
type textarea "*"
type textarea "Icon Button Tog"
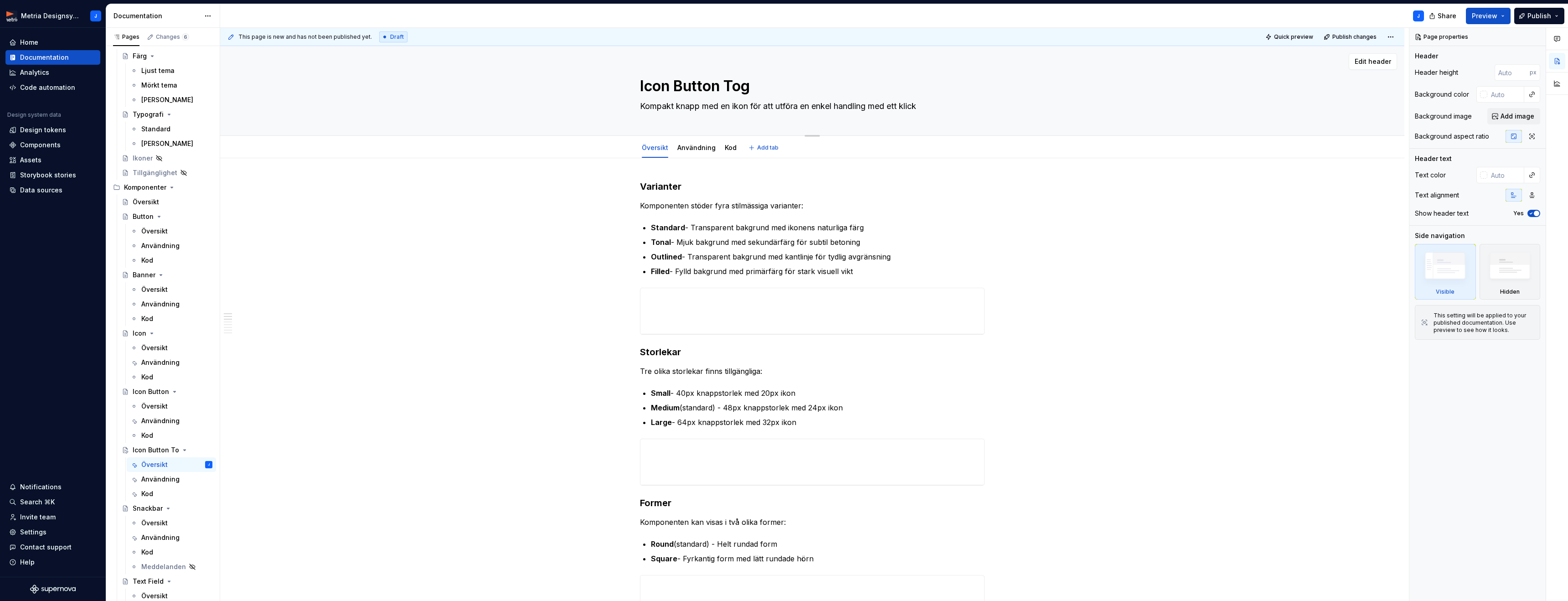
type textarea "*"
type textarea "Icon Button Togg"
type textarea "*"
type textarea "Icon Button Toggl"
type textarea "*"
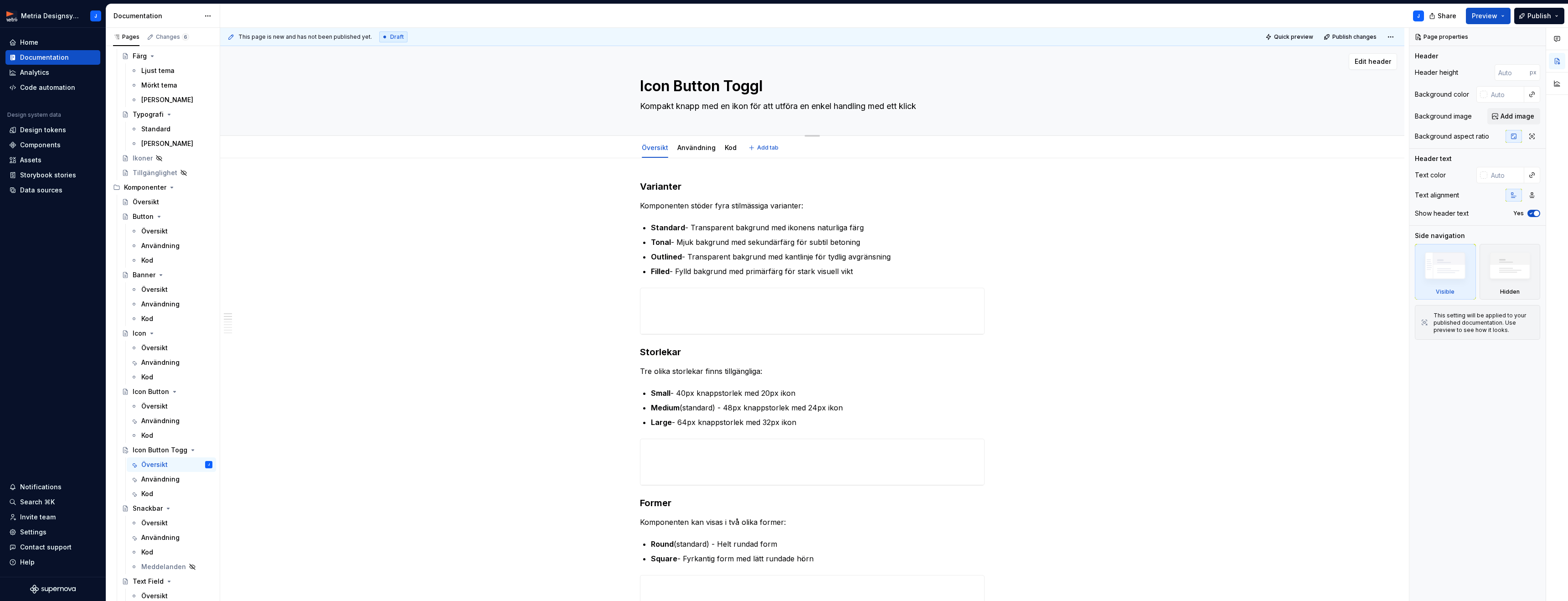
type textarea "Icon Button Toggle"
type textarea "*"
type textarea "Icon Button Togglea"
type textarea "*"
type textarea "Icon Button Toggleab"
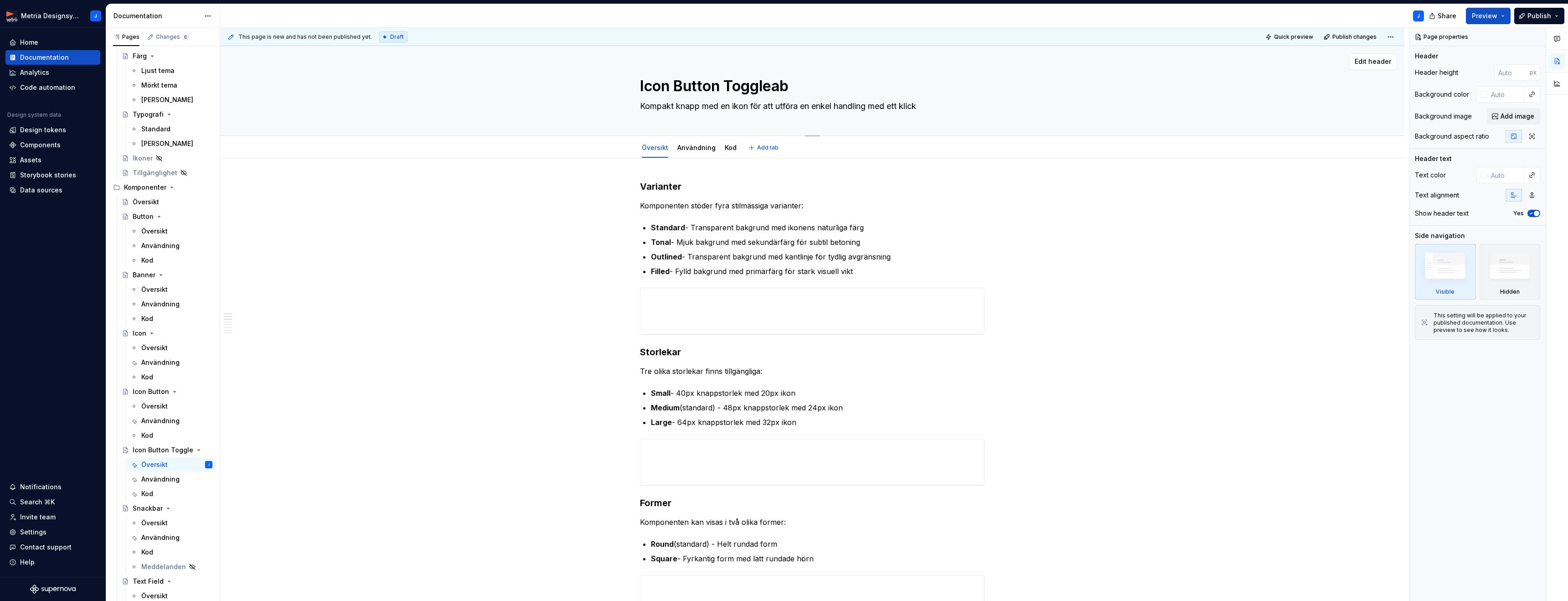
type textarea "*"
type textarea "Icon Button Toggleabl"
type textarea "*"
type textarea "Icon Button Toggleable"
type textarea "*"
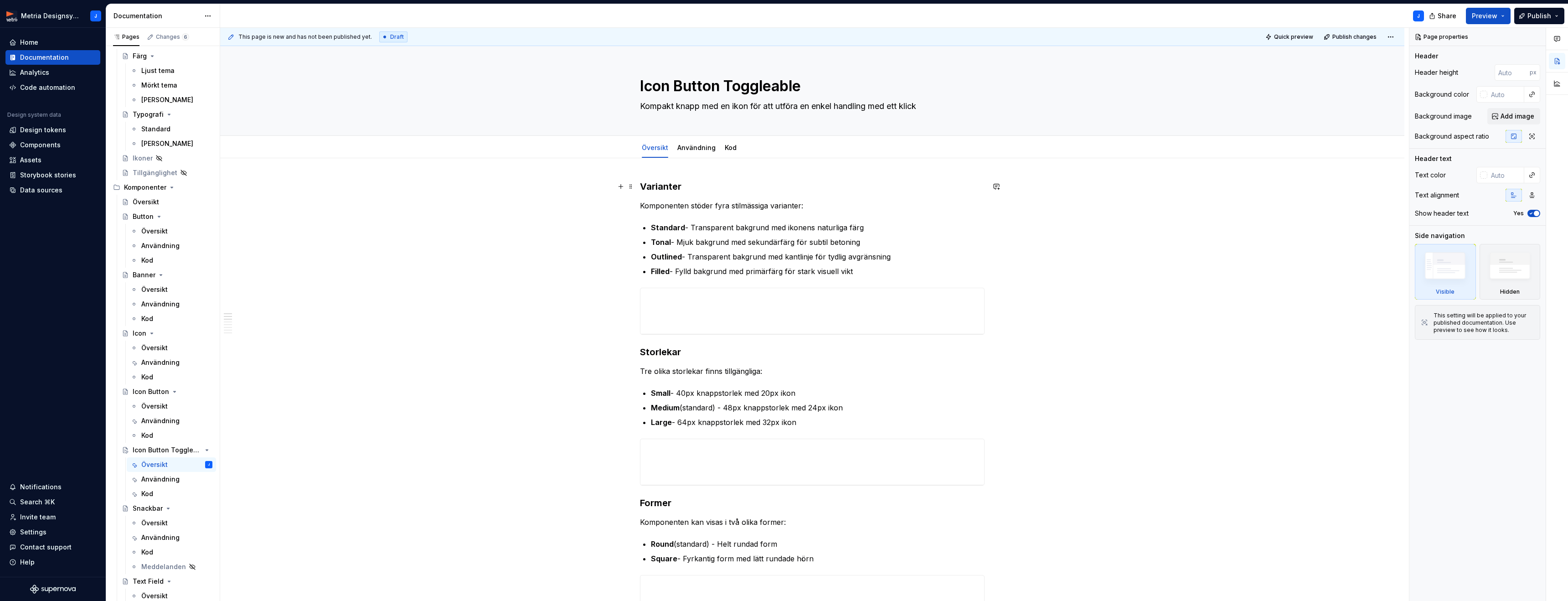
type textarea "Icon Button Toggleable"
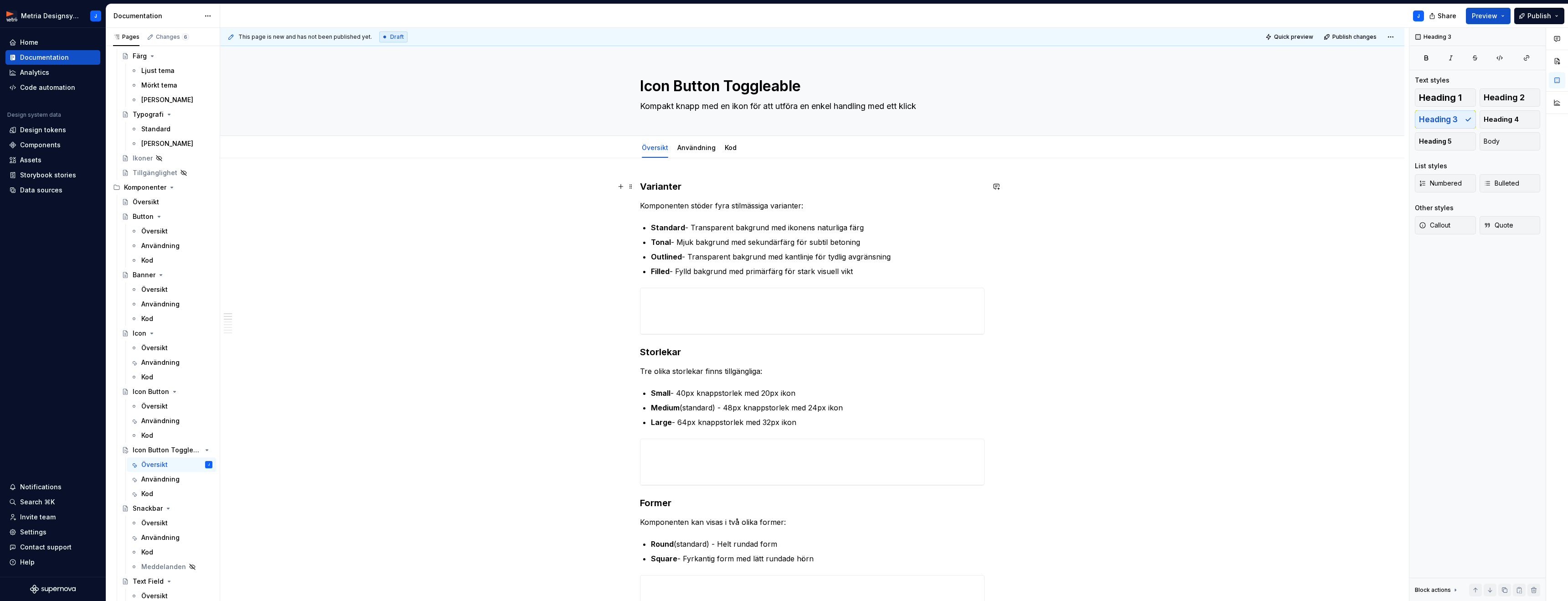
click at [709, 191] on h3 "Varianter" at bounding box center [812, 186] width 345 height 13
click at [738, 104] on textarea "Kompakt knapp med en ikon för att utföra en enkel handling med ett klick" at bounding box center [810, 106] width 345 height 15
click at [751, 105] on textarea "Kompakt knapp med en ikon för att utföra en enkel handling med ett klick" at bounding box center [810, 106] width 345 height 15
drag, startPoint x: 767, startPoint y: 105, endPoint x: 926, endPoint y: 105, distance: 159.0
click at [926, 105] on textarea "Kompakt knapp med en ikon för att utföra en enkel handling med ett klick" at bounding box center [810, 106] width 345 height 15
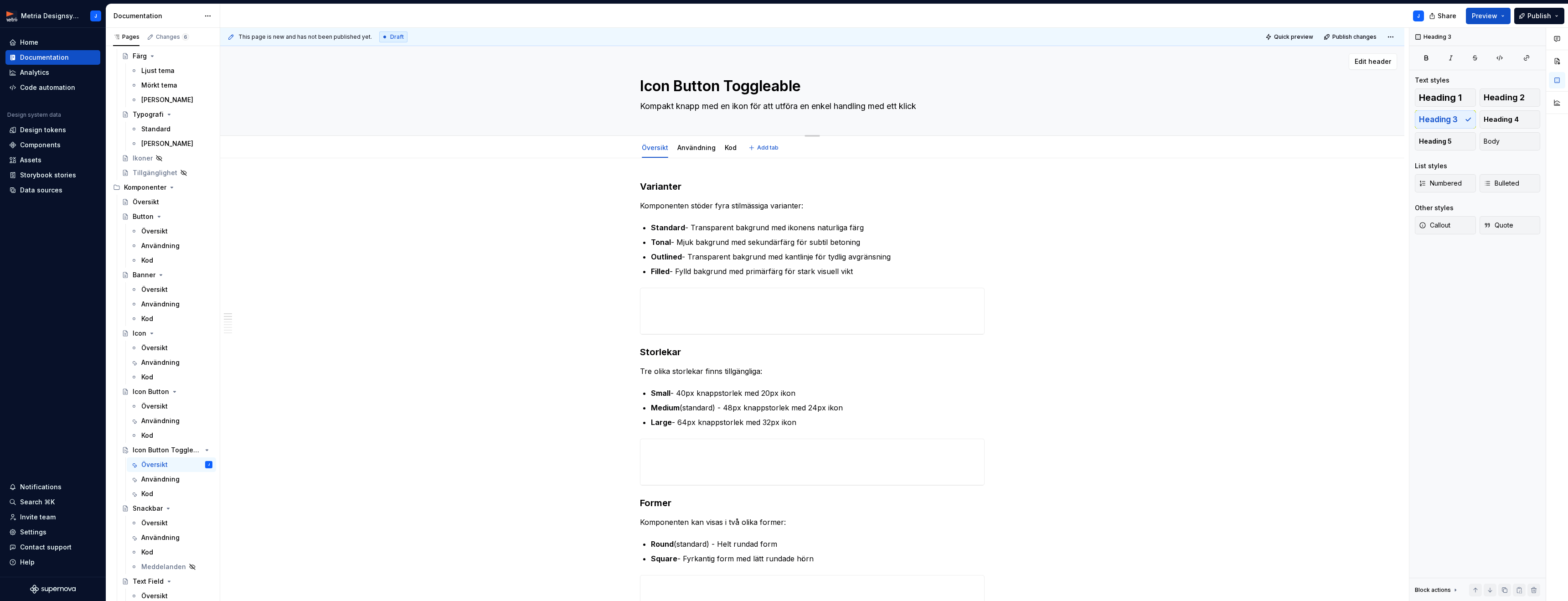
type textarea "*"
type textarea "Kompakt knapp med en ikon för s"
type textarea "*"
type textarea "Kompakt knapp med en ikon för sl"
type textarea "*"
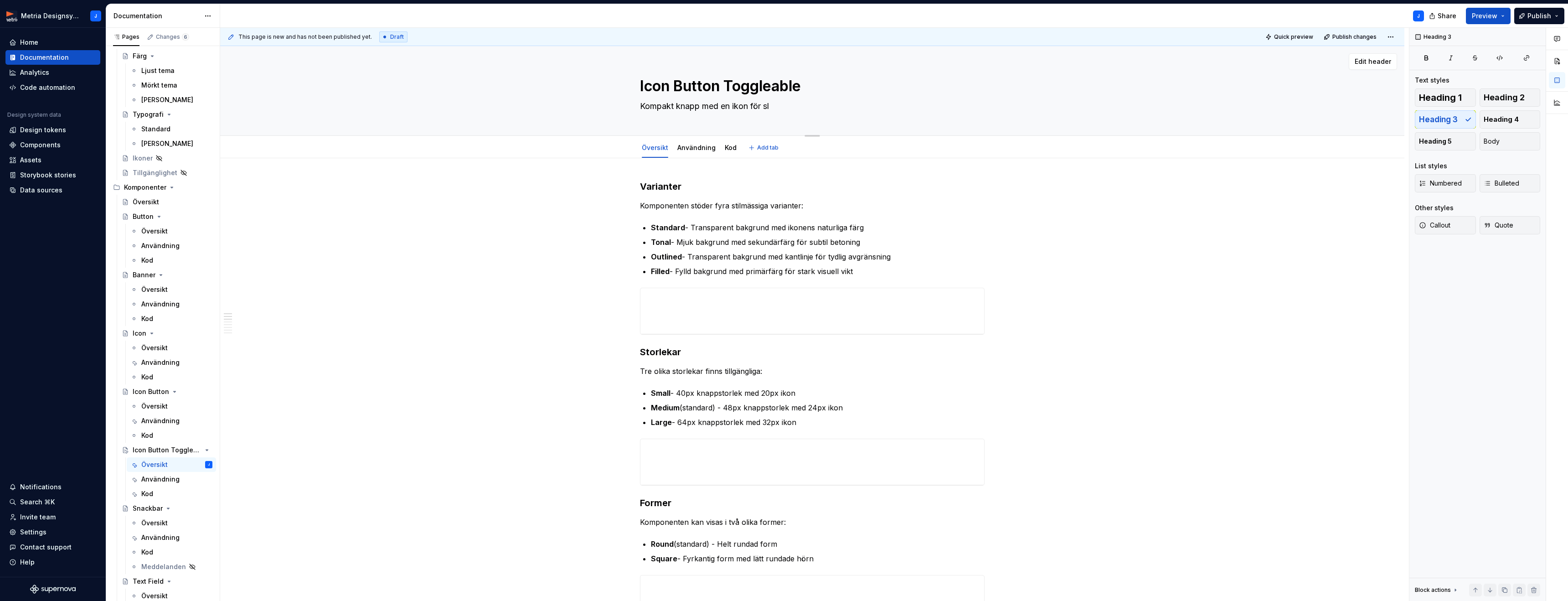
type textarea "Kompakt knapp med en ikon för sla"
type textarea "*"
type textarea "Kompakt knapp med en ikon för sl"
type textarea "*"
type textarea "Kompakt knapp med en ikon för slå"
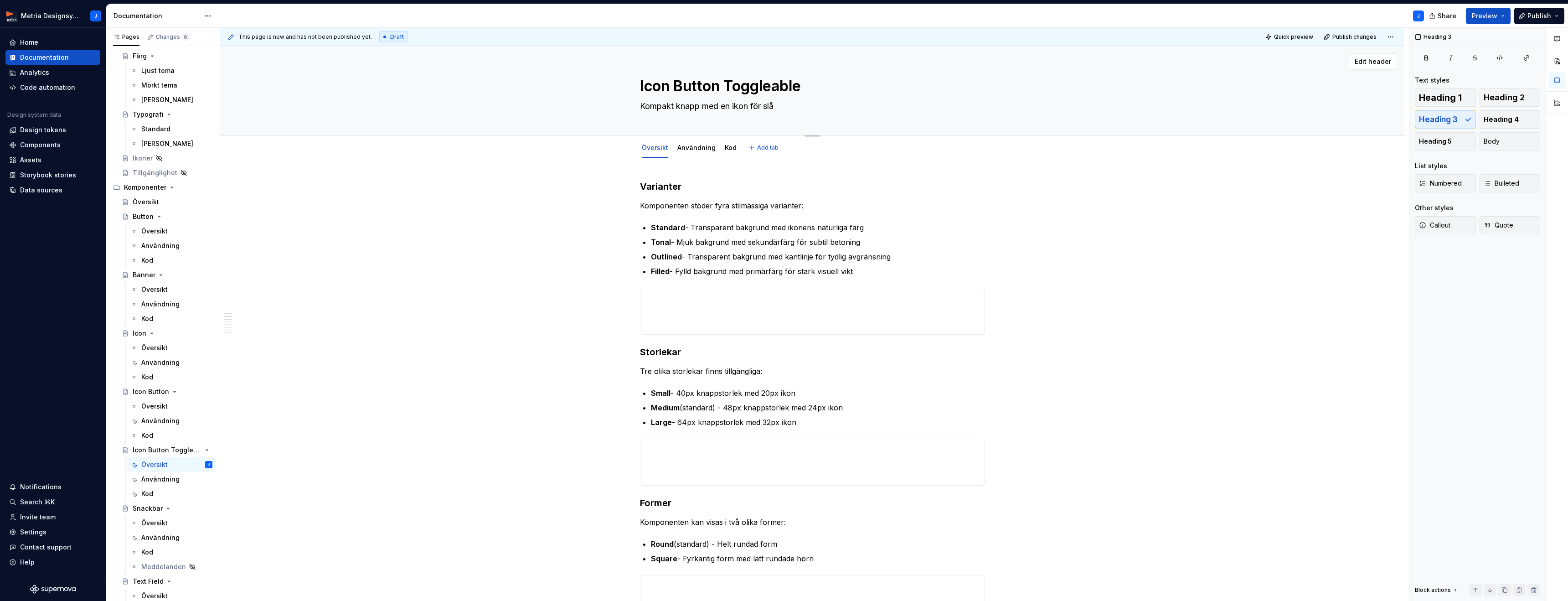
type textarea "*"
type textarea "Kompakt knapp med en ikon för slå"
type textarea "*"
type textarea "Kompakt knapp med en ikon för slå a"
type textarea "*"
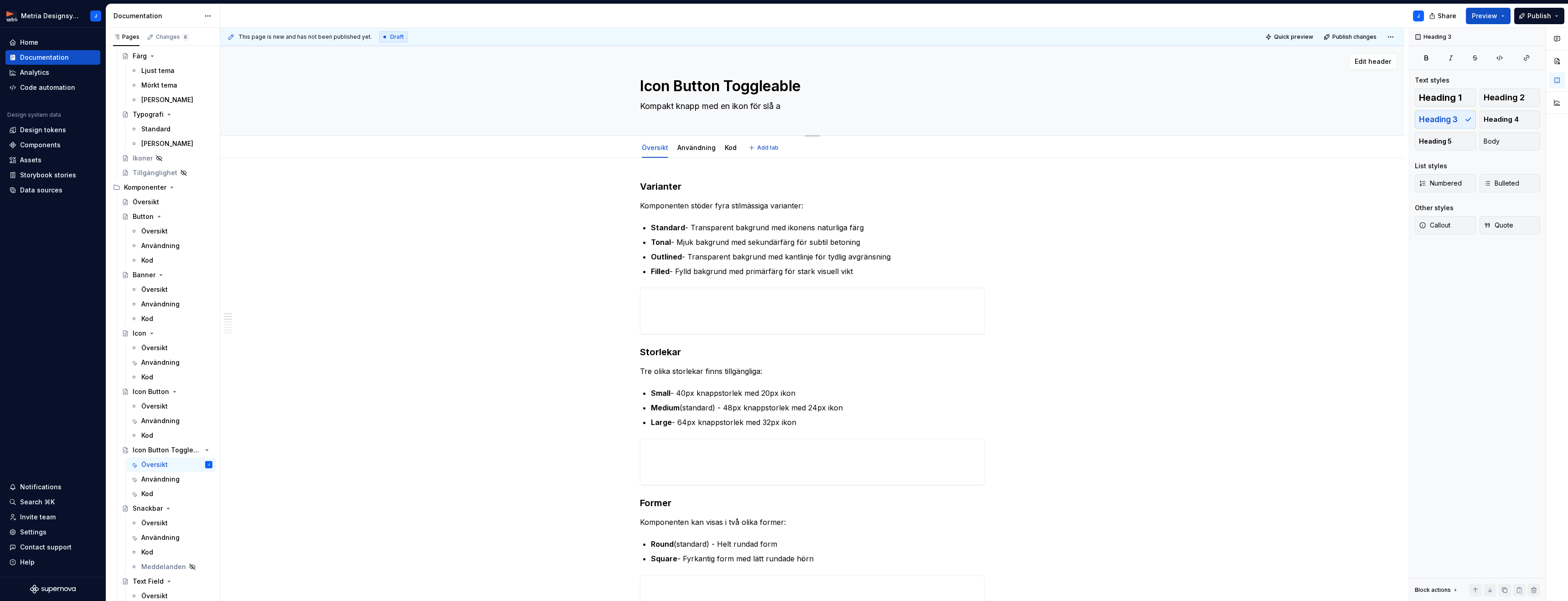
type textarea "Kompakt knapp med en ikon för slå av"
type textarea "*"
type textarea "Kompakt knapp med en ikon för slå av"
type textarea "*"
type textarea "Kompakt knapp med en ikon för slå av e"
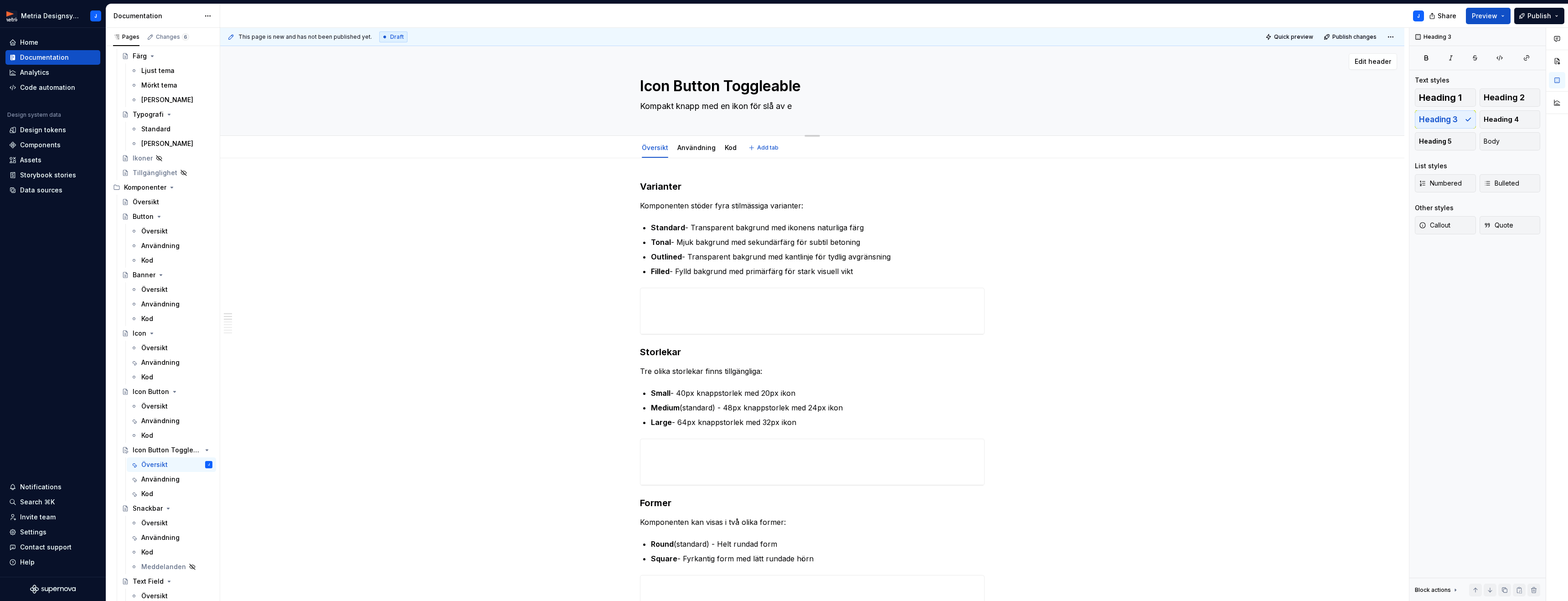
type textarea "*"
type textarea "Kompakt knapp med en ikon för slå av el"
type textarea "*"
type textarea "Kompakt knapp med en ikon för slå av ell"
type textarea "*"
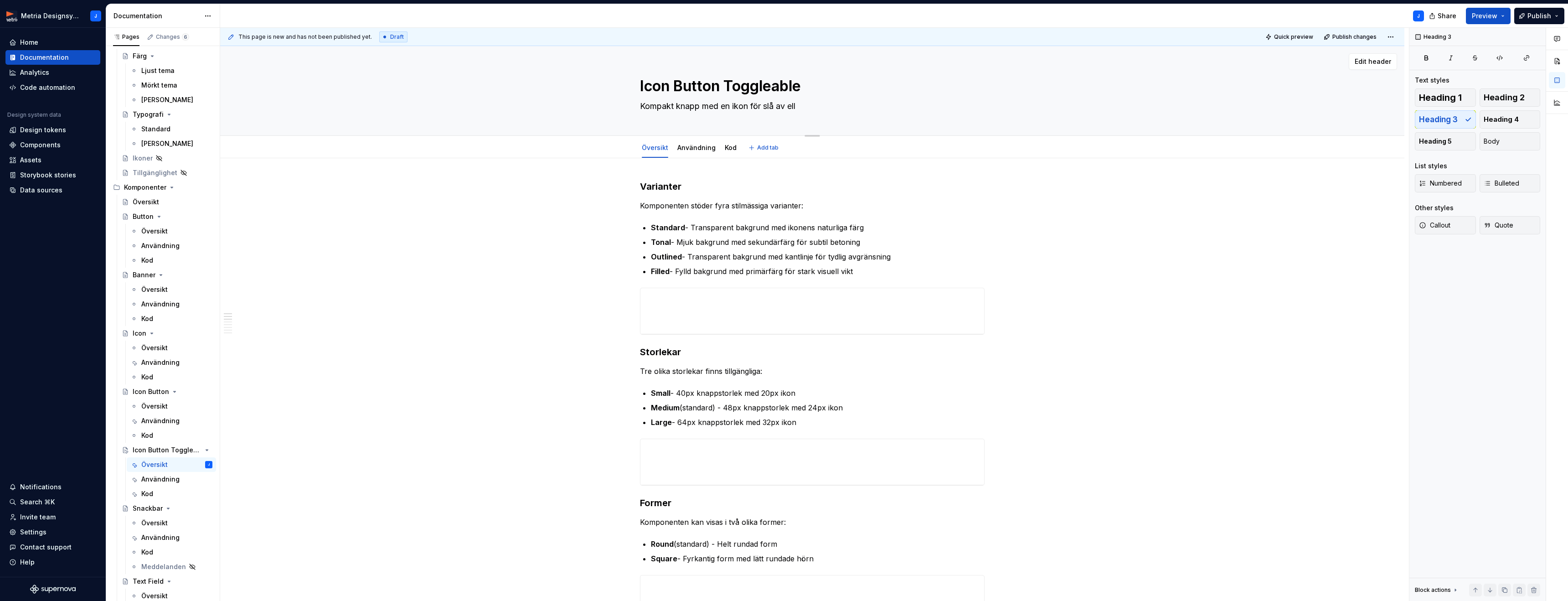
type textarea "Kompakt knapp med en ikon för slå av elle"
type textarea "*"
type textarea "Kompakt knapp med en ikon för slå av eller"
type textarea "*"
type textarea "Kompakt knapp med en ikon för slå av eller"
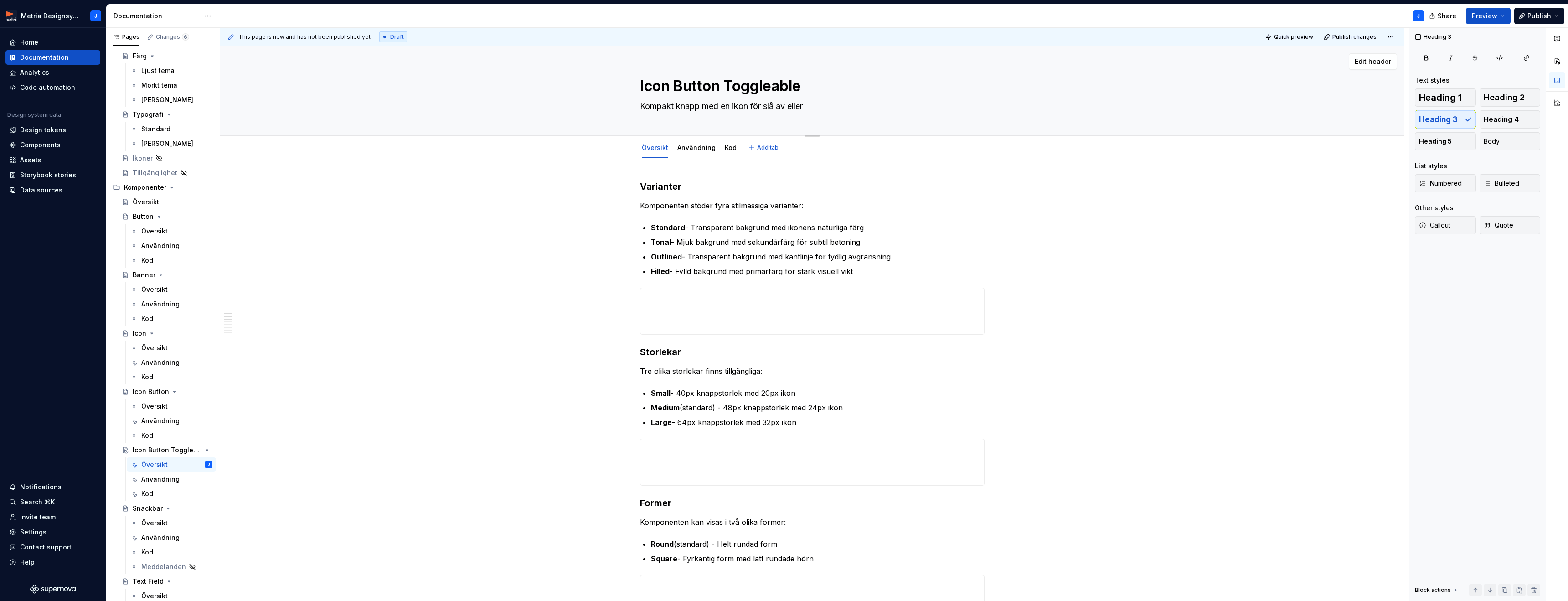
type textarea "*"
type textarea "Kompakt knapp med en ikon för slå av eller p"
type textarea "*"
type textarea "Kompakt knapp med en ikon för slå av eller på"
type textarea "*"
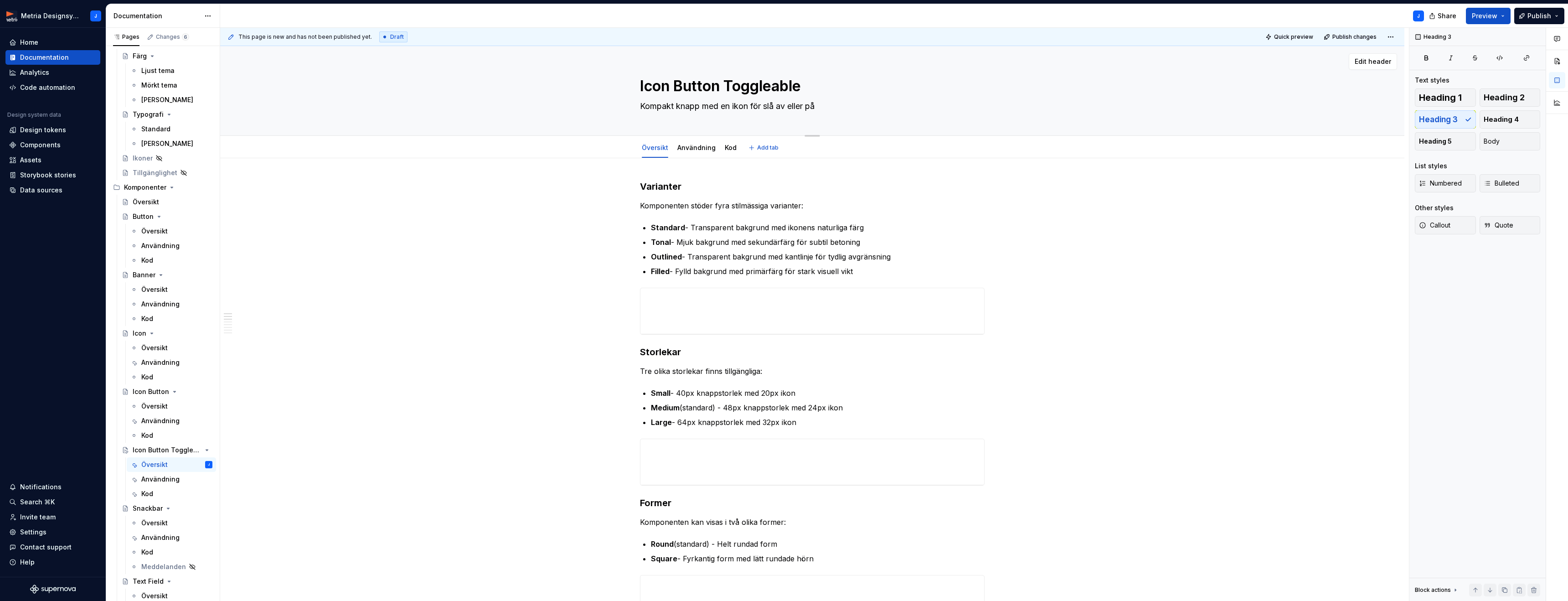
type textarea "Kompakt knapp med en ikon för slå av eller på"
type textarea "*"
type textarea "Kompakt knapp med en ikon för slå av eller på e"
type textarea "*"
type textarea "Kompakt knapp med en ikon för slå av eller på en"
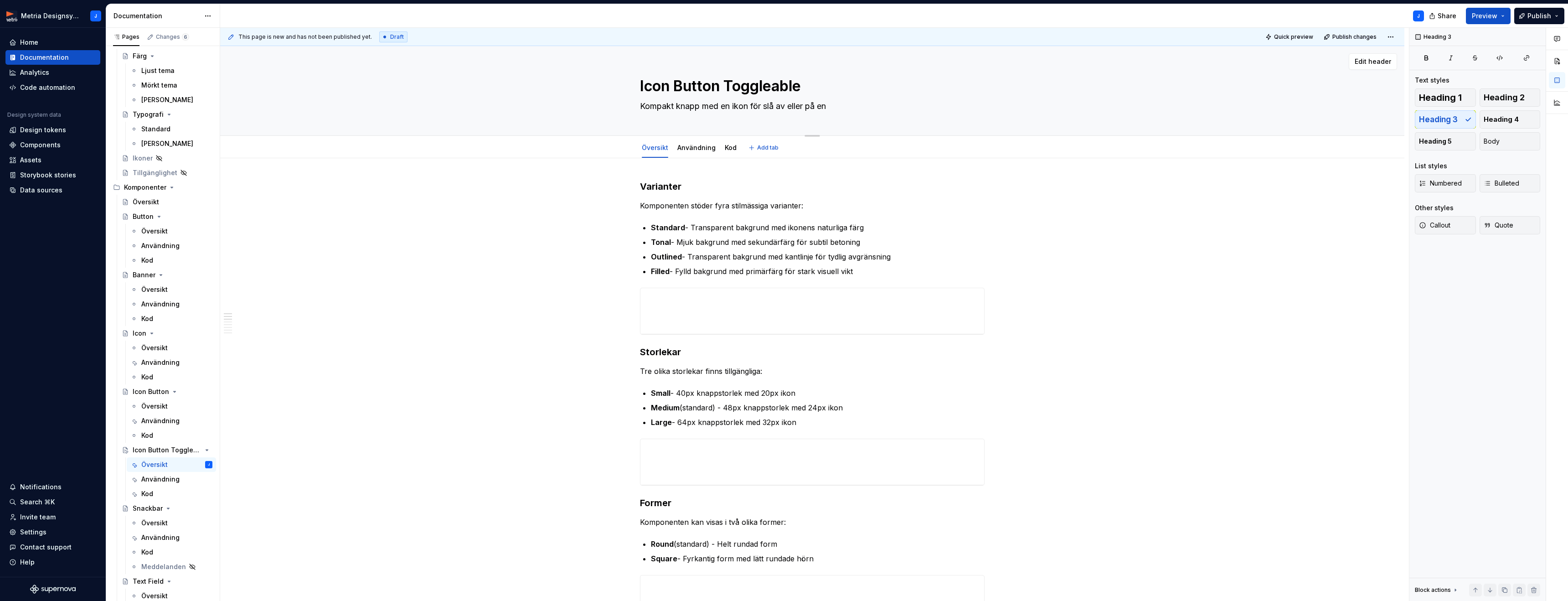
type textarea "*"
type textarea "Kompakt knapp med en ikon för slå av eller på en"
type textarea "*"
type textarea "Kompakt knapp med en ikon för slå av eller på en f"
type textarea "*"
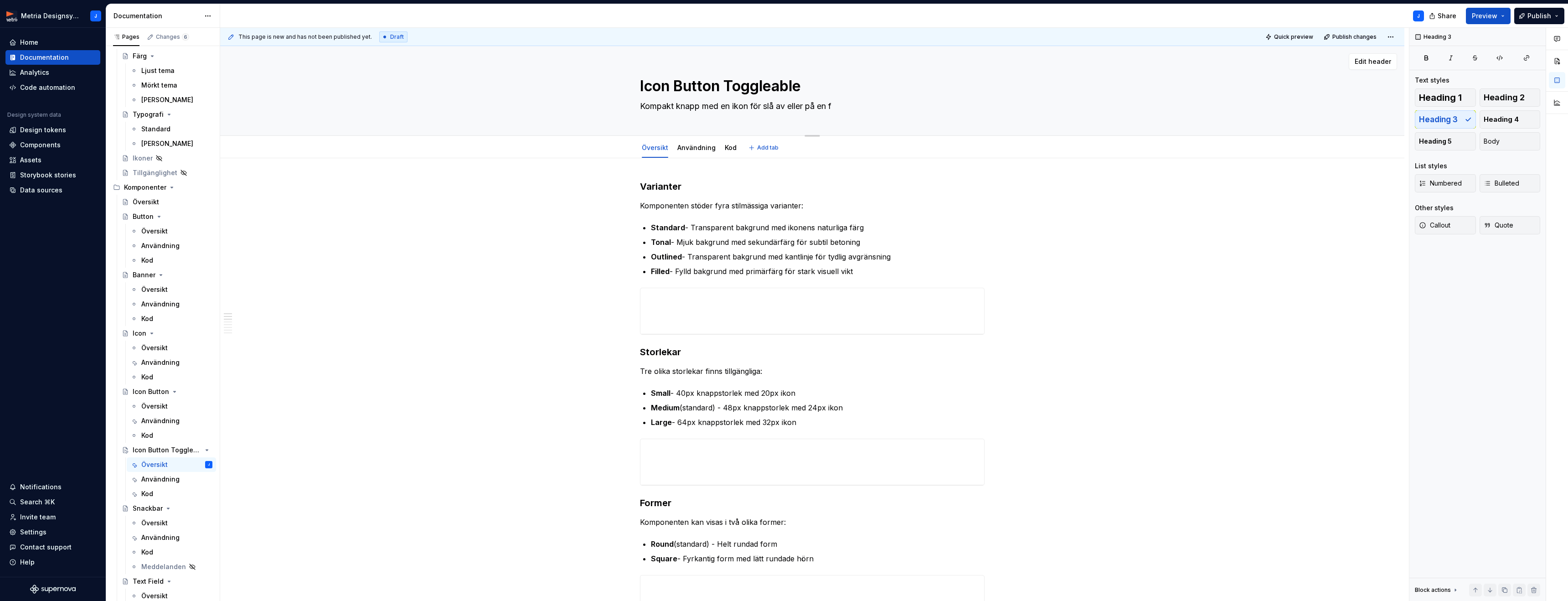
type textarea "Kompakt knapp med en ikon för slå av eller på en fu"
type textarea "*"
type textarea "Kompakt knapp med en ikon för slå av eller på en fun"
type textarea "*"
type textarea "Kompakt knapp med en ikon för slå av eller på en funk"
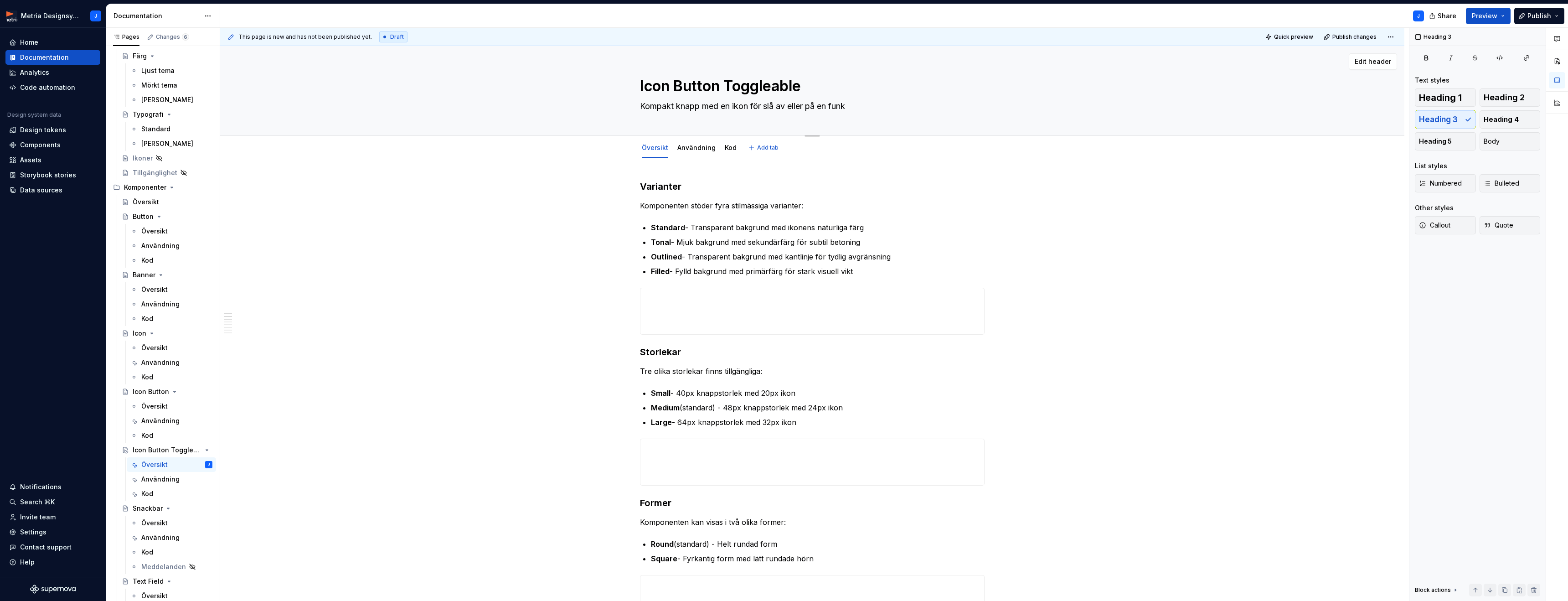
type textarea "*"
type textarea "Kompakt knapp med en ikon för slå av eller på en funkt"
type textarea "*"
type textarea "Kompakt knapp med en ikon för slå av eller på en funkti"
type textarea "*"
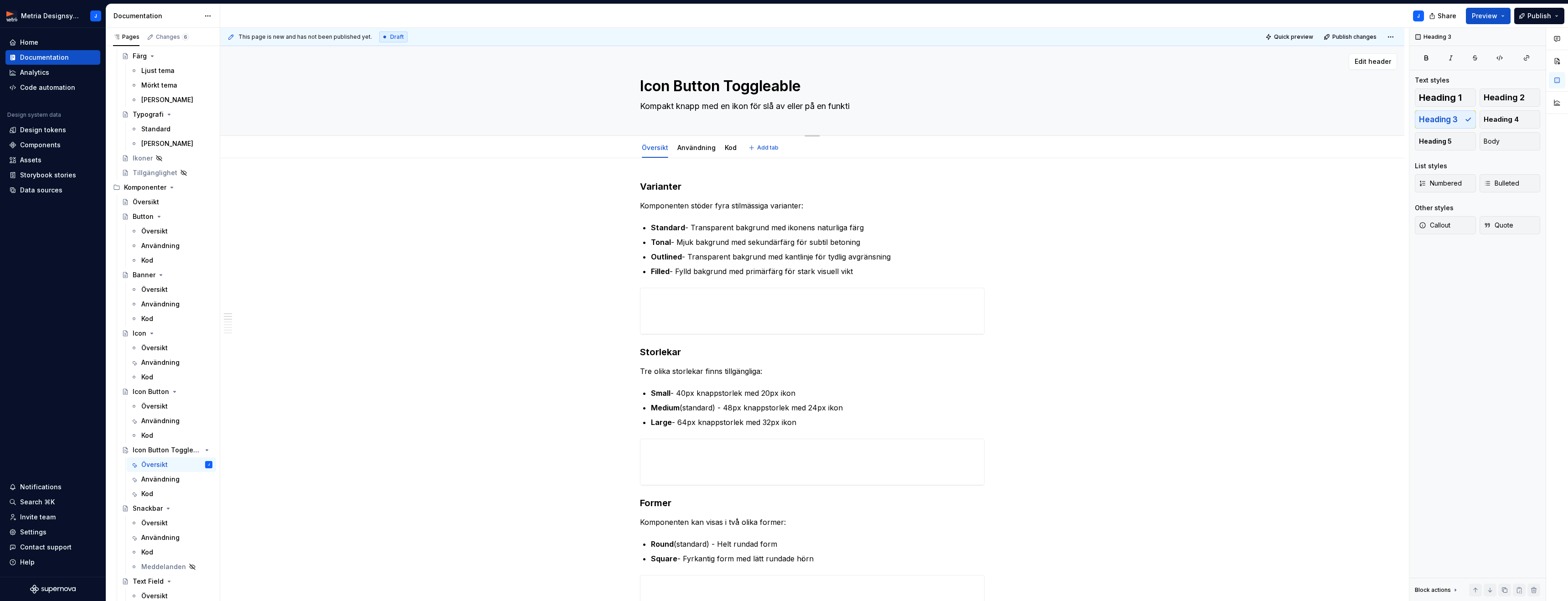
type textarea "Kompakt knapp med en ikon för slå av eller på en funktio"
type textarea "*"
type textarea "Kompakt knapp med en ikon för slå av eller på en funktion"
type textarea "*"
type textarea "Kompakt knapp med en ikon för slå av eller på en funktion"
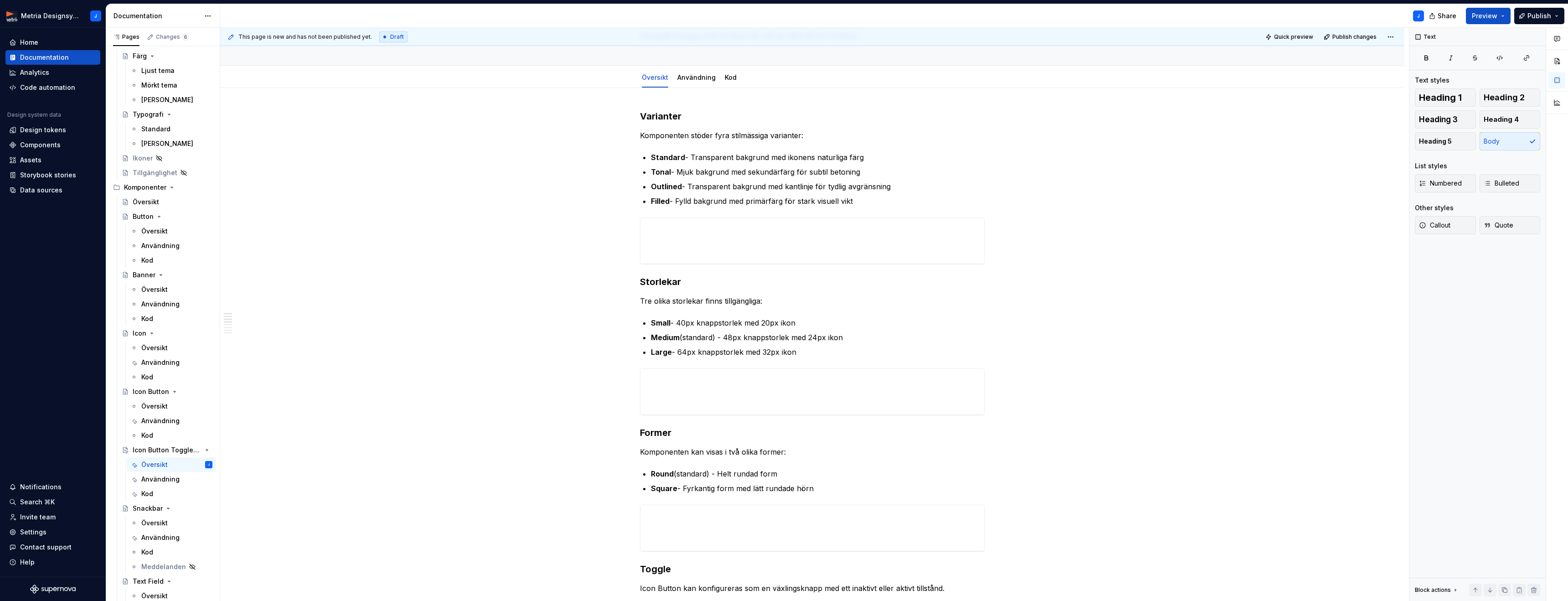
scroll to position [72, 0]
click at [161, 416] on div "Översikt" at bounding box center [171, 410] width 89 height 15
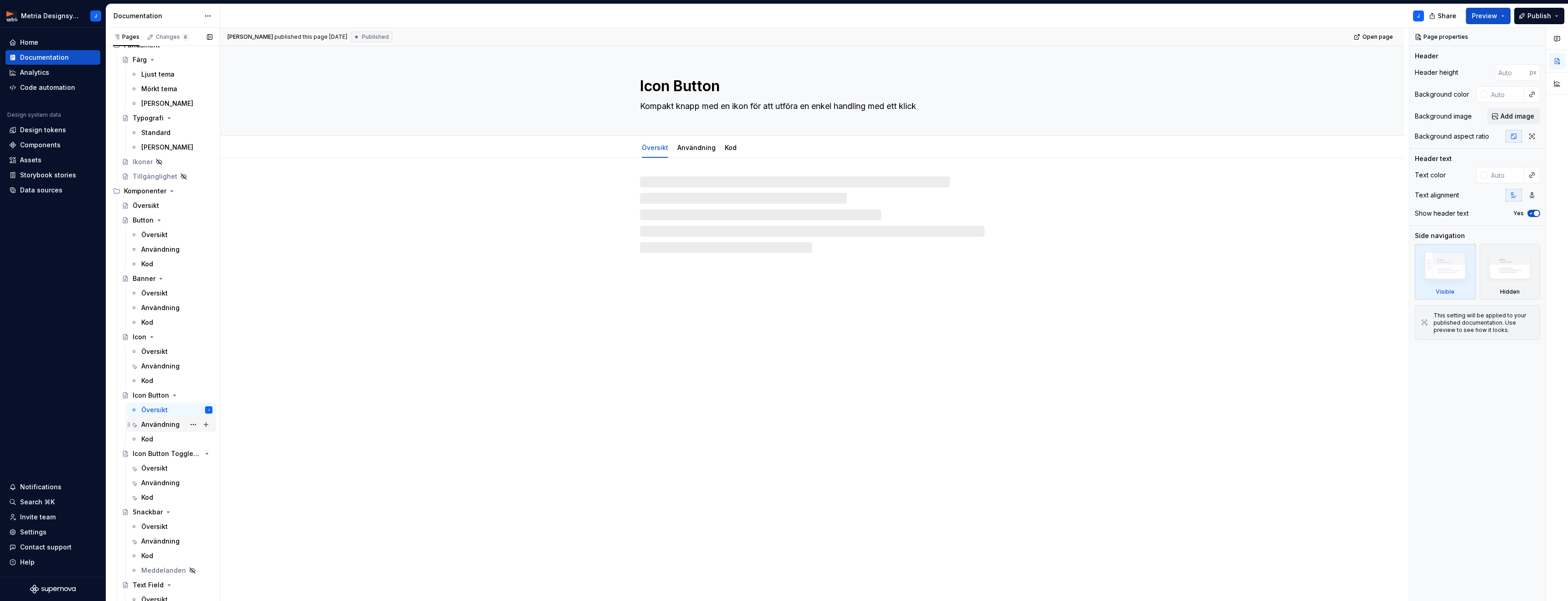
scroll to position [90, 0]
click at [163, 420] on div "Användning" at bounding box center [160, 421] width 38 height 9
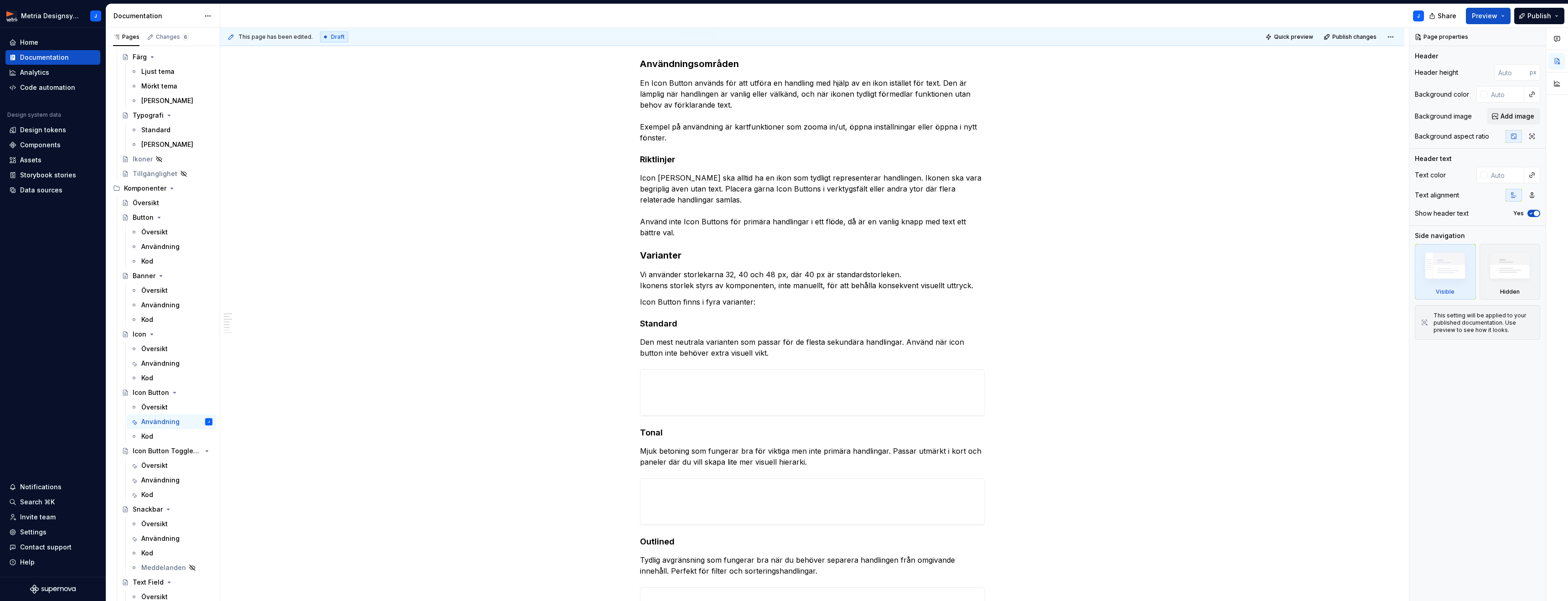
scroll to position [122, 0]
type textarea "*"
click at [752, 304] on p "Icon Button finns i fyra varianter:" at bounding box center [812, 303] width 345 height 11
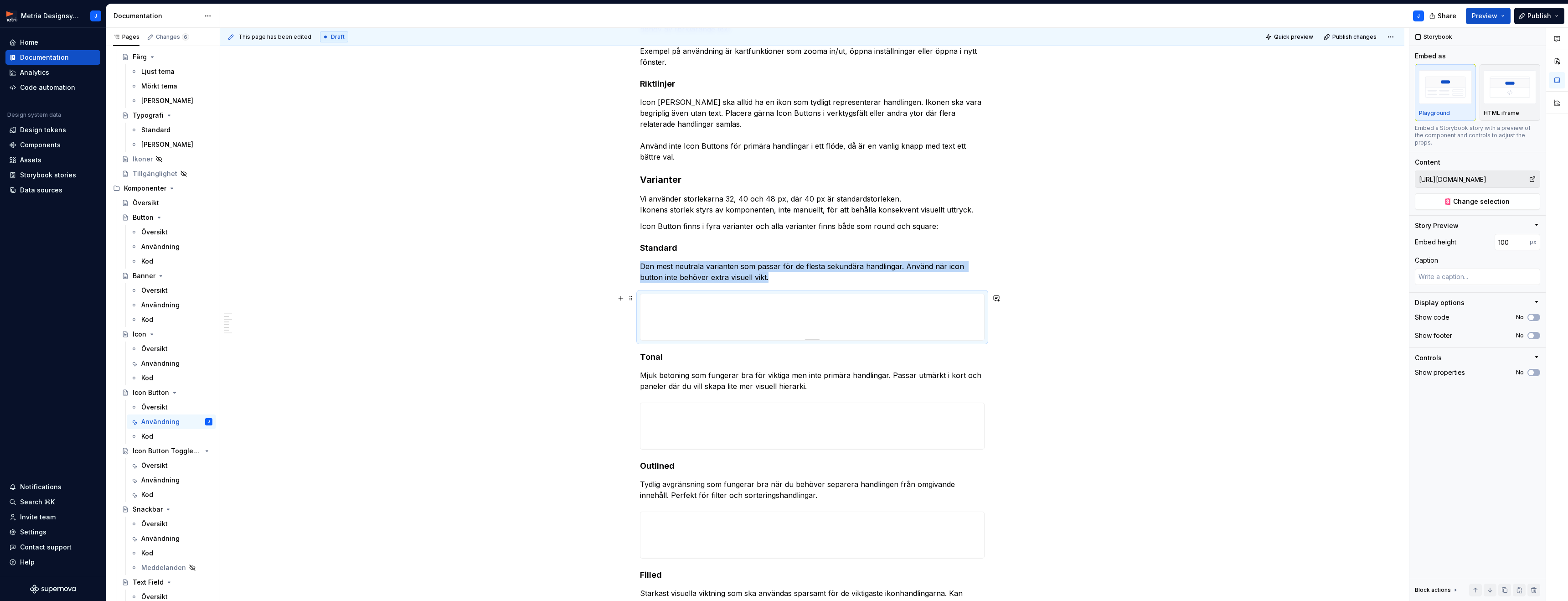
scroll to position [199, 0]
click at [1477, 197] on span "Change selection" at bounding box center [1481, 201] width 57 height 9
click at [1479, 197] on span "Change selection" at bounding box center [1481, 201] width 57 height 9
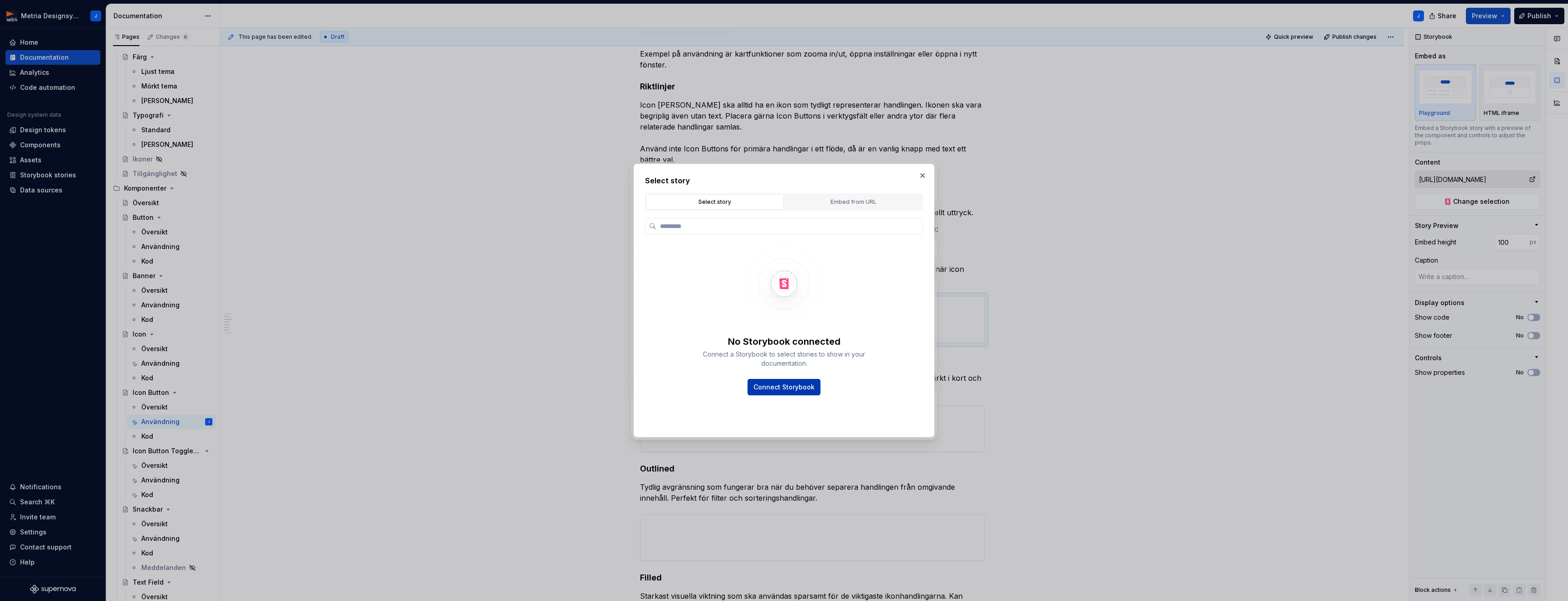
click at [786, 385] on span "Connect Storybook" at bounding box center [784, 387] width 61 height 9
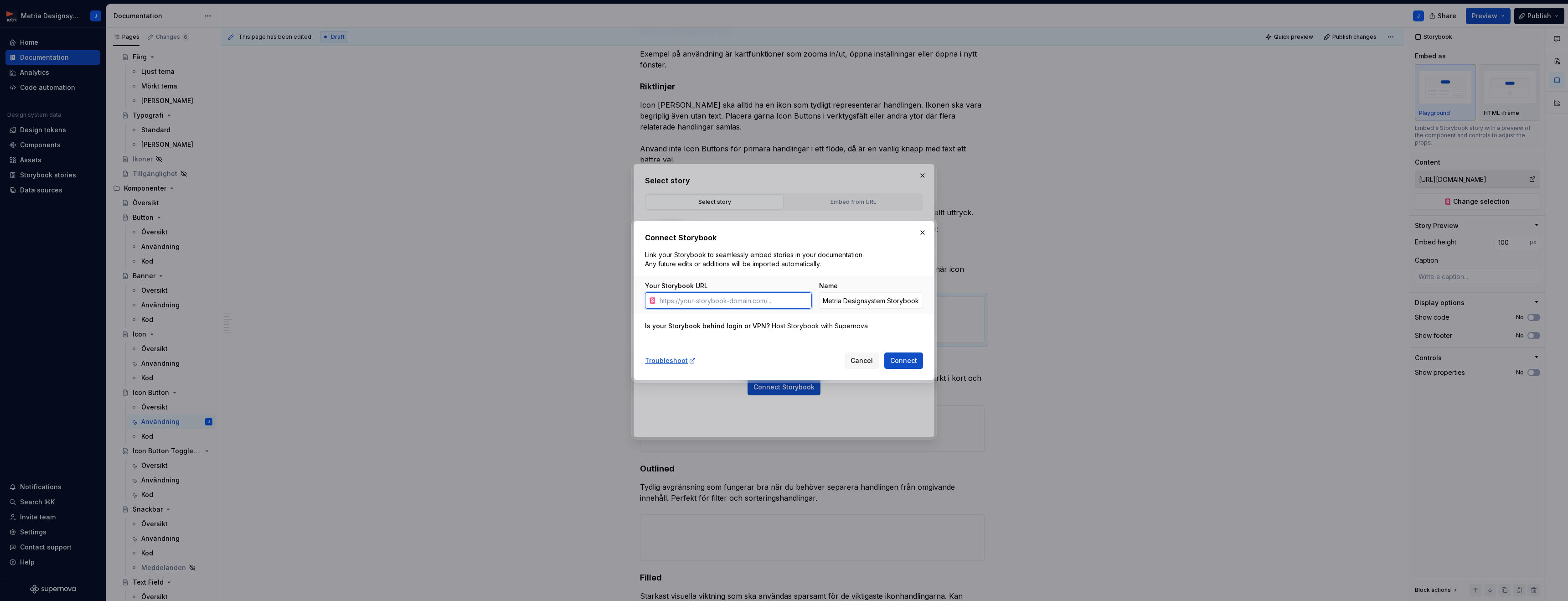
type textarea "*"
click at [709, 300] on input "Your Storybook URL" at bounding box center [734, 300] width 156 height 16
paste input "[URL][DOMAIN_NAME]"
type input "[URL][DOMAIN_NAME]"
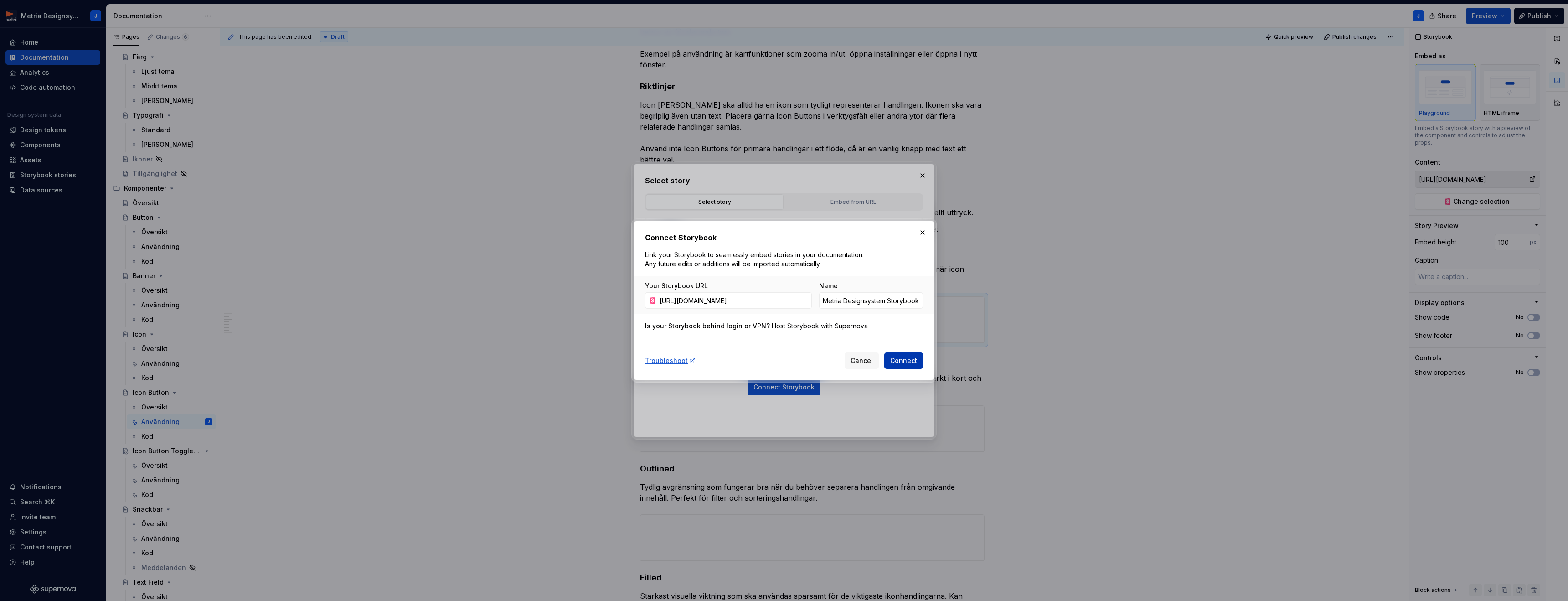
click at [913, 360] on span "Connect" at bounding box center [903, 360] width 27 height 9
click at [865, 359] on span "Cancel" at bounding box center [861, 360] width 23 height 9
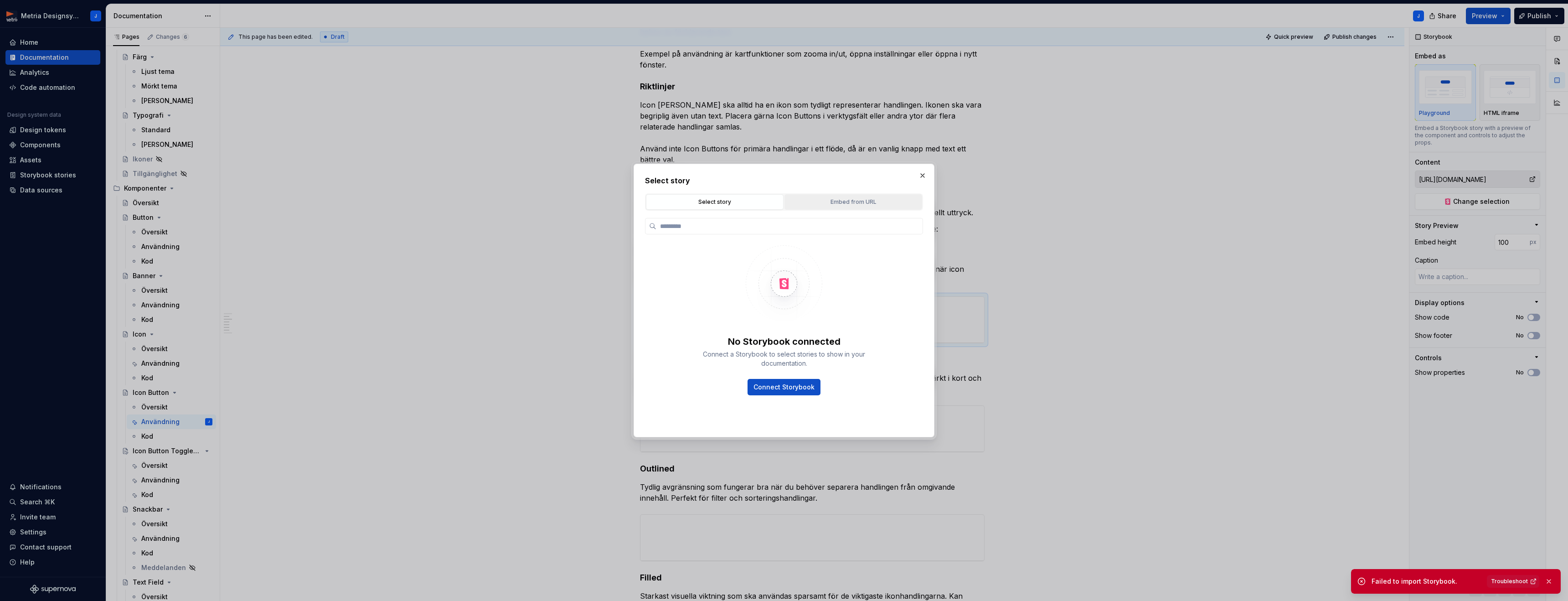
click at [842, 206] on button "Embed from URL" at bounding box center [853, 202] width 138 height 15
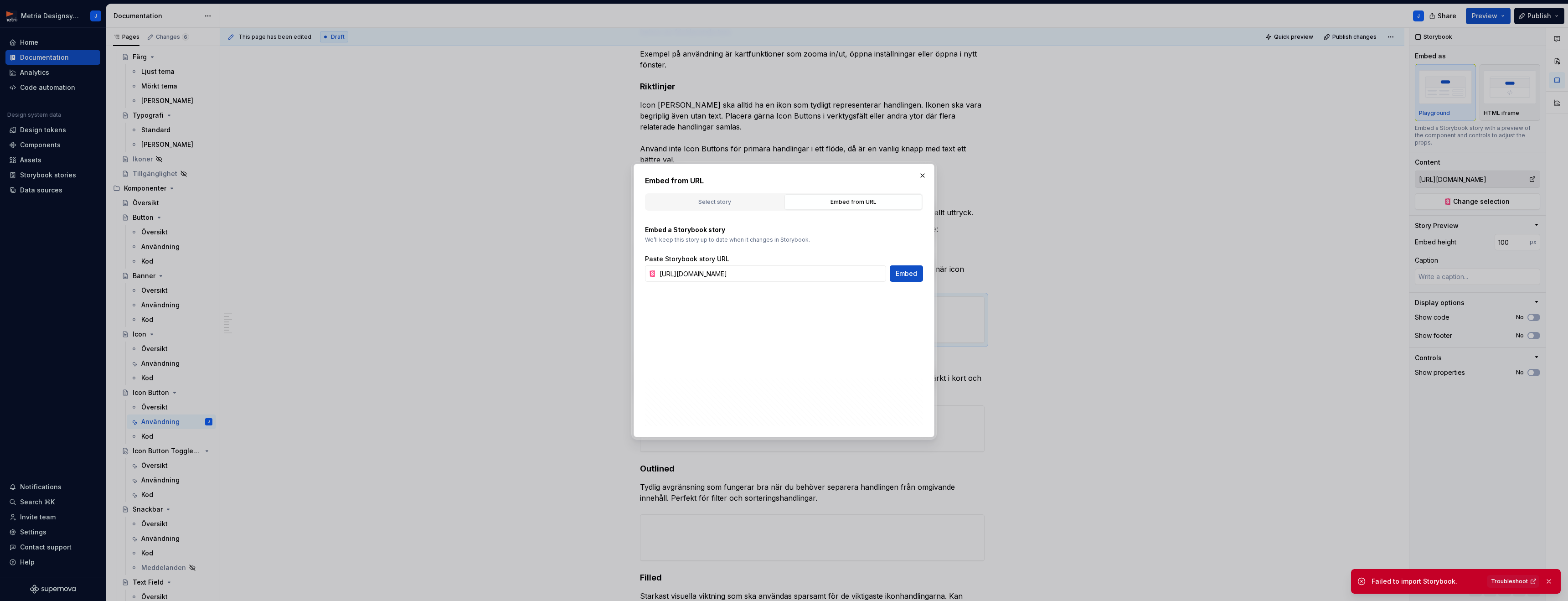
click at [919, 175] on button "button" at bounding box center [922, 175] width 13 height 13
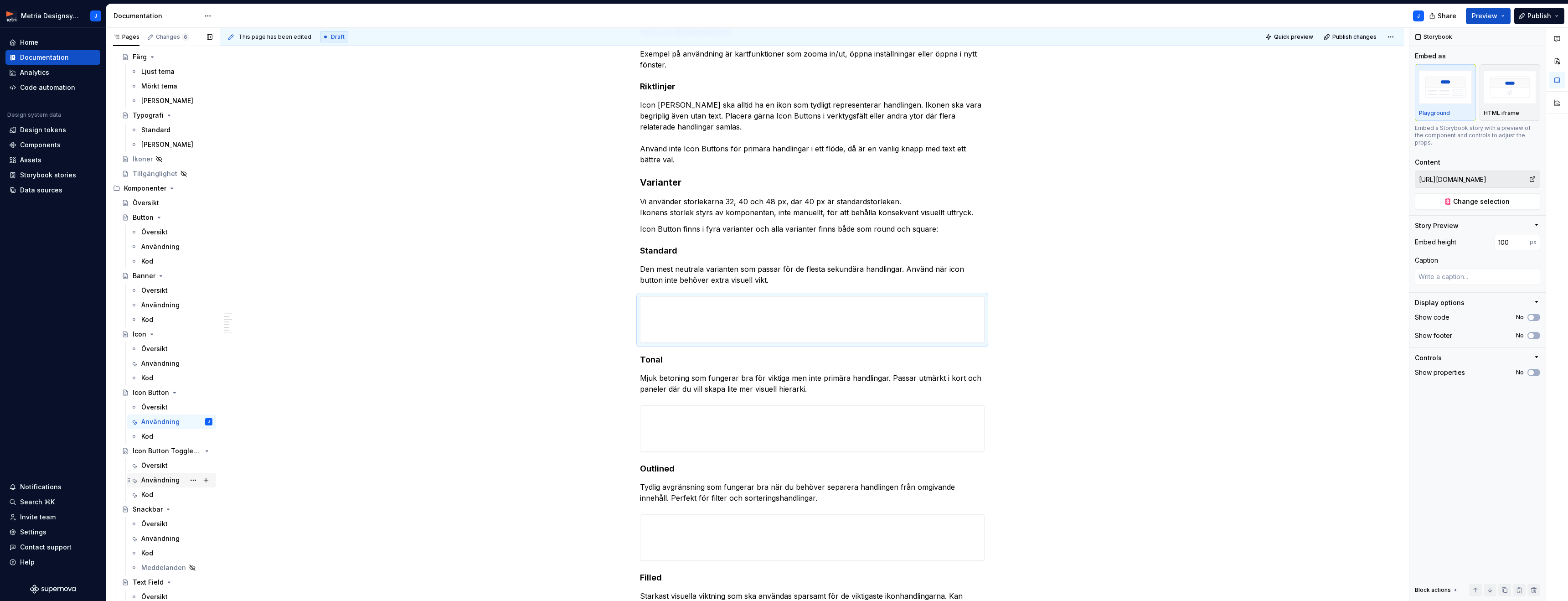
click at [164, 483] on div "Användning" at bounding box center [160, 480] width 38 height 9
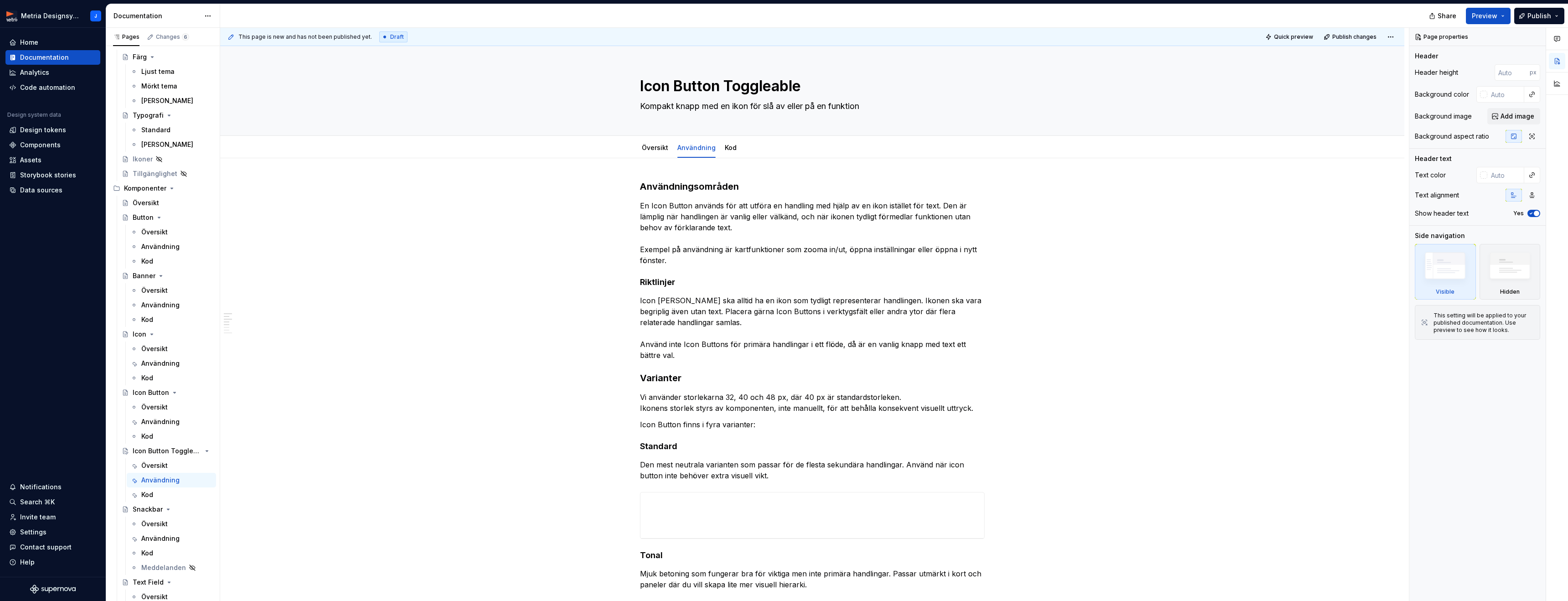
type textarea "*"
